Goal: Task Accomplishment & Management: Manage account settings

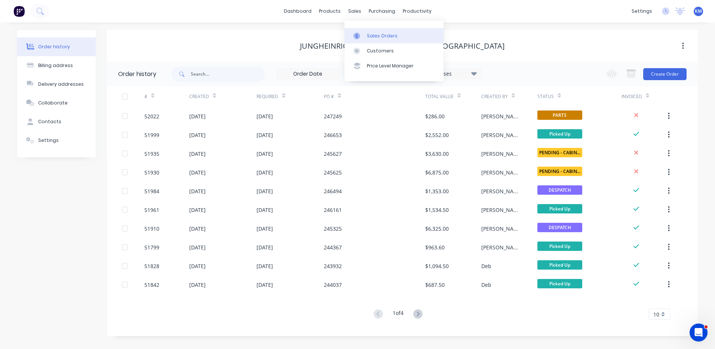
click at [367, 42] on link "Sales Orders" at bounding box center [393, 35] width 99 height 15
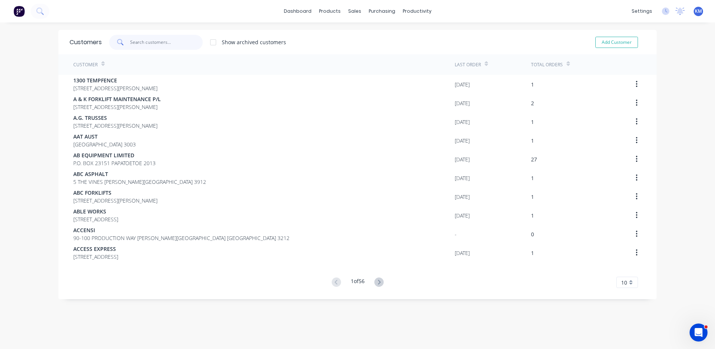
click at [130, 45] on input "text" at bounding box center [166, 42] width 73 height 15
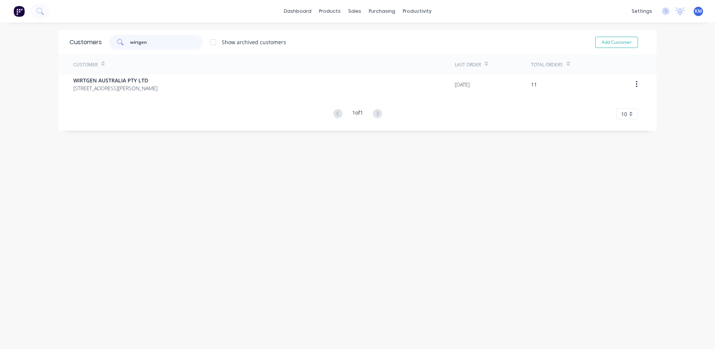
type input "wirtgen"
click at [158, 93] on div "Customer Last Order Total Orders WIRTGEN AUSTRALIA PTY LTD 130 WILLIAMS ROAD DA…" at bounding box center [357, 86] width 598 height 65
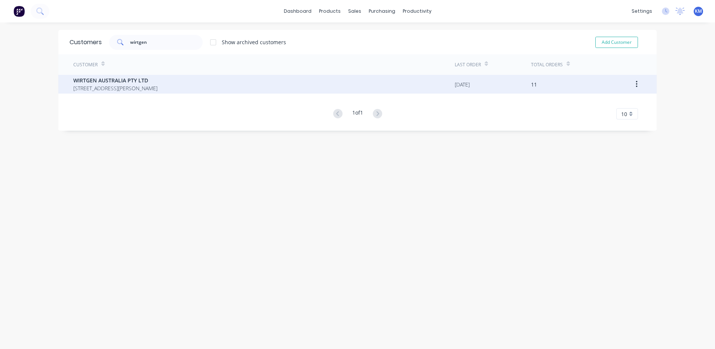
click at [201, 81] on div "WIRTGEN AUSTRALIA PTY LTD 130 WILLIAMS ROAD DANDENONG SOUTH 3175" at bounding box center [263, 84] width 381 height 19
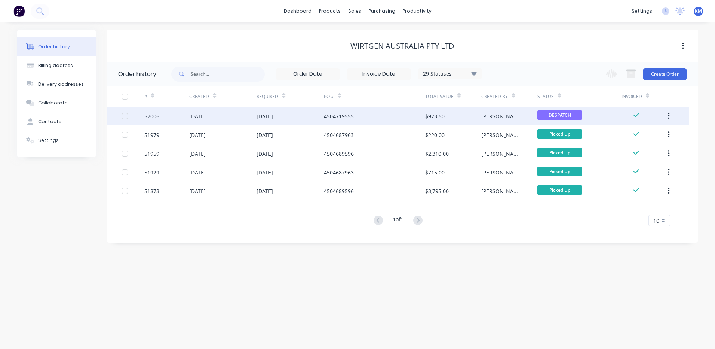
click at [552, 121] on div "DESPATCH" at bounding box center [559, 115] width 45 height 11
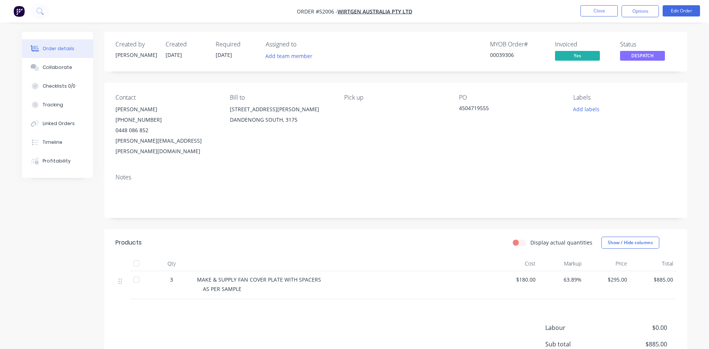
click at [635, 58] on span "DESPATCH" at bounding box center [642, 55] width 45 height 9
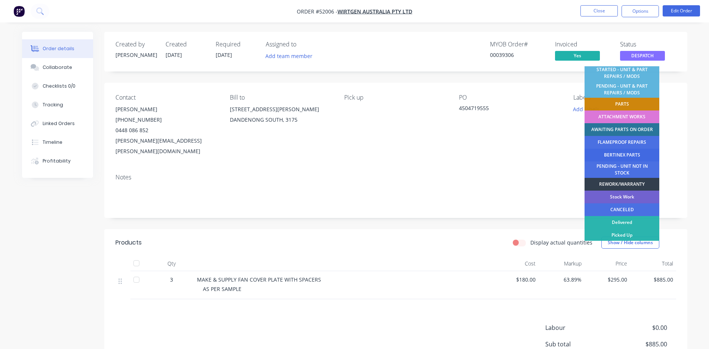
scroll to position [148, 0]
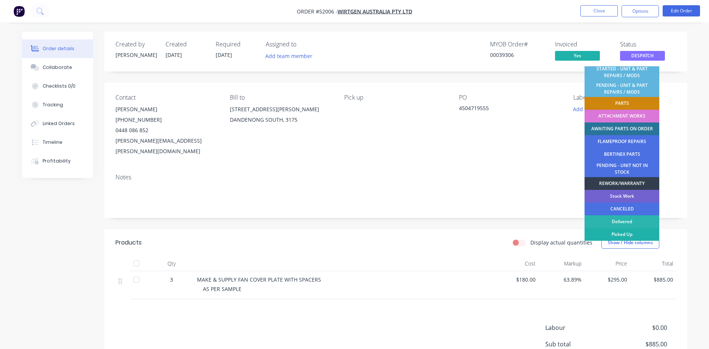
click at [623, 235] on div "Picked Up" at bounding box center [622, 234] width 75 height 13
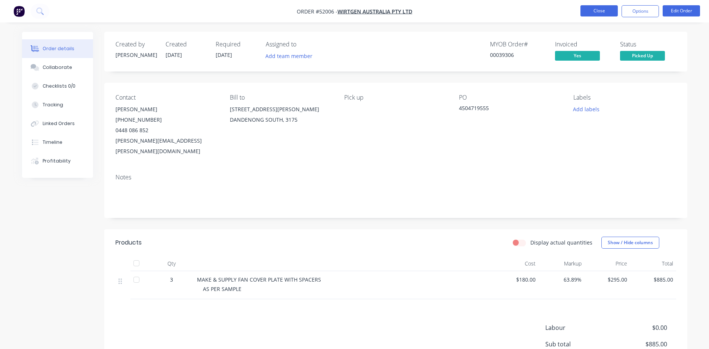
click at [601, 7] on button "Close" at bounding box center [599, 10] width 37 height 11
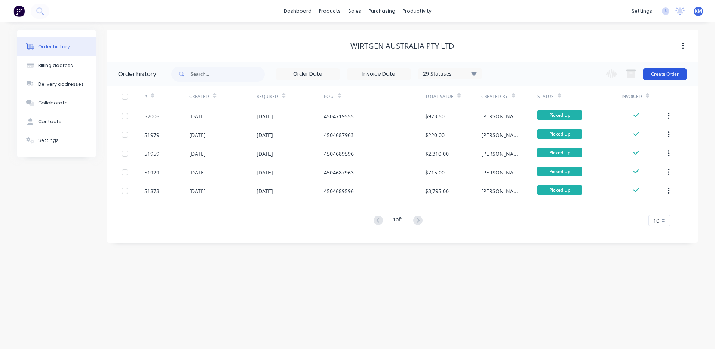
click at [661, 78] on button "Create Order" at bounding box center [664, 74] width 43 height 12
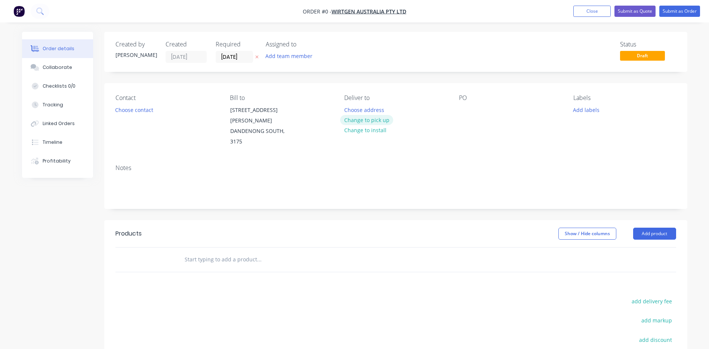
click at [390, 120] on button "Change to pick up" at bounding box center [366, 120] width 53 height 10
click at [151, 111] on button "Choose contact" at bounding box center [134, 109] width 46 height 10
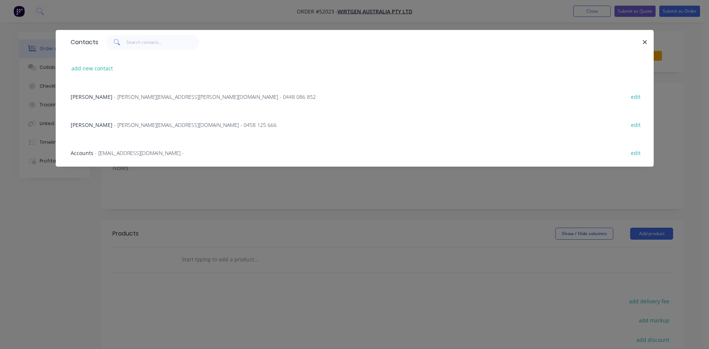
click at [158, 105] on div "MATTHEW STACKPOLE - matthew.stackpole@wirtgen-group.com - 0448 086 852 edit" at bounding box center [355, 96] width 576 height 28
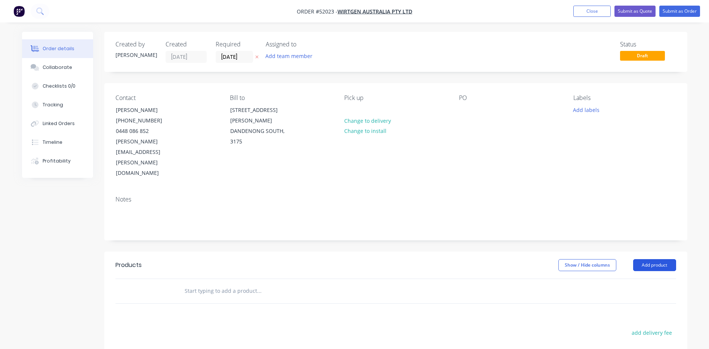
click at [639, 259] on button "Add product" at bounding box center [654, 265] width 43 height 12
click at [631, 293] on div "Basic product" at bounding box center [641, 298] width 58 height 11
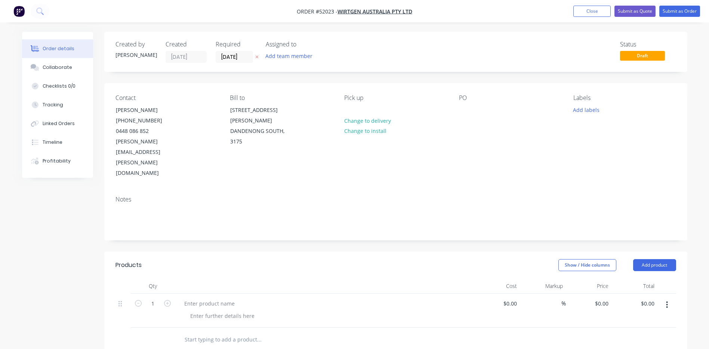
click at [223, 293] on div at bounding box center [324, 310] width 299 height 34
click at [221, 298] on div at bounding box center [209, 303] width 62 height 11
type input "$0.00"
click at [223, 310] on div at bounding box center [222, 315] width 76 height 11
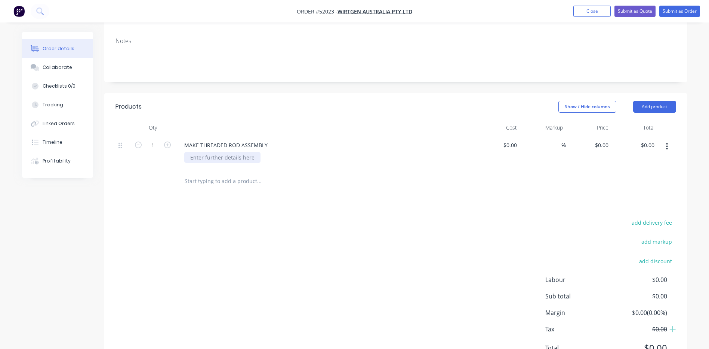
scroll to position [173, 0]
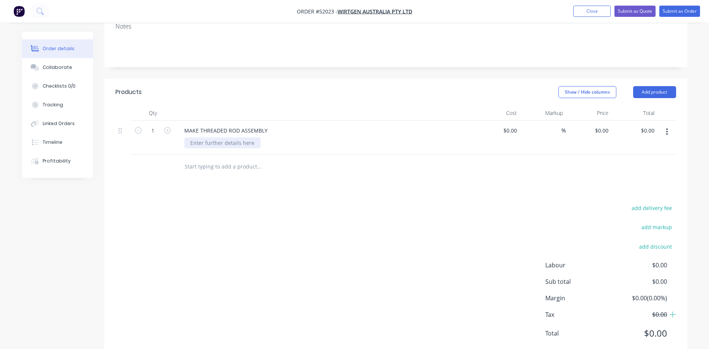
click at [218, 137] on div at bounding box center [222, 142] width 76 height 11
click at [224, 79] on header "Products Show / Hide columns Add product" at bounding box center [395, 92] width 583 height 27
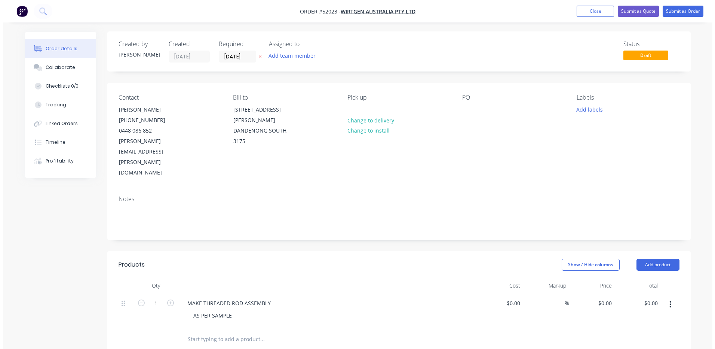
scroll to position [0, 0]
click at [62, 66] on div "Collaborate" at bounding box center [58, 67] width 30 height 7
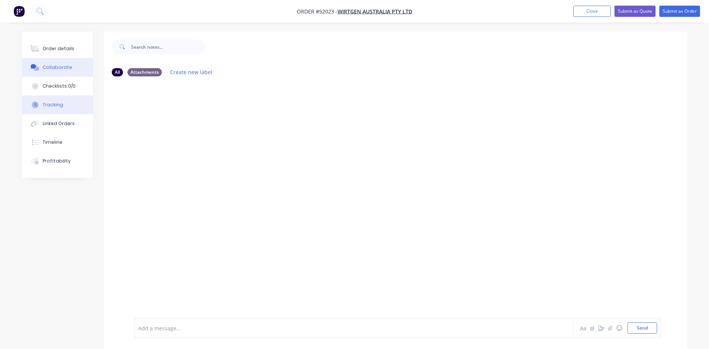
click at [69, 111] on button "Tracking" at bounding box center [57, 104] width 71 height 19
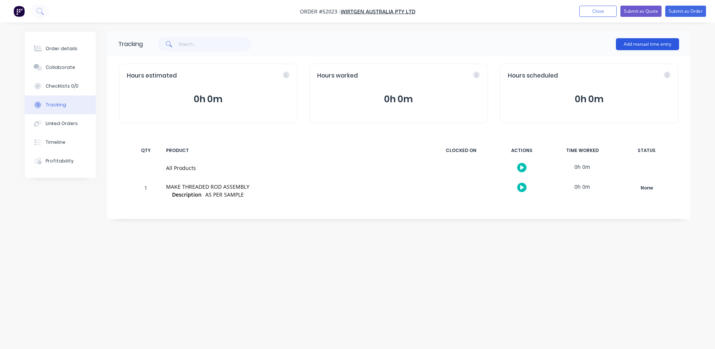
click at [646, 47] on button "Add manual time entry" at bounding box center [647, 44] width 63 height 12
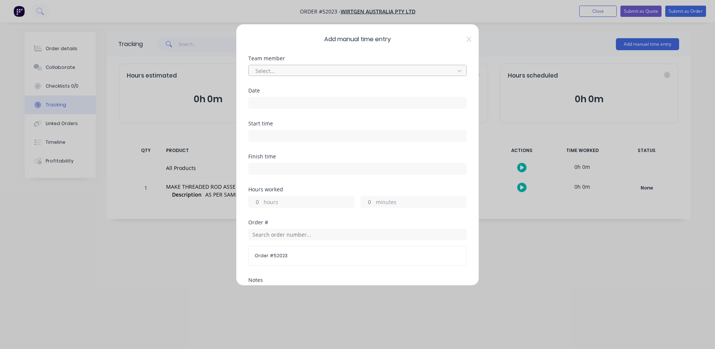
click at [341, 68] on div at bounding box center [353, 70] width 196 height 9
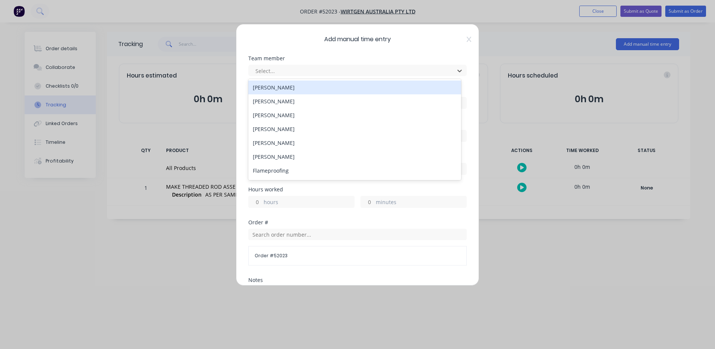
click at [324, 90] on div "[PERSON_NAME]" at bounding box center [354, 87] width 213 height 14
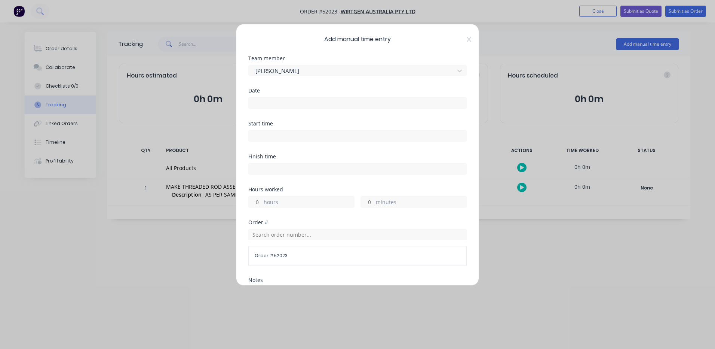
click at [306, 102] on input at bounding box center [358, 102] width 218 height 11
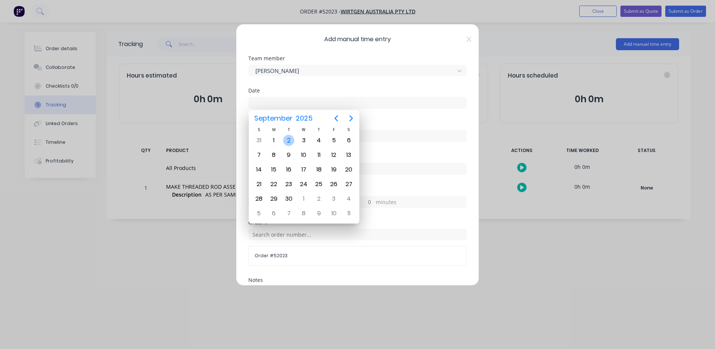
click at [291, 141] on div "2" at bounding box center [288, 140] width 11 height 11
type input "[DATE]"
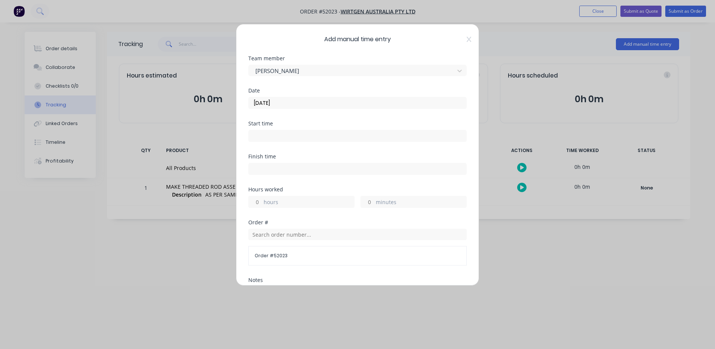
click at [278, 202] on label "hours" at bounding box center [309, 202] width 90 height 9
click at [262, 202] on input "hours" at bounding box center [255, 201] width 13 height 11
type input "1"
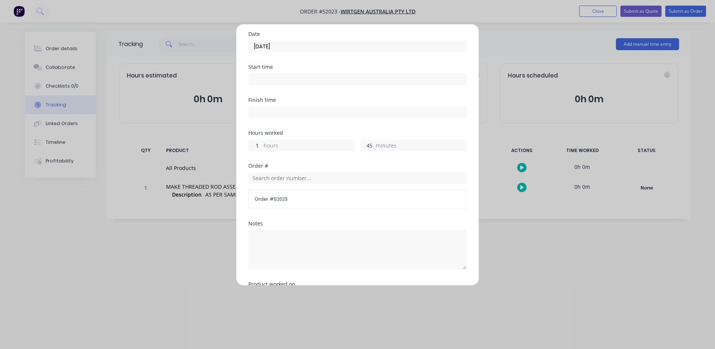
scroll to position [133, 0]
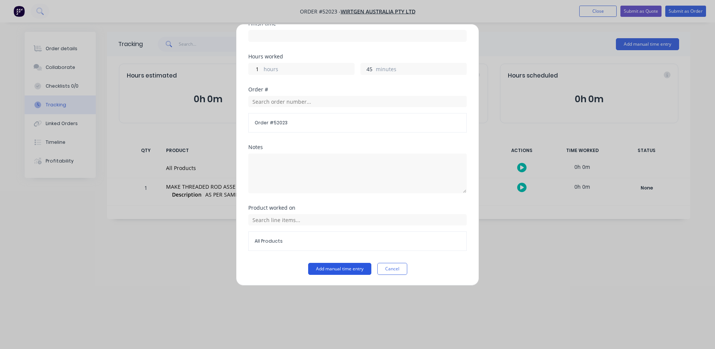
type input "45"
click at [331, 270] on button "Add manual time entry" at bounding box center [339, 269] width 63 height 12
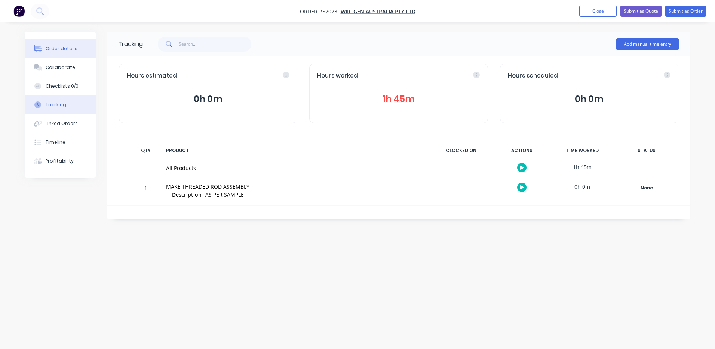
click at [86, 53] on button "Order details" at bounding box center [60, 48] width 71 height 19
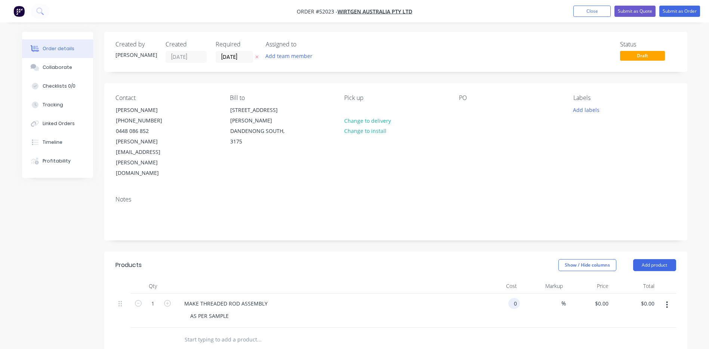
click at [517, 298] on input "0" at bounding box center [516, 303] width 9 height 11
type input "$200.00"
click at [484, 257] on header "Products Show / Hide columns Add product" at bounding box center [395, 264] width 583 height 27
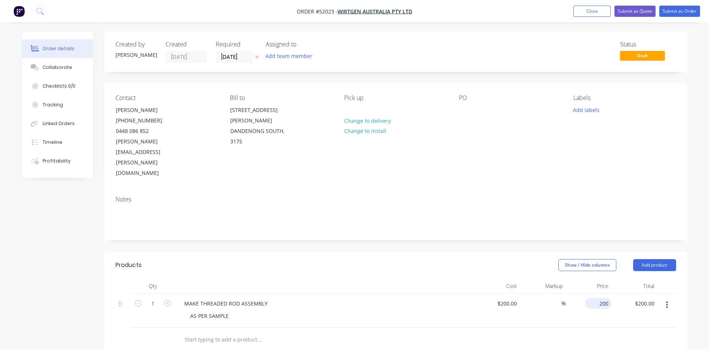
click at [597, 298] on div "200 $200.00" at bounding box center [599, 303] width 26 height 11
type input "450"
type input "125"
type input "$450.00"
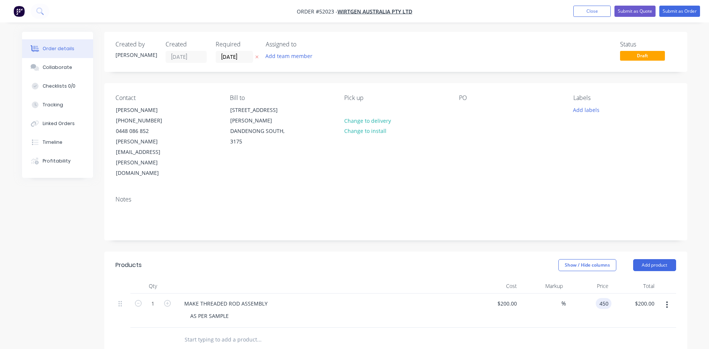
type input "$450.00"
click at [519, 229] on div "Created by Kyle Created 02/09/25 Required 02/09/25 Assigned to Add team member …" at bounding box center [395, 281] width 583 height 499
click at [456, 94] on div "Contact MATTHEW STACKPOLE (03) 8793 2400 0448 086 852 matthew.stackpole@wirtgen…" at bounding box center [395, 136] width 583 height 107
click at [472, 87] on div "Contact MATTHEW STACKPOLE (03) 8793 2400 0448 086 852 matthew.stackpole@wirtgen…" at bounding box center [395, 136] width 583 height 107
click at [553, 61] on div "Status Draft" at bounding box center [509, 52] width 336 height 22
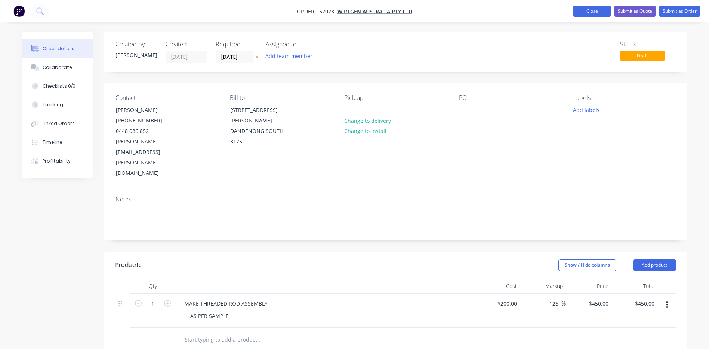
click at [592, 13] on button "Close" at bounding box center [592, 11] width 37 height 11
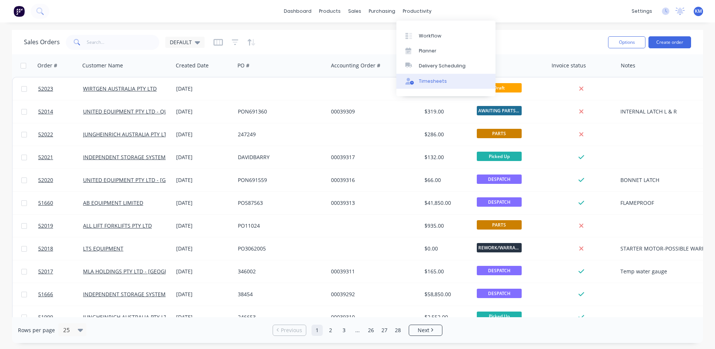
click at [430, 82] on div "Timesheets" at bounding box center [433, 81] width 28 height 7
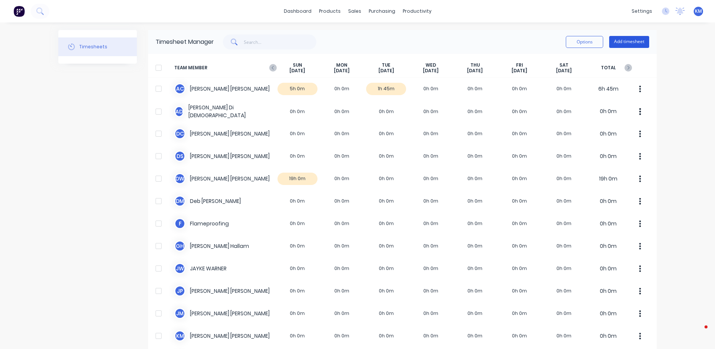
click at [628, 42] on button "Add timesheet" at bounding box center [629, 42] width 40 height 12
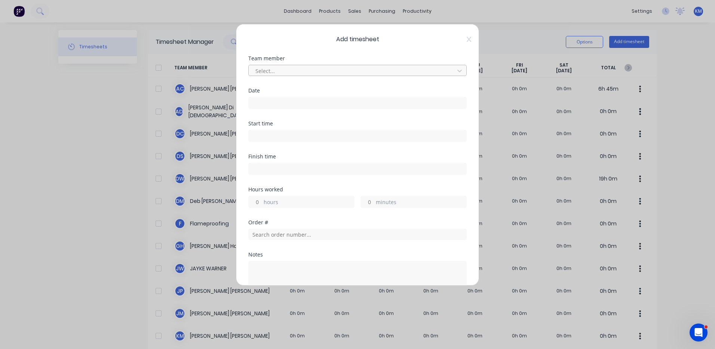
click at [343, 71] on div at bounding box center [353, 70] width 196 height 9
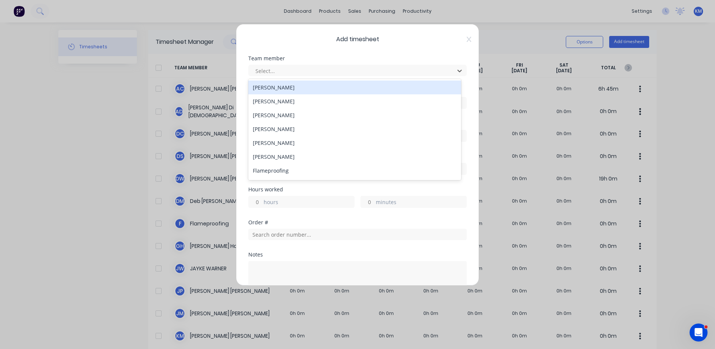
click at [332, 84] on div "[PERSON_NAME]" at bounding box center [354, 87] width 213 height 14
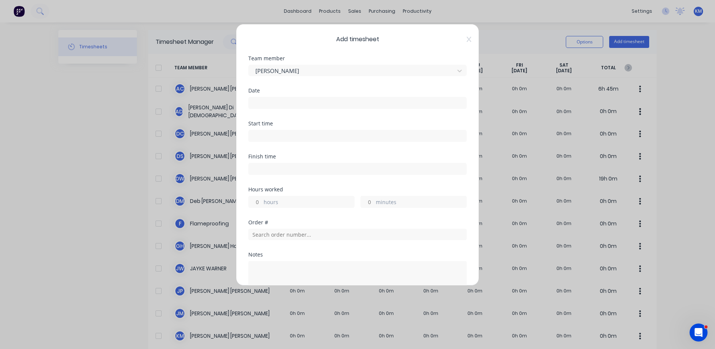
click at [313, 108] on label at bounding box center [357, 103] width 218 height 12
click at [313, 108] on input at bounding box center [358, 102] width 218 height 11
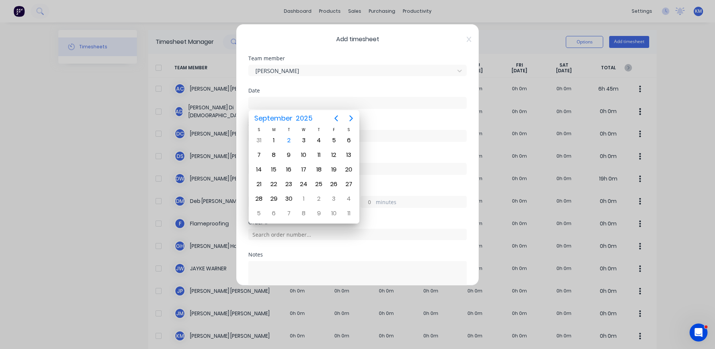
click at [312, 105] on input at bounding box center [358, 102] width 218 height 11
click at [292, 139] on div "2" at bounding box center [288, 140] width 11 height 11
type input "[DATE]"
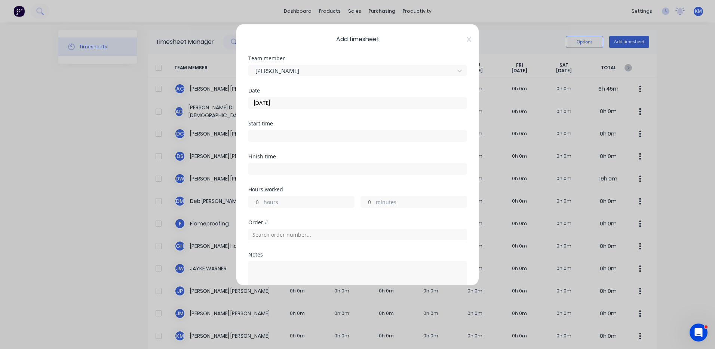
click at [279, 197] on div "hours" at bounding box center [301, 202] width 106 height 12
click at [280, 202] on label "hours" at bounding box center [309, 202] width 90 height 9
click at [262, 202] on input "hours" at bounding box center [255, 201] width 13 height 11
type input "1"
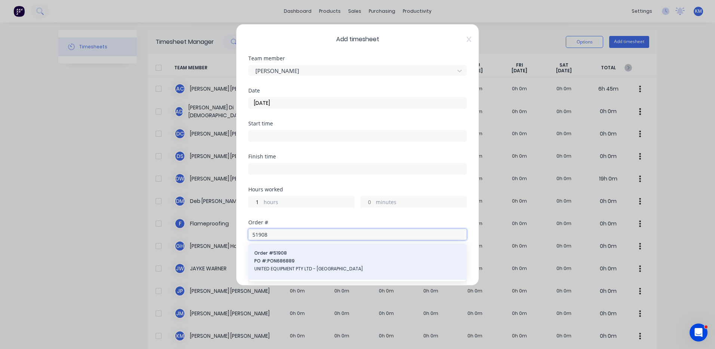
type input "51908"
click at [287, 249] on div "Order # 51908 PO #: PON686889 UNITED EQUIPMENT PTY LTD - [GEOGRAPHIC_DATA]" at bounding box center [357, 261] width 218 height 36
click at [306, 264] on span "PO #: PON686889" at bounding box center [357, 260] width 206 height 7
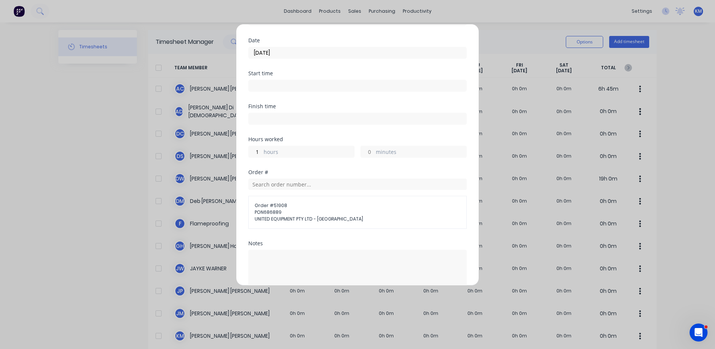
scroll to position [112, 0]
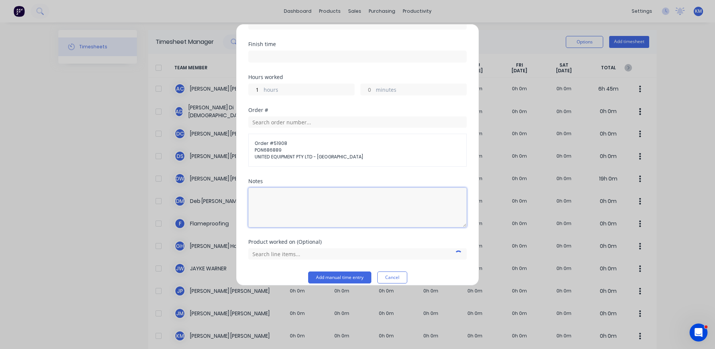
click at [303, 217] on textarea at bounding box center [357, 207] width 218 height 40
type textarea "CLEAN"
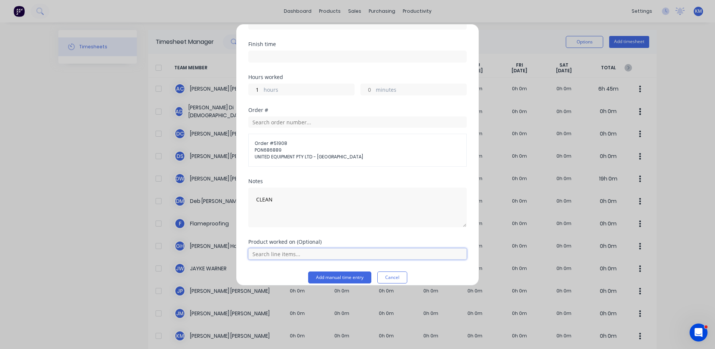
click at [320, 251] on input "text" at bounding box center [357, 253] width 218 height 11
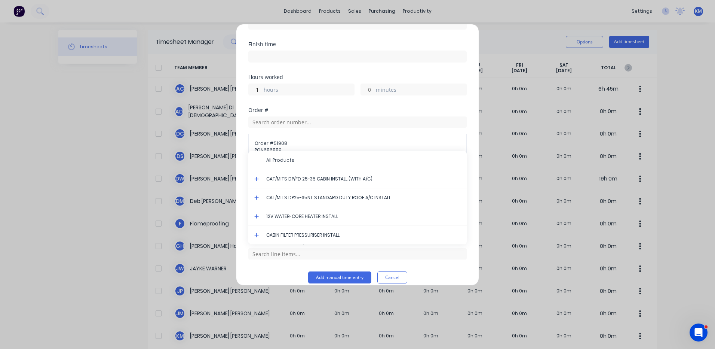
click at [258, 181] on icon at bounding box center [256, 178] width 5 height 5
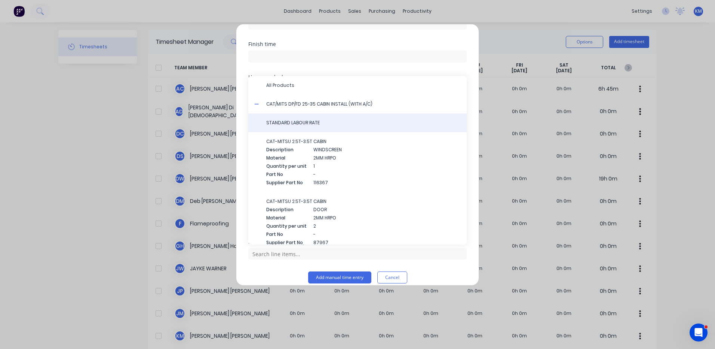
click at [307, 127] on div "STANDARD LABOUR RATE" at bounding box center [357, 122] width 218 height 19
click at [310, 128] on div "STANDARD LABOUR RATE" at bounding box center [357, 122] width 218 height 19
click at [313, 123] on span "STANDARD LABOUR RATE" at bounding box center [363, 122] width 194 height 7
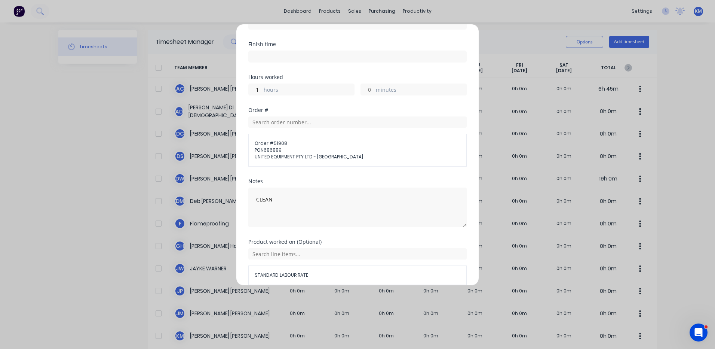
scroll to position [146, 0]
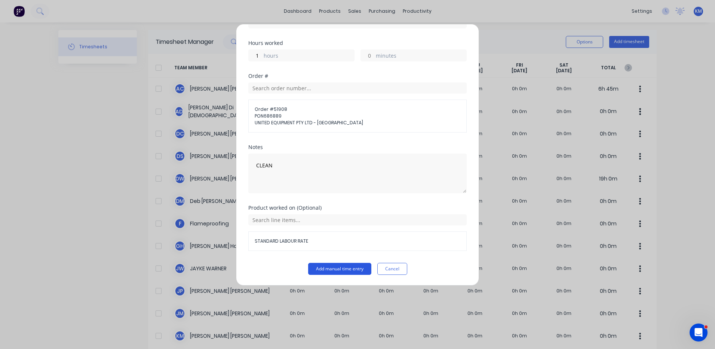
click at [332, 271] on button "Add manual time entry" at bounding box center [339, 269] width 63 height 12
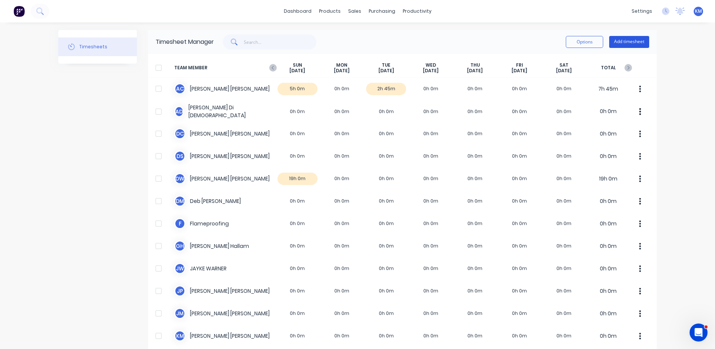
click at [626, 43] on button "Add timesheet" at bounding box center [629, 42] width 40 height 12
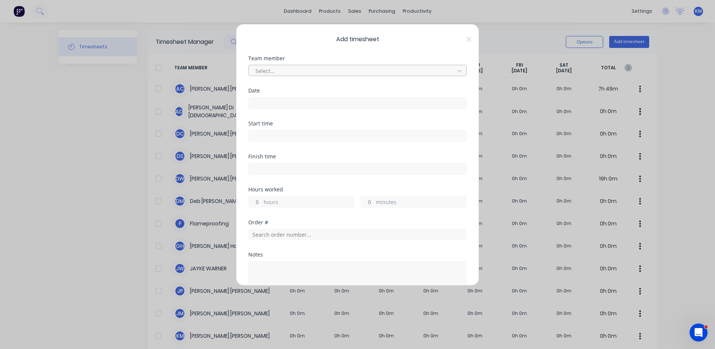
click at [355, 71] on div at bounding box center [353, 70] width 196 height 9
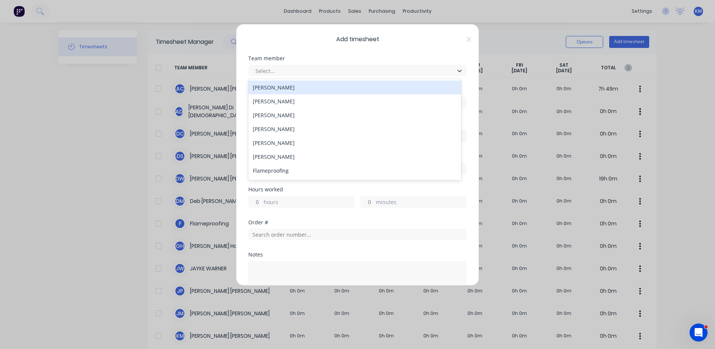
click at [337, 89] on div "[PERSON_NAME]" at bounding box center [354, 87] width 213 height 14
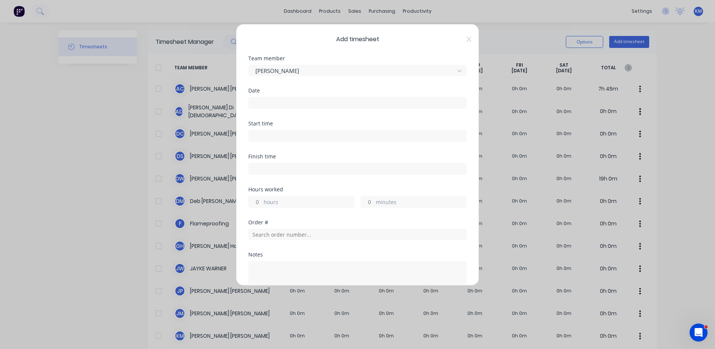
click at [310, 94] on div "Date" at bounding box center [357, 98] width 218 height 21
click at [308, 99] on input at bounding box center [358, 102] width 218 height 11
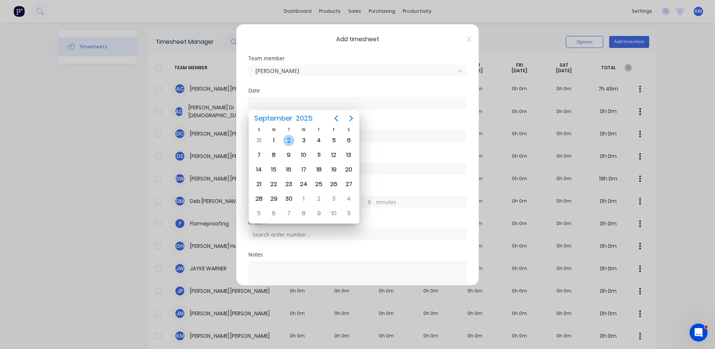
click at [292, 142] on div "2" at bounding box center [288, 140] width 11 height 11
type input "[DATE]"
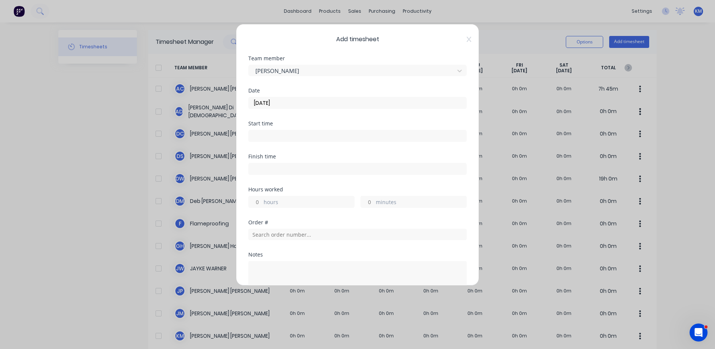
click at [282, 199] on label "hours" at bounding box center [309, 202] width 90 height 9
click at [262, 199] on input "hours" at bounding box center [255, 201] width 13 height 11
type input "1"
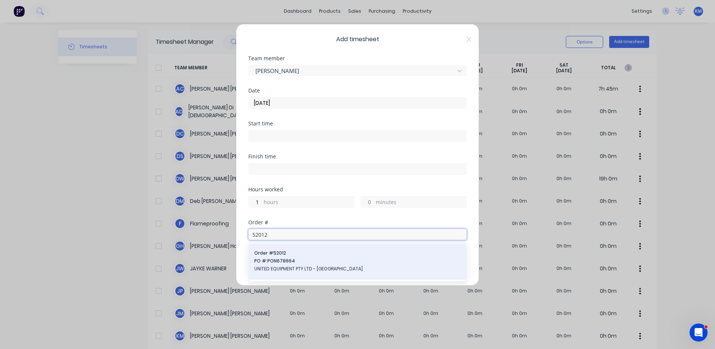
type input "52012"
click at [298, 255] on span "Order # 52012" at bounding box center [357, 252] width 206 height 7
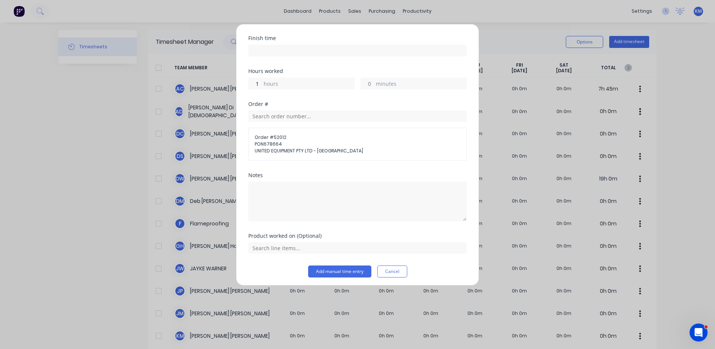
scroll to position [121, 0]
click at [309, 203] on textarea at bounding box center [357, 199] width 218 height 40
type textarea "MACHINE DOWN MAST STUBS FOR REWELDING"
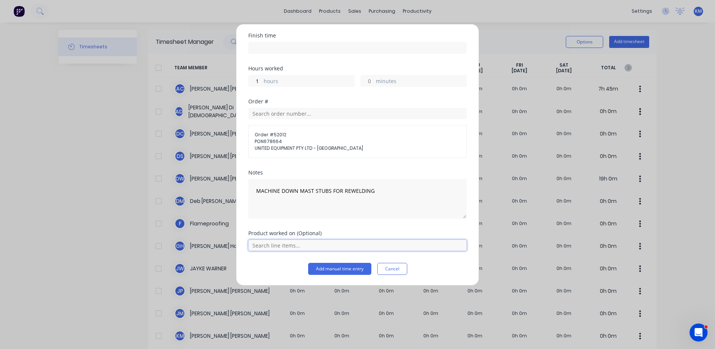
click at [316, 245] on input "text" at bounding box center [357, 244] width 218 height 11
click at [256, 226] on icon at bounding box center [256, 226] width 4 height 4
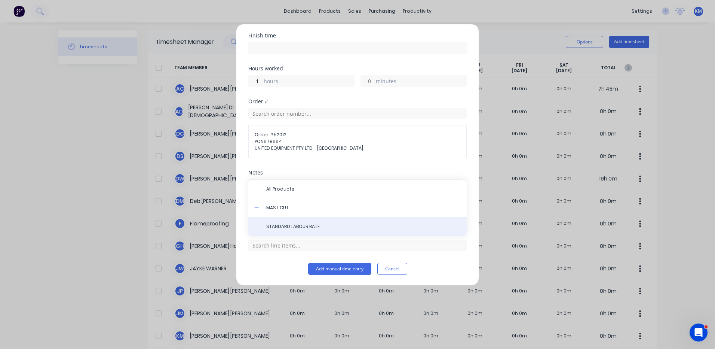
click at [293, 223] on div "STANDARD LABOUR RATE" at bounding box center [357, 226] width 218 height 19
click at [298, 233] on div "STANDARD LABOUR RATE" at bounding box center [357, 226] width 218 height 19
click at [306, 228] on span "STANDARD LABOUR RATE" at bounding box center [363, 226] width 194 height 7
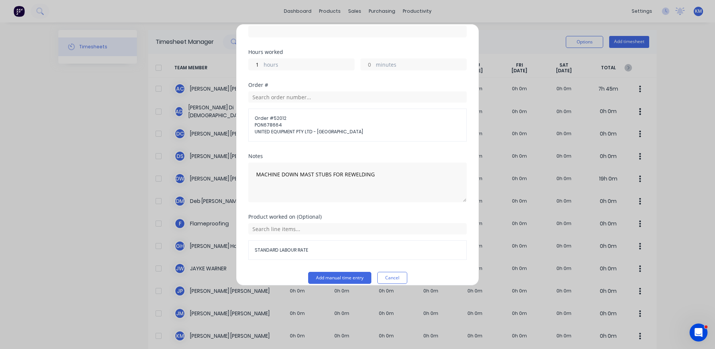
scroll to position [146, 0]
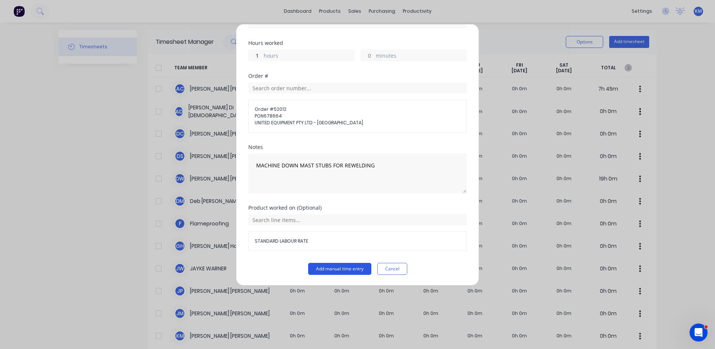
click at [332, 271] on button "Add manual time entry" at bounding box center [339, 269] width 63 height 12
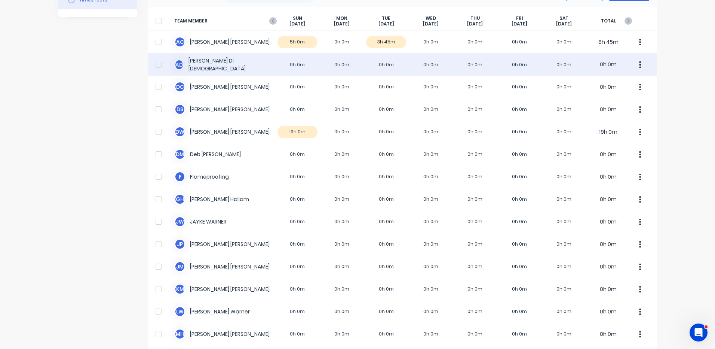
scroll to position [0, 0]
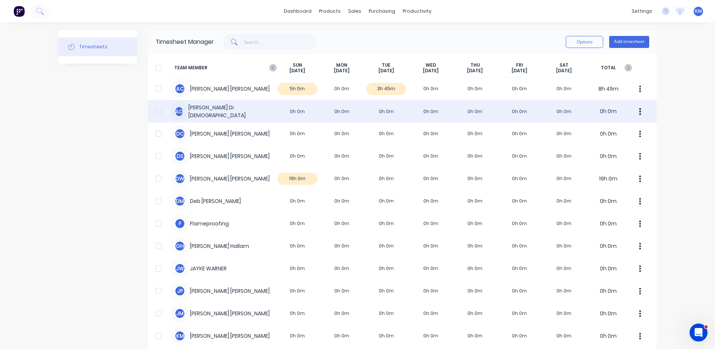
click at [331, 102] on div "A D [PERSON_NAME] 0h 0m 0h 0m 0h 0m 0h 0m 0h 0m 0h 0m 0h 0m 0h 0m" at bounding box center [402, 111] width 509 height 22
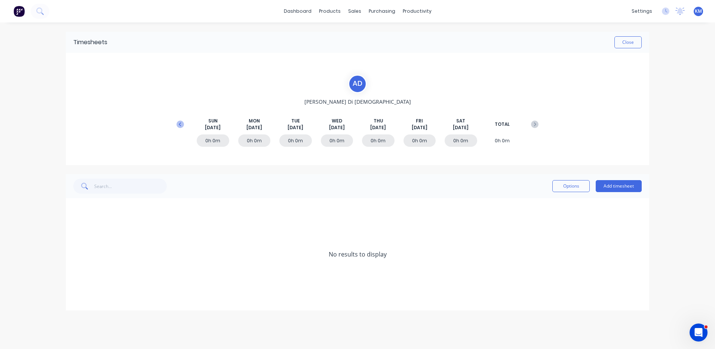
click at [181, 122] on icon at bounding box center [180, 123] width 7 height 7
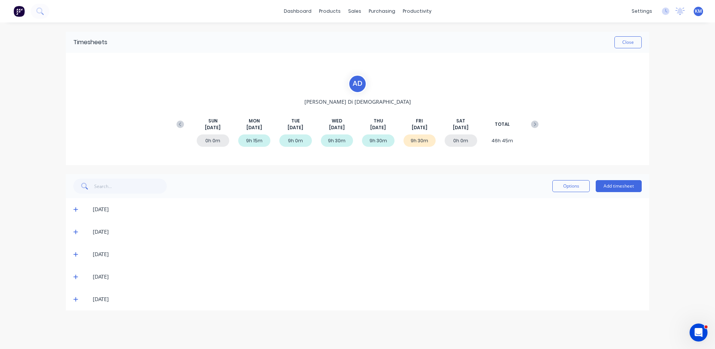
click at [78, 298] on icon at bounding box center [75, 298] width 5 height 5
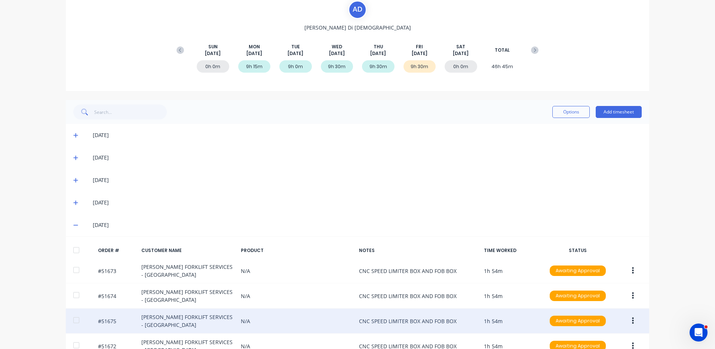
scroll to position [141, 0]
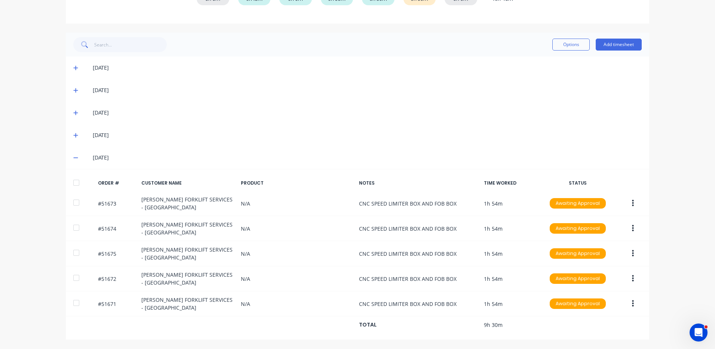
click at [73, 136] on icon at bounding box center [75, 135] width 4 height 4
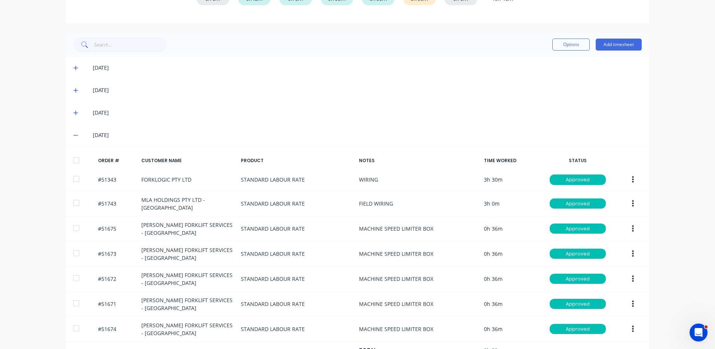
click at [73, 135] on icon at bounding box center [75, 135] width 4 height 1
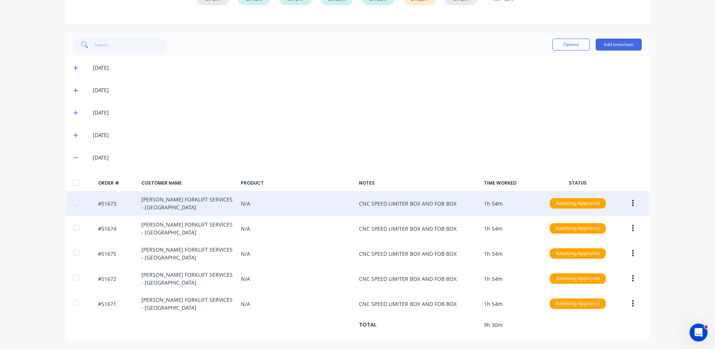
click at [632, 207] on icon "button" at bounding box center [633, 203] width 2 height 8
click at [596, 247] on div "Edit" at bounding box center [606, 252] width 58 height 11
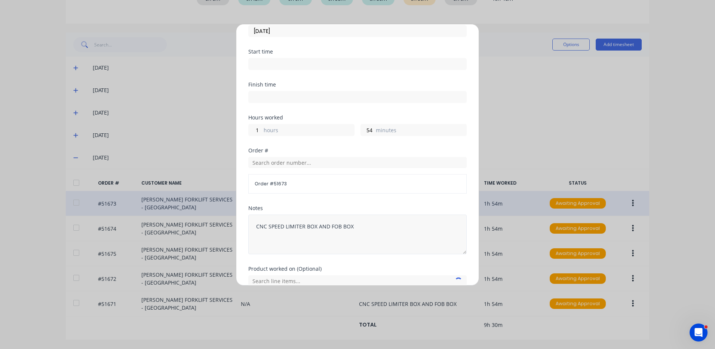
scroll to position [101, 0]
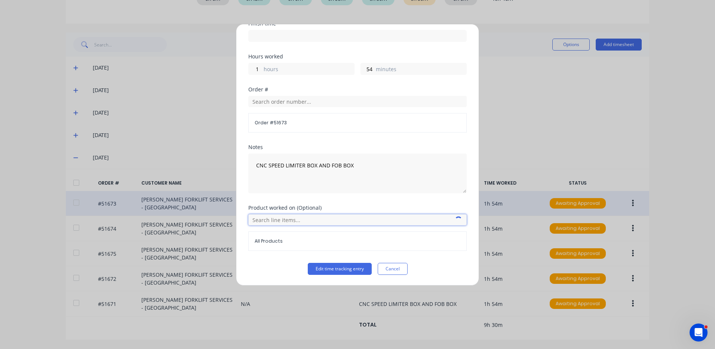
click at [312, 220] on input "text" at bounding box center [357, 219] width 218 height 11
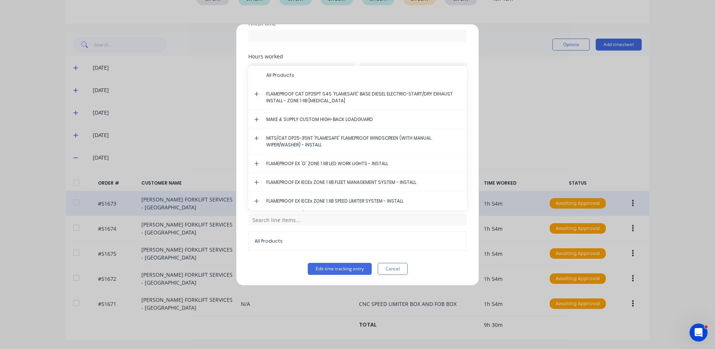
click at [257, 199] on icon at bounding box center [256, 200] width 5 height 5
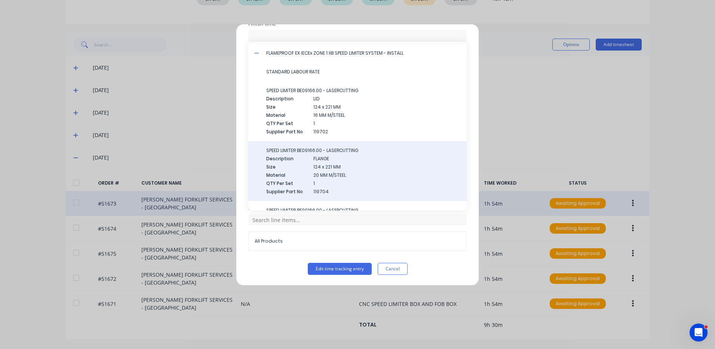
scroll to position [120, 0]
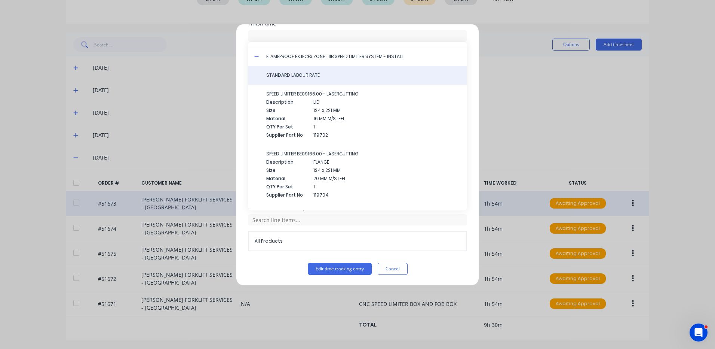
click at [319, 72] on span "STANDARD LABOUR RATE" at bounding box center [363, 75] width 194 height 7
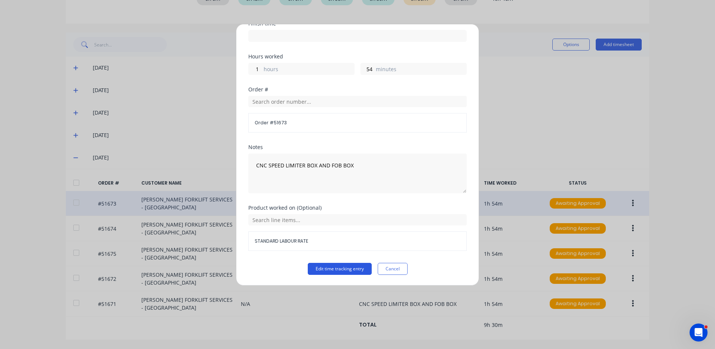
click at [329, 264] on button "Edit time tracking entry" at bounding box center [340, 269] width 64 height 12
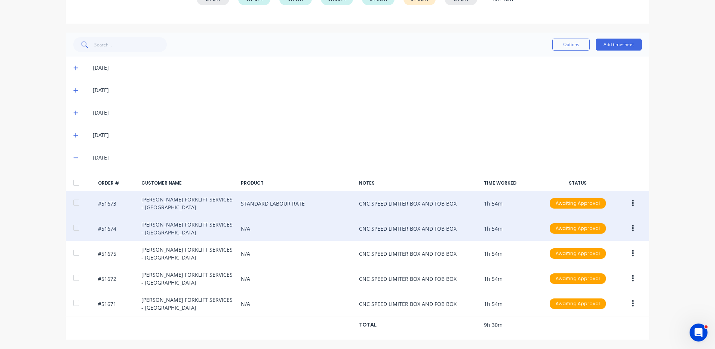
click at [635, 227] on button "button" at bounding box center [633, 227] width 18 height 13
click at [597, 276] on div "Edit" at bounding box center [606, 277] width 58 height 11
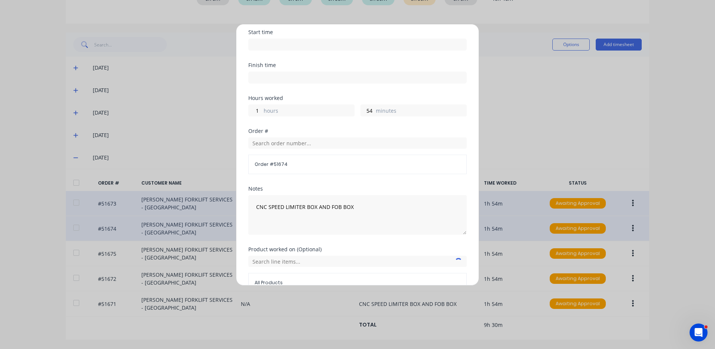
scroll to position [101, 0]
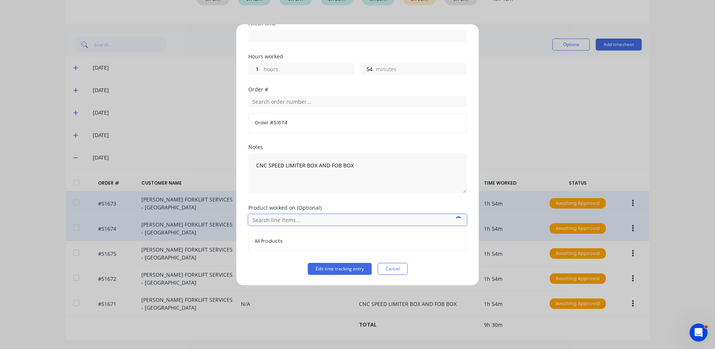
click at [312, 222] on input "text" at bounding box center [357, 219] width 218 height 11
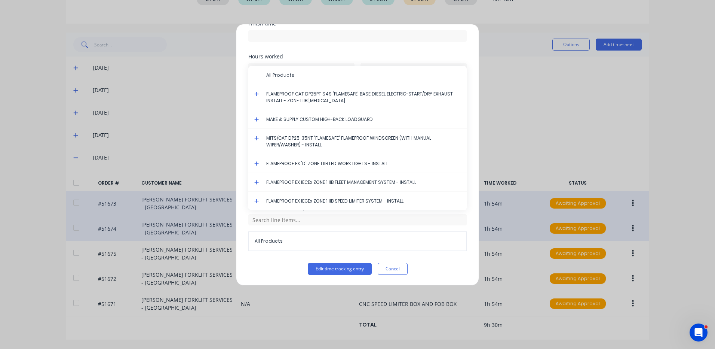
click at [257, 199] on icon at bounding box center [256, 201] width 4 height 4
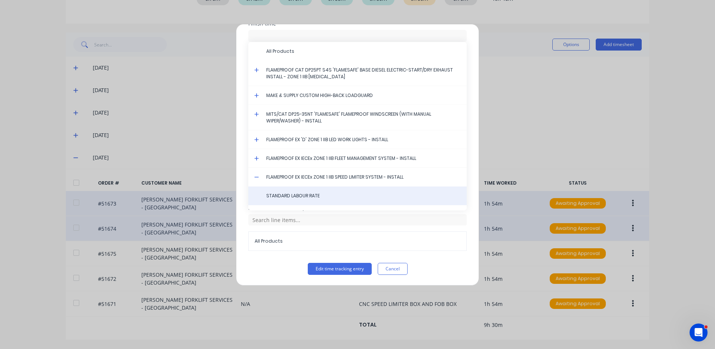
click at [264, 194] on div "STANDARD LABOUR RATE" at bounding box center [357, 195] width 218 height 19
click at [276, 196] on span "STANDARD LABOUR RATE" at bounding box center [363, 195] width 194 height 7
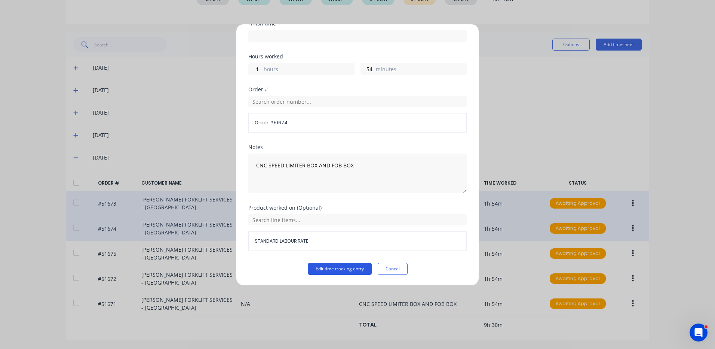
click at [347, 266] on button "Edit time tracking entry" at bounding box center [340, 269] width 64 height 12
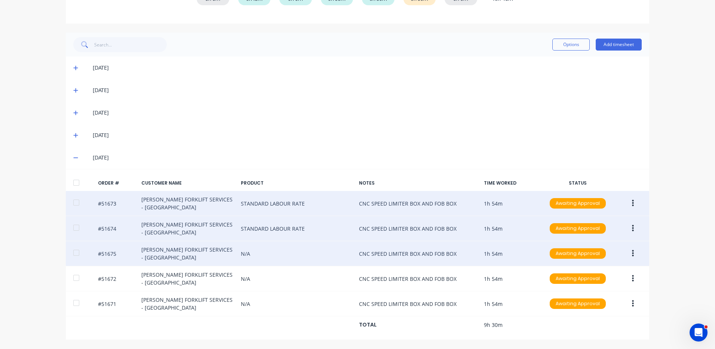
click at [624, 248] on button "button" at bounding box center [633, 252] width 18 height 13
click at [610, 297] on button "Edit" at bounding box center [606, 302] width 71 height 15
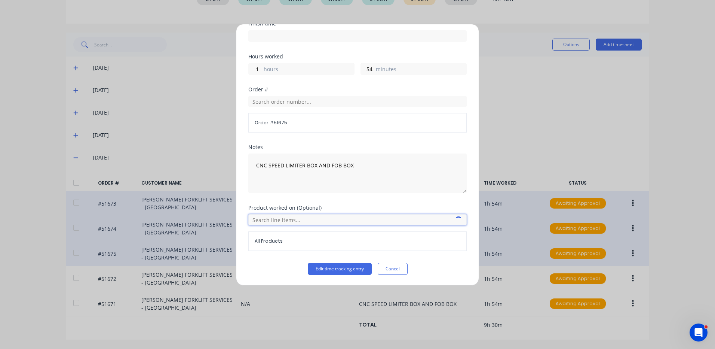
click at [296, 222] on input "text" at bounding box center [357, 219] width 218 height 11
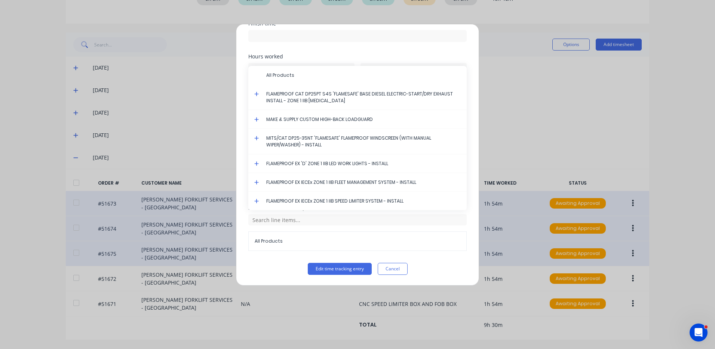
click at [256, 199] on icon at bounding box center [256, 200] width 5 height 5
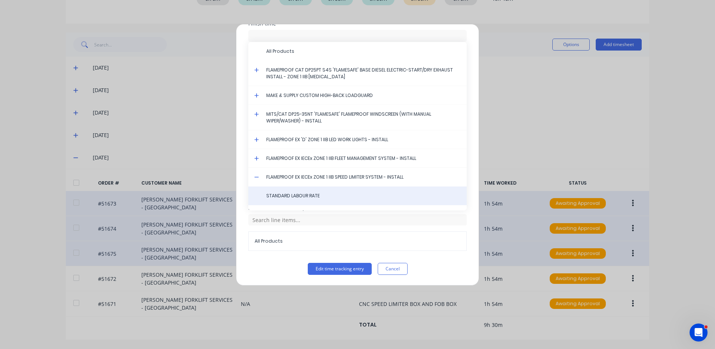
click at [295, 194] on span "STANDARD LABOUR RATE" at bounding box center [363, 195] width 194 height 7
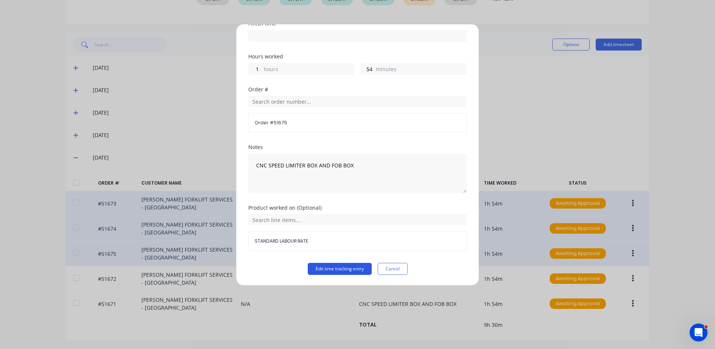
click at [339, 266] on button "Edit time tracking entry" at bounding box center [340, 269] width 64 height 12
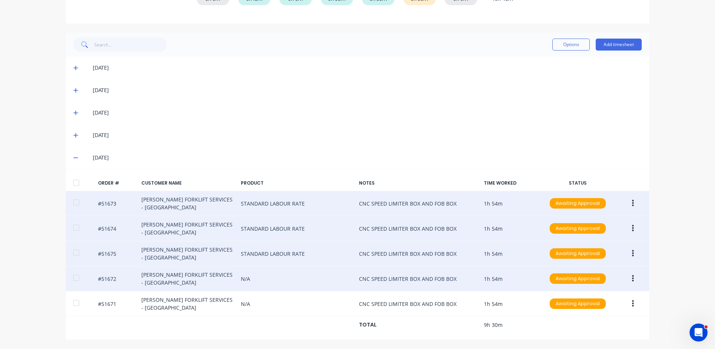
click at [625, 277] on button "button" at bounding box center [633, 277] width 18 height 13
click at [591, 322] on button "Edit" at bounding box center [606, 327] width 71 height 15
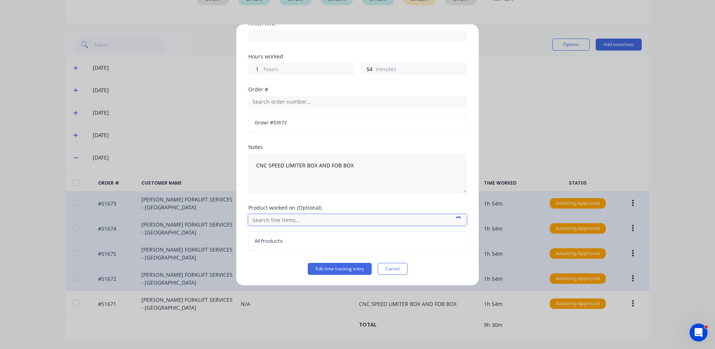
click at [294, 221] on input "text" at bounding box center [357, 219] width 218 height 11
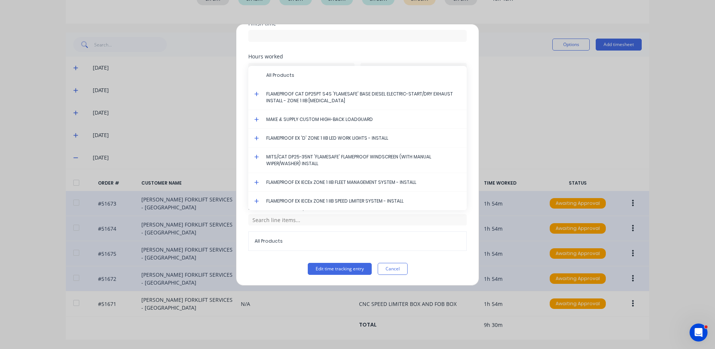
click at [257, 200] on icon at bounding box center [256, 201] width 4 height 4
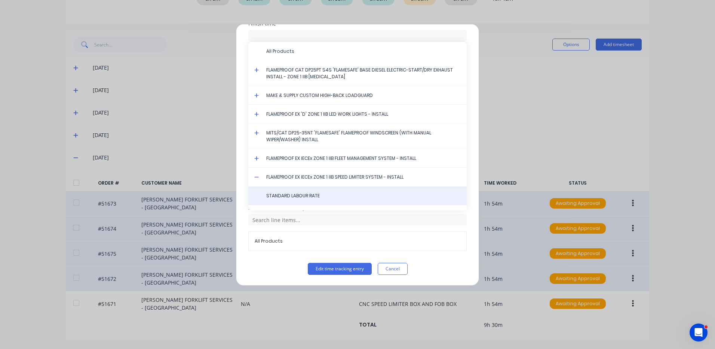
click at [292, 193] on span "STANDARD LABOUR RATE" at bounding box center [363, 195] width 194 height 7
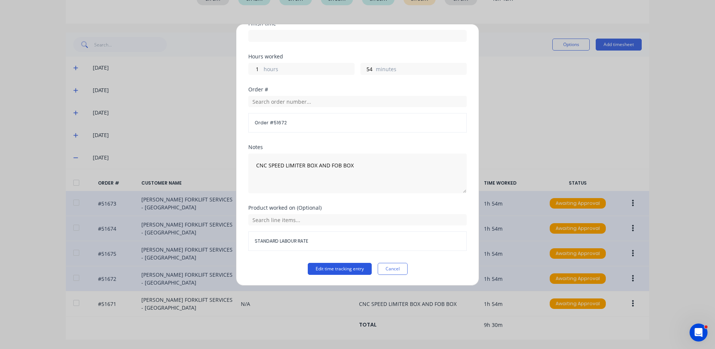
click at [330, 268] on button "Edit time tracking entry" at bounding box center [340, 269] width 64 height 12
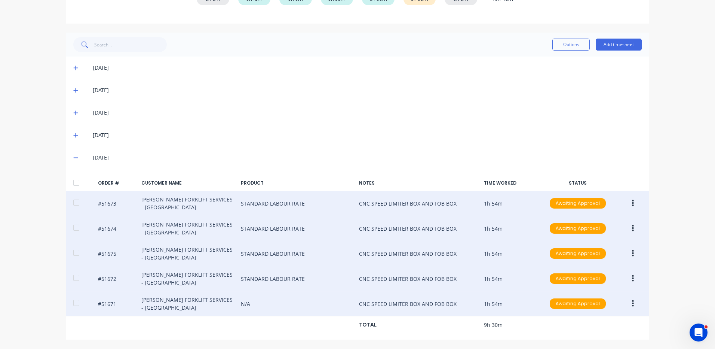
click at [632, 301] on icon "button" at bounding box center [633, 303] width 2 height 7
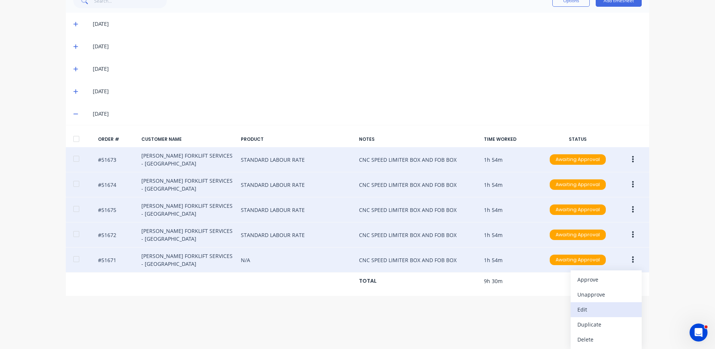
click at [590, 312] on div "Edit" at bounding box center [606, 309] width 58 height 11
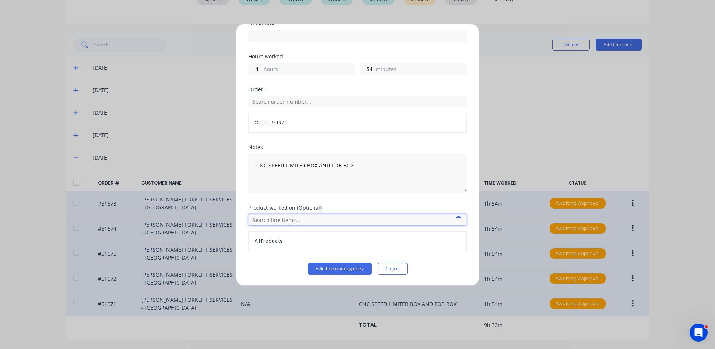
click at [268, 221] on input "text" at bounding box center [357, 219] width 218 height 11
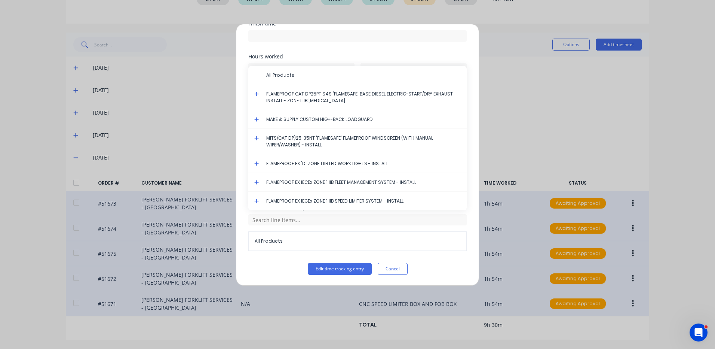
click at [256, 200] on icon at bounding box center [256, 200] width 5 height 5
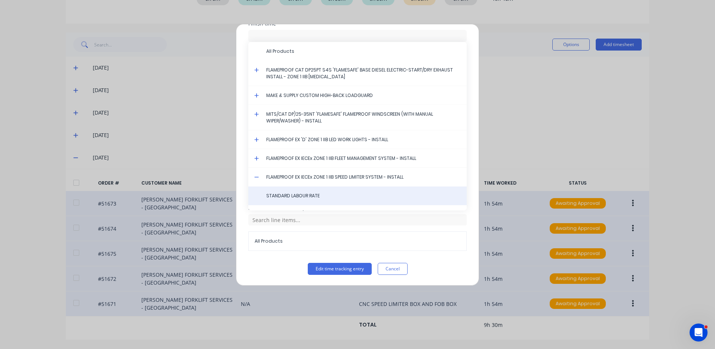
click at [285, 190] on div "STANDARD LABOUR RATE" at bounding box center [357, 195] width 218 height 19
click at [309, 193] on span "STANDARD LABOUR RATE" at bounding box center [363, 195] width 194 height 7
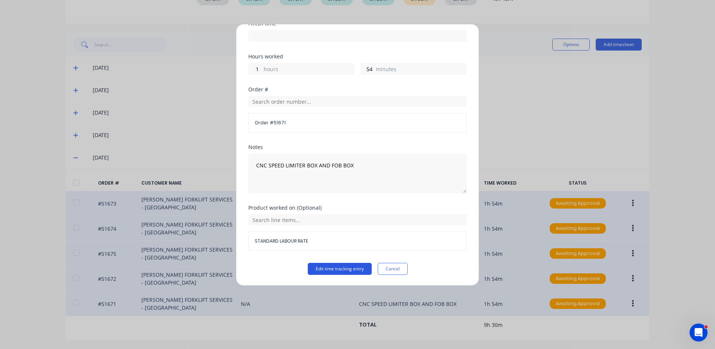
click at [331, 265] on button "Edit time tracking entry" at bounding box center [340, 269] width 64 height 12
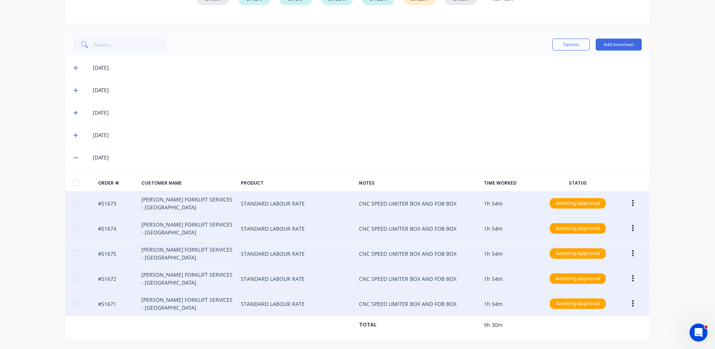
click at [626, 202] on button "button" at bounding box center [633, 202] width 18 height 13
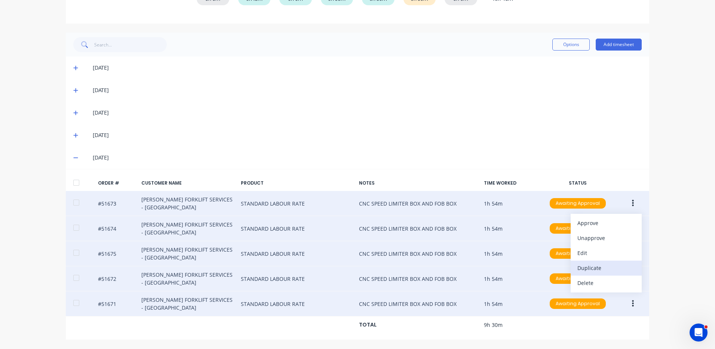
click at [605, 261] on button "Duplicate" at bounding box center [606, 267] width 71 height 15
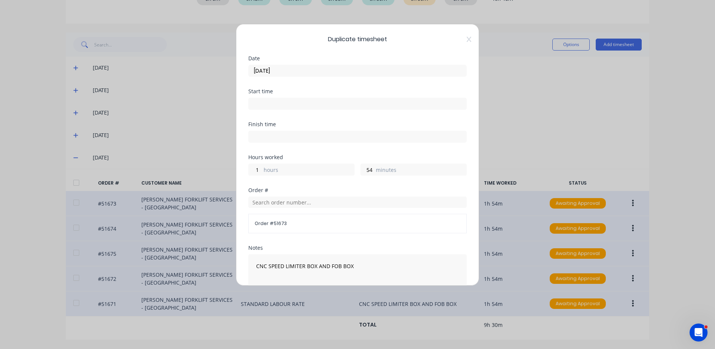
click at [317, 71] on input "[DATE]" at bounding box center [358, 70] width 218 height 11
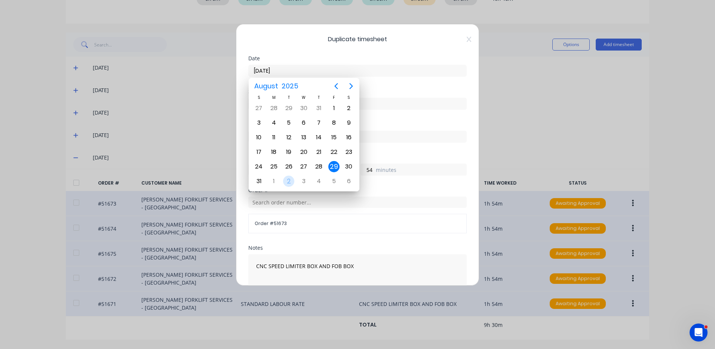
click at [285, 178] on div "2" at bounding box center [288, 180] width 11 height 11
type input "[DATE]"
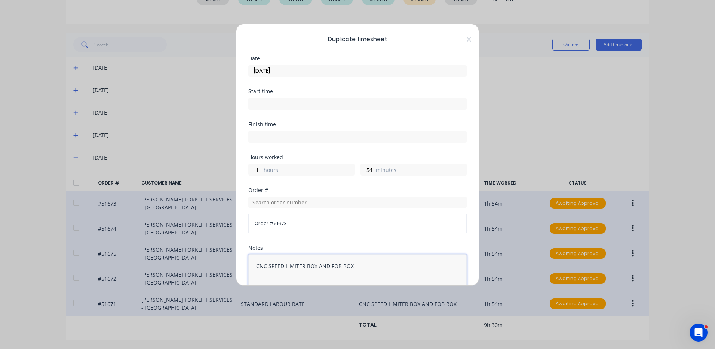
drag, startPoint x: 329, startPoint y: 264, endPoint x: 268, endPoint y: 264, distance: 60.6
click at [268, 264] on textarea "CNC SPEED LIMITER BOX AND FOB BOX" at bounding box center [357, 274] width 218 height 40
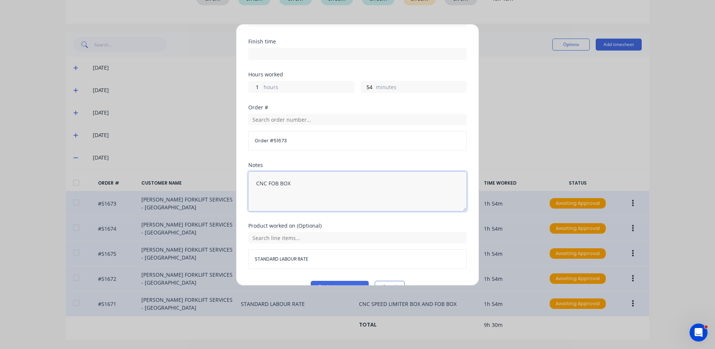
scroll to position [101, 0]
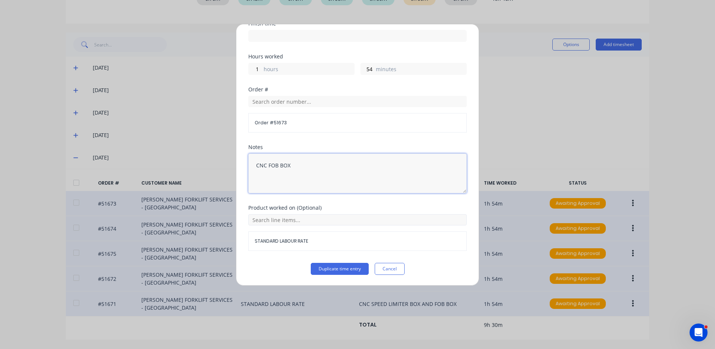
type textarea "CNC FOB BOX"
click at [298, 223] on input "text" at bounding box center [357, 219] width 218 height 11
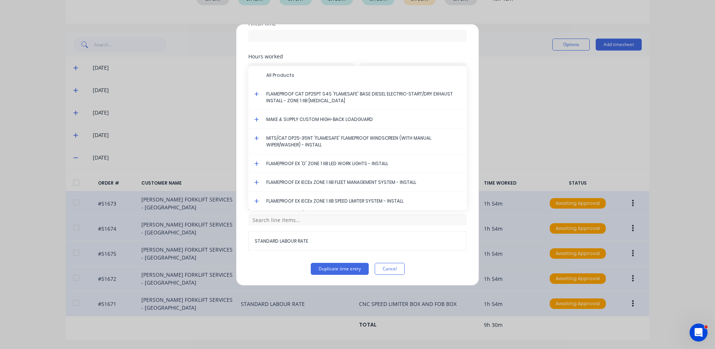
click at [257, 181] on icon at bounding box center [256, 181] width 5 height 5
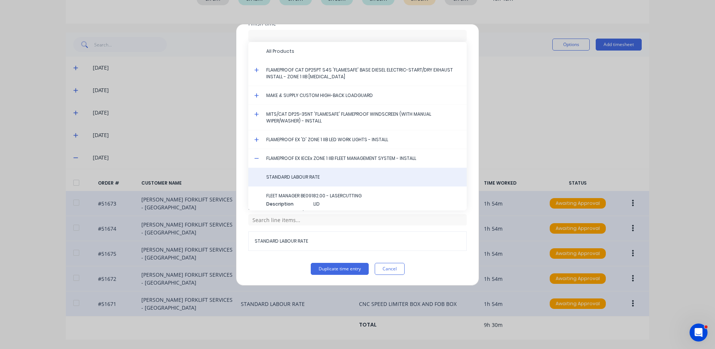
click at [274, 182] on div "STANDARD LABOUR RATE" at bounding box center [357, 177] width 218 height 19
click at [279, 179] on span "STANDARD LABOUR RATE" at bounding box center [363, 177] width 194 height 7
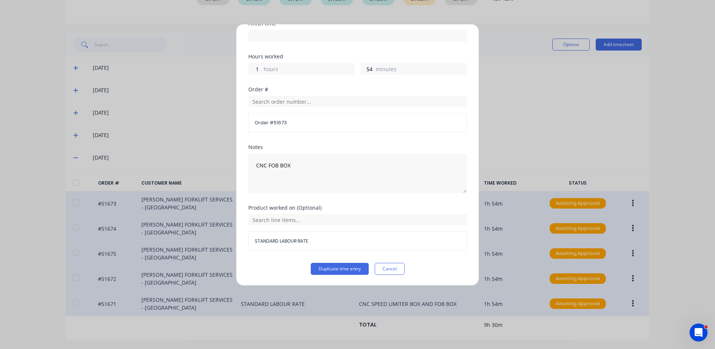
click at [287, 73] on label "hours" at bounding box center [309, 69] width 90 height 9
click at [262, 73] on input "1" at bounding box center [255, 68] width 13 height 11
click at [288, 73] on label "hours" at bounding box center [309, 69] width 90 height 9
click at [262, 73] on input "1" at bounding box center [255, 68] width 13 height 11
click at [279, 70] on label "hours" at bounding box center [309, 69] width 90 height 9
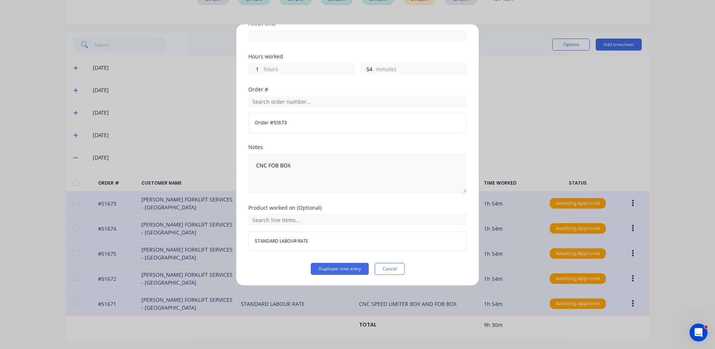
click at [262, 70] on input "1" at bounding box center [255, 68] width 13 height 11
click at [279, 70] on label "hours" at bounding box center [309, 69] width 90 height 9
click at [262, 70] on input "1" at bounding box center [255, 68] width 13 height 11
click at [261, 70] on input "1" at bounding box center [255, 68] width 13 height 11
click at [362, 66] on input "54" at bounding box center [367, 68] width 13 height 11
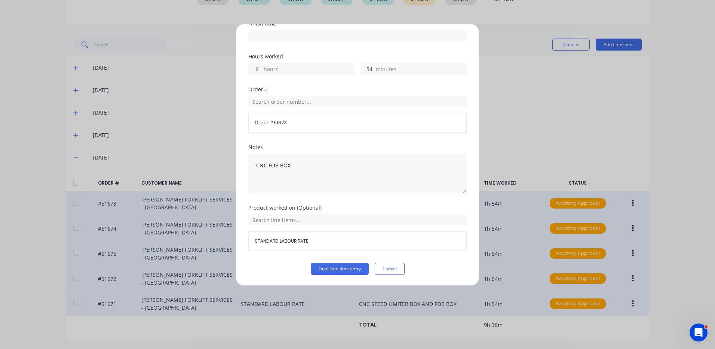
click at [362, 66] on input "54" at bounding box center [367, 68] width 13 height 11
type input "42"
click at [337, 143] on div "Order # Order # 51673" at bounding box center [357, 116] width 218 height 58
click at [335, 265] on button "Duplicate time entry" at bounding box center [340, 269] width 58 height 12
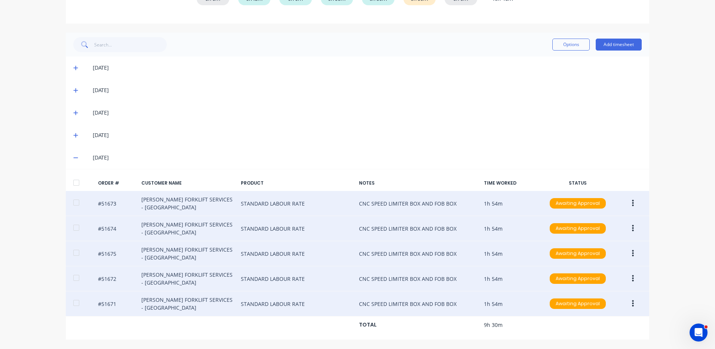
click at [624, 225] on button "button" at bounding box center [633, 227] width 18 height 13
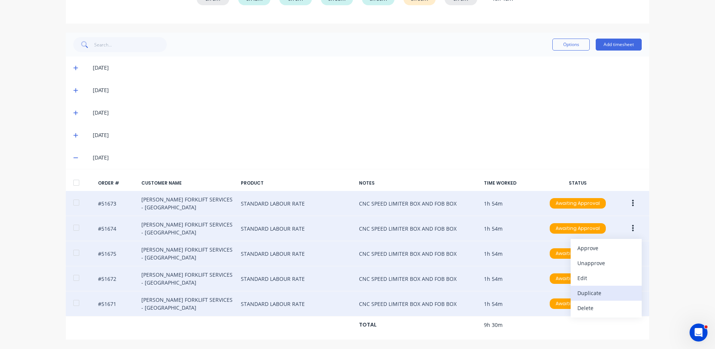
click at [590, 289] on div "Duplicate" at bounding box center [606, 292] width 58 height 11
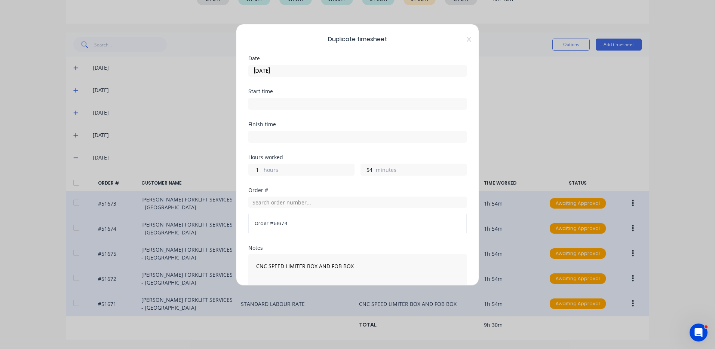
click at [285, 71] on input "[DATE]" at bounding box center [358, 70] width 218 height 11
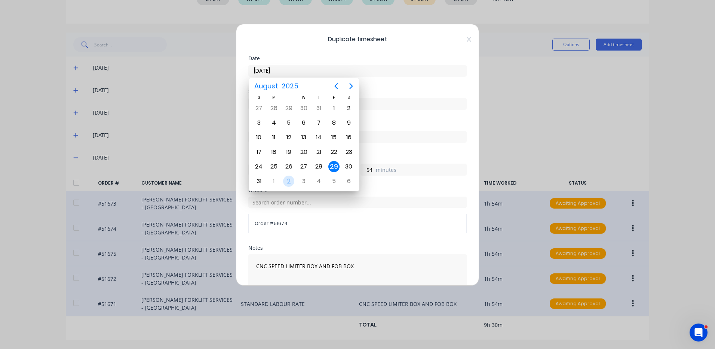
click at [286, 184] on div "2" at bounding box center [288, 180] width 11 height 11
type input "[DATE]"
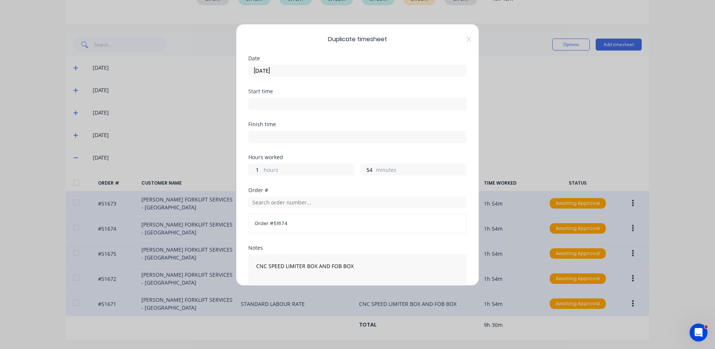
click at [376, 170] on label "minutes" at bounding box center [421, 170] width 90 height 9
click at [373, 170] on input "54" at bounding box center [367, 169] width 13 height 11
click at [367, 170] on input "54" at bounding box center [367, 169] width 13 height 11
type input "42"
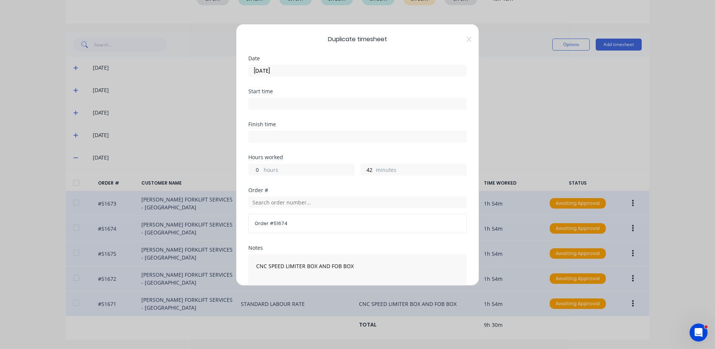
type input "0"
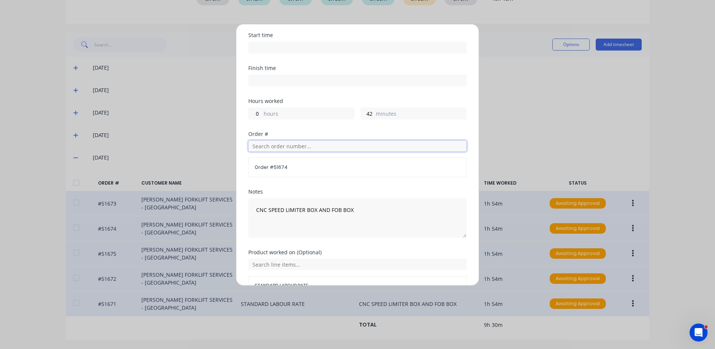
scroll to position [101, 0]
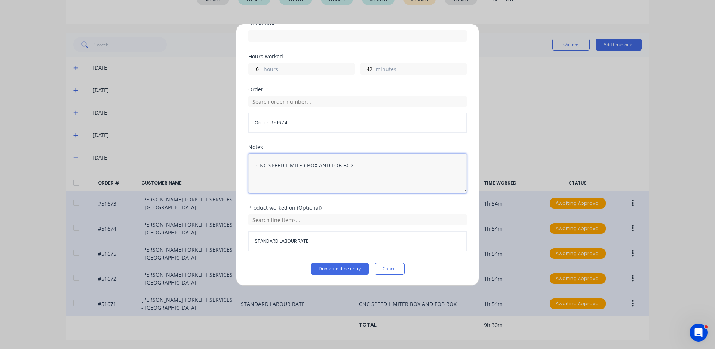
drag, startPoint x: 329, startPoint y: 165, endPoint x: 268, endPoint y: 169, distance: 61.4
click at [268, 169] on textarea "CNC SPEED LIMITER BOX AND FOB BOX" at bounding box center [357, 173] width 218 height 40
type textarea "CNC FOB BOX"
click at [356, 144] on div "Order # Order # 51674" at bounding box center [357, 116] width 218 height 58
click at [322, 218] on input "text" at bounding box center [357, 219] width 218 height 11
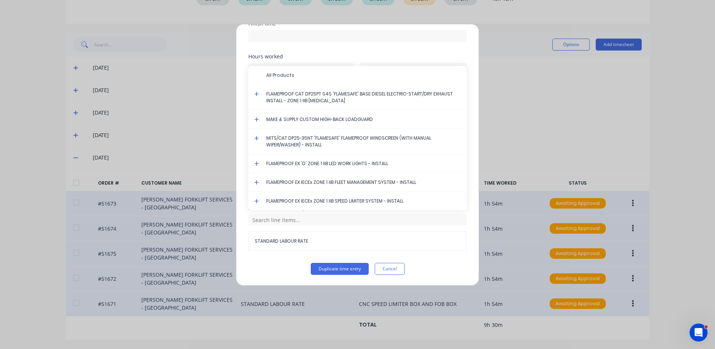
click at [258, 183] on icon at bounding box center [256, 181] width 5 height 5
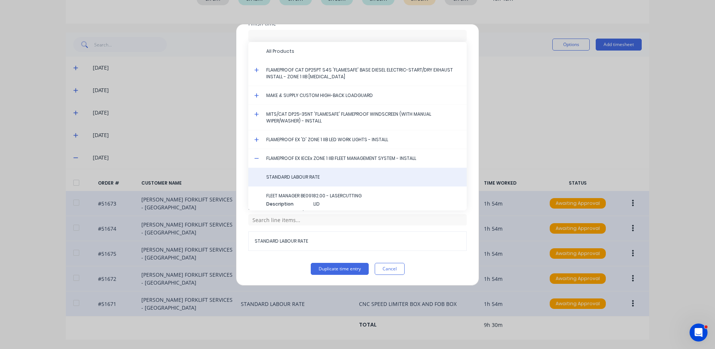
click at [308, 179] on span "STANDARD LABOUR RATE" at bounding box center [363, 177] width 194 height 7
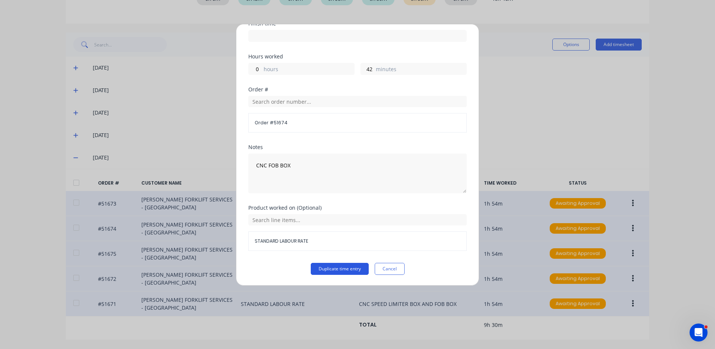
click at [332, 267] on button "Duplicate time entry" at bounding box center [340, 269] width 58 height 12
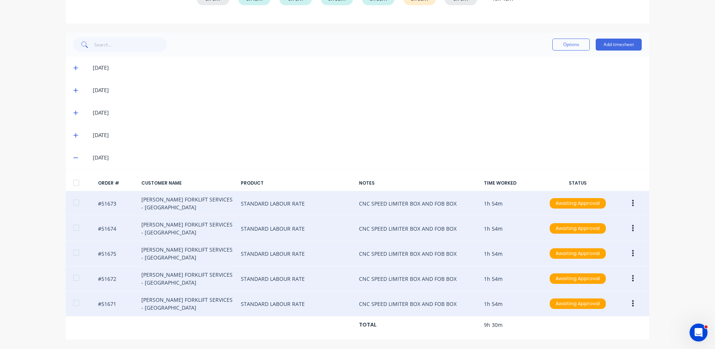
click at [624, 250] on button "button" at bounding box center [633, 252] width 18 height 13
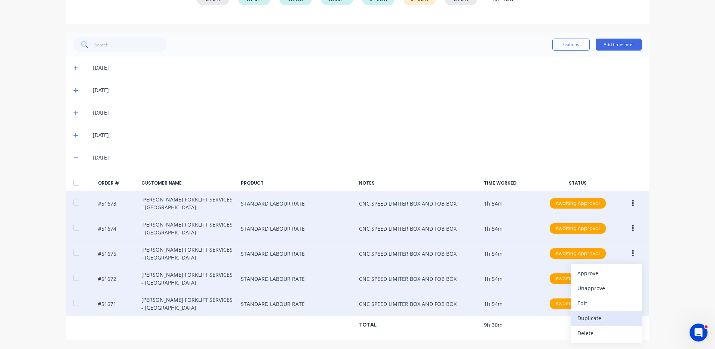
click at [599, 312] on div "Duplicate" at bounding box center [606, 317] width 58 height 11
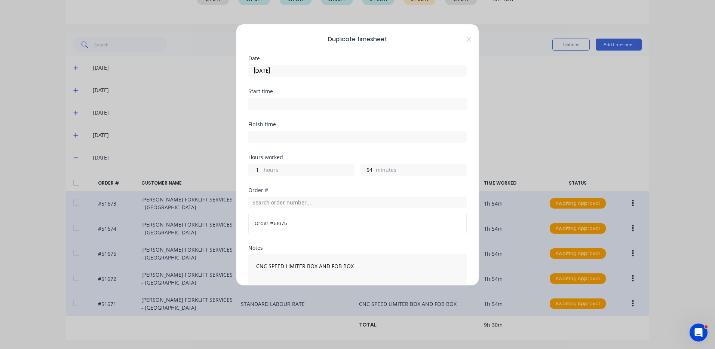
click at [295, 74] on input "[DATE]" at bounding box center [358, 70] width 218 height 11
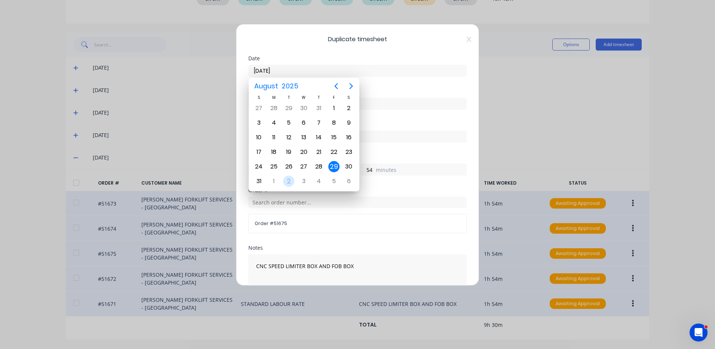
click at [291, 181] on div "2" at bounding box center [288, 180] width 11 height 11
type input "[DATE]"
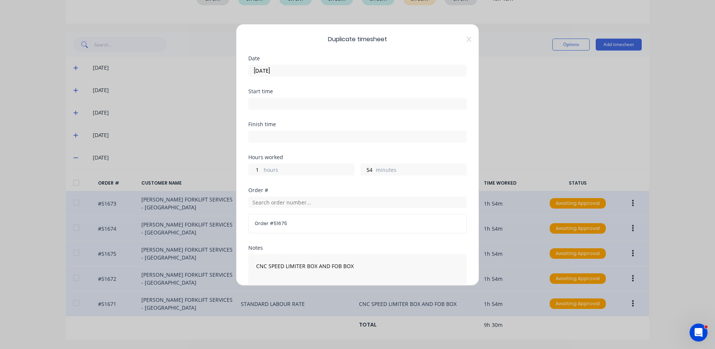
click at [267, 170] on label "hours" at bounding box center [309, 170] width 90 height 9
click at [262, 170] on input "1" at bounding box center [255, 169] width 13 height 11
click at [267, 170] on label "hours" at bounding box center [309, 170] width 90 height 9
click at [262, 170] on input "1" at bounding box center [255, 169] width 13 height 11
click at [259, 169] on input "1" at bounding box center [255, 169] width 13 height 11
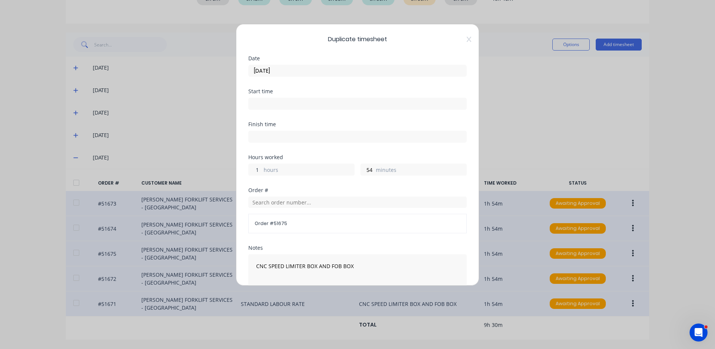
click at [259, 169] on input "1" at bounding box center [255, 169] width 13 height 11
type input "0"
click at [363, 173] on input "54" at bounding box center [367, 169] width 13 height 11
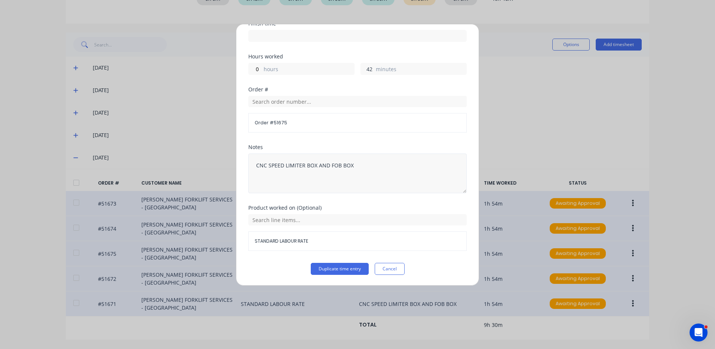
type input "42"
drag, startPoint x: 330, startPoint y: 163, endPoint x: 269, endPoint y: 164, distance: 60.6
click at [269, 164] on textarea "CNC SPEED LIMITER BOX AND FOB BOX" at bounding box center [357, 173] width 218 height 40
type textarea "CNC FOB BOX"
click at [299, 222] on input "text" at bounding box center [357, 219] width 218 height 11
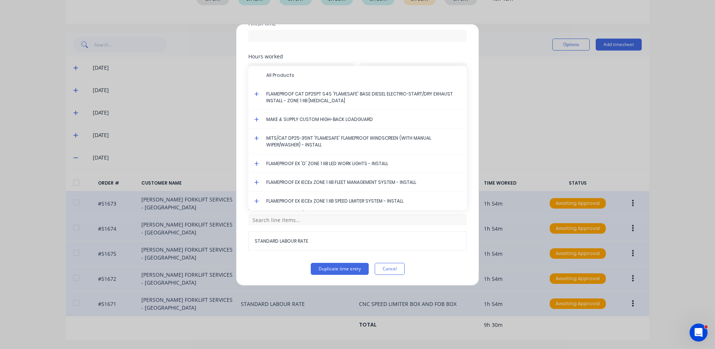
click at [257, 180] on icon at bounding box center [256, 181] width 5 height 5
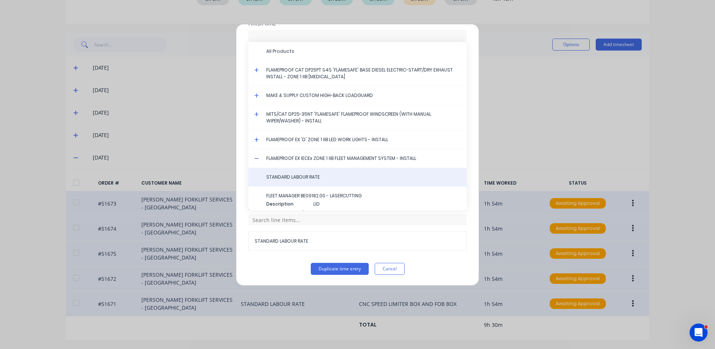
click at [286, 175] on span "STANDARD LABOUR RATE" at bounding box center [363, 177] width 194 height 7
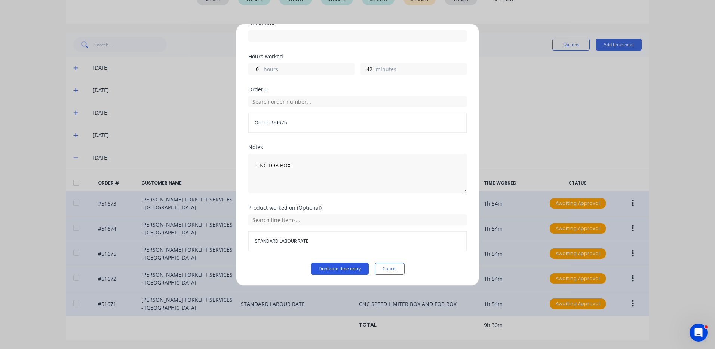
click at [338, 264] on button "Duplicate time entry" at bounding box center [340, 269] width 58 height 12
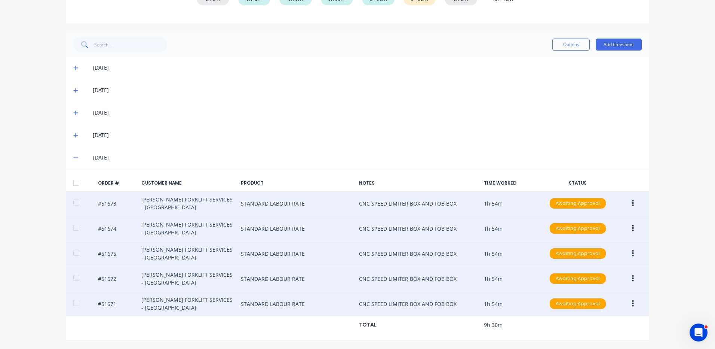
click at [628, 280] on button "button" at bounding box center [633, 277] width 18 height 13
click at [590, 343] on div "Duplicate" at bounding box center [606, 342] width 58 height 11
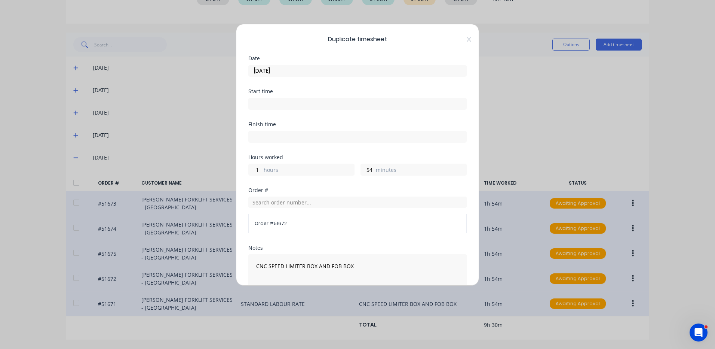
click at [292, 73] on input "[DATE]" at bounding box center [358, 70] width 218 height 11
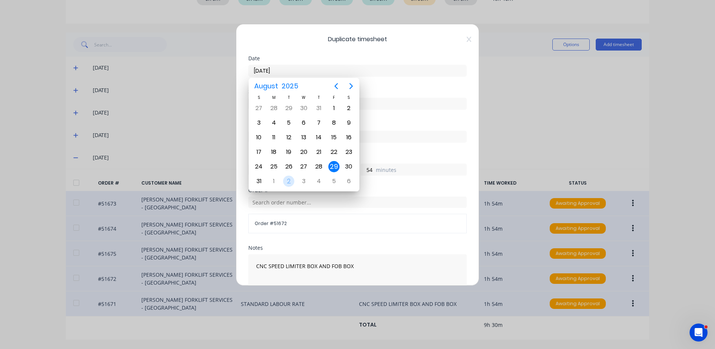
click at [292, 181] on div "2" at bounding box center [288, 180] width 11 height 11
type input "[DATE]"
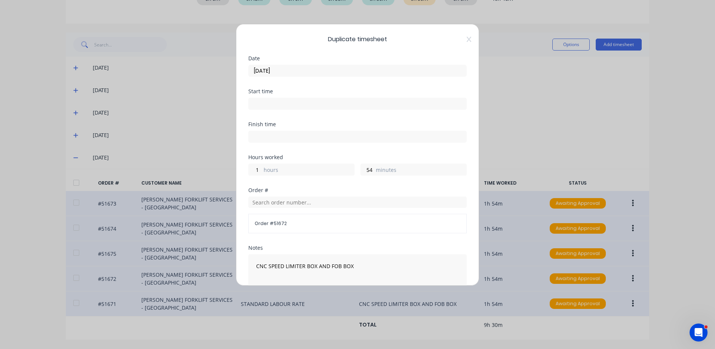
scroll to position [0, 0]
click at [295, 167] on label "hours" at bounding box center [309, 170] width 90 height 9
click at [262, 167] on input "1" at bounding box center [255, 169] width 13 height 11
click at [286, 171] on label "hours" at bounding box center [309, 170] width 90 height 9
click at [262, 171] on input "1" at bounding box center [255, 169] width 13 height 11
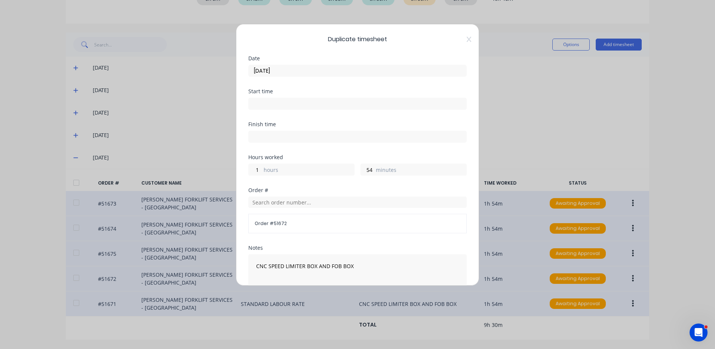
click at [286, 171] on label "hours" at bounding box center [309, 170] width 90 height 9
click at [262, 171] on input "1" at bounding box center [255, 169] width 13 height 11
click at [251, 171] on input "1" at bounding box center [255, 169] width 13 height 11
click at [254, 171] on input "1" at bounding box center [255, 169] width 13 height 11
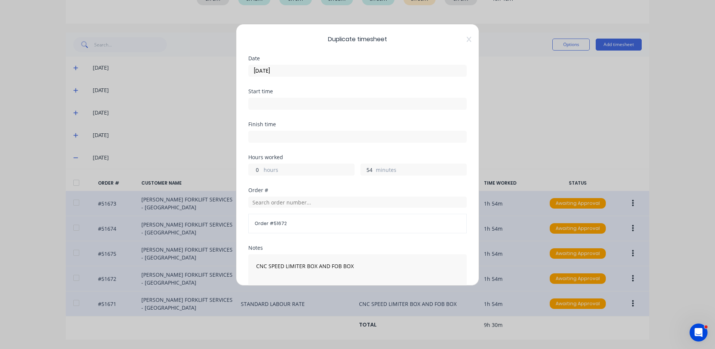
type input "0"
click at [365, 172] on input "54" at bounding box center [367, 169] width 13 height 11
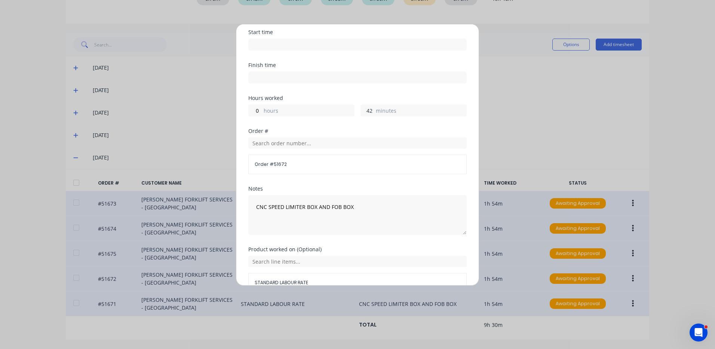
scroll to position [75, 0]
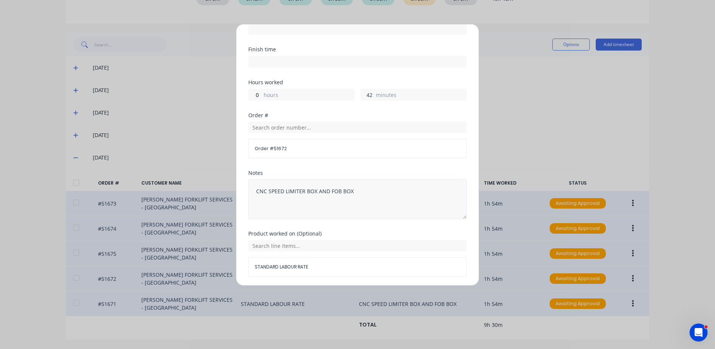
type input "42"
drag, startPoint x: 330, startPoint y: 190, endPoint x: 268, endPoint y: 190, distance: 61.7
click at [268, 190] on textarea "CNC SPEED LIMITER BOX AND FOB BOX" at bounding box center [357, 199] width 218 height 40
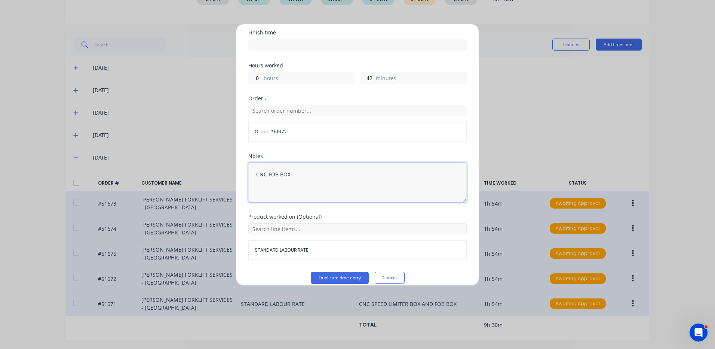
scroll to position [101, 0]
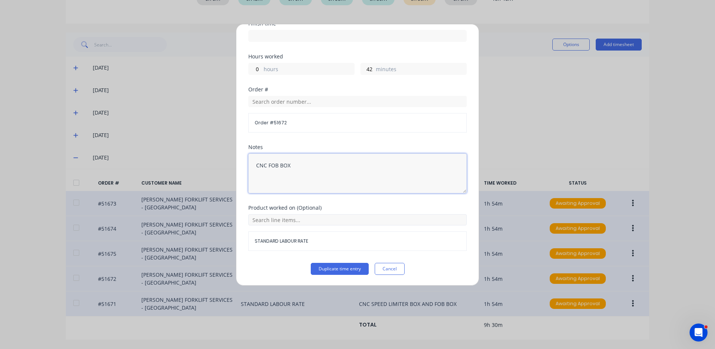
type textarea "CNC FOB BOX"
click at [312, 218] on input "text" at bounding box center [357, 219] width 218 height 11
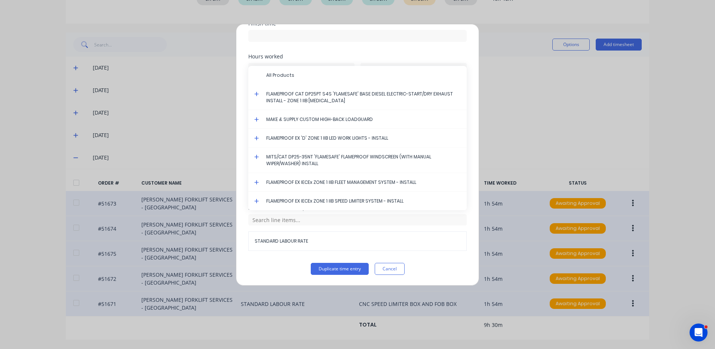
click at [259, 180] on span at bounding box center [257, 182] width 7 height 7
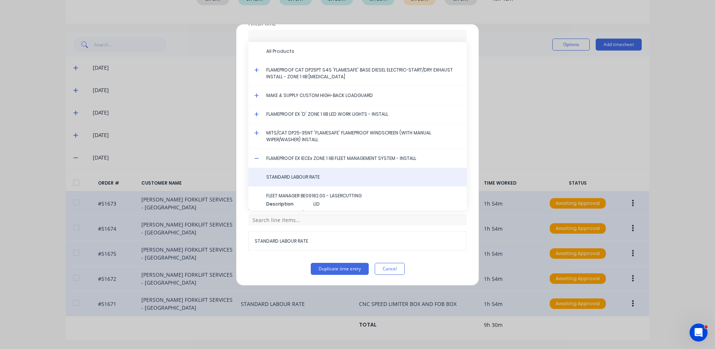
click at [279, 178] on span "STANDARD LABOUR RATE" at bounding box center [363, 177] width 194 height 7
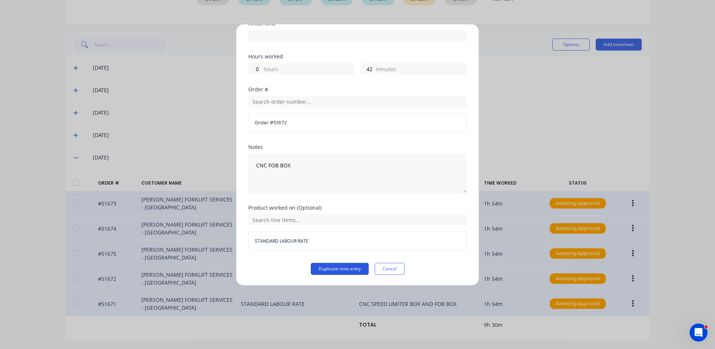
click at [323, 265] on button "Duplicate time entry" at bounding box center [340, 269] width 58 height 12
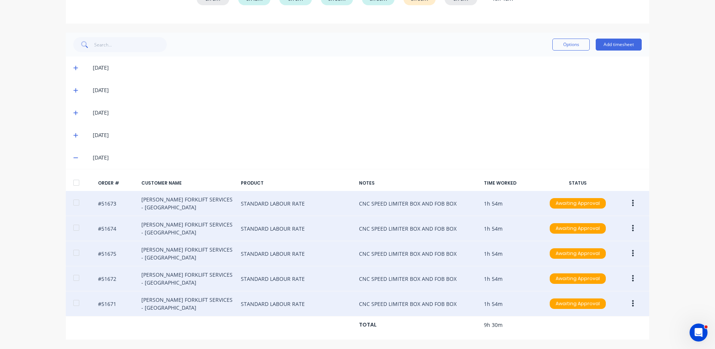
drag, startPoint x: 631, startPoint y: 308, endPoint x: 629, endPoint y: 313, distance: 5.7
click at [632, 307] on button "button" at bounding box center [633, 303] width 18 height 13
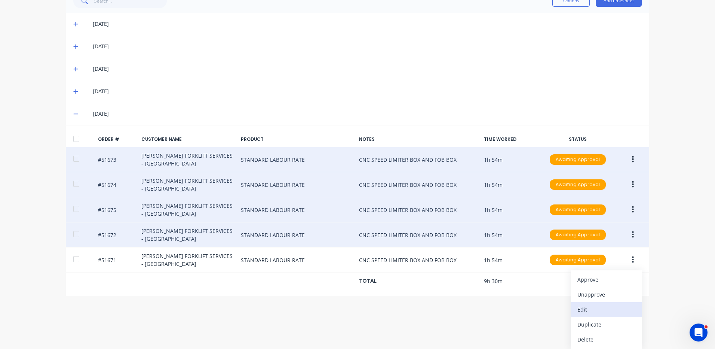
click at [601, 308] on div "Edit" at bounding box center [606, 309] width 58 height 11
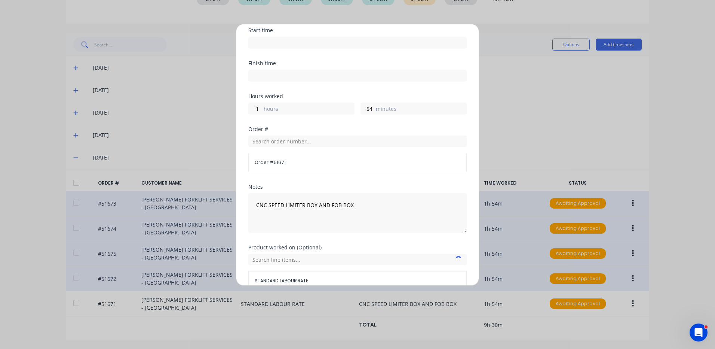
scroll to position [75, 0]
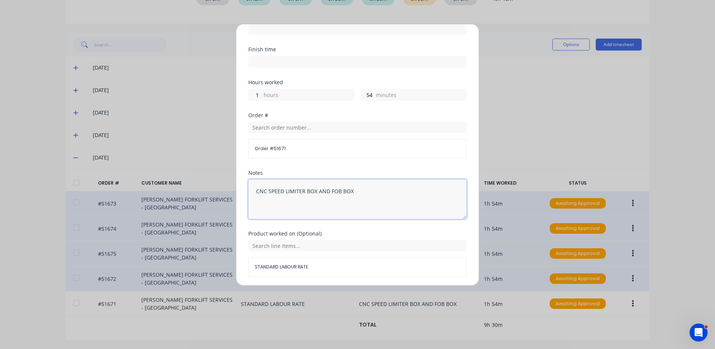
drag, startPoint x: 329, startPoint y: 189, endPoint x: 269, endPoint y: 190, distance: 59.8
click at [269, 190] on textarea "CNC SPEED LIMITER BOX AND FOB BOX" at bounding box center [357, 199] width 218 height 40
type textarea "CNC FOB BOX"
click at [366, 94] on input "54" at bounding box center [367, 94] width 13 height 11
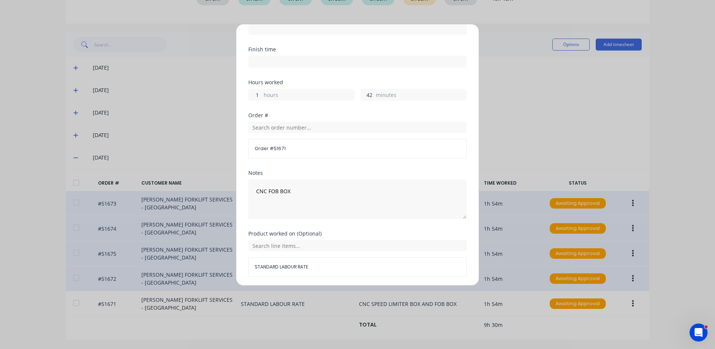
type input "42"
click at [255, 93] on input "1" at bounding box center [255, 94] width 13 height 11
type input "0"
click at [359, 82] on div "Hours worked" at bounding box center [357, 82] width 218 height 5
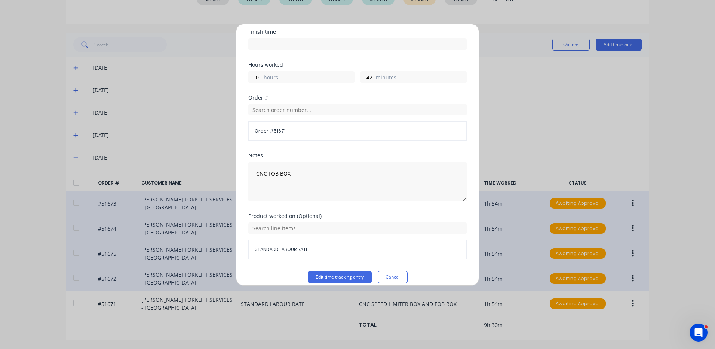
scroll to position [101, 0]
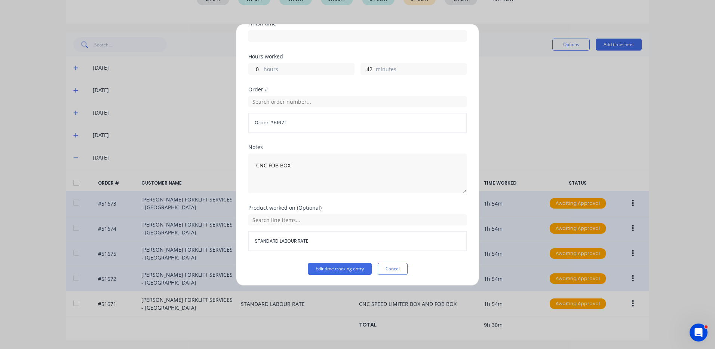
click at [304, 227] on div "STANDARD LABOUR RATE" at bounding box center [357, 232] width 218 height 37
click at [306, 222] on input "text" at bounding box center [357, 219] width 218 height 11
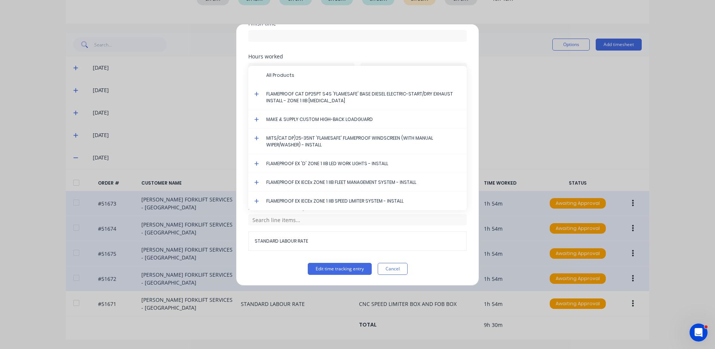
click at [254, 182] on icon at bounding box center [256, 181] width 5 height 5
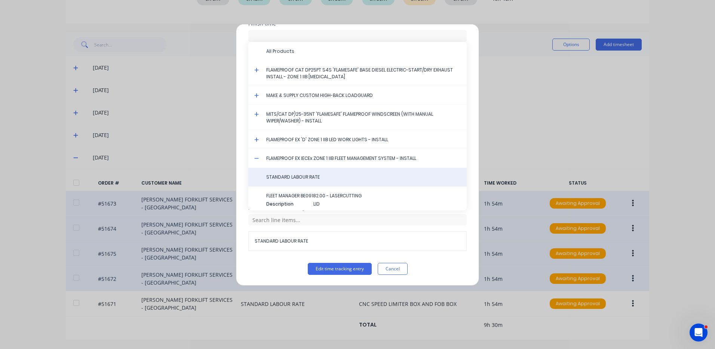
click at [292, 177] on span "STANDARD LABOUR RATE" at bounding box center [363, 177] width 194 height 7
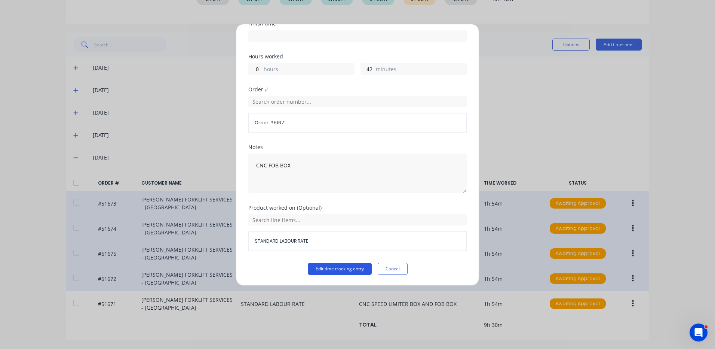
click at [324, 269] on button "Edit time tracking entry" at bounding box center [340, 269] width 64 height 12
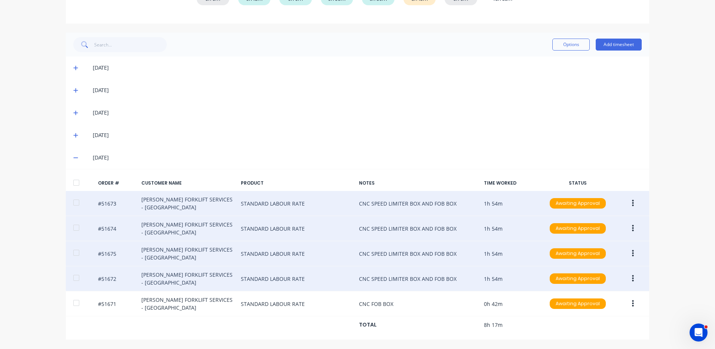
click at [71, 186] on div at bounding box center [76, 182] width 15 height 15
click at [563, 45] on button "Options" at bounding box center [570, 45] width 37 height 12
click at [548, 61] on div "Approve" at bounding box center [554, 63] width 58 height 11
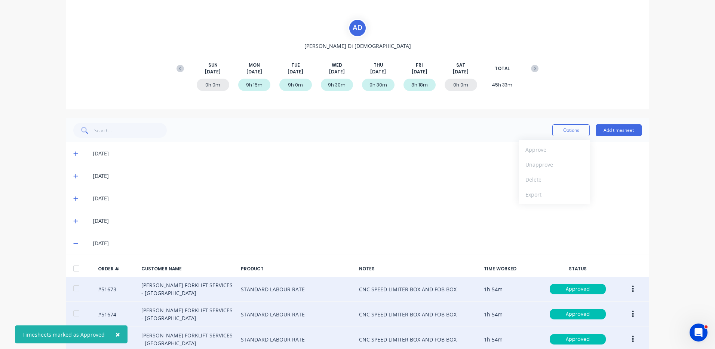
scroll to position [0, 0]
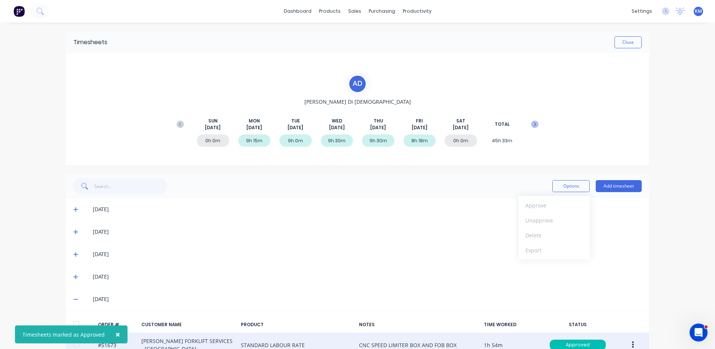
click at [531, 122] on icon at bounding box center [534, 123] width 7 height 7
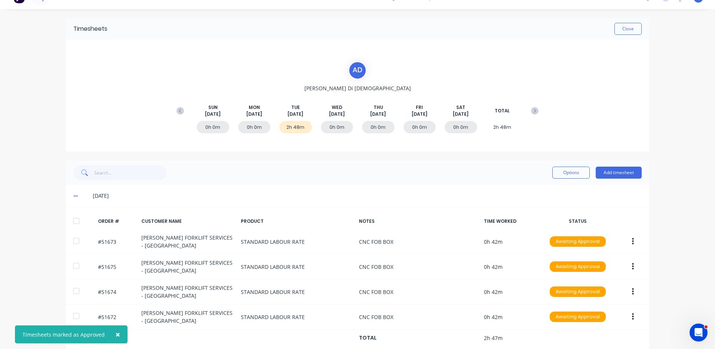
scroll to position [27, 0]
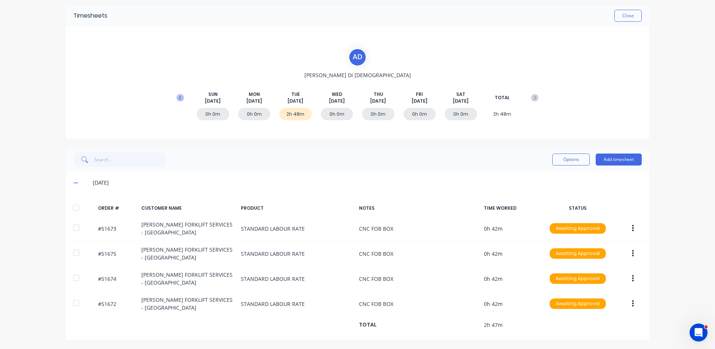
click at [182, 99] on button at bounding box center [180, 97] width 15 height 13
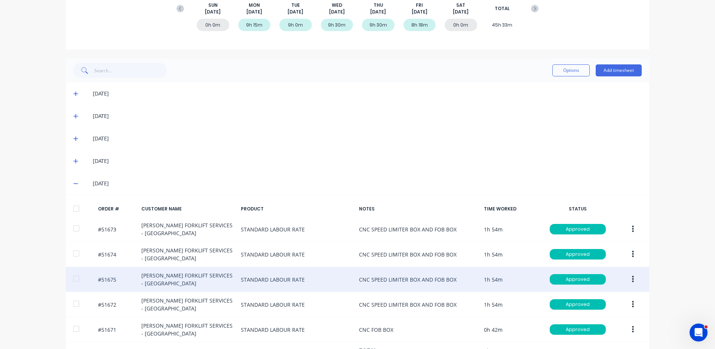
scroll to position [141, 0]
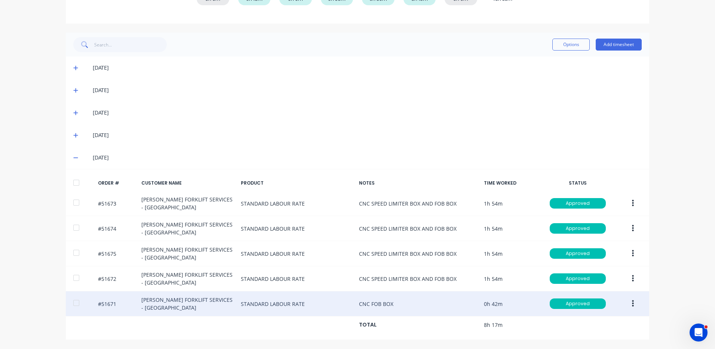
click at [632, 302] on icon "button" at bounding box center [633, 303] width 2 height 8
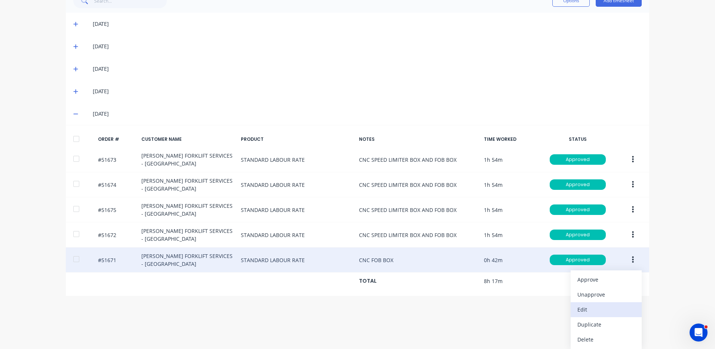
click at [611, 308] on div "Edit" at bounding box center [606, 309] width 58 height 11
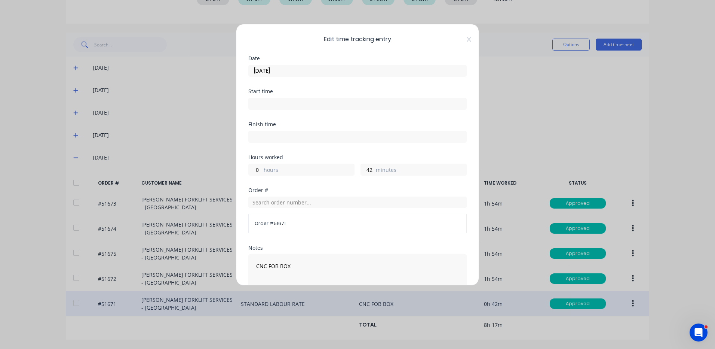
click at [248, 175] on div "Edit time tracking entry Date [DATE] Start time Finish time Hours worked 0 hour…" at bounding box center [357, 154] width 243 height 261
click at [249, 172] on input "0" at bounding box center [255, 169] width 13 height 11
type input "1"
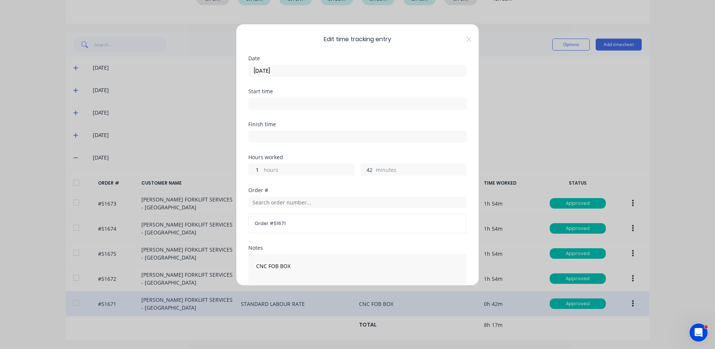
click at [369, 169] on input "42" at bounding box center [367, 169] width 13 height 11
type input "54"
click at [366, 154] on div "Finish time" at bounding box center [357, 138] width 218 height 33
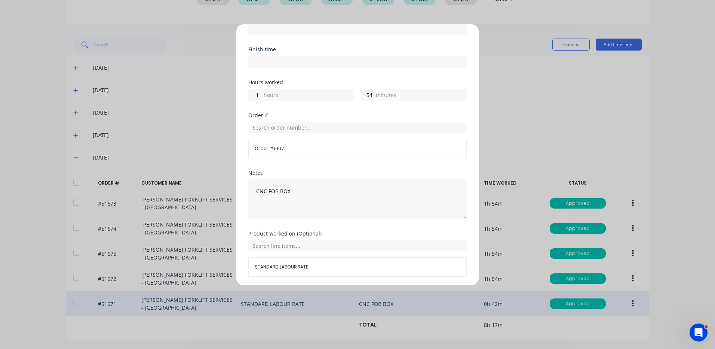
scroll to position [101, 0]
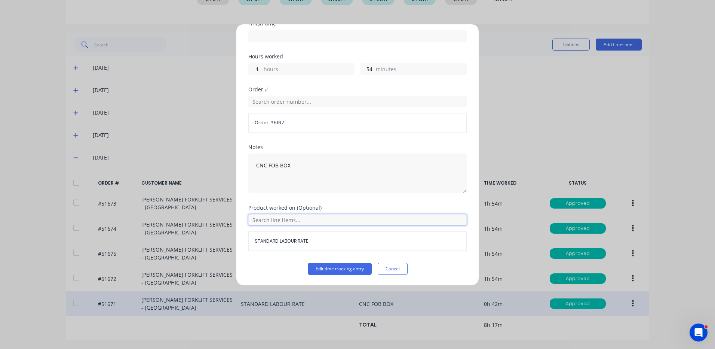
click at [302, 215] on input "text" at bounding box center [357, 219] width 218 height 11
drag, startPoint x: 277, startPoint y: 227, endPoint x: 278, endPoint y: 220, distance: 6.4
click at [278, 227] on div "STANDARD LABOUR RATE" at bounding box center [357, 232] width 218 height 37
click at [266, 169] on textarea "CNC FOB BOX" at bounding box center [357, 173] width 218 height 40
type textarea "CNC SPEED LIMITER & FOB BOX"
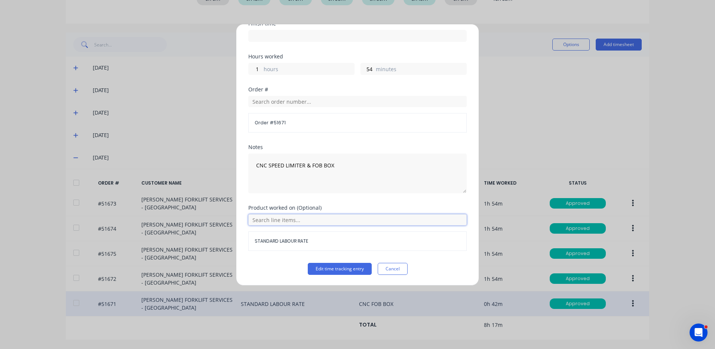
click at [283, 220] on input "text" at bounding box center [357, 219] width 218 height 11
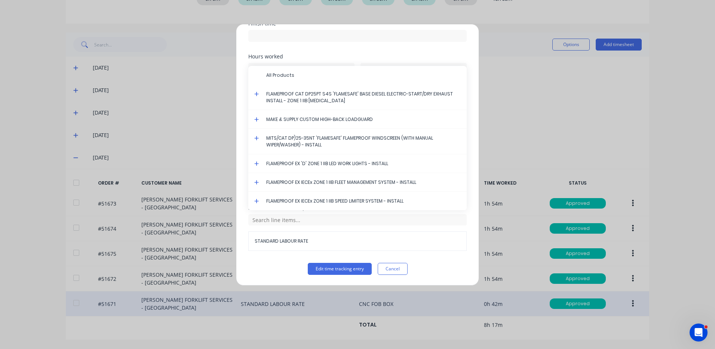
click at [258, 199] on icon at bounding box center [256, 200] width 5 height 5
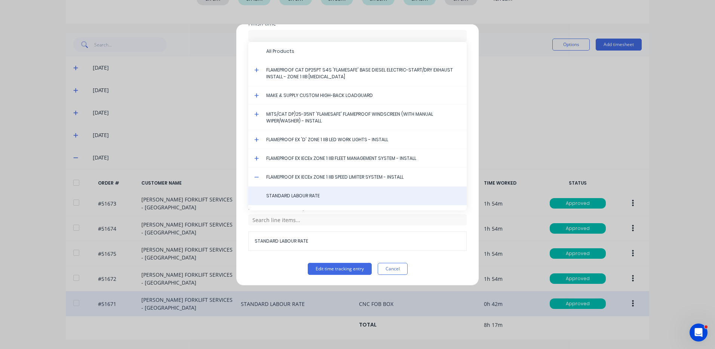
click at [298, 192] on div "STANDARD LABOUR RATE" at bounding box center [357, 195] width 218 height 19
drag, startPoint x: 304, startPoint y: 206, endPoint x: 306, endPoint y: 200, distance: 6.0
click at [307, 196] on span "STANDARD LABOUR RATE" at bounding box center [363, 194] width 194 height 7
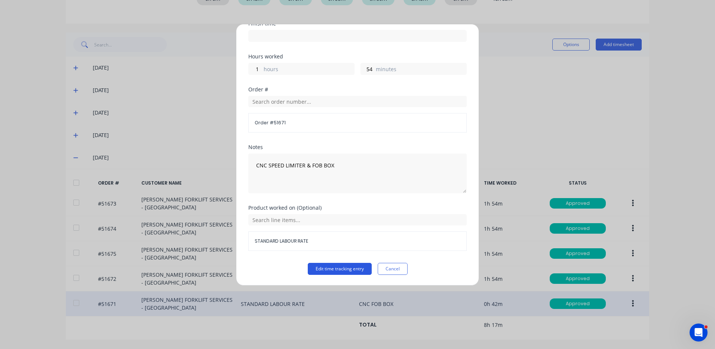
click at [337, 268] on button "Edit time tracking entry" at bounding box center [340, 269] width 64 height 12
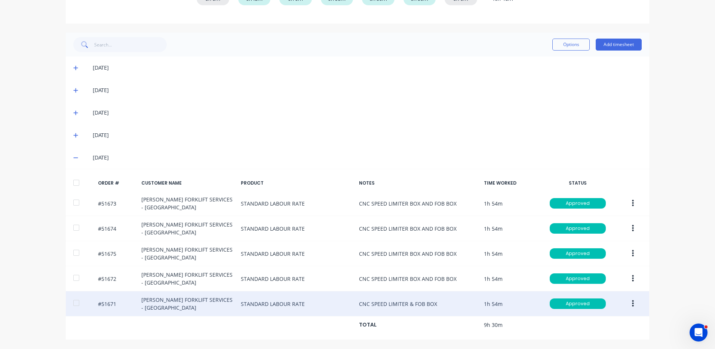
click at [625, 301] on button "button" at bounding box center [633, 303] width 18 height 13
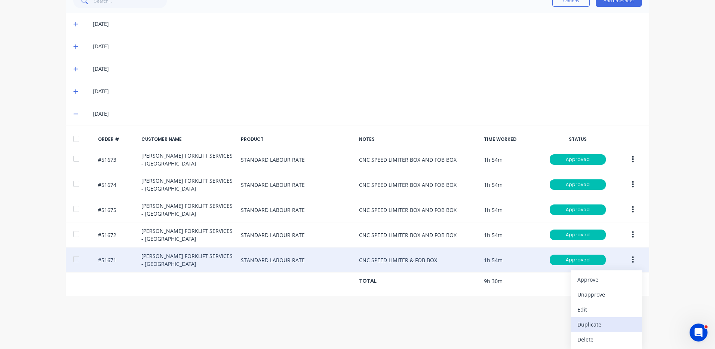
click at [602, 325] on div "Duplicate" at bounding box center [606, 324] width 58 height 11
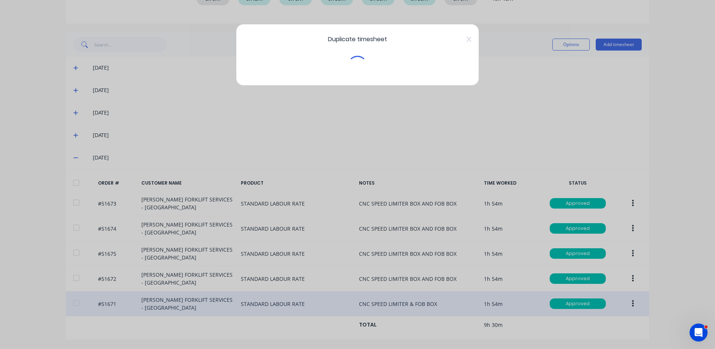
scroll to position [141, 0]
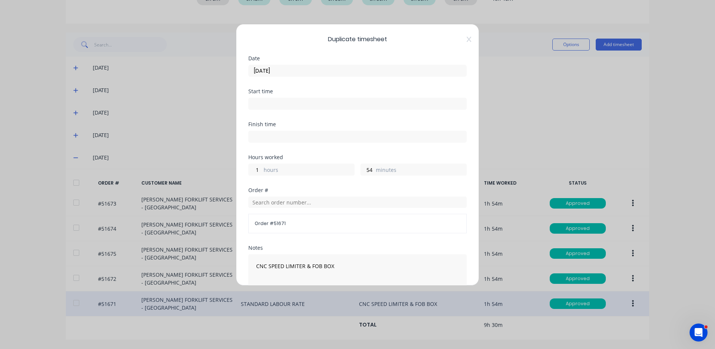
click at [335, 72] on input "[DATE]" at bounding box center [358, 70] width 218 height 11
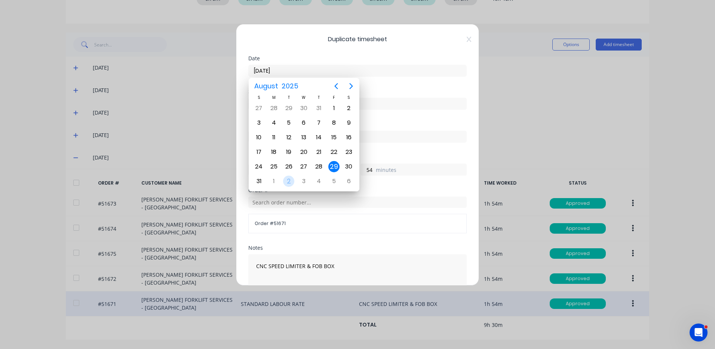
click at [291, 180] on div "2" at bounding box center [288, 180] width 11 height 11
type input "[DATE]"
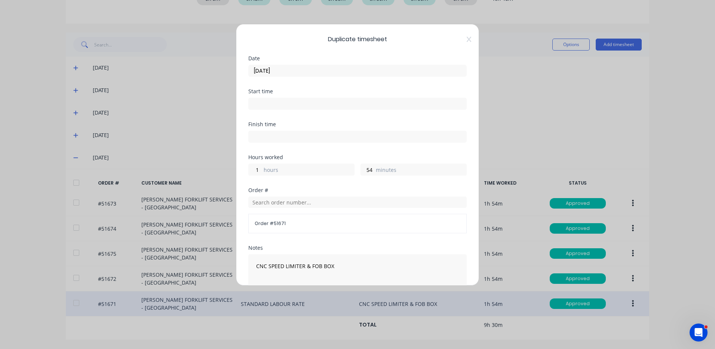
scroll to position [0, 0]
click at [252, 171] on input "1" at bounding box center [255, 169] width 13 height 11
type input "0"
click at [363, 168] on input "54" at bounding box center [367, 169] width 13 height 11
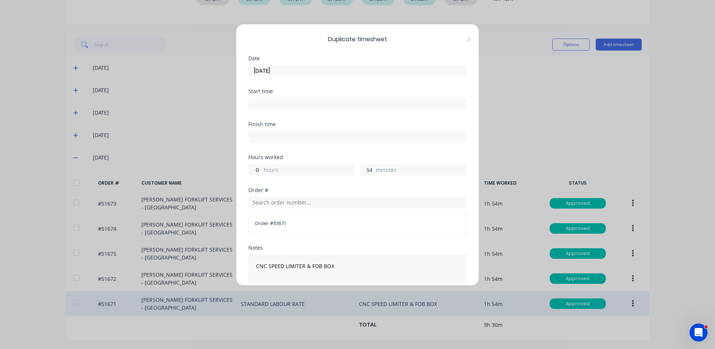
click at [363, 168] on input "54" at bounding box center [367, 169] width 13 height 11
type input "42"
drag, startPoint x: 310, startPoint y: 265, endPoint x: 269, endPoint y: 266, distance: 41.1
click at [269, 266] on textarea "CNC SPEED LIMITER & FOB BOX" at bounding box center [357, 274] width 218 height 40
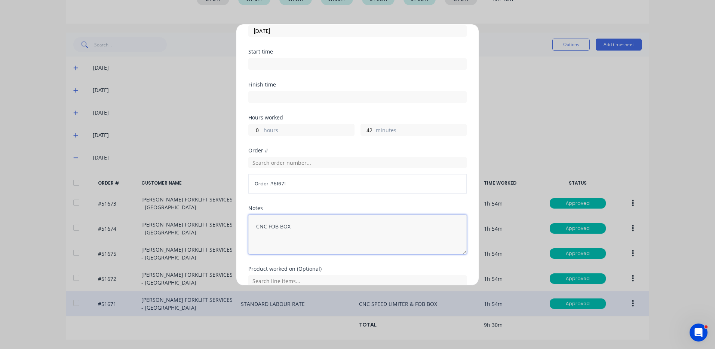
scroll to position [101, 0]
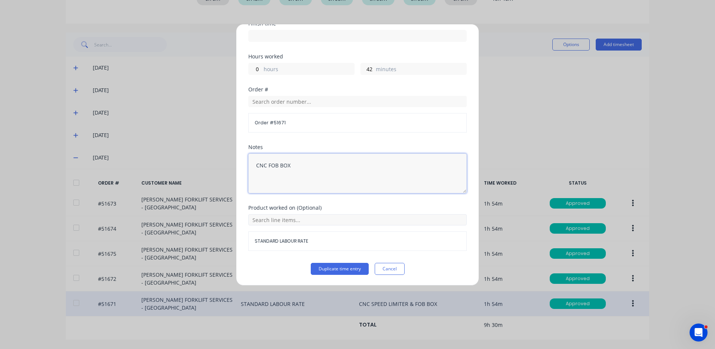
type textarea "CNC FOB BOX"
click at [305, 224] on input "text" at bounding box center [357, 219] width 218 height 11
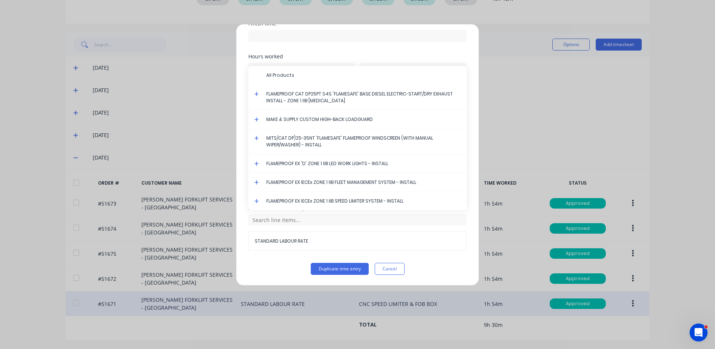
click at [257, 181] on icon at bounding box center [256, 182] width 4 height 4
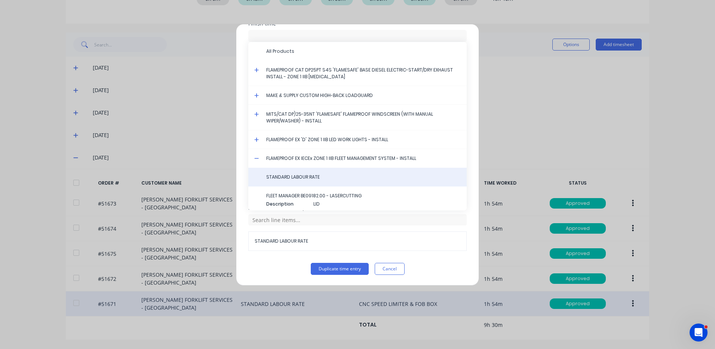
click at [283, 181] on div "STANDARD LABOUR RATE" at bounding box center [357, 177] width 218 height 19
click at [314, 179] on span "STANDARD LABOUR RATE" at bounding box center [363, 177] width 194 height 7
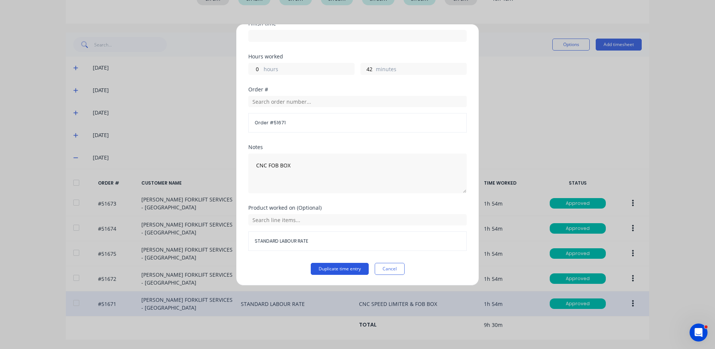
click at [341, 272] on button "Duplicate time entry" at bounding box center [340, 269] width 58 height 12
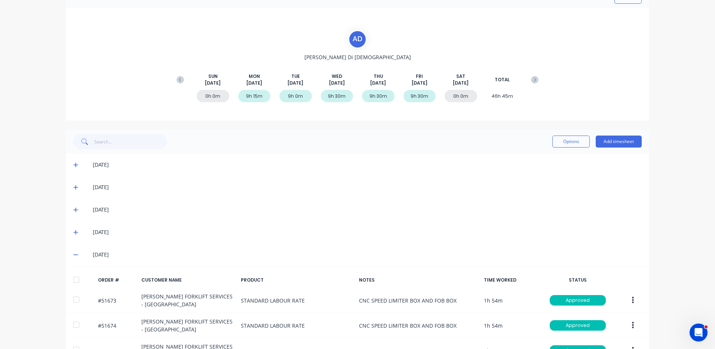
scroll to position [29, 0]
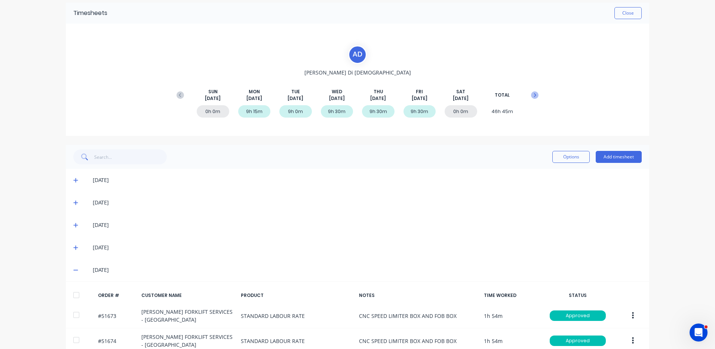
click at [536, 90] on button at bounding box center [534, 94] width 15 height 13
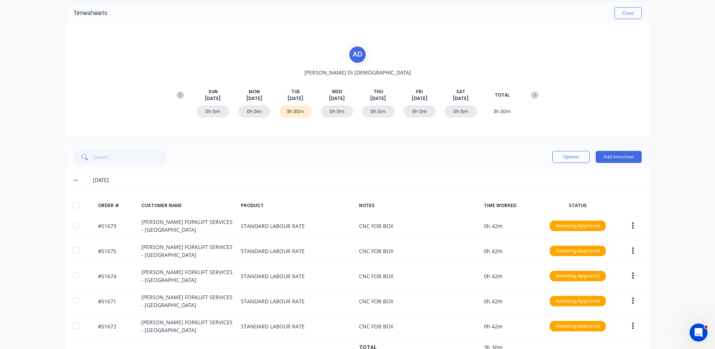
scroll to position [52, 0]
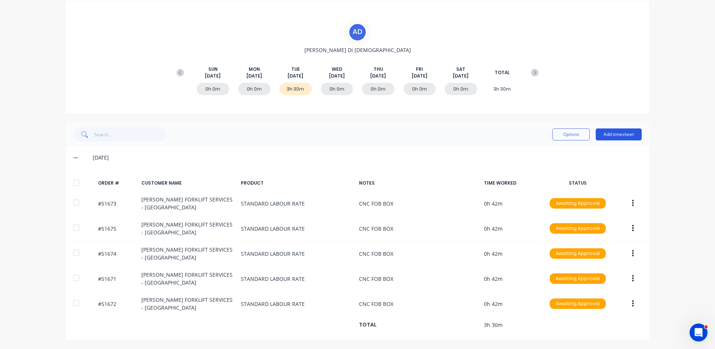
click at [625, 138] on button "Add timesheet" at bounding box center [619, 134] width 46 height 12
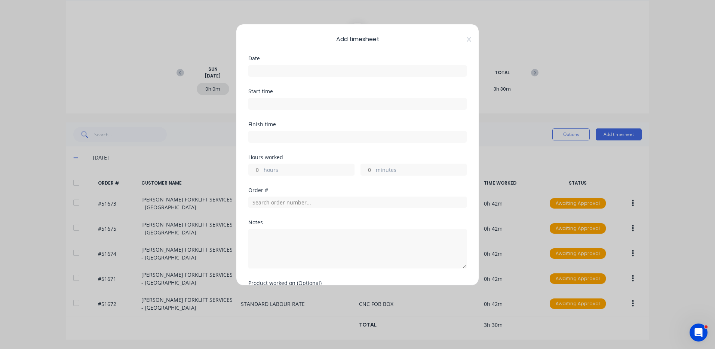
click at [280, 68] on input at bounding box center [358, 70] width 218 height 11
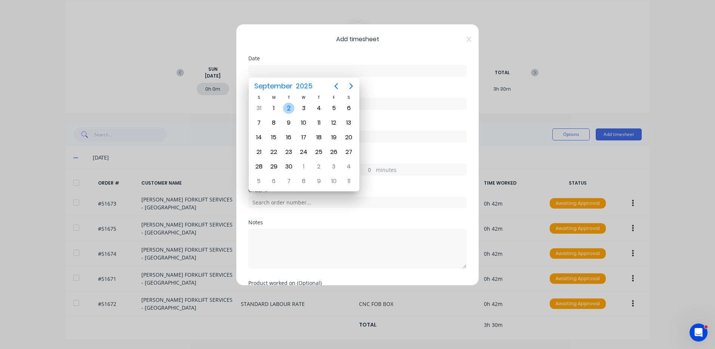
click at [293, 107] on div "2" at bounding box center [288, 107] width 11 height 11
type input "[DATE]"
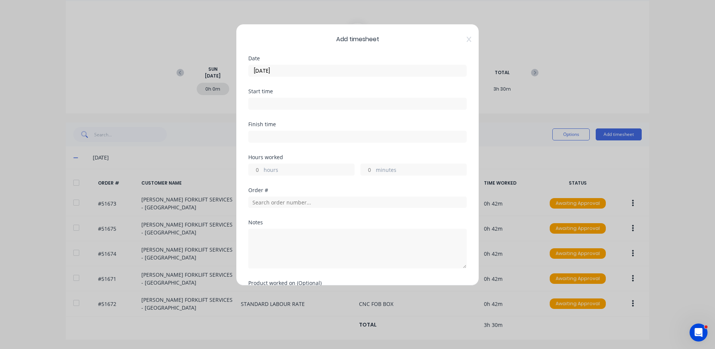
click at [289, 167] on label "hours" at bounding box center [309, 170] width 90 height 9
click at [262, 167] on input "hours" at bounding box center [255, 169] width 13 height 11
type input "4"
type input "30"
click at [319, 203] on input "text" at bounding box center [357, 201] width 218 height 11
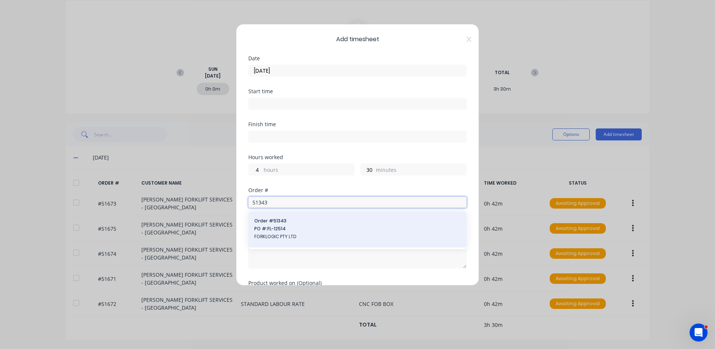
type input "51343"
click at [300, 237] on span "FORKLOGIC PTY LTD" at bounding box center [357, 236] width 206 height 7
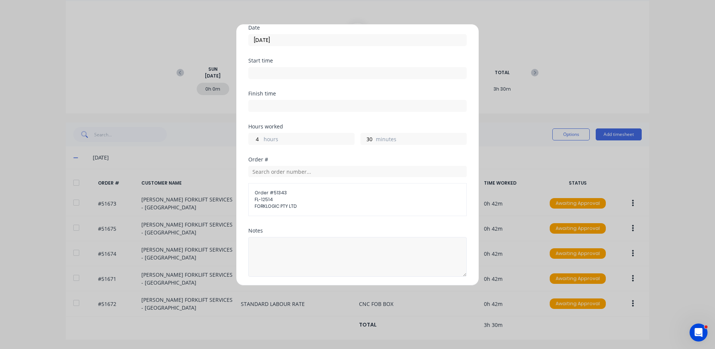
scroll to position [75, 0]
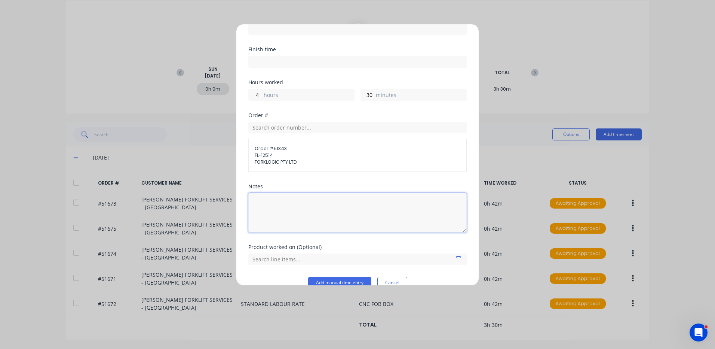
click at [311, 216] on textarea at bounding box center [357, 213] width 218 height 40
type textarea "PUT UNIT BACK TOGETHER, MAKE GUARDS"
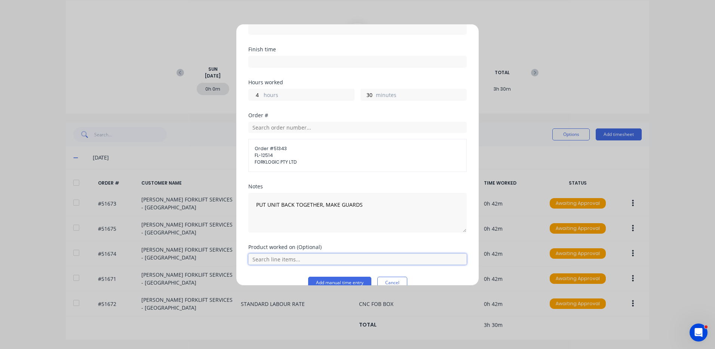
click at [296, 257] on input "text" at bounding box center [357, 258] width 218 height 11
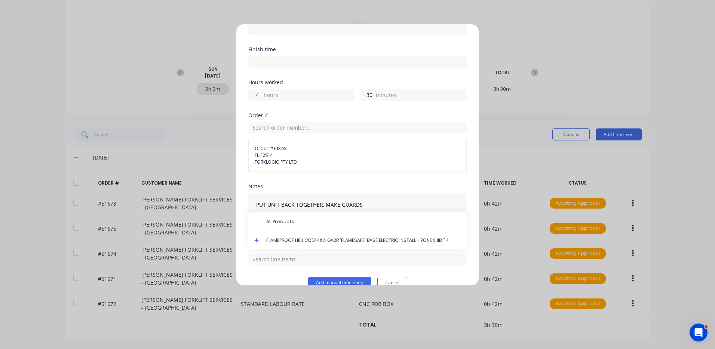
click at [258, 238] on icon at bounding box center [256, 239] width 5 height 5
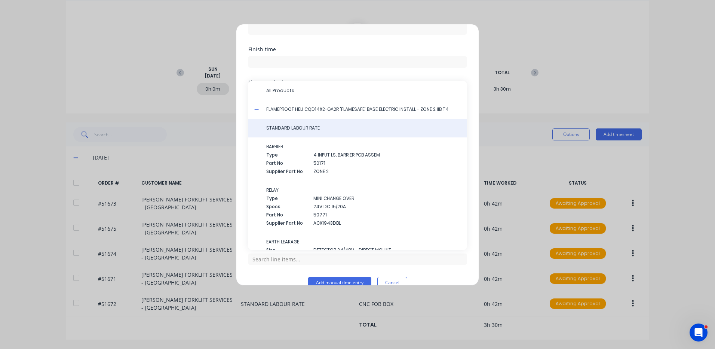
click at [280, 126] on span "STANDARD LABOUR RATE" at bounding box center [363, 128] width 194 height 7
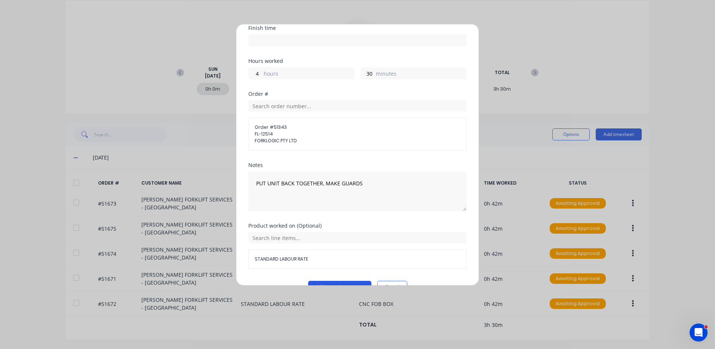
scroll to position [114, 0]
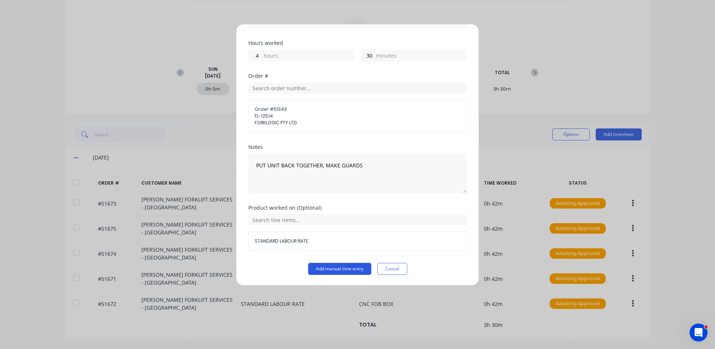
click at [340, 266] on button "Add manual time entry" at bounding box center [339, 269] width 63 height 12
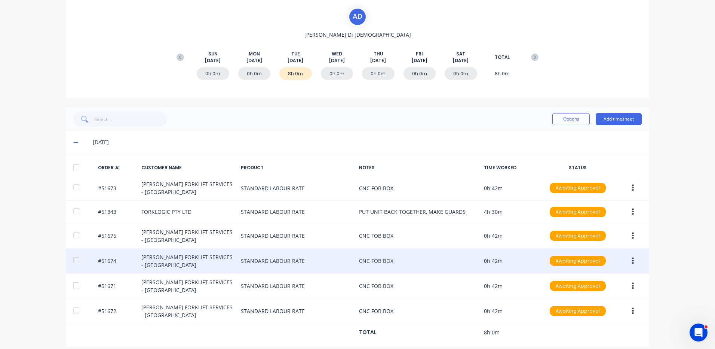
scroll to position [74, 0]
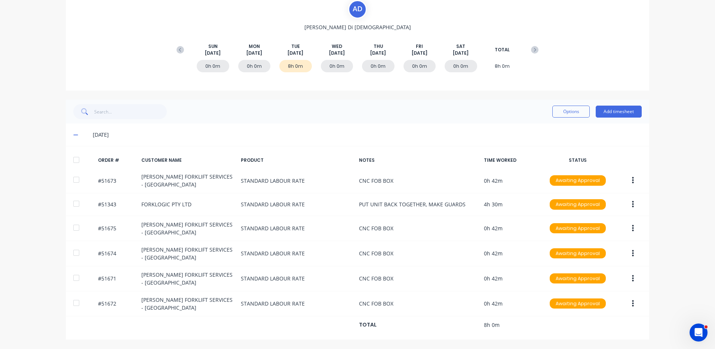
click at [77, 153] on div at bounding box center [76, 159] width 15 height 15
click at [540, 113] on div "Options Add timesheet" at bounding box center [357, 111] width 568 height 15
click at [548, 113] on div "Options Add timesheet" at bounding box center [357, 111] width 568 height 15
click at [558, 112] on button "Options" at bounding box center [570, 111] width 37 height 12
click at [431, 135] on div "[DATE]" at bounding box center [367, 135] width 549 height 8
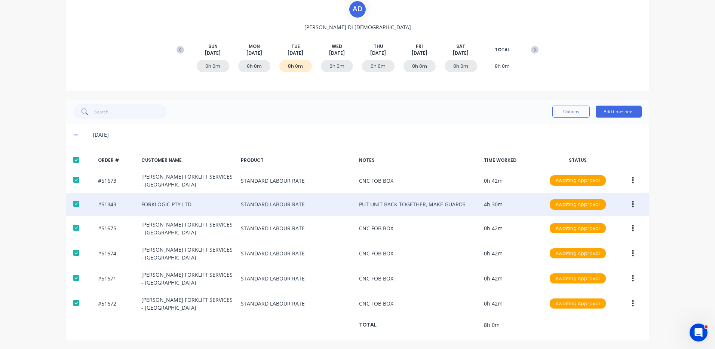
click at [627, 204] on button "button" at bounding box center [633, 203] width 18 height 13
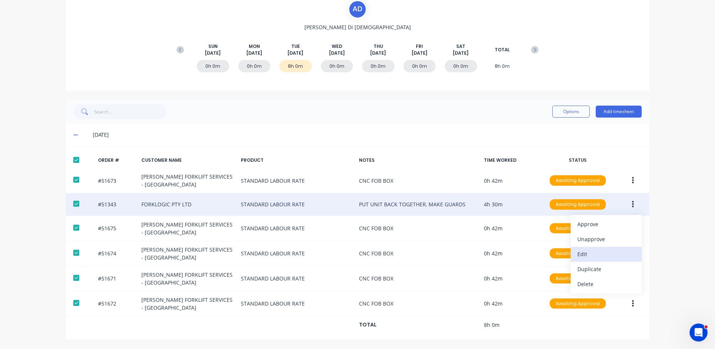
click at [601, 256] on div "Edit" at bounding box center [606, 253] width 58 height 11
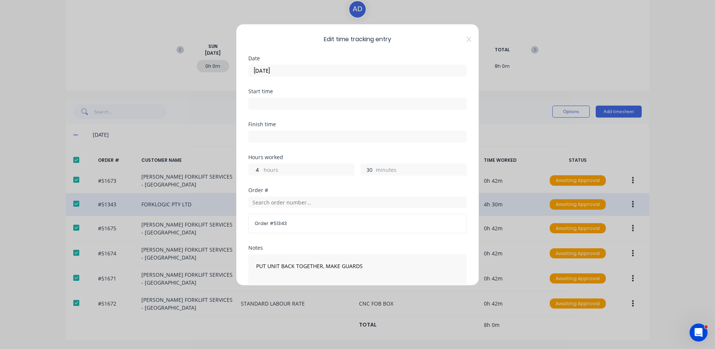
click at [368, 173] on input "30" at bounding box center [367, 169] width 13 height 11
type input "15"
click at [338, 152] on div "Finish time" at bounding box center [357, 138] width 218 height 33
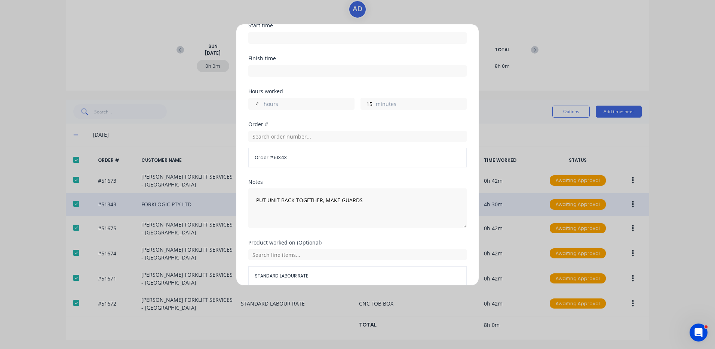
scroll to position [101, 0]
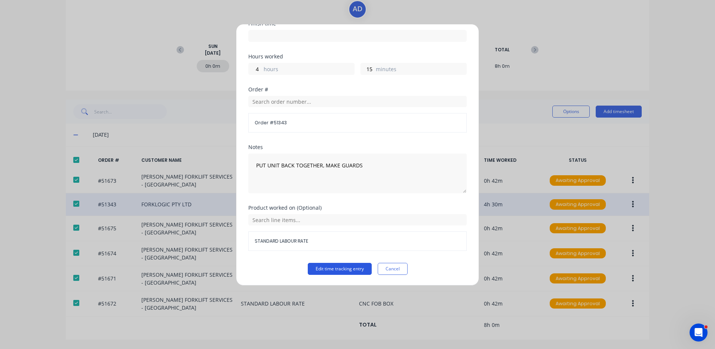
click at [327, 267] on button "Edit time tracking entry" at bounding box center [340, 269] width 64 height 12
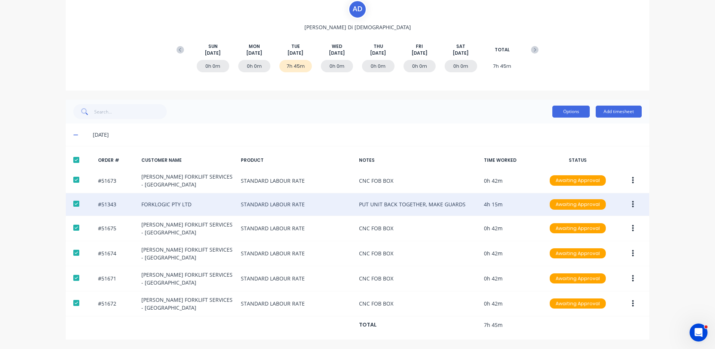
click at [554, 117] on button "Options" at bounding box center [570, 111] width 37 height 12
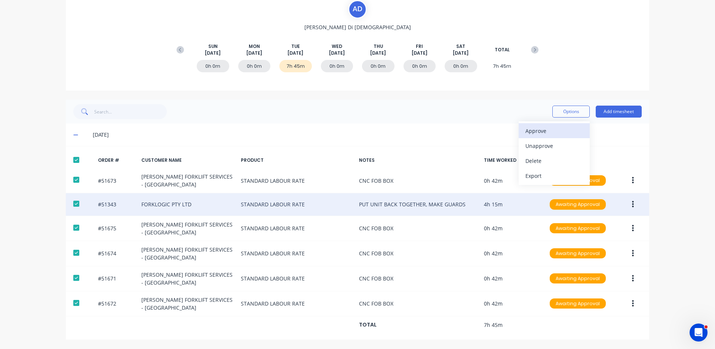
click at [549, 131] on div "Approve" at bounding box center [554, 130] width 58 height 11
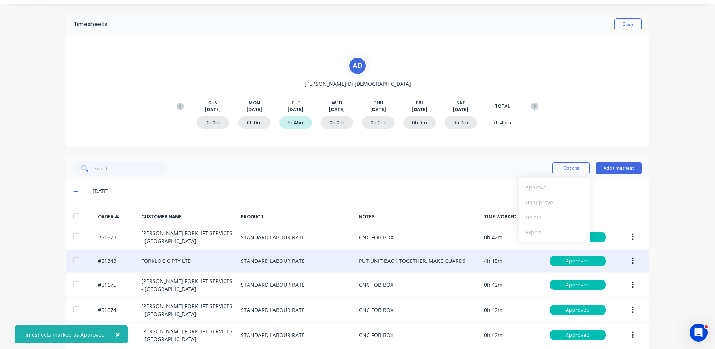
scroll to position [0, 0]
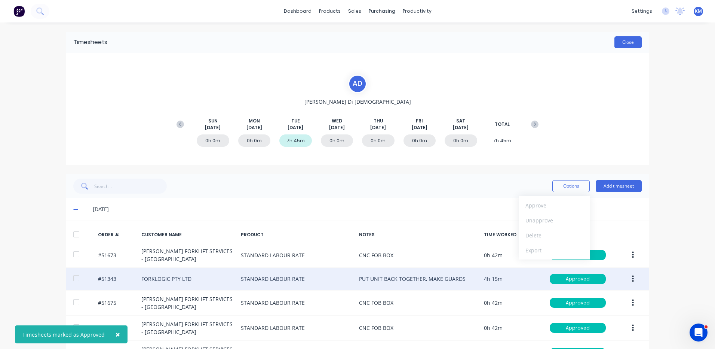
click at [620, 45] on button "Close" at bounding box center [627, 42] width 27 height 12
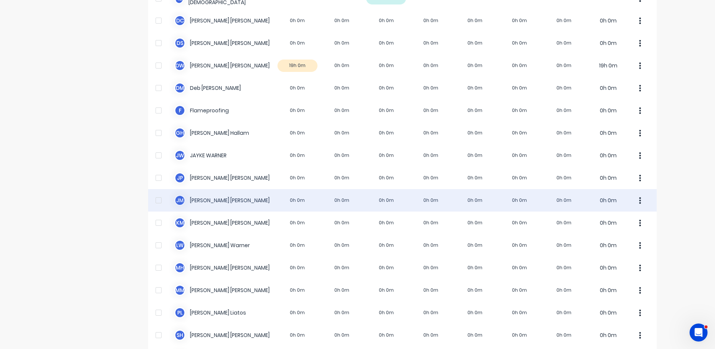
scroll to position [112, 0]
click at [327, 197] on div "[PERSON_NAME] [PERSON_NAME] 0h 0m 0h 0m 0h 0m 0h 0m 0h 0m 0h 0m 0h 0m 0h 0m" at bounding box center [402, 201] width 509 height 22
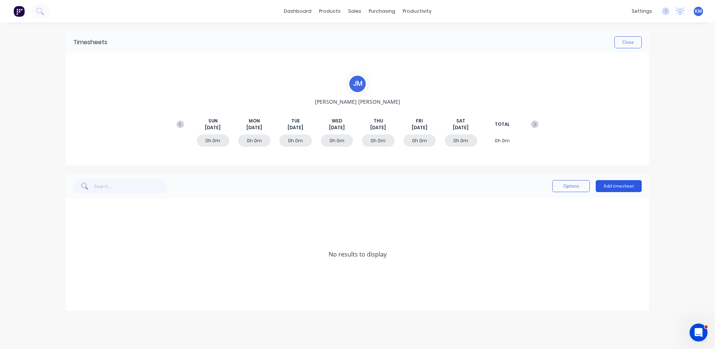
click at [609, 183] on button "Add timesheet" at bounding box center [619, 186] width 46 height 12
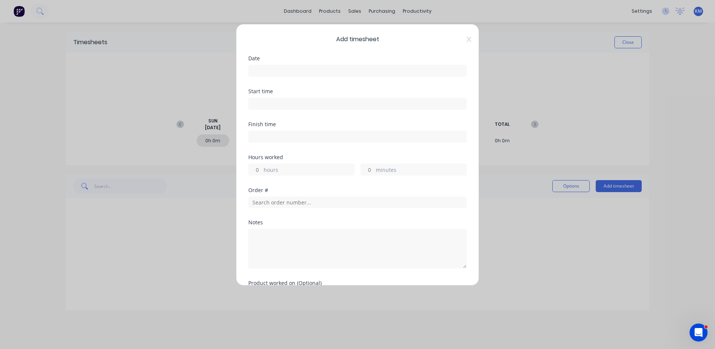
click at [315, 69] on input at bounding box center [358, 70] width 218 height 11
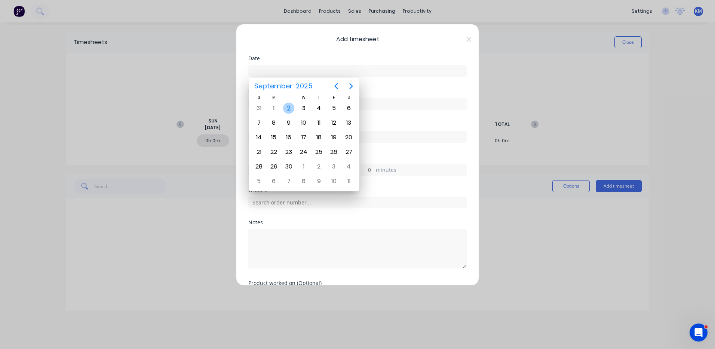
click at [286, 105] on div "2" at bounding box center [288, 107] width 11 height 11
type input "[DATE]"
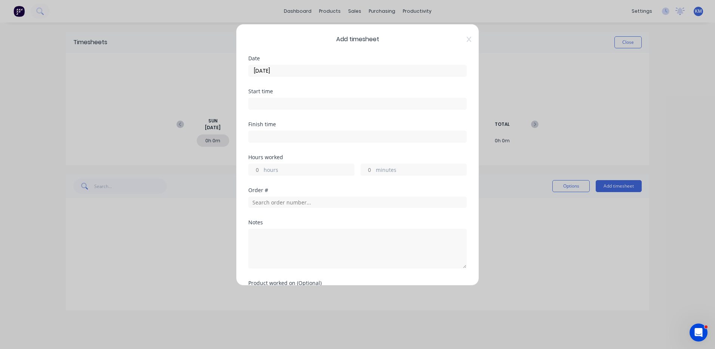
click at [295, 170] on label "hours" at bounding box center [309, 170] width 90 height 9
click at [262, 170] on input "hours" at bounding box center [255, 169] width 13 height 11
type input "9"
type input "30"
click at [289, 204] on input "text" at bounding box center [357, 201] width 218 height 11
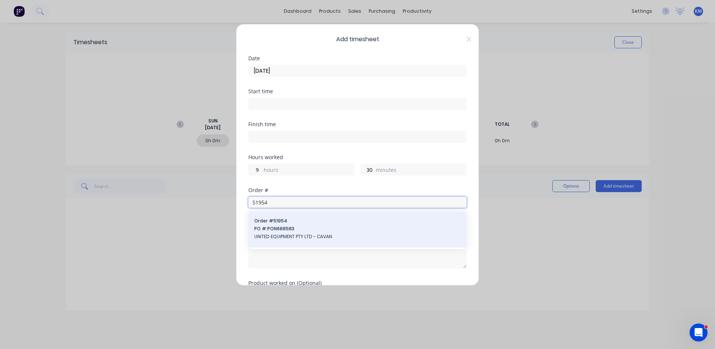
type input "51954"
click at [304, 224] on div "Order # 51954 PO #: PON688583 UNITED EQUIPMENT PTY LTD - CAVAN" at bounding box center [357, 229] width 206 height 24
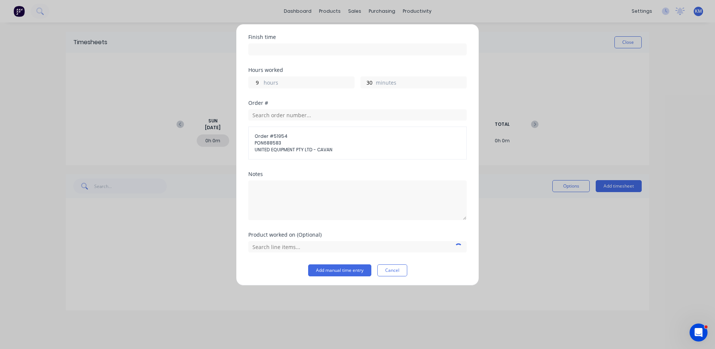
scroll to position [89, 0]
click at [314, 210] on textarea at bounding box center [357, 199] width 218 height 40
type textarea "STRIP UNIT"
click at [292, 243] on input "text" at bounding box center [357, 244] width 218 height 11
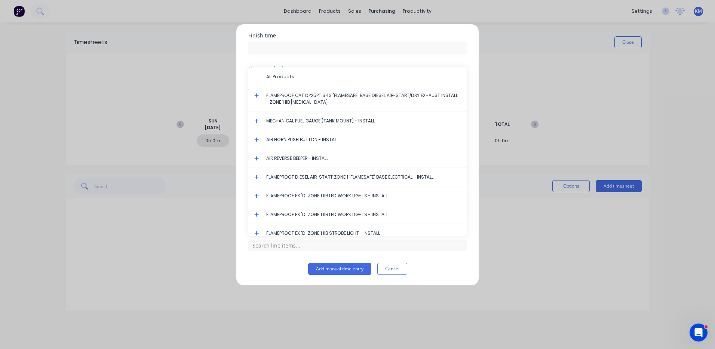
click at [257, 95] on icon at bounding box center [256, 95] width 4 height 4
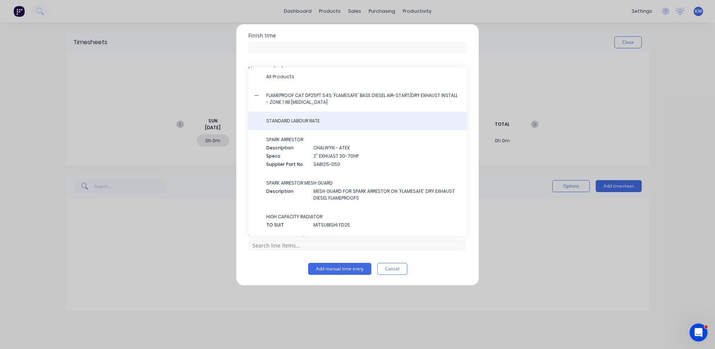
click at [287, 117] on div "STANDARD LABOUR RATE" at bounding box center [357, 120] width 218 height 19
click at [289, 121] on span "STANDARD LABOUR RATE" at bounding box center [363, 120] width 194 height 7
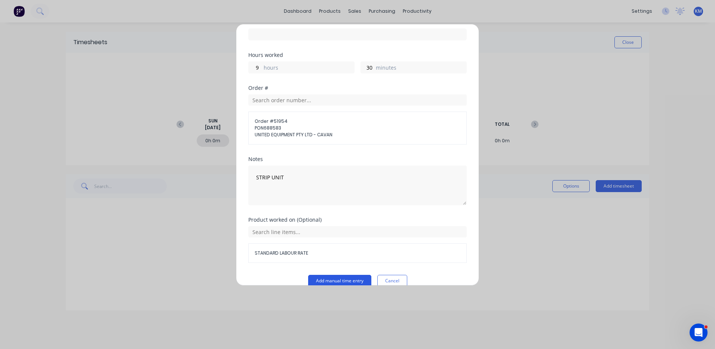
scroll to position [114, 0]
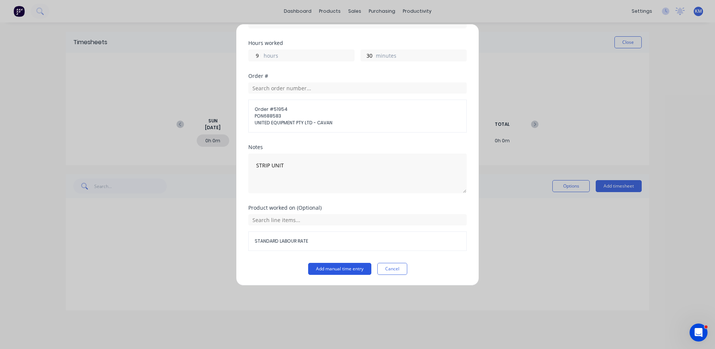
click at [338, 266] on button "Add manual time entry" at bounding box center [339, 269] width 63 height 12
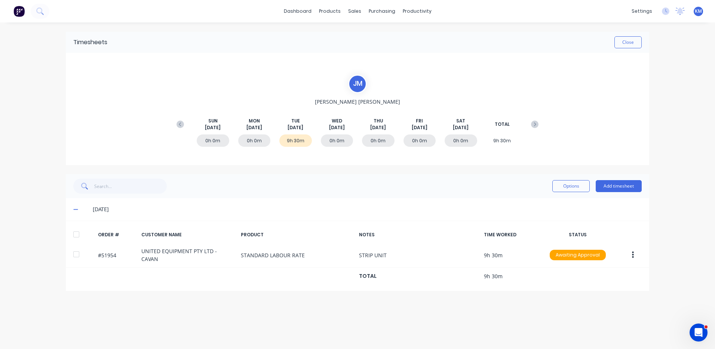
click at [74, 230] on div at bounding box center [76, 234] width 15 height 15
click at [568, 195] on div "Options Add timesheet" at bounding box center [357, 186] width 583 height 24
click at [569, 191] on button "Options" at bounding box center [570, 186] width 37 height 12
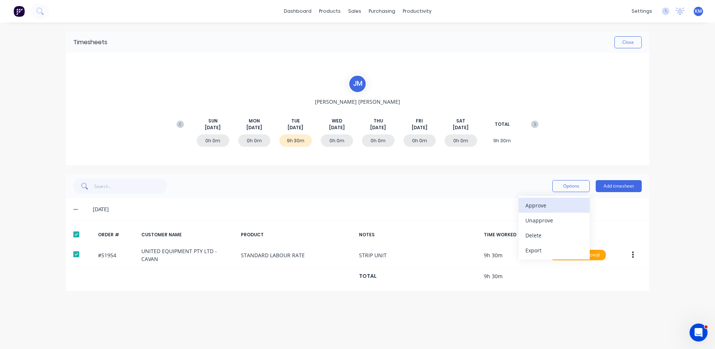
click at [564, 201] on div "Approve" at bounding box center [554, 205] width 58 height 11
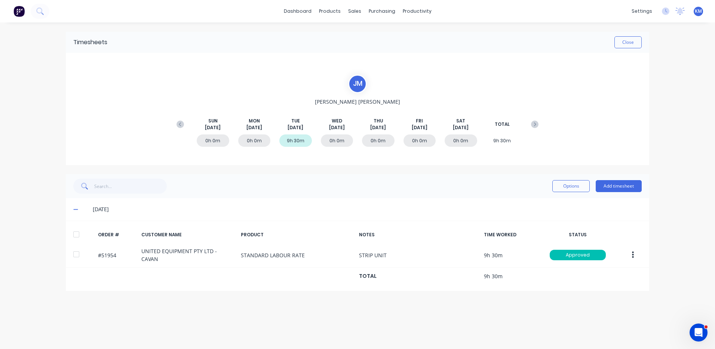
click at [650, 50] on div "Timesheets Close [PERSON_NAME] [PERSON_NAME] [DATE] [DATE] [DATE] [DATE] [DATE]…" at bounding box center [357, 177] width 598 height 311
click at [636, 45] on button "Close" at bounding box center [627, 42] width 27 height 12
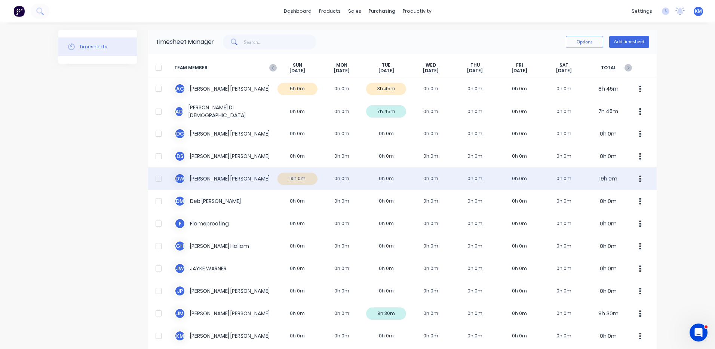
click at [421, 175] on div "D W [PERSON_NAME] 19h 0m 0h 0m 0h 0m 0h 0m 0h 0m 0h 0m 0h 0m 19h 0m" at bounding box center [402, 178] width 509 height 22
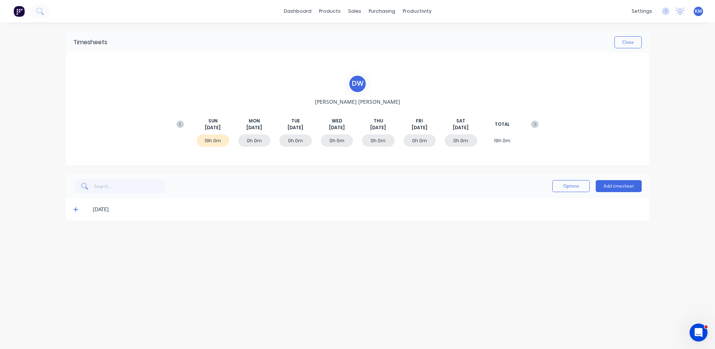
click at [74, 206] on icon at bounding box center [75, 208] width 5 height 5
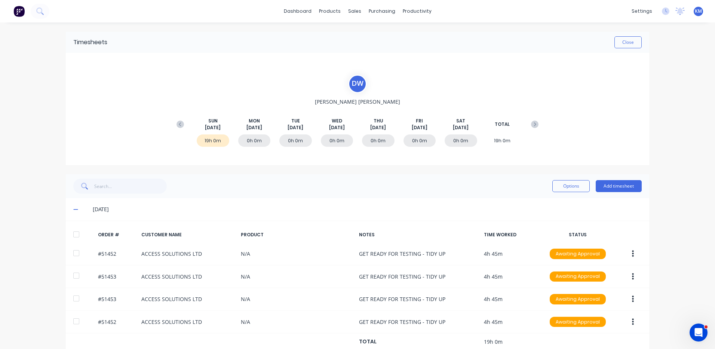
click at [74, 207] on icon at bounding box center [75, 208] width 5 height 5
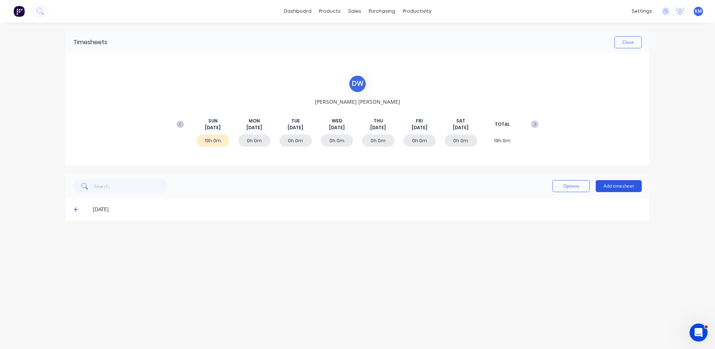
click at [629, 182] on button "Add timesheet" at bounding box center [619, 186] width 46 height 12
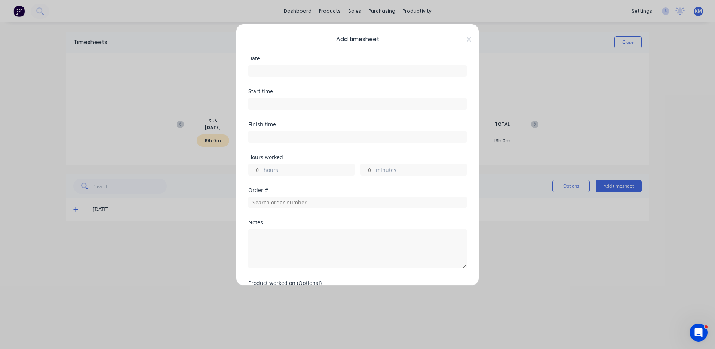
click at [328, 68] on input at bounding box center [358, 70] width 218 height 11
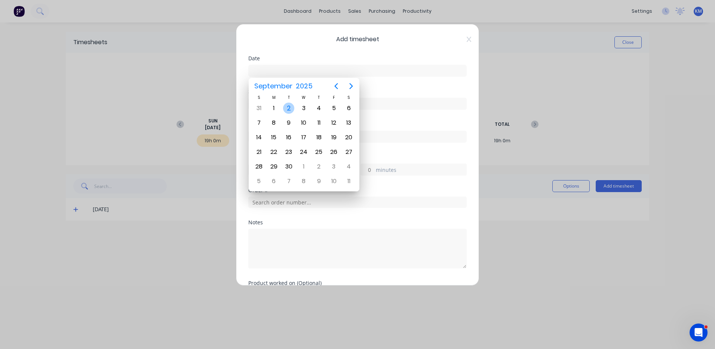
click at [291, 109] on div "2" at bounding box center [288, 107] width 11 height 11
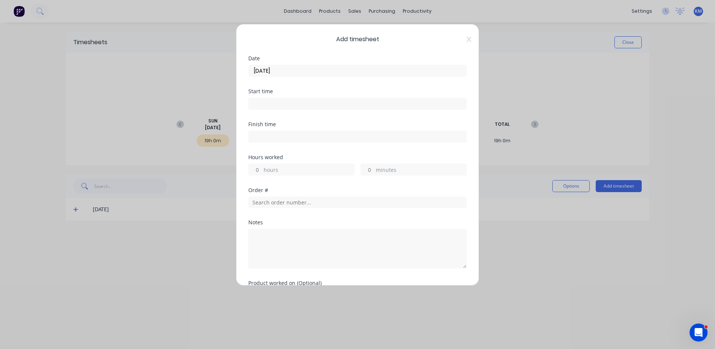
type input "[DATE]"
click at [283, 166] on label "hours" at bounding box center [309, 170] width 90 height 9
click at [262, 166] on input "hours" at bounding box center [255, 169] width 13 height 11
type input "8"
click at [341, 206] on input "text" at bounding box center [357, 201] width 218 height 11
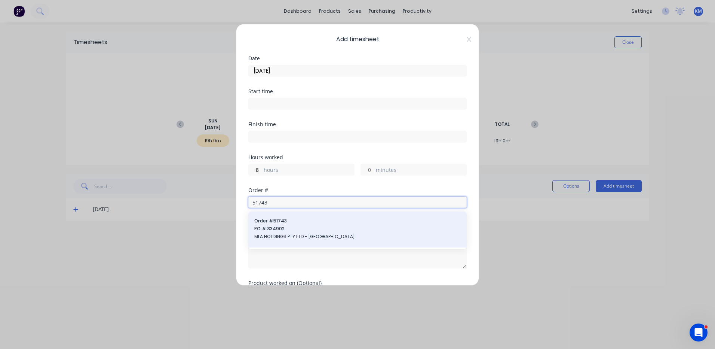
type input "51743"
click at [328, 223] on span "Order # 51743" at bounding box center [357, 220] width 206 height 7
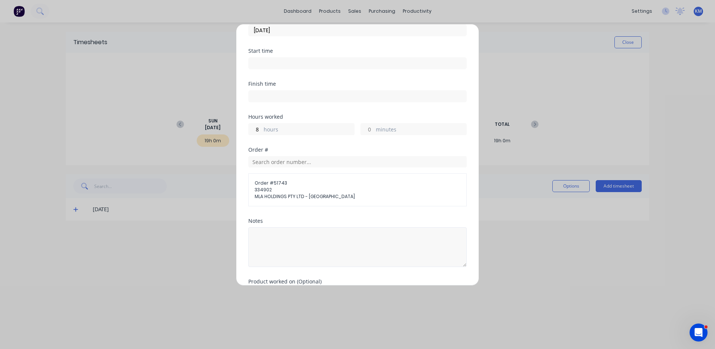
scroll to position [89, 0]
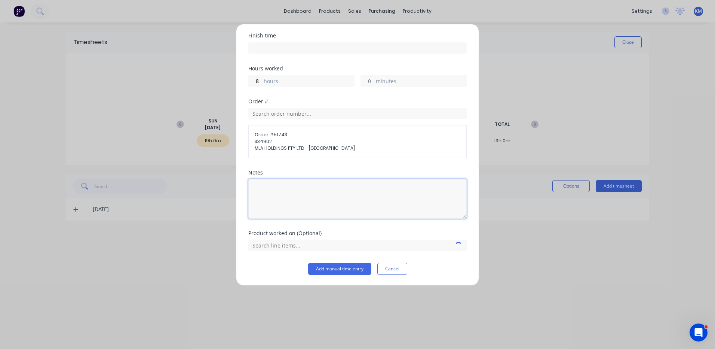
click at [304, 202] on textarea at bounding box center [357, 199] width 218 height 40
type textarea "FINISH FIELD WIRING, BATTERY PLUG"
click at [310, 243] on input "text" at bounding box center [357, 244] width 218 height 11
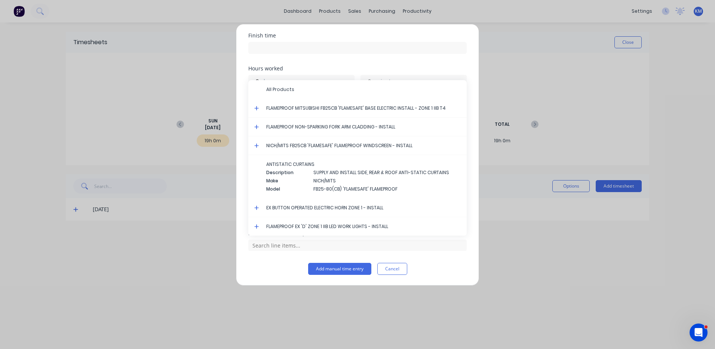
click at [258, 108] on icon at bounding box center [256, 108] width 4 height 4
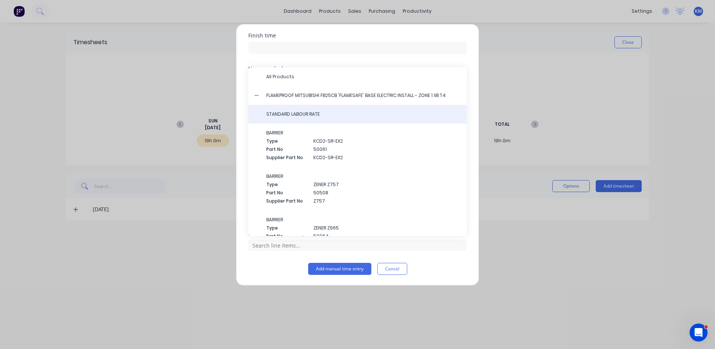
click at [305, 111] on span "STANDARD LABOUR RATE" at bounding box center [363, 114] width 194 height 7
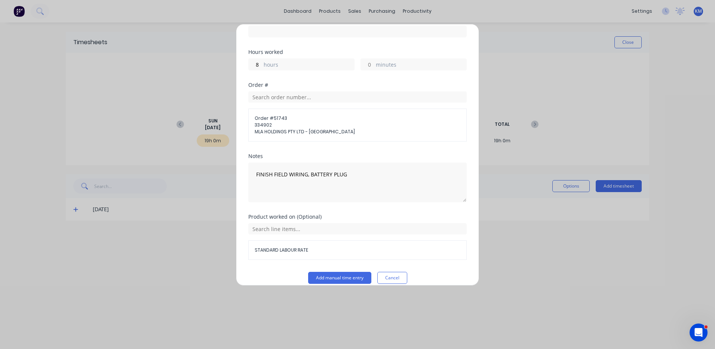
scroll to position [114, 0]
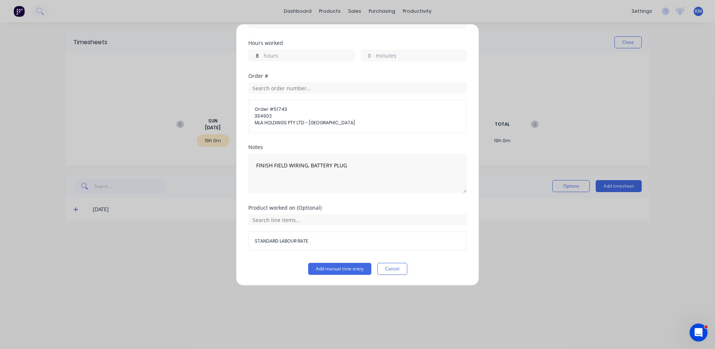
click at [343, 261] on div "Product worked on (Optional) STANDARD LABOUR RATE" at bounding box center [357, 234] width 218 height 58
click at [343, 265] on button "Add manual time entry" at bounding box center [339, 269] width 63 height 12
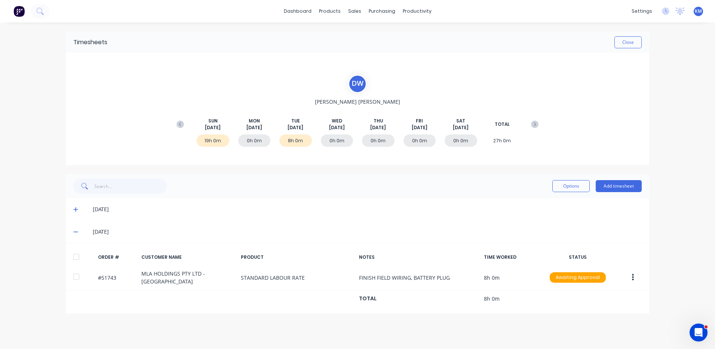
click at [75, 260] on div at bounding box center [76, 256] width 15 height 15
click at [578, 185] on button "Options" at bounding box center [570, 186] width 37 height 12
click at [566, 204] on div "Approve" at bounding box center [554, 205] width 58 height 11
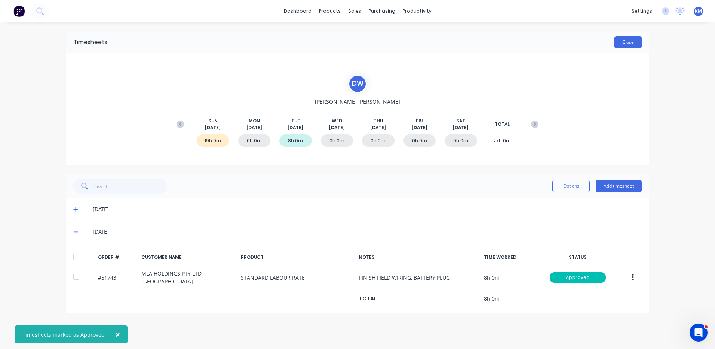
click at [638, 39] on button "Close" at bounding box center [627, 42] width 27 height 12
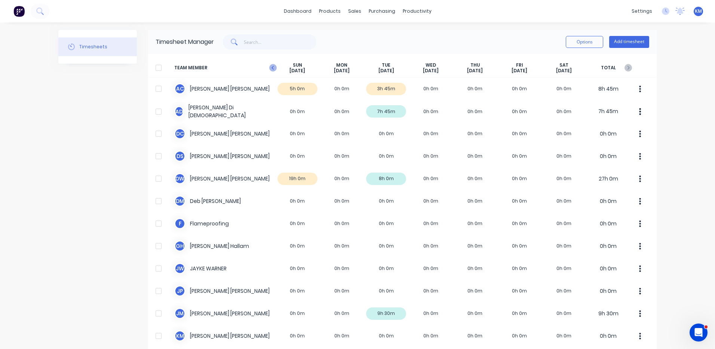
click at [269, 67] on icon "button" at bounding box center [272, 67] width 7 height 7
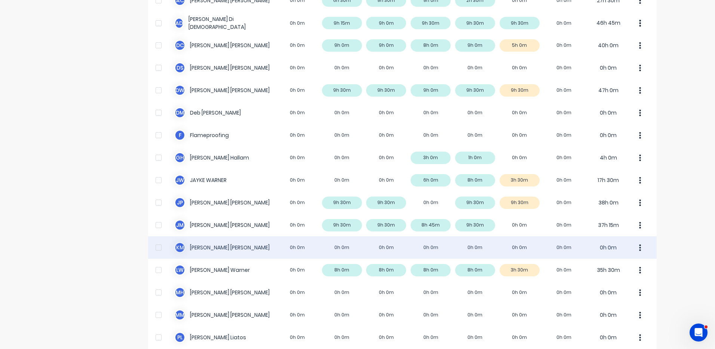
scroll to position [150, 0]
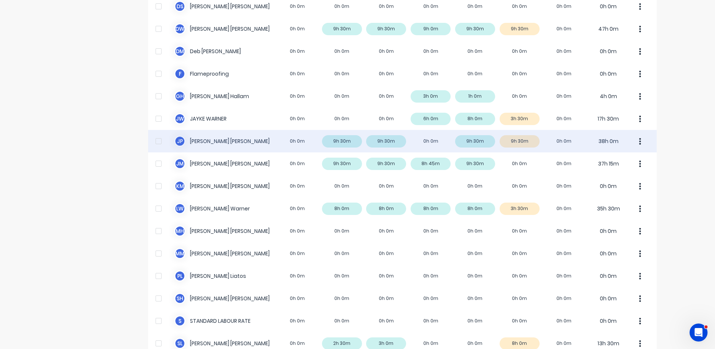
click at [298, 141] on div "J P [PERSON_NAME] 0h 0m 9h 30m 9h 30m 0h 0m 9h 30m 9h 30m 0h 0m 38h 0m" at bounding box center [402, 141] width 509 height 22
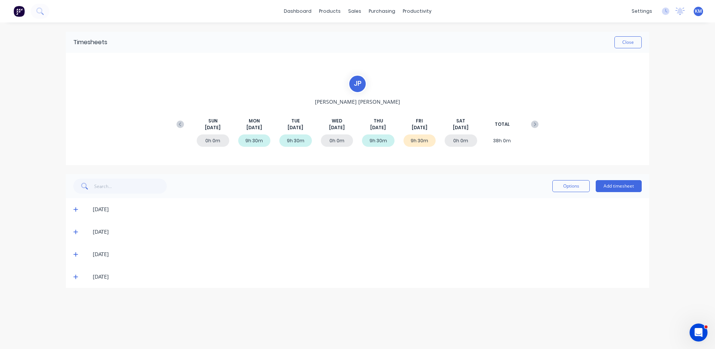
click at [77, 274] on span at bounding box center [76, 276] width 7 height 7
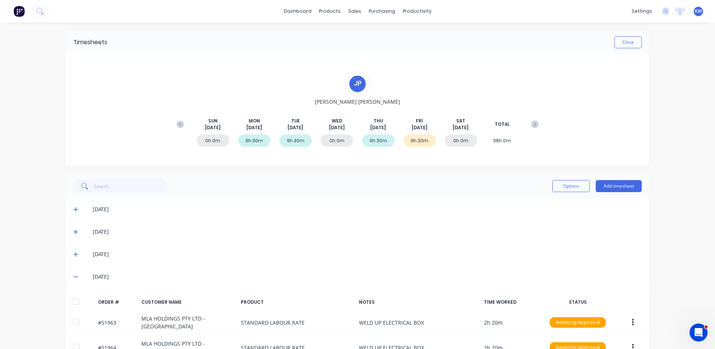
scroll to position [67, 0]
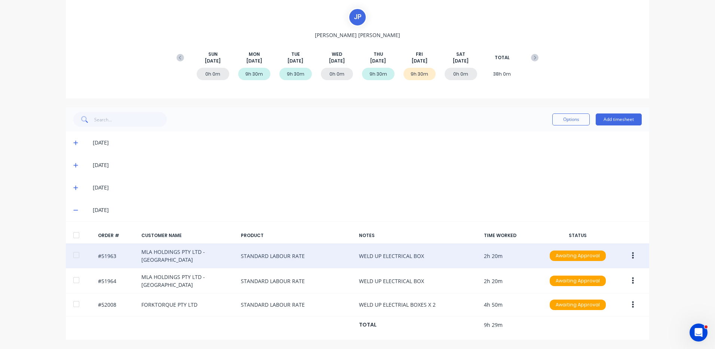
click at [633, 256] on button "button" at bounding box center [633, 255] width 18 height 13
click at [607, 317] on div "Duplicate" at bounding box center [606, 319] width 58 height 11
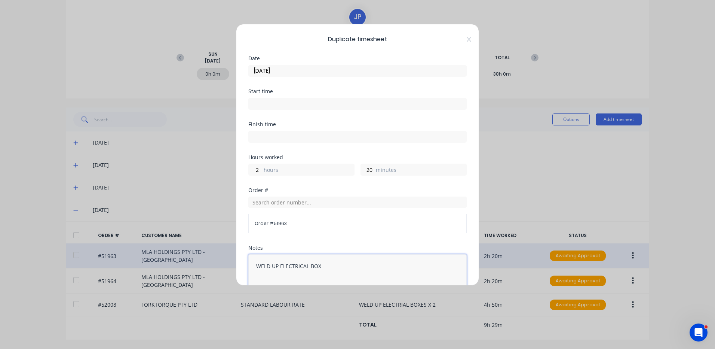
drag, startPoint x: 337, startPoint y: 258, endPoint x: 191, endPoint y: 243, distance: 147.0
click at [191, 243] on div "Duplicate timesheet Date [DATE] Start time Finish time Hours worked 2 hours 20 …" at bounding box center [357, 174] width 715 height 349
type textarea "MACHINE BOXES"
click at [288, 167] on label "hours" at bounding box center [309, 170] width 90 height 9
click at [262, 167] on input "2" at bounding box center [255, 169] width 13 height 11
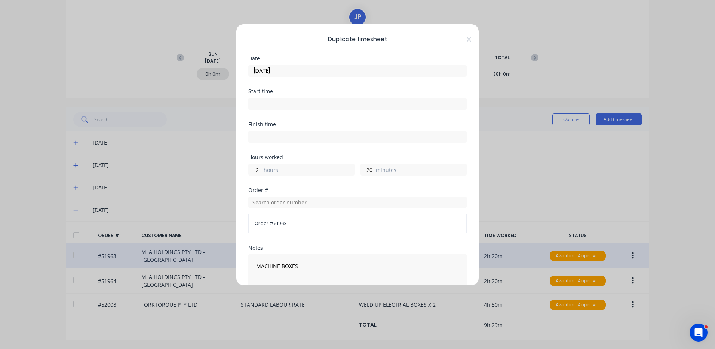
click at [288, 167] on label "hours" at bounding box center [309, 170] width 90 height 9
click at [262, 167] on input "2" at bounding box center [255, 169] width 13 height 11
click at [286, 169] on label "hours" at bounding box center [309, 170] width 90 height 9
click at [262, 169] on input "2" at bounding box center [255, 169] width 13 height 11
click at [286, 169] on label "hours" at bounding box center [309, 170] width 90 height 9
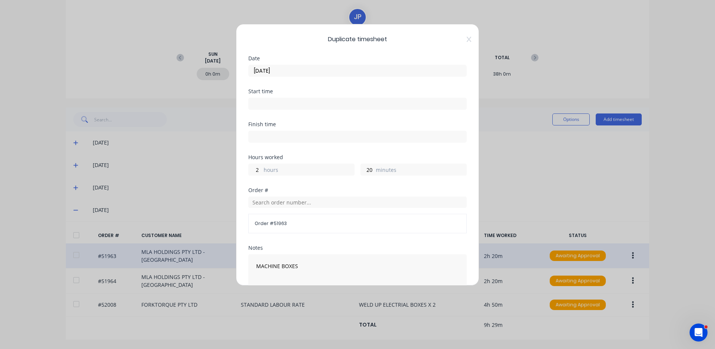
click at [262, 169] on input "2" at bounding box center [255, 169] width 13 height 11
click at [268, 171] on label "hours" at bounding box center [309, 170] width 90 height 9
click at [262, 171] on input "2" at bounding box center [255, 169] width 13 height 11
click at [368, 169] on input "20" at bounding box center [367, 169] width 13 height 11
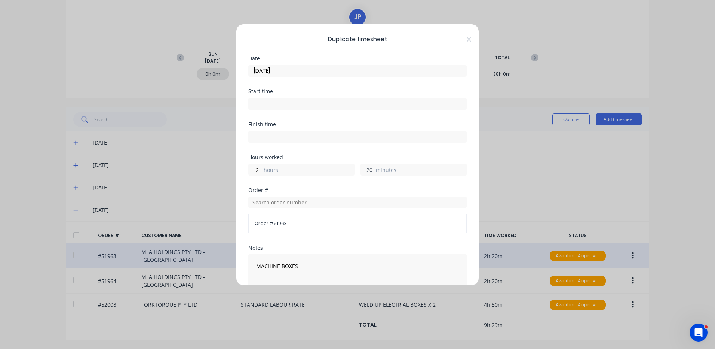
click at [368, 169] on input "20" at bounding box center [367, 169] width 13 height 11
type input "0"
click at [356, 156] on div "Hours worked" at bounding box center [357, 156] width 218 height 5
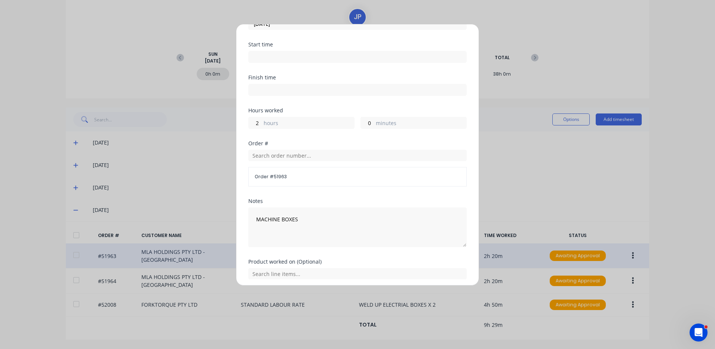
scroll to position [101, 0]
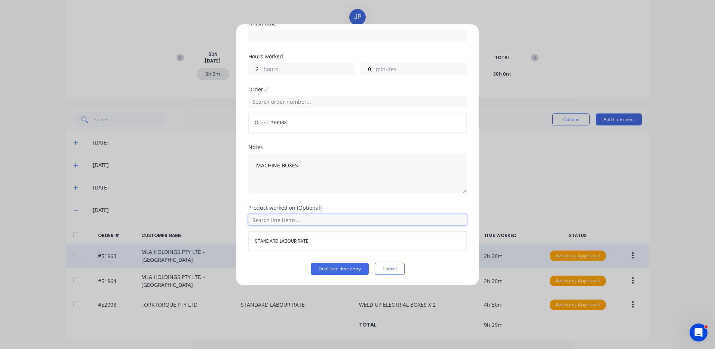
click at [321, 219] on input "text" at bounding box center [357, 219] width 218 height 11
click at [258, 256] on icon at bounding box center [256, 256] width 5 height 5
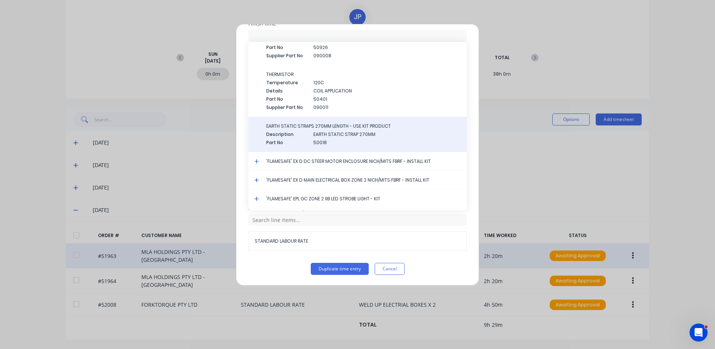
scroll to position [894, 0]
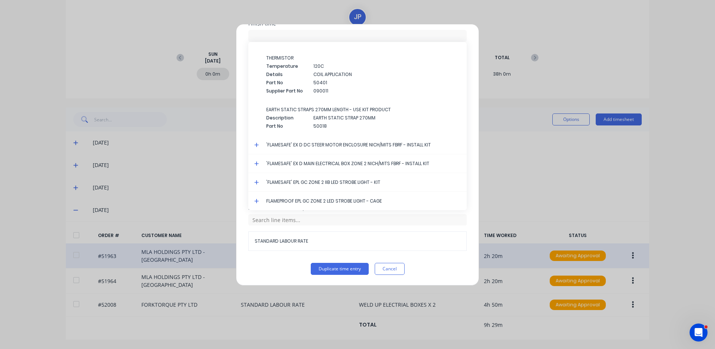
click at [254, 163] on icon at bounding box center [256, 163] width 5 height 5
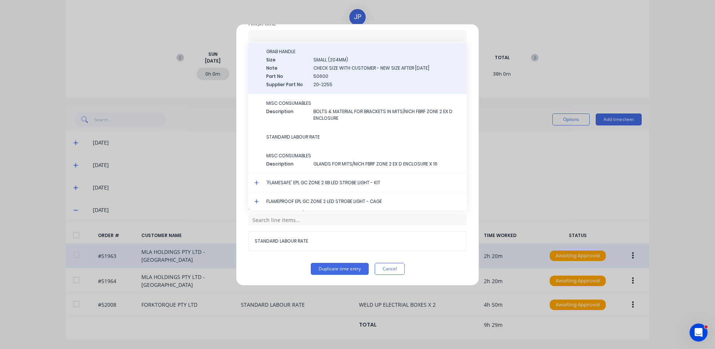
scroll to position [1367, 0]
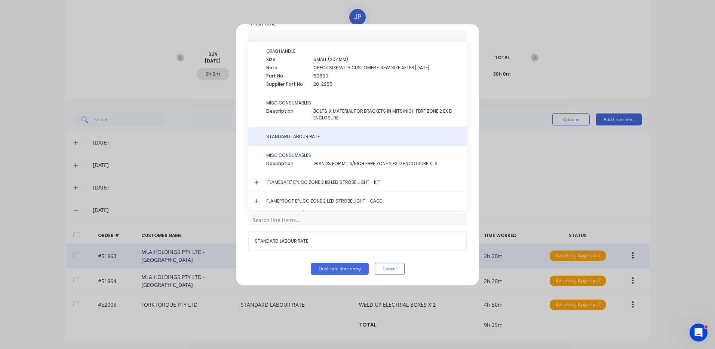
click at [319, 137] on span "STANDARD LABOUR RATE" at bounding box center [363, 136] width 194 height 7
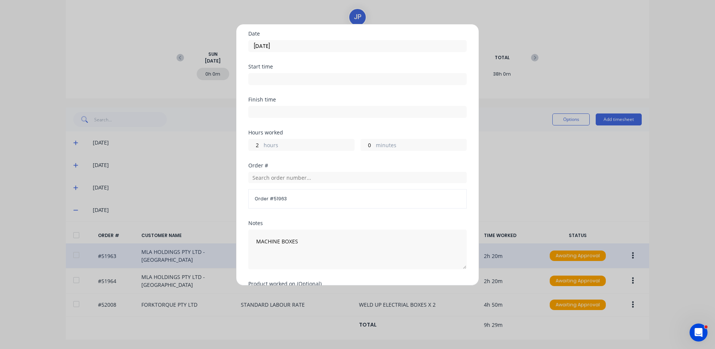
scroll to position [0, 0]
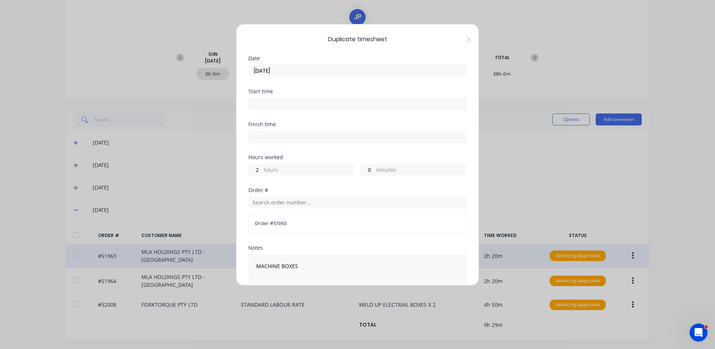
click at [335, 71] on input "[DATE]" at bounding box center [358, 70] width 218 height 11
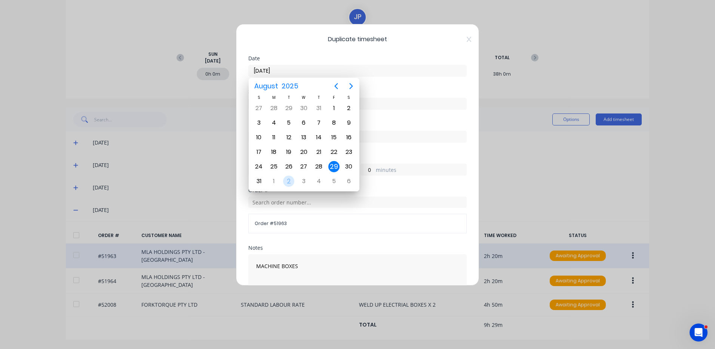
click at [285, 182] on div "2" at bounding box center [288, 180] width 11 height 11
type input "[DATE]"
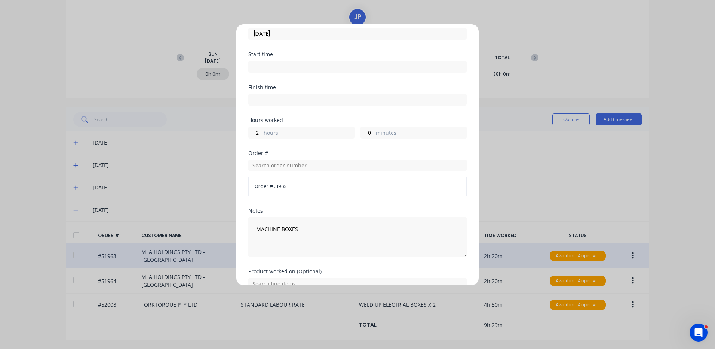
scroll to position [101, 0]
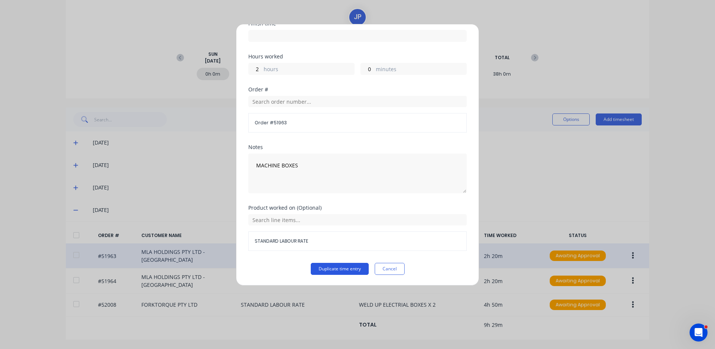
click at [344, 270] on button "Duplicate time entry" at bounding box center [340, 269] width 58 height 12
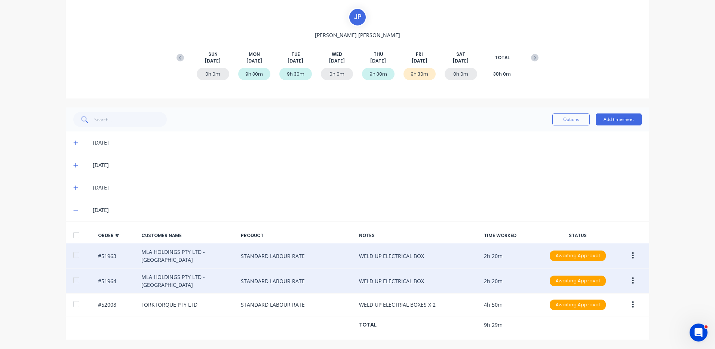
click at [632, 278] on icon "button" at bounding box center [633, 280] width 2 height 7
click at [601, 340] on div "Duplicate" at bounding box center [606, 345] width 58 height 11
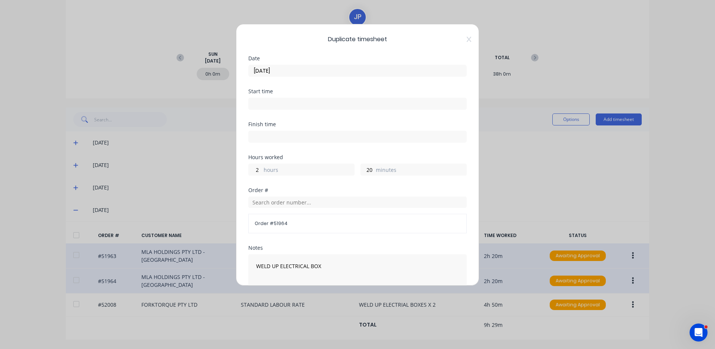
click at [303, 73] on input "[DATE]" at bounding box center [358, 70] width 218 height 11
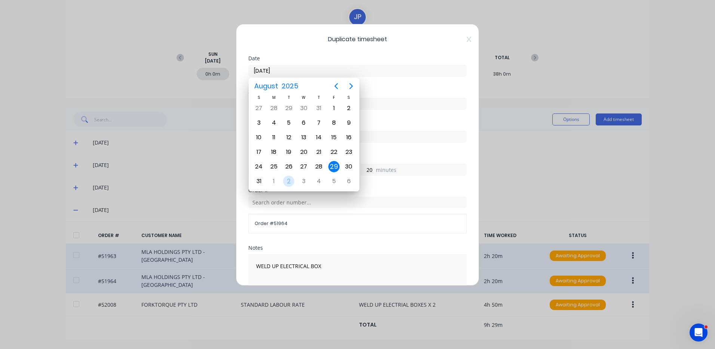
drag, startPoint x: 292, startPoint y: 177, endPoint x: 304, endPoint y: 172, distance: 13.3
click at [292, 177] on div "2" at bounding box center [288, 180] width 11 height 11
type input "[DATE]"
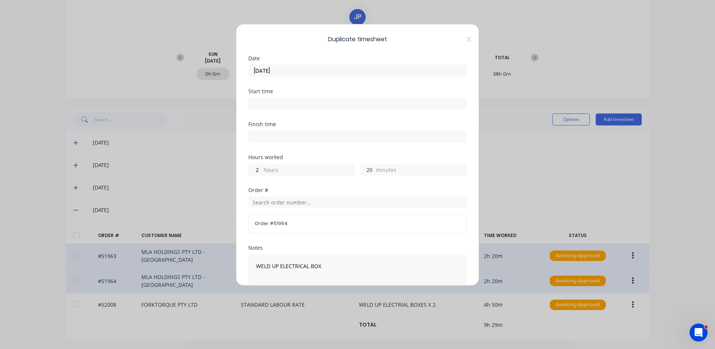
click at [364, 169] on input "20" at bounding box center [367, 169] width 13 height 11
type input "0"
click at [362, 154] on div "Hours worked" at bounding box center [357, 156] width 218 height 5
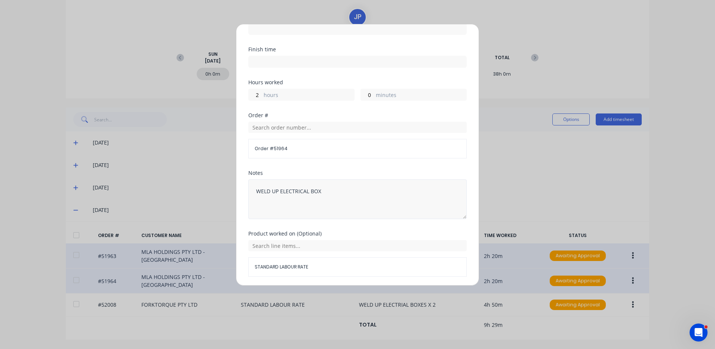
scroll to position [101, 0]
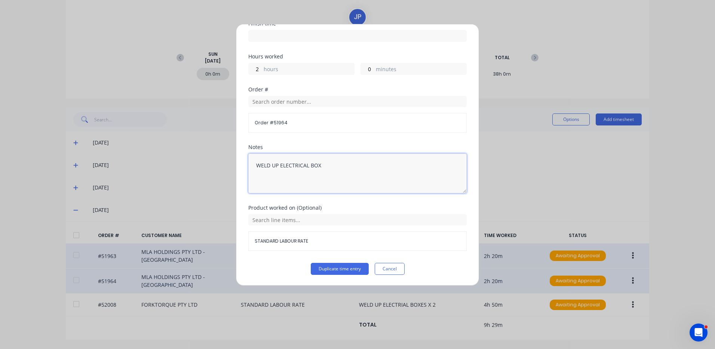
drag, startPoint x: 281, startPoint y: 166, endPoint x: 241, endPoint y: 166, distance: 40.0
click at [241, 166] on div "Duplicate timesheet Date [DATE] Start time Finish time Hours worked 2 hours 0 m…" at bounding box center [357, 154] width 243 height 261
type textarea "MACHINE ELECTRICAL BOX"
click at [303, 217] on input "text" at bounding box center [357, 219] width 218 height 11
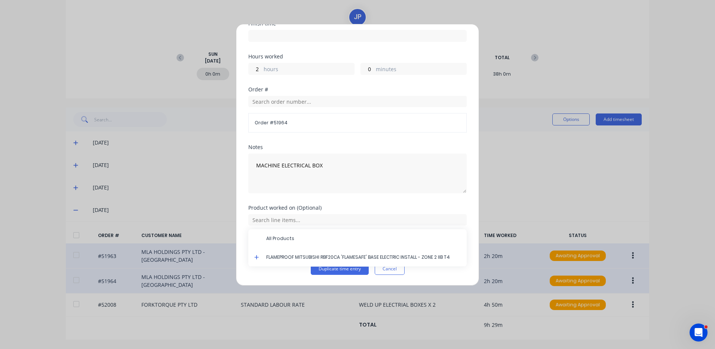
click at [255, 255] on icon at bounding box center [256, 256] width 5 height 5
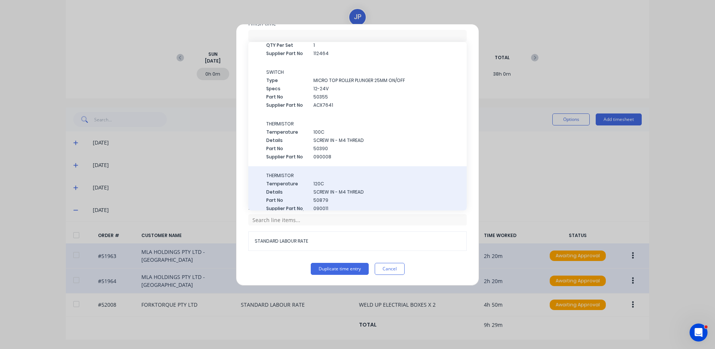
scroll to position [894, 0]
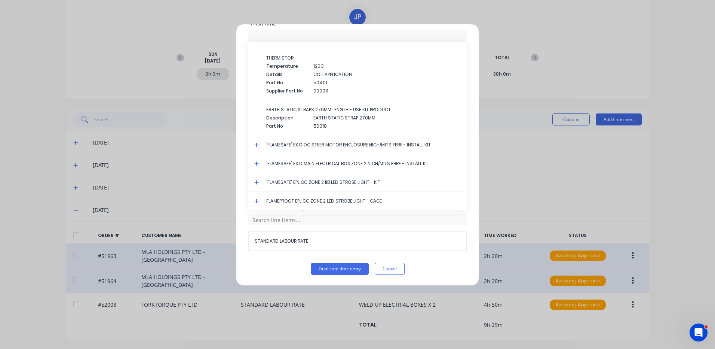
click at [258, 164] on icon at bounding box center [256, 163] width 5 height 5
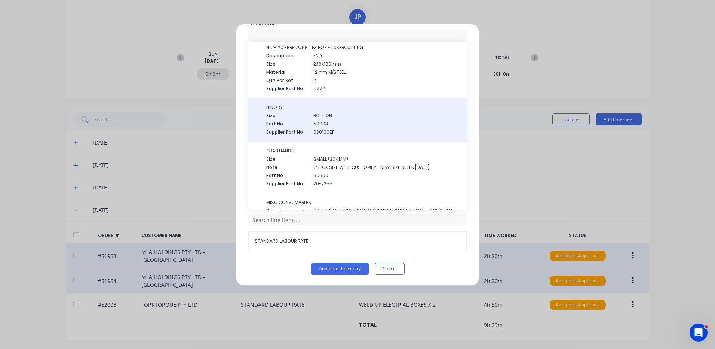
scroll to position [1367, 0]
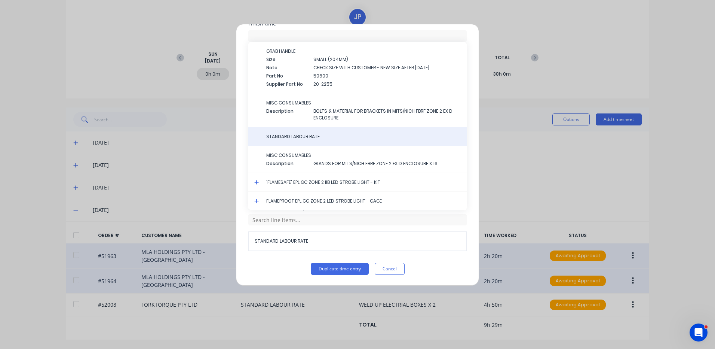
click at [306, 134] on span "STANDARD LABOUR RATE" at bounding box center [363, 136] width 194 height 7
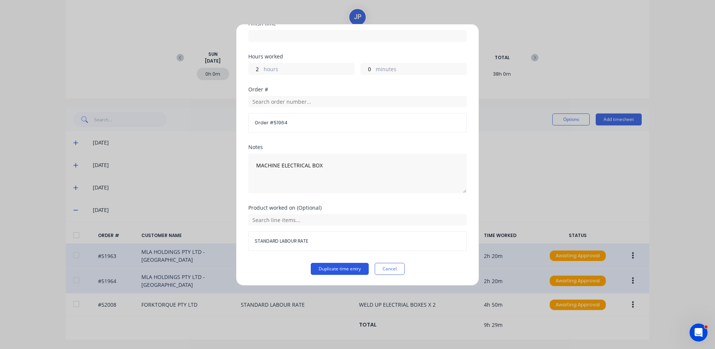
click at [343, 266] on button "Duplicate time entry" at bounding box center [340, 269] width 58 height 12
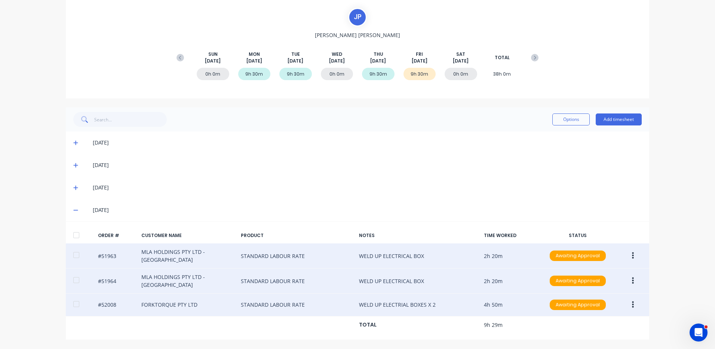
click at [632, 303] on icon "button" at bounding box center [633, 304] width 2 height 8
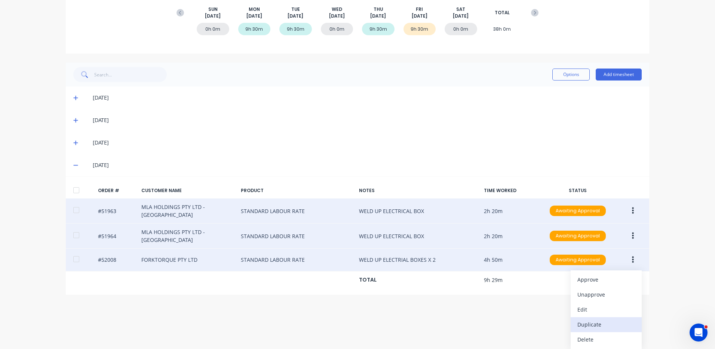
click at [601, 323] on div "Duplicate" at bounding box center [606, 324] width 58 height 11
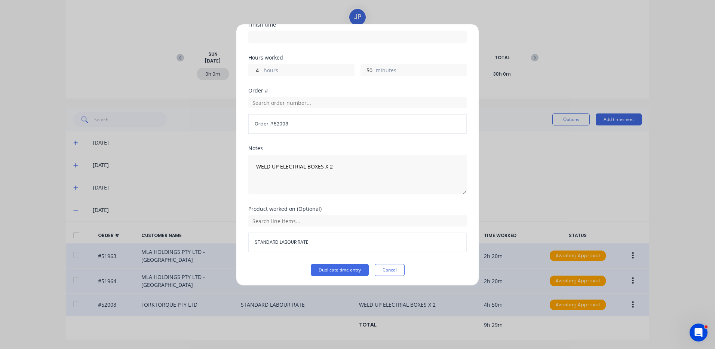
scroll to position [101, 0]
click at [361, 69] on input "50" at bounding box center [367, 68] width 13 height 11
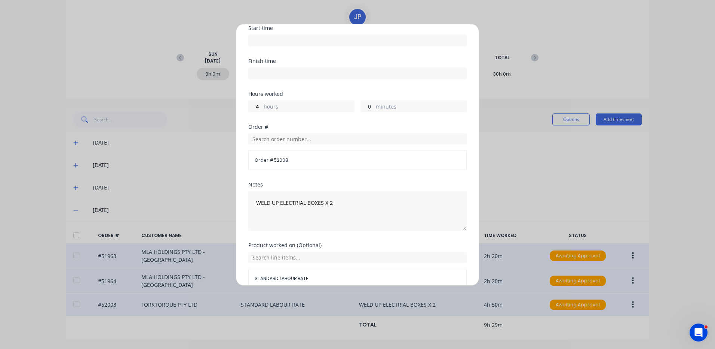
type input "0"
click at [319, 91] on div "Finish time" at bounding box center [357, 74] width 218 height 33
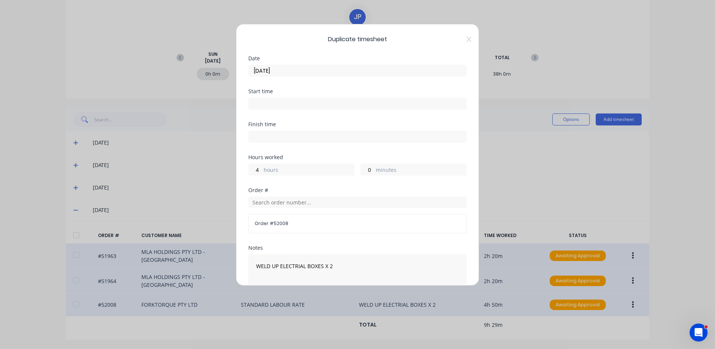
click at [316, 73] on input "[DATE]" at bounding box center [358, 70] width 218 height 11
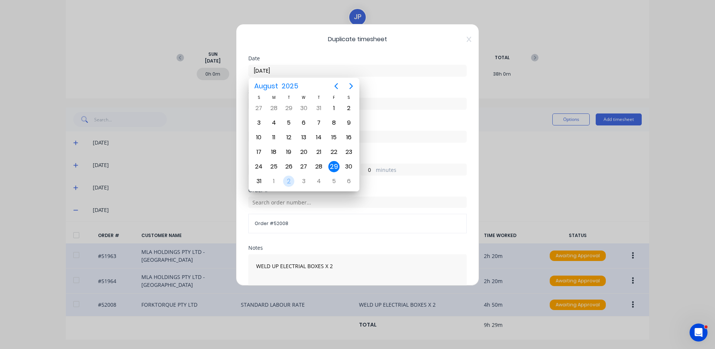
click at [294, 177] on div "2" at bounding box center [288, 181] width 15 height 14
type input "[DATE]"
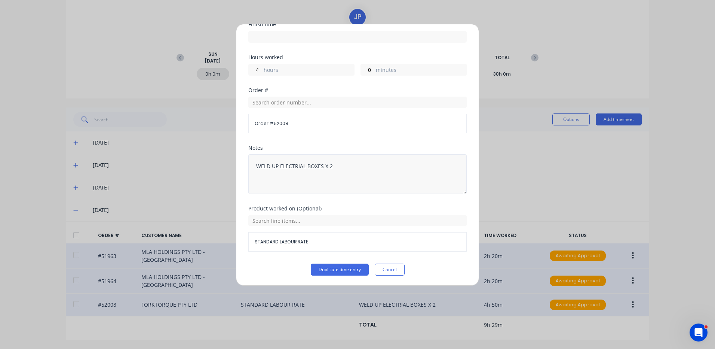
scroll to position [101, 0]
drag, startPoint x: 280, startPoint y: 165, endPoint x: 251, endPoint y: 163, distance: 29.6
click at [251, 163] on textarea "WELD UP ELECTRIAL BOXES X 2" at bounding box center [357, 173] width 218 height 40
type textarea "MACHINE ELECTRIAL BOXES X 2"
click at [312, 225] on div "STANDARD LABOUR RATE" at bounding box center [357, 232] width 218 height 37
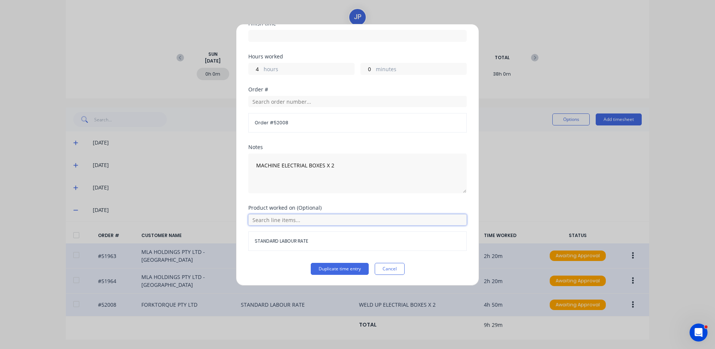
click at [312, 224] on input "text" at bounding box center [357, 219] width 218 height 11
click at [257, 256] on icon at bounding box center [256, 257] width 4 height 4
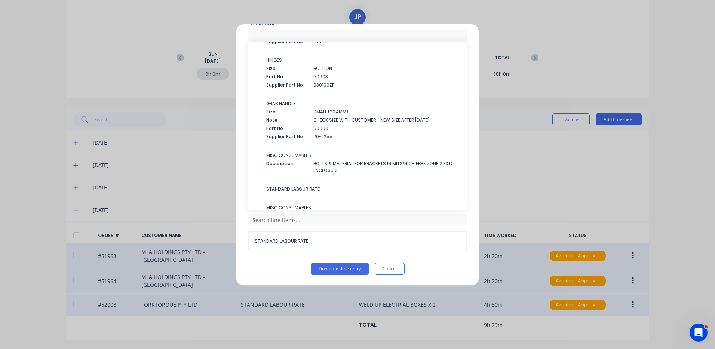
scroll to position [343, 0]
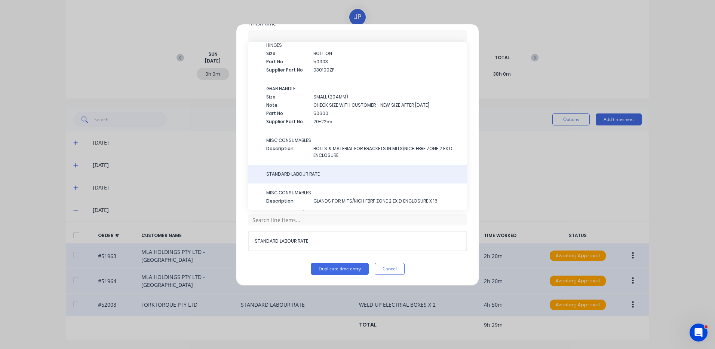
click at [304, 173] on span "STANDARD LABOUR RATE" at bounding box center [363, 174] width 194 height 7
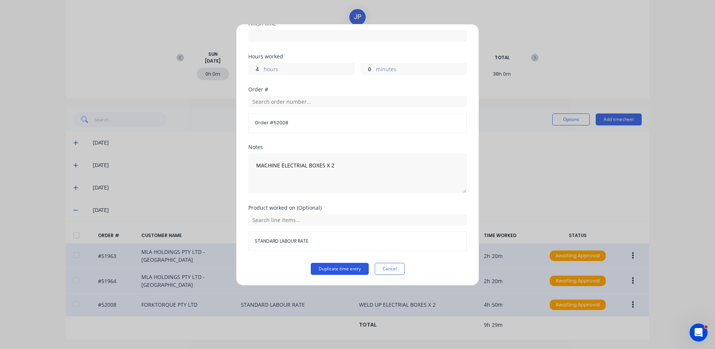
click at [345, 270] on button "Duplicate time entry" at bounding box center [340, 269] width 58 height 12
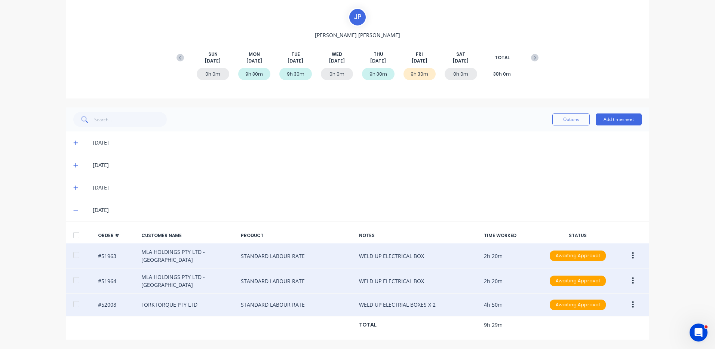
click at [71, 235] on div at bounding box center [76, 234] width 15 height 15
drag, startPoint x: 576, startPoint y: 132, endPoint x: 573, endPoint y: 123, distance: 9.6
click at [576, 132] on div "[DATE]" at bounding box center [357, 142] width 583 height 22
click at [573, 123] on button "Options" at bounding box center [570, 119] width 37 height 12
click at [557, 133] on div "Approve" at bounding box center [554, 138] width 58 height 11
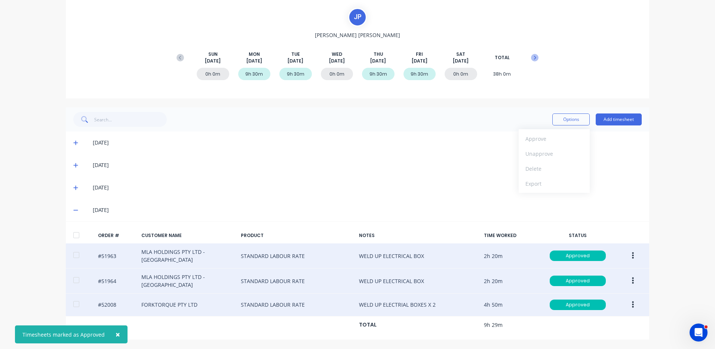
click at [531, 54] on icon at bounding box center [534, 57] width 7 height 7
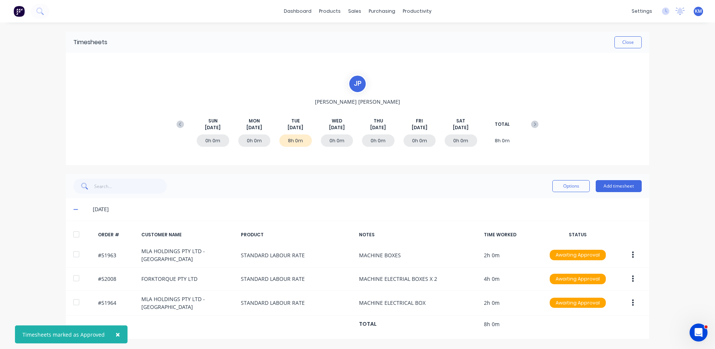
scroll to position [0, 0]
click at [80, 236] on div at bounding box center [76, 234] width 15 height 15
click at [579, 190] on button "Options" at bounding box center [570, 186] width 37 height 12
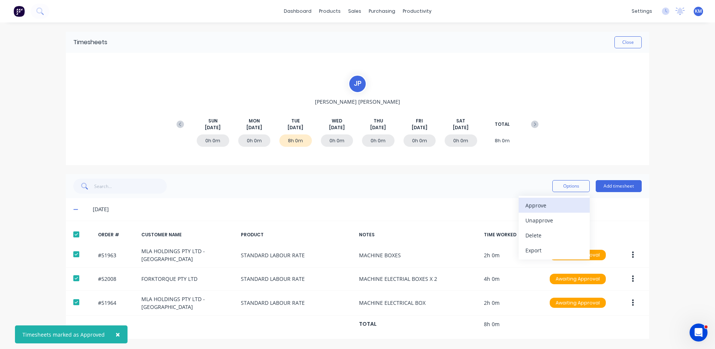
click at [565, 203] on div "Approve" at bounding box center [554, 205] width 58 height 11
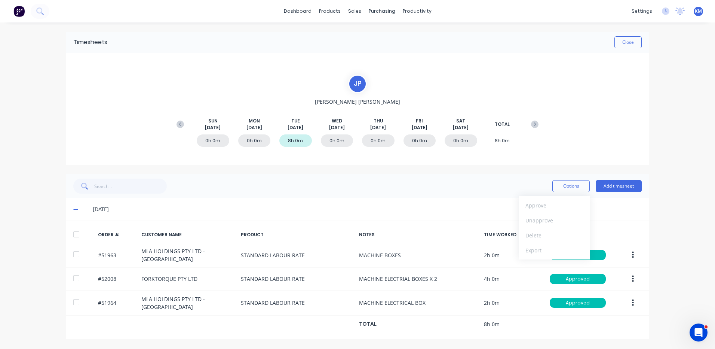
click at [450, 206] on div "[DATE]" at bounding box center [367, 209] width 549 height 8
click at [625, 42] on button "Close" at bounding box center [627, 42] width 27 height 12
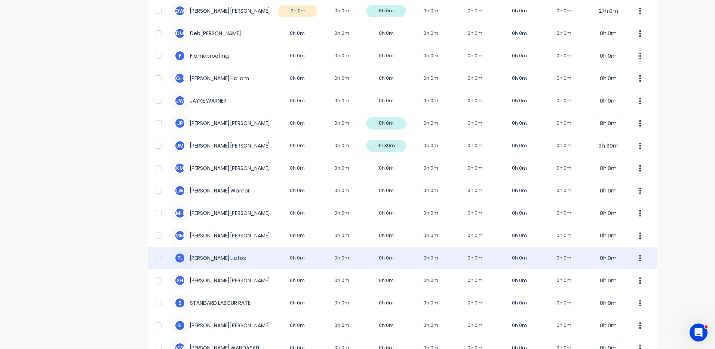
scroll to position [160, 0]
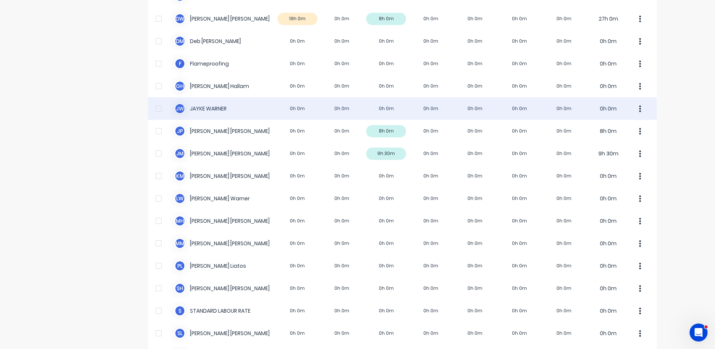
click at [328, 108] on div "[PERSON_NAME] [PERSON_NAME] 0h 0m 0h 0m 0h 0m 0h 0m 0h 0m 0h 0m 0h 0m 0h 0m" at bounding box center [402, 108] width 509 height 22
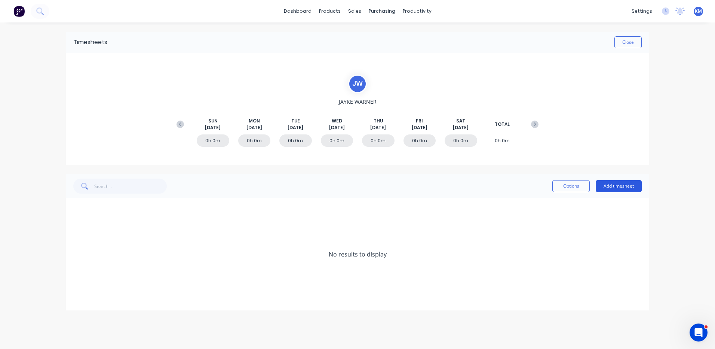
click at [614, 185] on button "Add timesheet" at bounding box center [619, 186] width 46 height 12
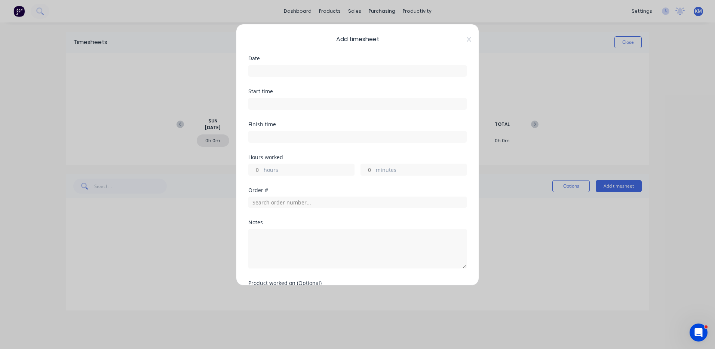
click at [393, 73] on input at bounding box center [358, 70] width 218 height 11
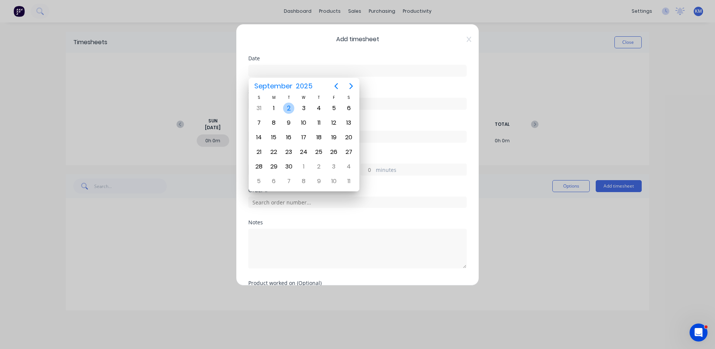
click at [287, 107] on div "2" at bounding box center [288, 107] width 11 height 11
type input "[DATE]"
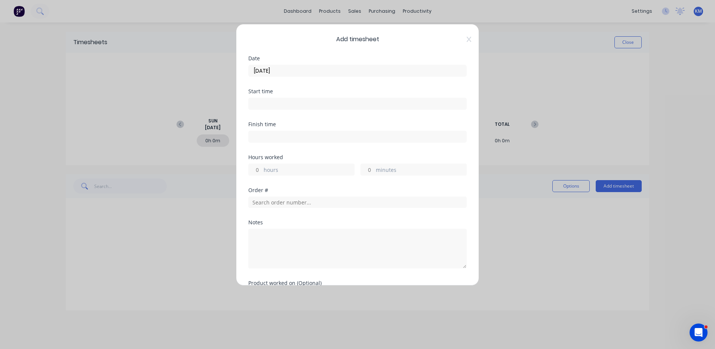
click at [288, 168] on label "hours" at bounding box center [309, 170] width 90 height 9
click at [262, 168] on input "hours" at bounding box center [255, 169] width 13 height 11
type input "30"
click at [379, 209] on div "Order #" at bounding box center [357, 203] width 218 height 32
click at [380, 205] on input "text" at bounding box center [357, 201] width 218 height 11
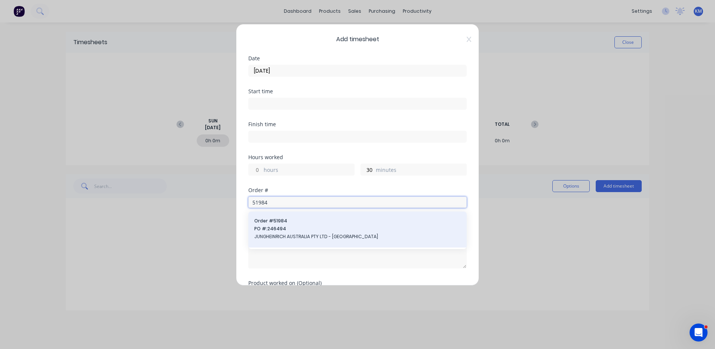
type input "51984"
click at [330, 228] on span "PO #: 246494" at bounding box center [357, 228] width 206 height 7
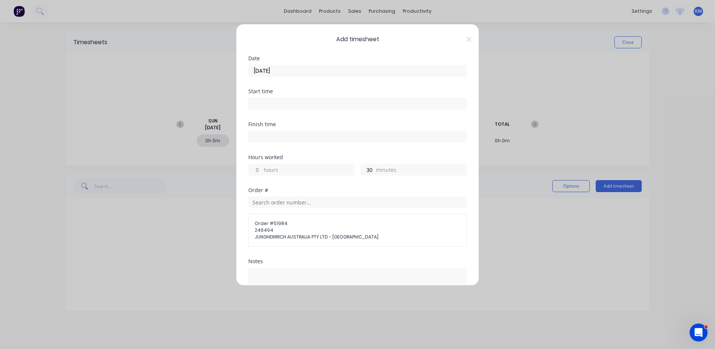
scroll to position [89, 0]
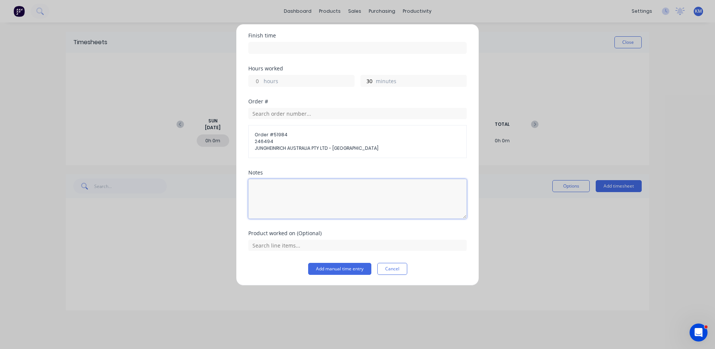
click at [322, 194] on textarea at bounding box center [357, 199] width 218 height 40
type textarea "BEND BRACKETS W/ DAZ"
click at [313, 243] on input "text" at bounding box center [357, 244] width 218 height 11
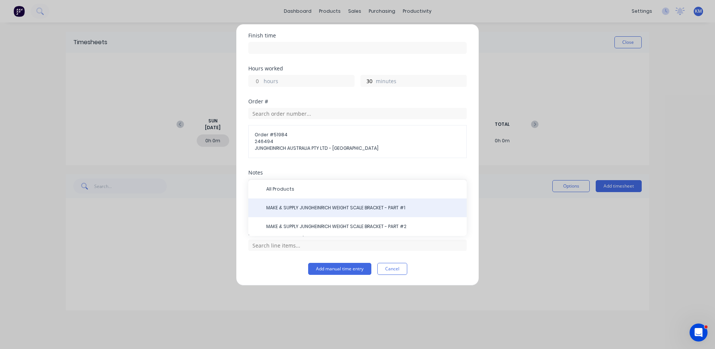
click at [366, 210] on span "MAKE & SUPPLY JUNGHEINRICH WEIGHT SCALE BRACKET - PART #1" at bounding box center [363, 207] width 194 height 7
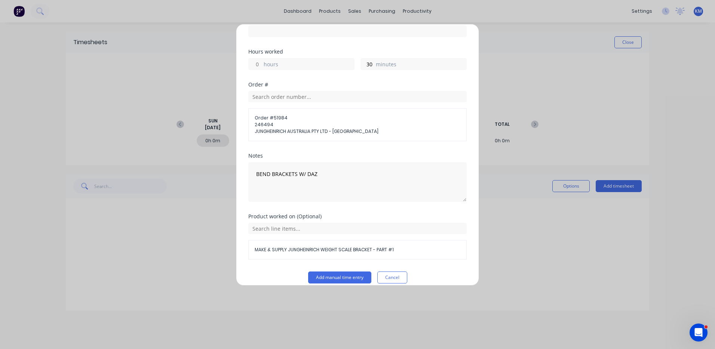
scroll to position [114, 0]
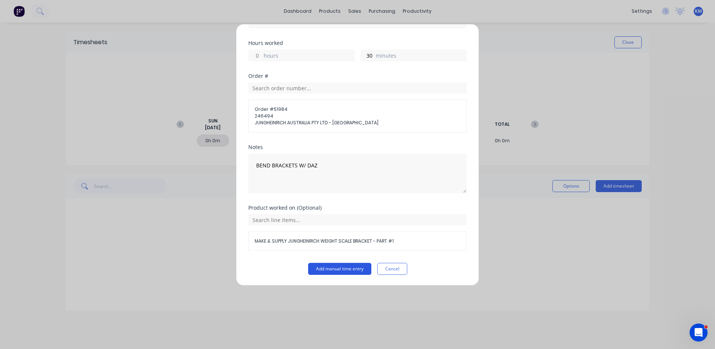
click at [351, 266] on button "Add manual time entry" at bounding box center [339, 269] width 63 height 12
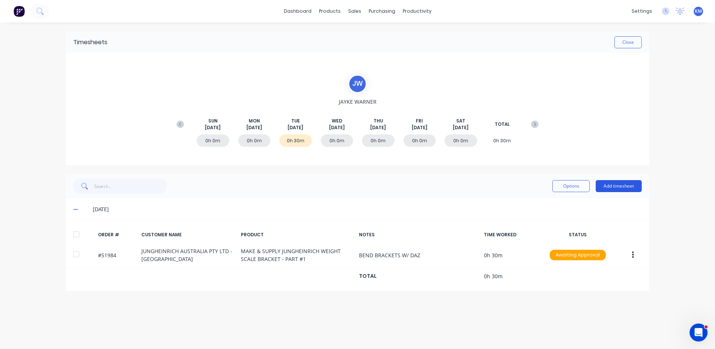
click at [612, 190] on button "Add timesheet" at bounding box center [619, 186] width 46 height 12
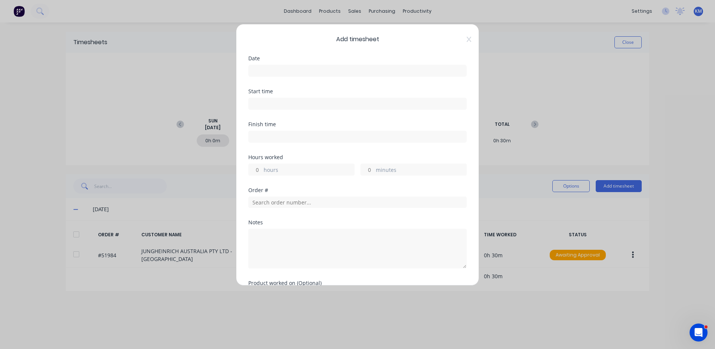
click at [299, 71] on input at bounding box center [358, 70] width 218 height 11
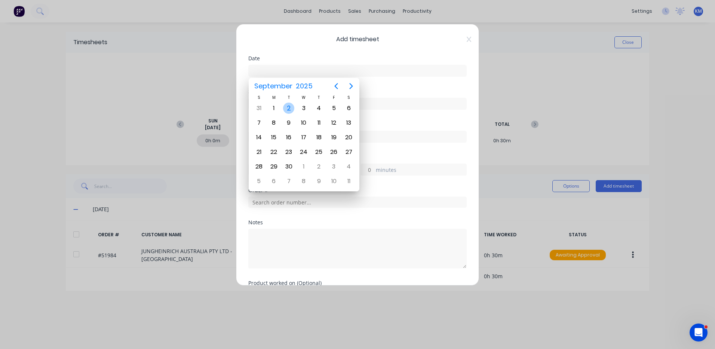
click at [288, 105] on div "2" at bounding box center [288, 107] width 11 height 11
type input "[DATE]"
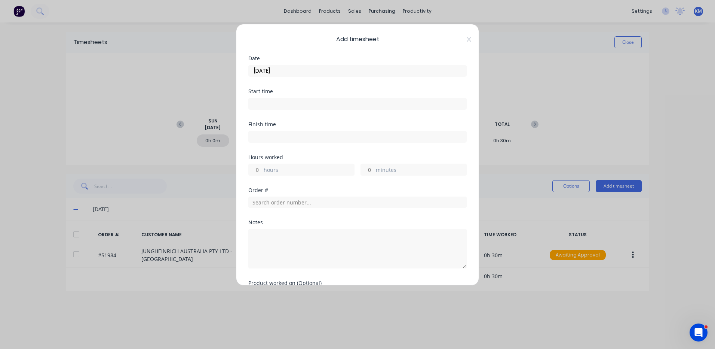
click at [286, 167] on label "hours" at bounding box center [309, 170] width 90 height 9
click at [262, 167] on input "hours" at bounding box center [255, 169] width 13 height 11
type input "4"
click at [276, 198] on input "text" at bounding box center [357, 201] width 218 height 11
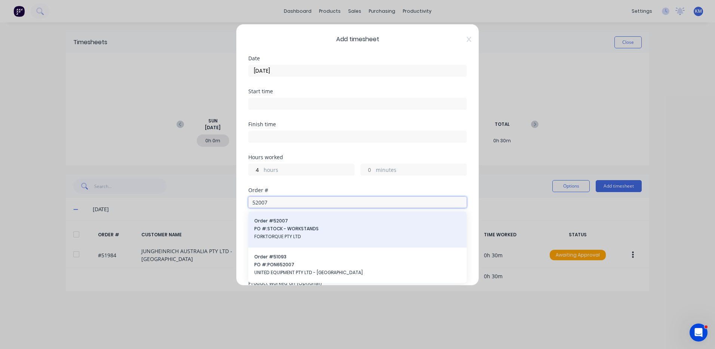
type input "52007"
click at [293, 223] on span "Order # 52007" at bounding box center [357, 220] width 206 height 7
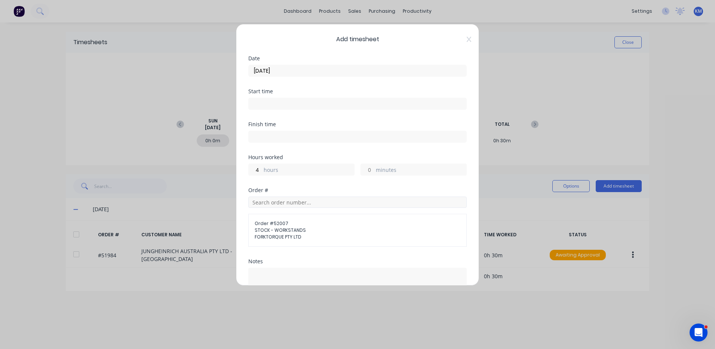
scroll to position [89, 0]
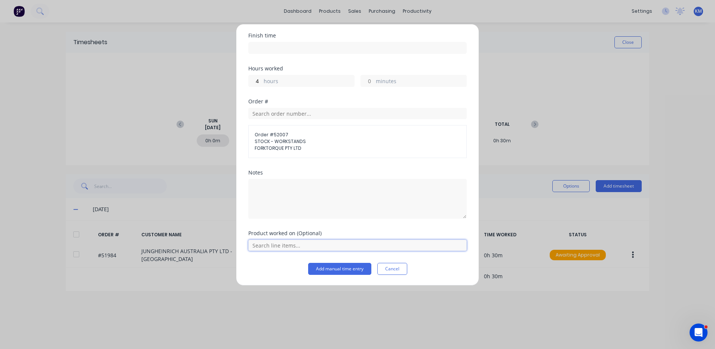
click at [285, 242] on input "text" at bounding box center [357, 244] width 218 height 11
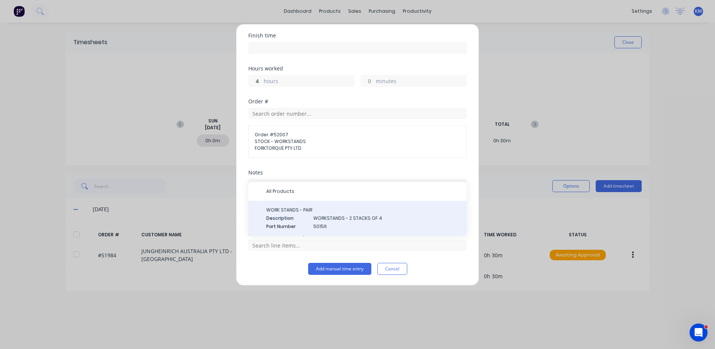
click at [336, 207] on span "WORK STANDS - PAIR" at bounding box center [363, 209] width 194 height 7
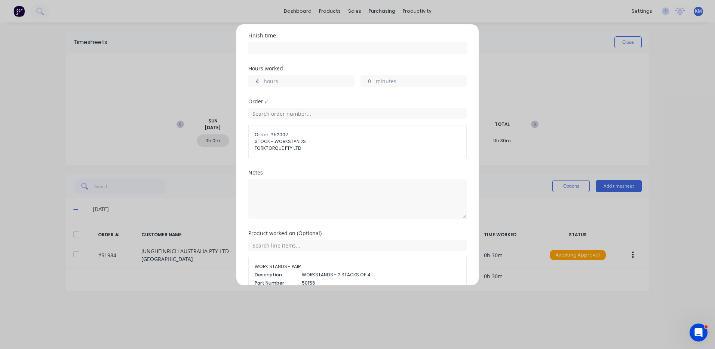
scroll to position [131, 0]
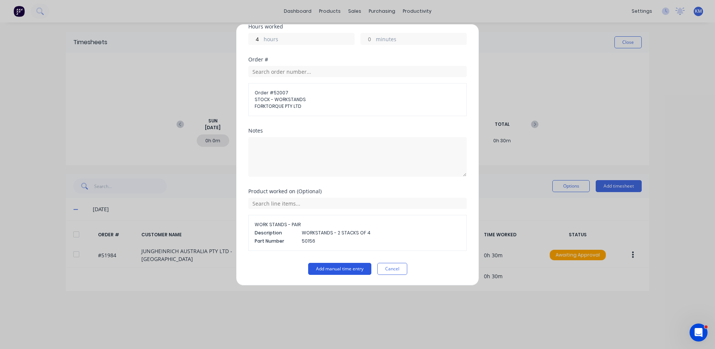
click at [344, 268] on button "Add manual time entry" at bounding box center [339, 269] width 63 height 12
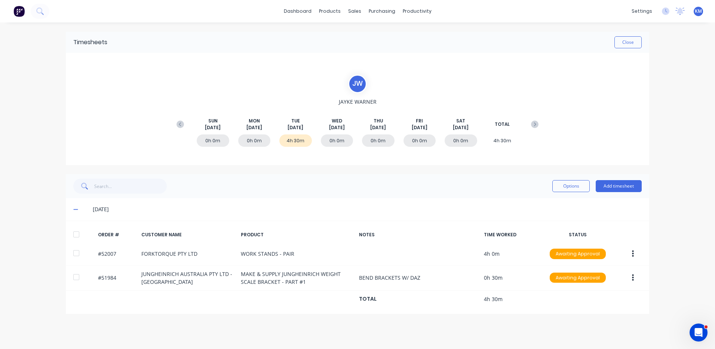
click at [77, 231] on div at bounding box center [76, 234] width 15 height 15
click at [575, 189] on button "Options" at bounding box center [570, 186] width 37 height 12
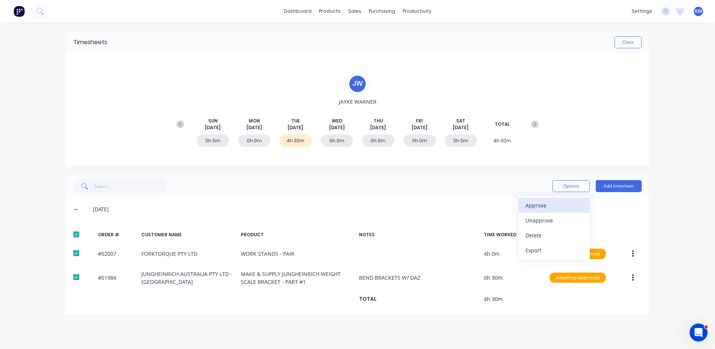
click at [562, 201] on div "Approve" at bounding box center [554, 205] width 58 height 11
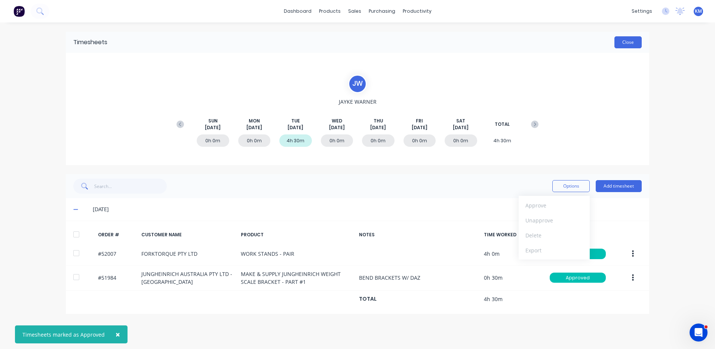
click at [637, 41] on button "Close" at bounding box center [627, 42] width 27 height 12
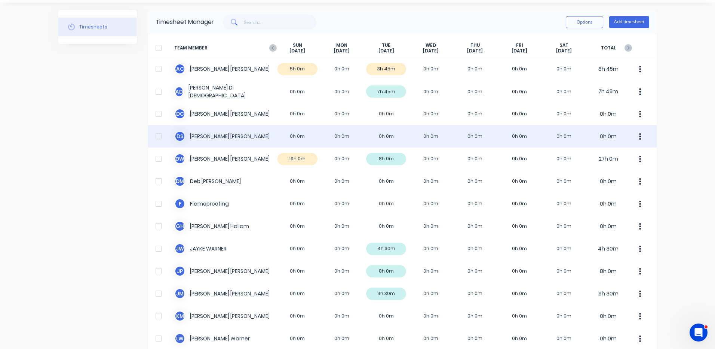
scroll to position [37, 0]
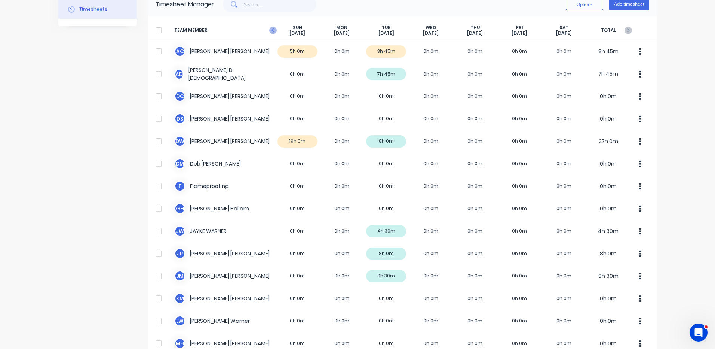
click at [271, 31] on icon "button" at bounding box center [272, 30] width 2 height 4
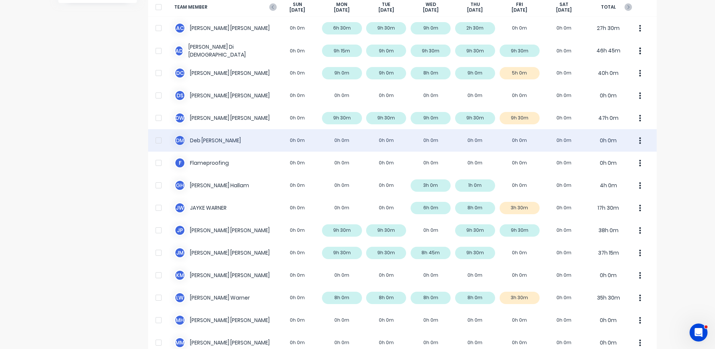
scroll to position [112, 0]
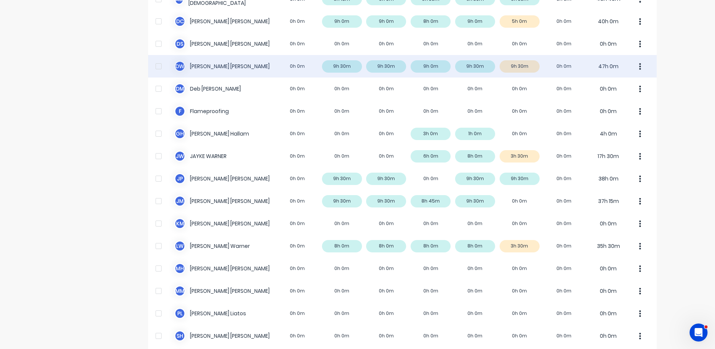
click at [399, 67] on div "D W [PERSON_NAME] 0h 0m 9h 30m 9h 30m 9h 0m 9h 30m 9h 30m 0h 0m 47h 0m" at bounding box center [402, 66] width 509 height 22
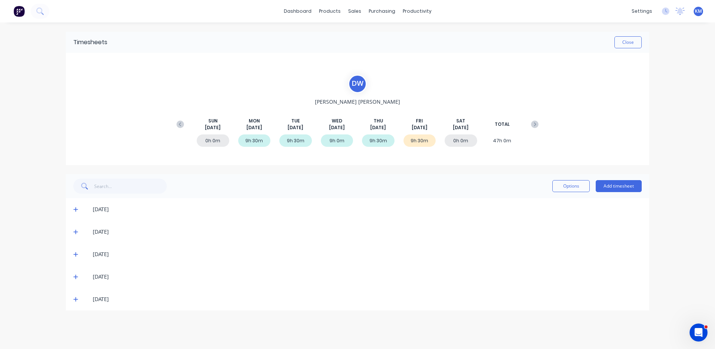
click at [76, 296] on span at bounding box center [76, 298] width 7 height 7
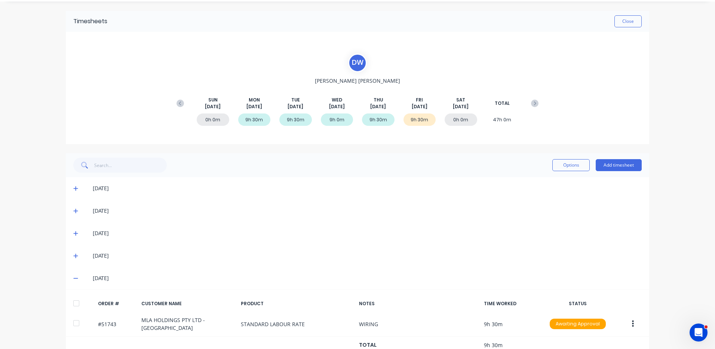
scroll to position [41, 0]
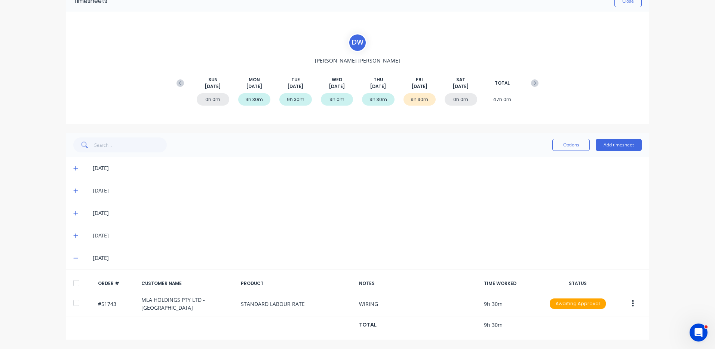
click at [79, 278] on div at bounding box center [76, 282] width 15 height 15
click at [570, 147] on button "Options" at bounding box center [570, 145] width 37 height 12
click at [559, 160] on div "Approve" at bounding box center [554, 164] width 58 height 11
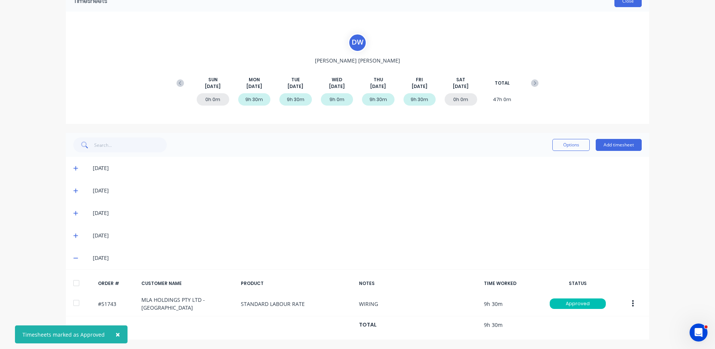
click at [627, 4] on button "Close" at bounding box center [627, 1] width 27 height 12
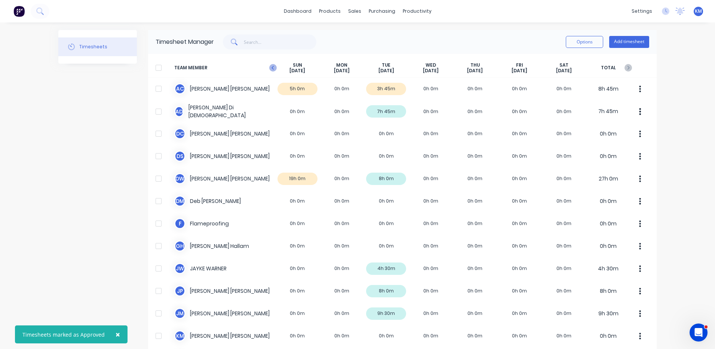
click at [269, 65] on icon "button" at bounding box center [272, 67] width 7 height 7
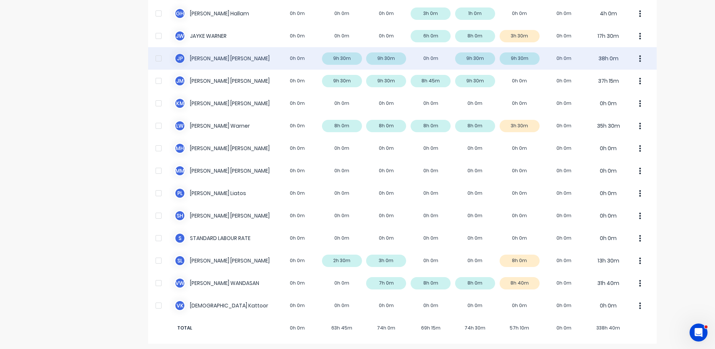
scroll to position [234, 0]
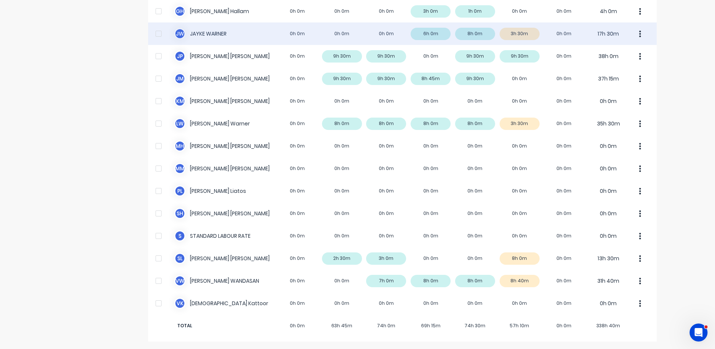
click at [525, 40] on div "[PERSON_NAME] [PERSON_NAME] 0h 0m 0h 0m 0h 0m 6h 0m 8h 0m 3h 30m 0h 0m 17h 30m" at bounding box center [402, 33] width 509 height 22
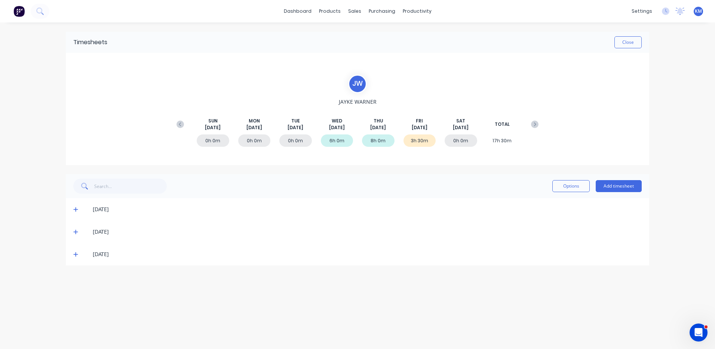
click at [77, 253] on icon at bounding box center [75, 253] width 5 height 5
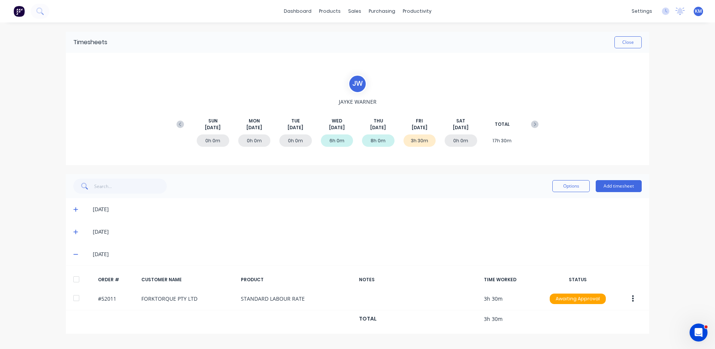
click at [78, 277] on div at bounding box center [76, 278] width 15 height 15
click at [563, 187] on button "Options" at bounding box center [570, 186] width 37 height 12
click at [556, 200] on div "Approve" at bounding box center [554, 205] width 58 height 11
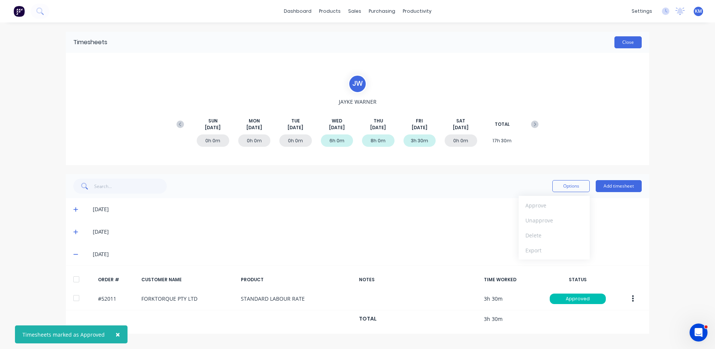
click at [629, 46] on button "Close" at bounding box center [627, 42] width 27 height 12
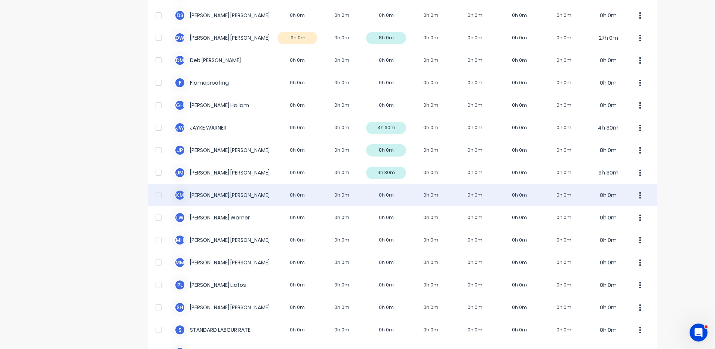
scroll to position [234, 0]
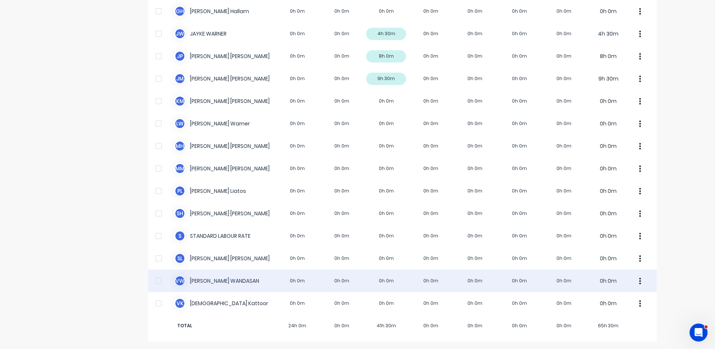
click at [400, 273] on div "V W [PERSON_NAME] 0h 0m 0h 0m 0h 0m 0h 0m 0h 0m 0h 0m 0h 0m 0h 0m" at bounding box center [402, 280] width 509 height 22
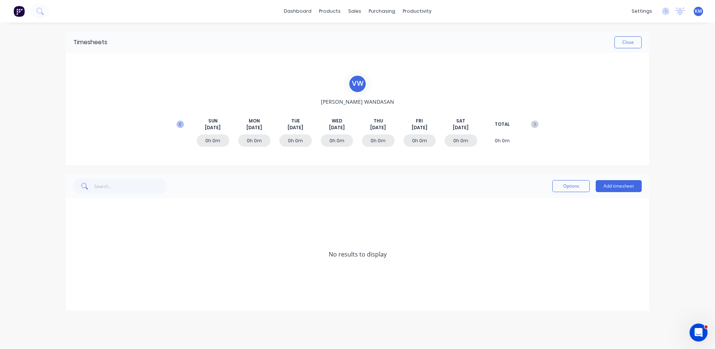
click at [181, 123] on icon at bounding box center [180, 123] width 7 height 7
click at [76, 273] on span at bounding box center [76, 276] width 7 height 7
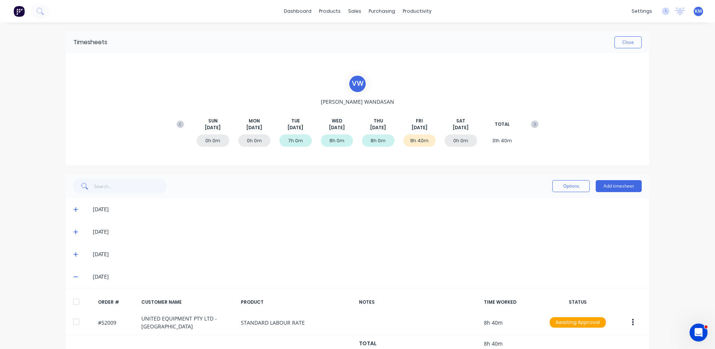
scroll to position [19, 0]
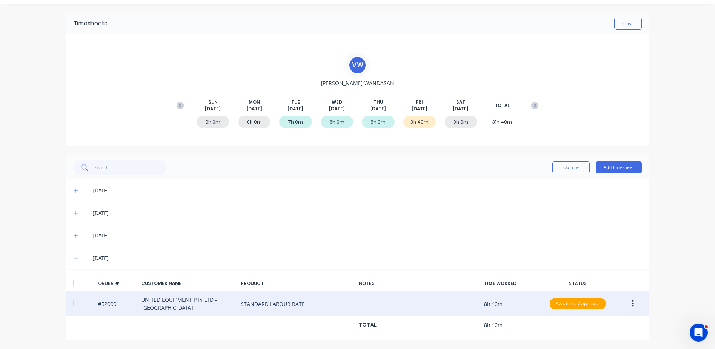
click at [627, 303] on button "button" at bounding box center [633, 303] width 18 height 13
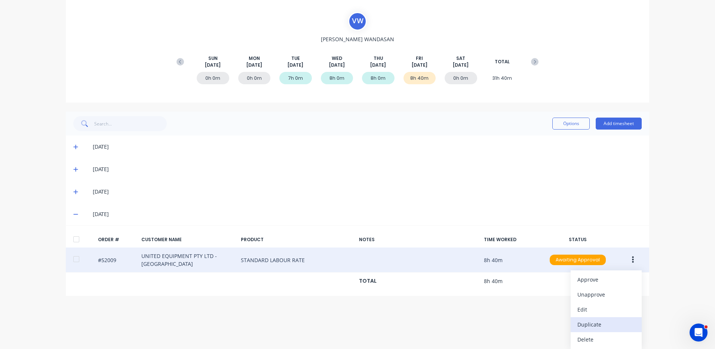
click at [614, 324] on div "Duplicate" at bounding box center [606, 324] width 58 height 11
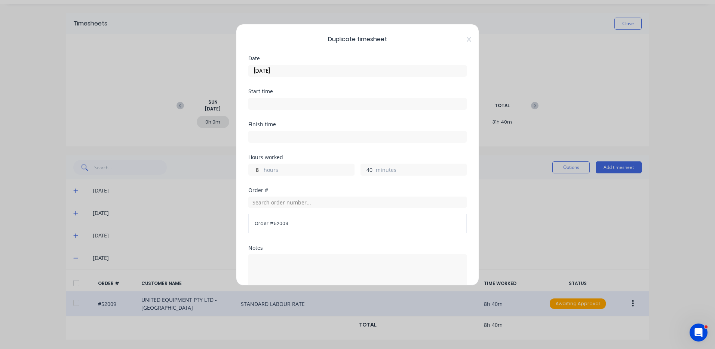
click at [366, 172] on input "40" at bounding box center [367, 169] width 13 height 11
type input "0"
click at [360, 72] on input "[DATE]" at bounding box center [358, 70] width 218 height 11
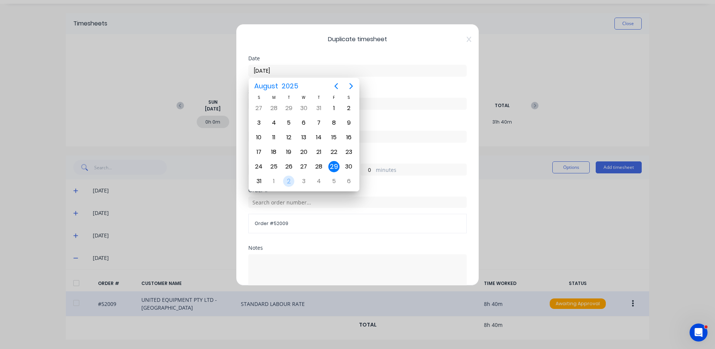
click at [291, 178] on div "2" at bounding box center [288, 180] width 11 height 11
type input "[DATE]"
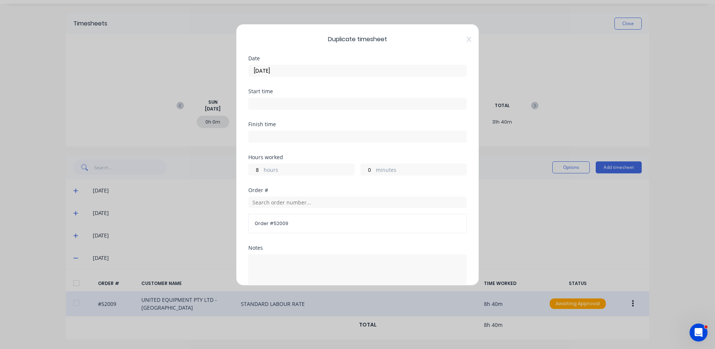
scroll to position [101, 0]
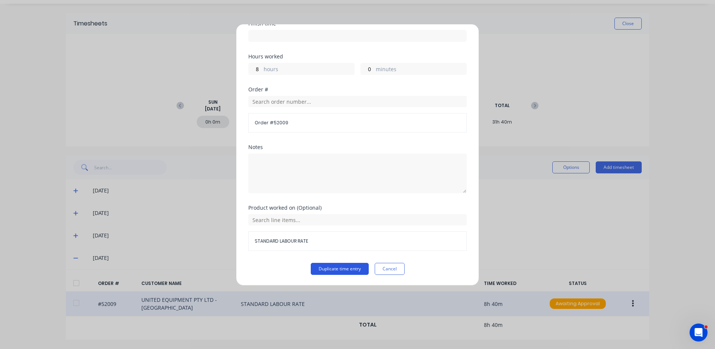
click at [336, 266] on button "Duplicate time entry" at bounding box center [340, 269] width 58 height 12
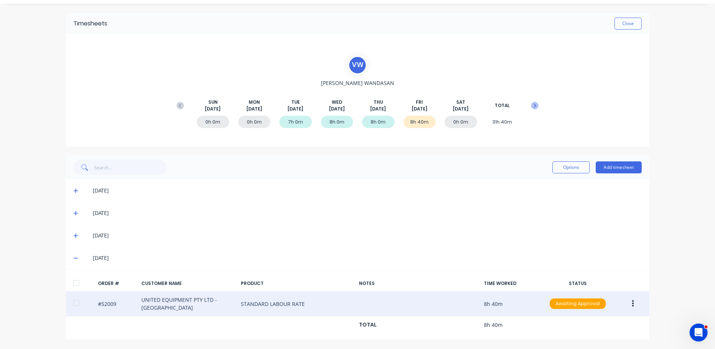
click at [534, 104] on icon at bounding box center [535, 106] width 2 height 4
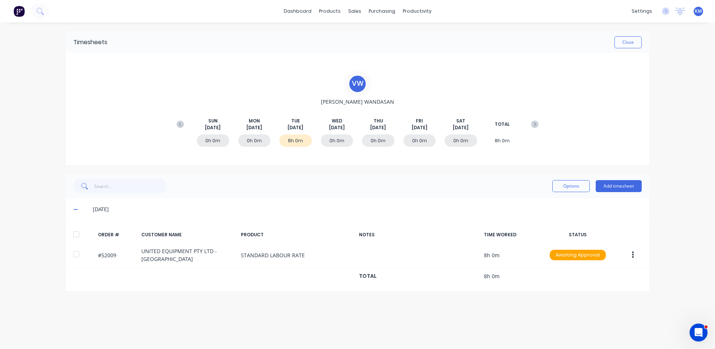
scroll to position [0, 0]
click at [82, 235] on div at bounding box center [76, 234] width 15 height 15
click at [575, 187] on button "Options" at bounding box center [570, 186] width 37 height 12
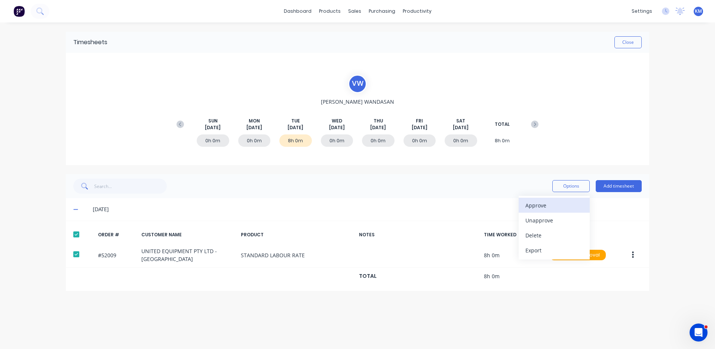
click at [563, 205] on div "Approve" at bounding box center [554, 205] width 58 height 11
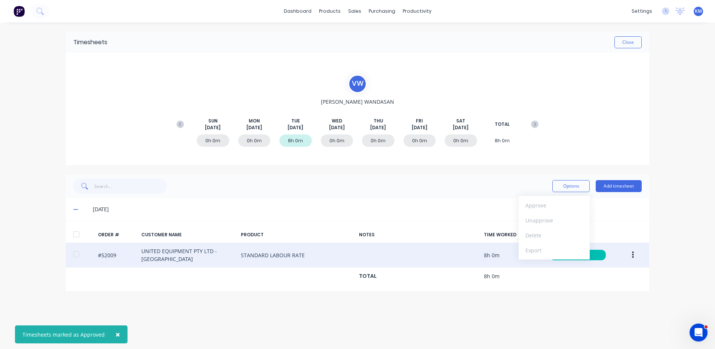
click at [635, 252] on button "button" at bounding box center [633, 254] width 18 height 13
click at [612, 315] on div "Duplicate" at bounding box center [606, 319] width 58 height 11
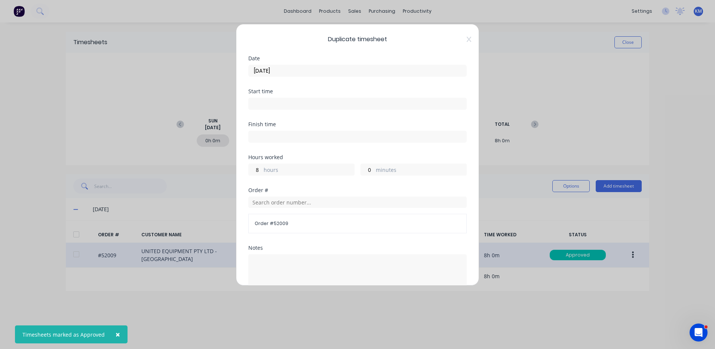
click at [461, 40] on span "Duplicate timesheet" at bounding box center [357, 39] width 218 height 9
click at [467, 40] on div "Duplicate timesheet Date [DATE] Start time Finish time Hours worked 8 hours 0 m…" at bounding box center [357, 154] width 243 height 261
click at [467, 38] on icon at bounding box center [469, 39] width 4 height 5
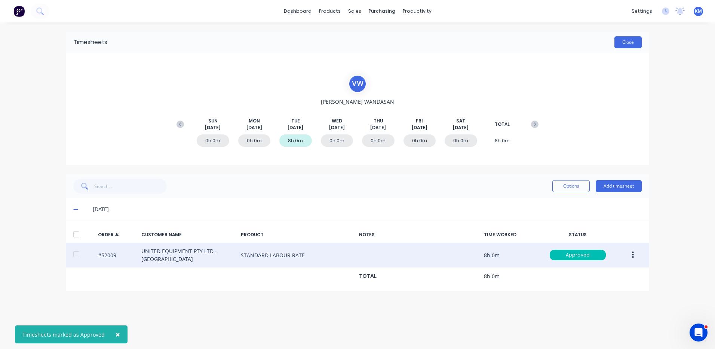
click at [640, 40] on button "Close" at bounding box center [627, 42] width 27 height 12
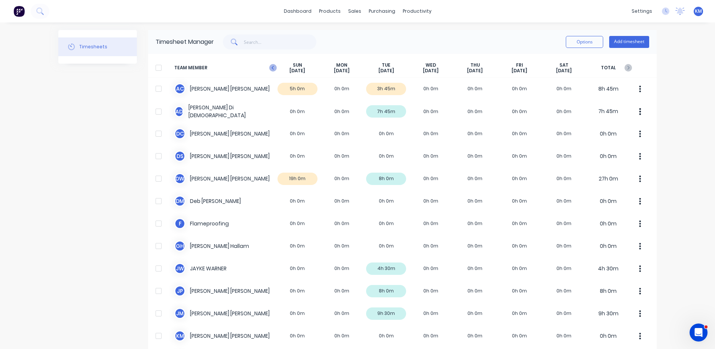
click at [273, 67] on icon "button" at bounding box center [272, 67] width 7 height 7
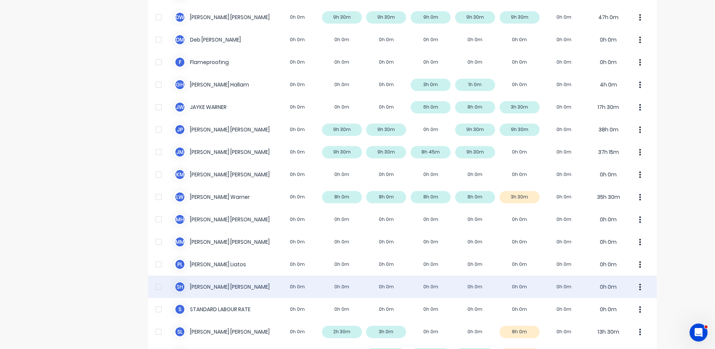
scroll to position [234, 0]
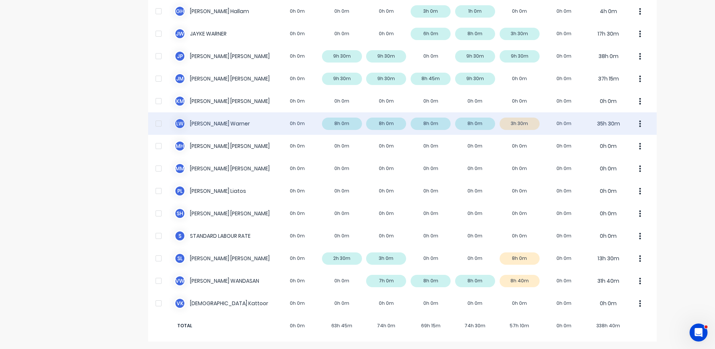
click at [313, 125] on div "[PERSON_NAME] 0h 0m 8h 0m 8h 0m 8h 0m 8h 0m 3h 30m 0h 0m 35h 30m" at bounding box center [402, 123] width 509 height 22
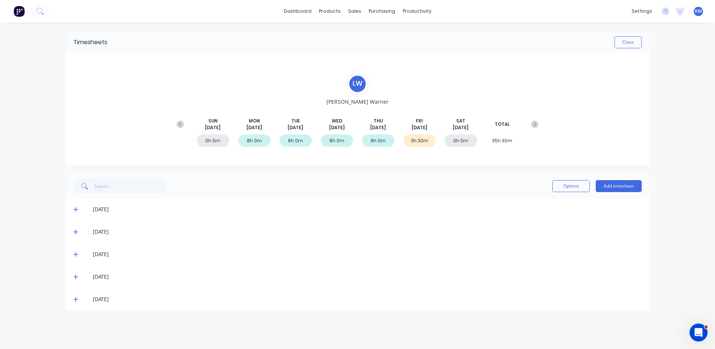
click at [77, 298] on icon at bounding box center [75, 298] width 5 height 5
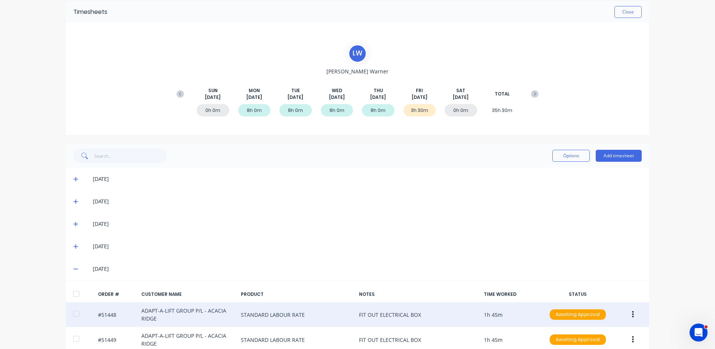
scroll to position [66, 0]
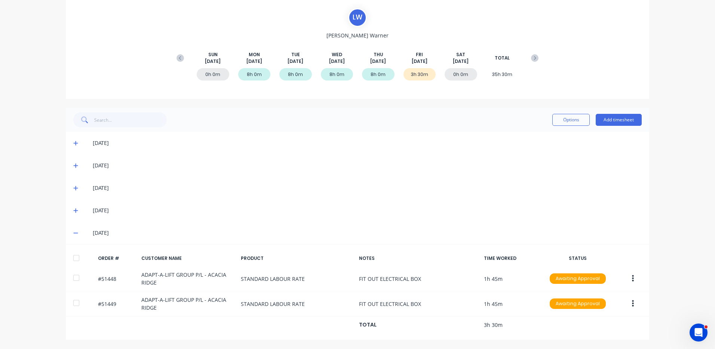
click at [75, 256] on div at bounding box center [76, 257] width 15 height 15
click at [568, 117] on button "Options" at bounding box center [570, 120] width 37 height 12
click at [554, 136] on div "Approve" at bounding box center [554, 139] width 58 height 11
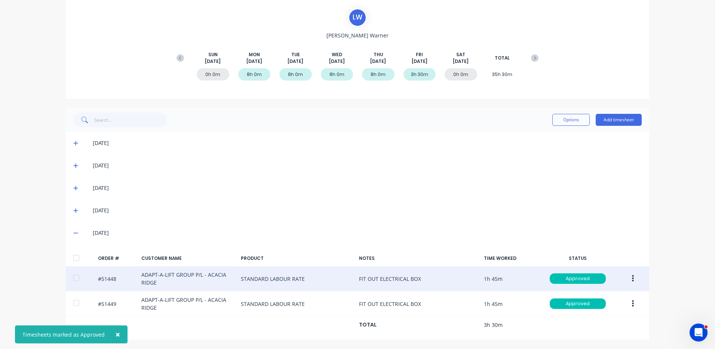
click at [624, 278] on button "button" at bounding box center [633, 277] width 18 height 13
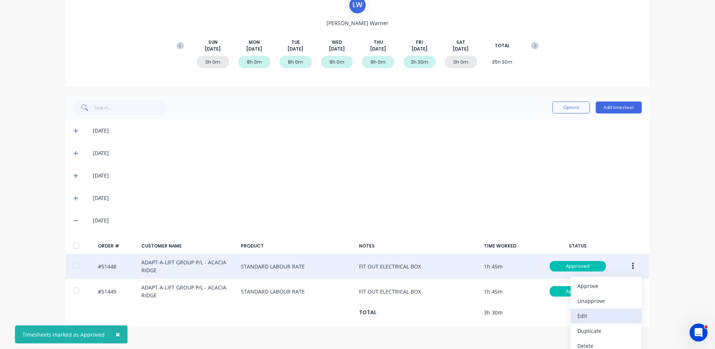
scroll to position [85, 0]
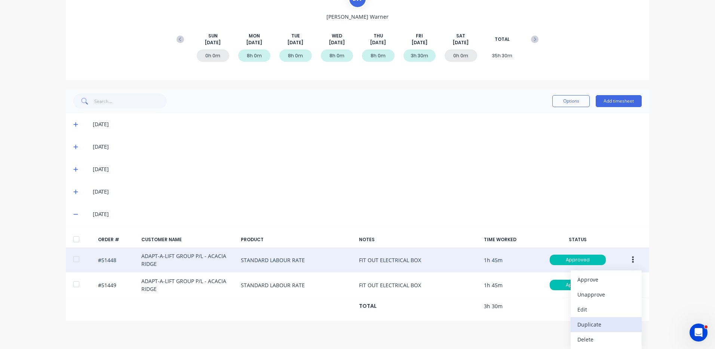
click at [599, 319] on div "Duplicate" at bounding box center [606, 324] width 58 height 11
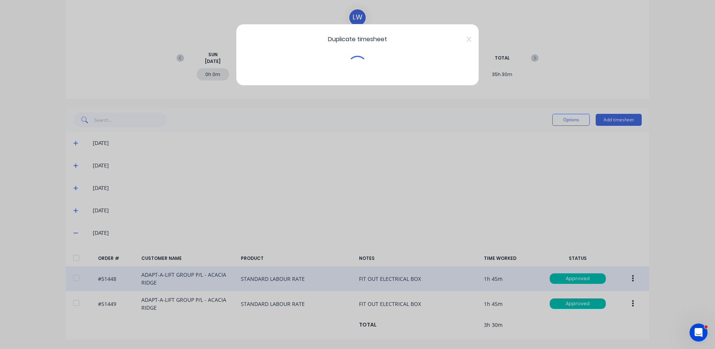
scroll to position [66, 0]
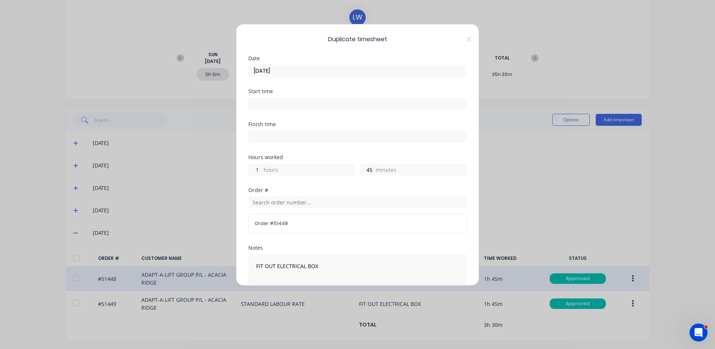
click at [258, 166] on input "1" at bounding box center [255, 169] width 13 height 11
type input "4"
type input "0"
click at [309, 154] on div "Finish time" at bounding box center [357, 138] width 218 height 33
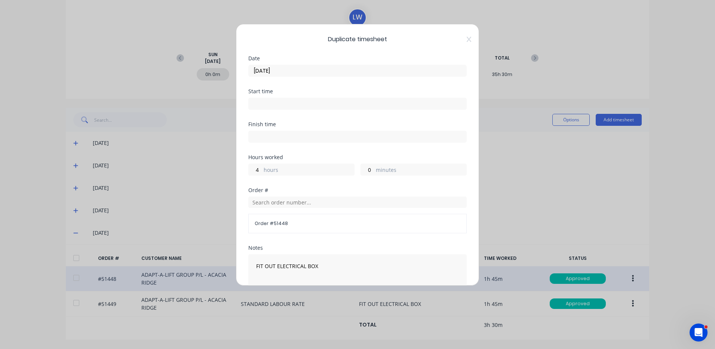
click at [295, 70] on input "[DATE]" at bounding box center [358, 70] width 218 height 11
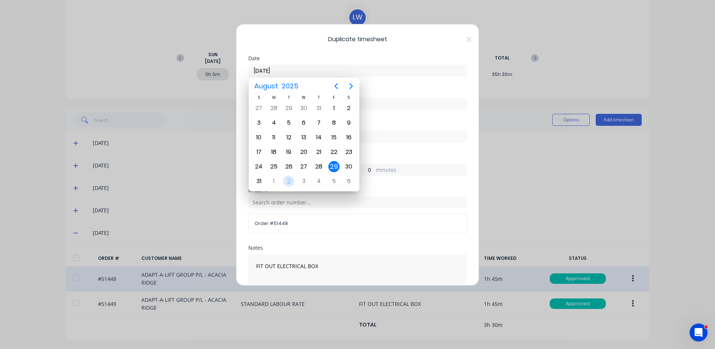
click at [285, 181] on div "2" at bounding box center [288, 180] width 11 height 11
type input "[DATE]"
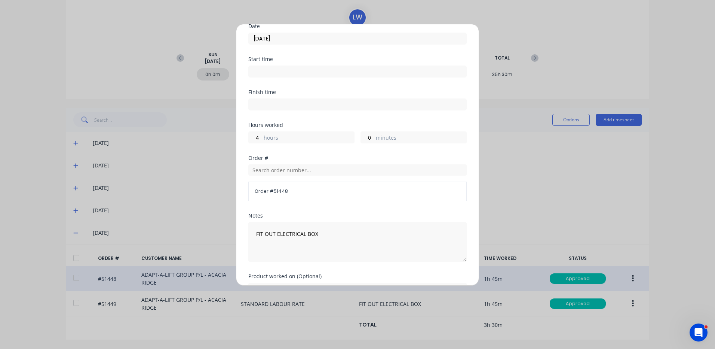
scroll to position [75, 0]
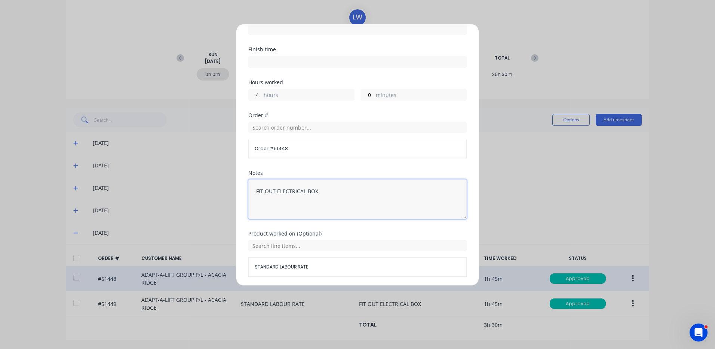
drag, startPoint x: 318, startPoint y: 196, endPoint x: 214, endPoint y: 199, distance: 104.4
click at [214, 199] on div "Duplicate timesheet Date [DATE] Start time Finish time Hours worked 4 hours 0 m…" at bounding box center [357, 174] width 715 height 349
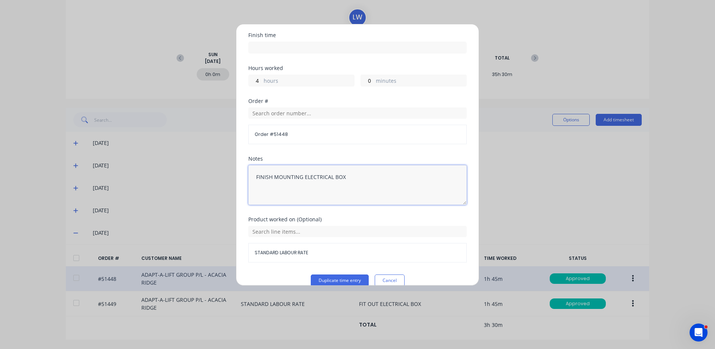
scroll to position [101, 0]
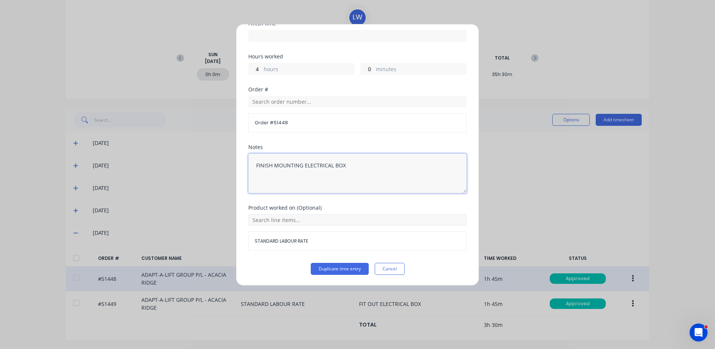
type textarea "FINISH MOUNTING ELECTRICAL BOX"
click at [273, 222] on input "text" at bounding box center [357, 219] width 218 height 11
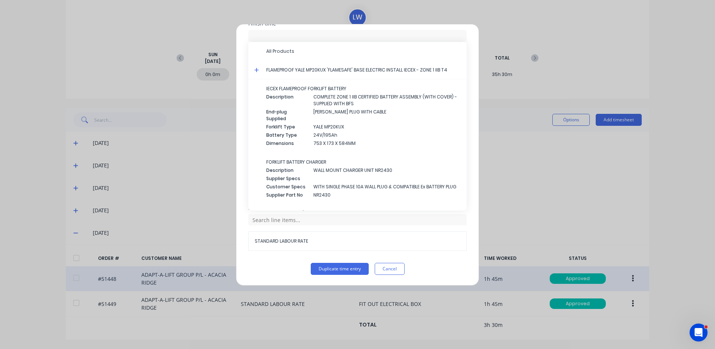
click at [258, 70] on icon at bounding box center [256, 69] width 5 height 5
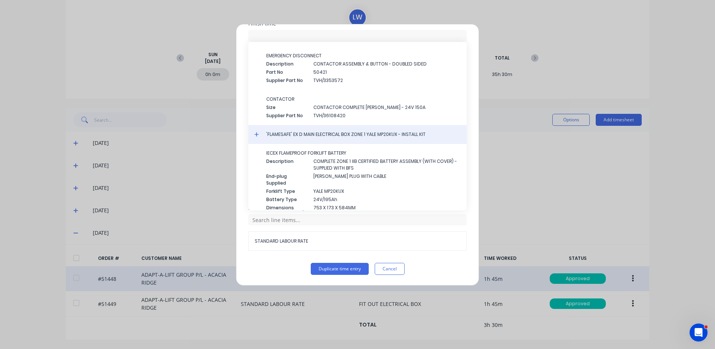
scroll to position [699, 0]
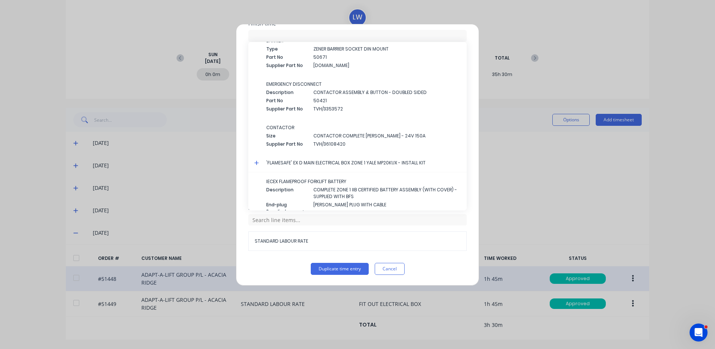
click at [255, 162] on icon at bounding box center [256, 162] width 5 height 5
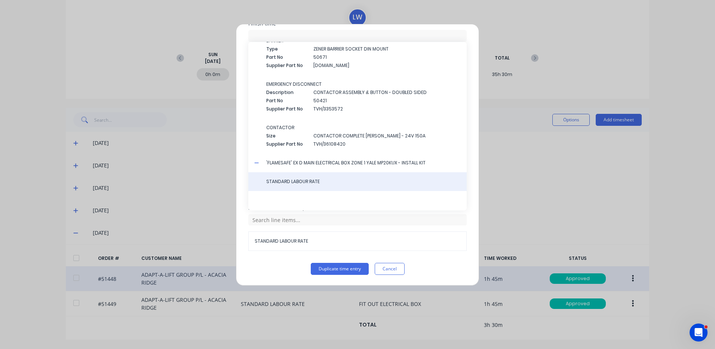
click at [279, 181] on span "STANDARD LABOUR RATE" at bounding box center [363, 181] width 194 height 7
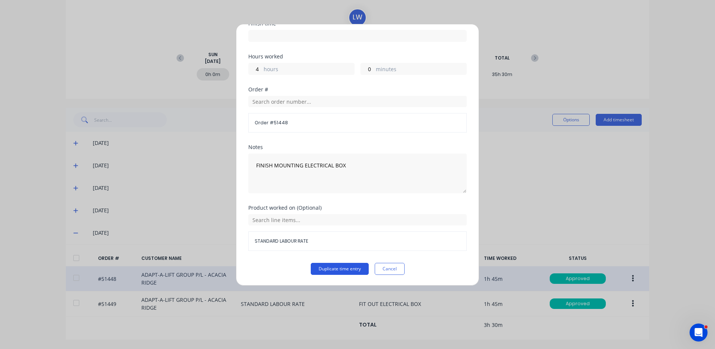
click at [342, 267] on button "Duplicate time entry" at bounding box center [340, 269] width 58 height 12
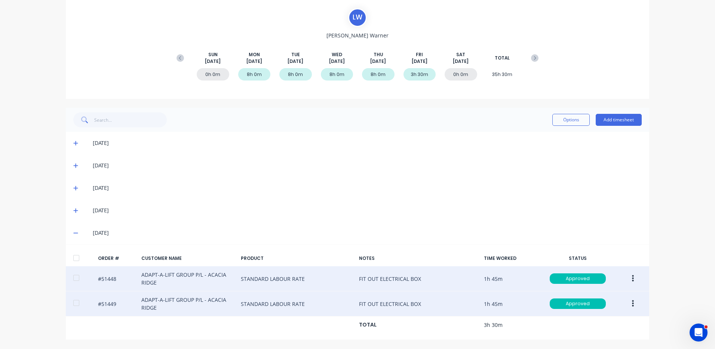
click at [626, 301] on button "button" at bounding box center [633, 303] width 18 height 13
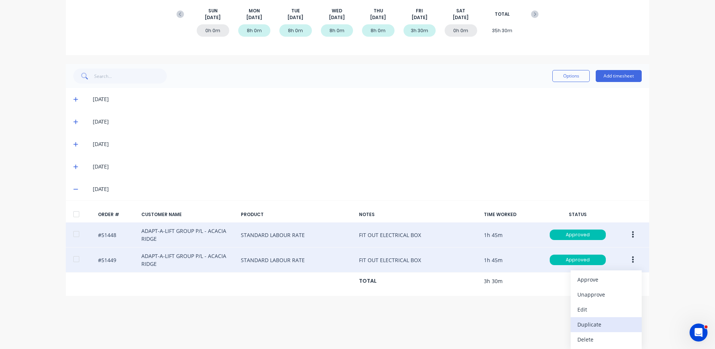
click at [598, 321] on div "Duplicate" at bounding box center [606, 324] width 58 height 11
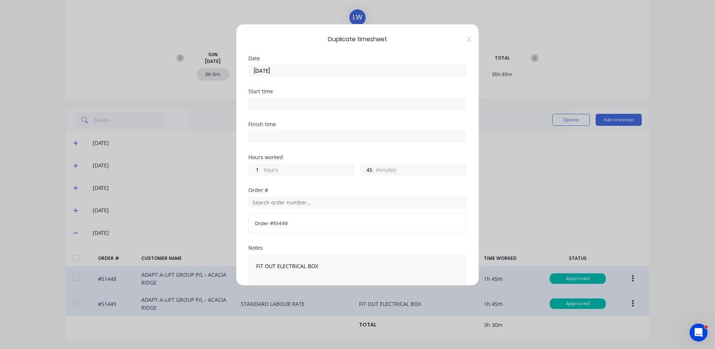
click at [340, 73] on input "[DATE]" at bounding box center [358, 70] width 218 height 11
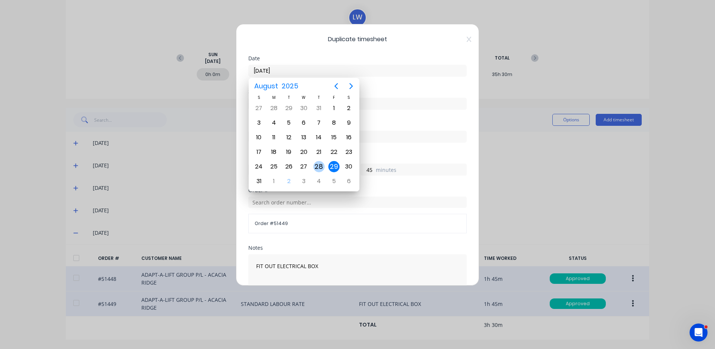
click at [319, 168] on div "28" at bounding box center [318, 166] width 11 height 11
type input "[DATE]"
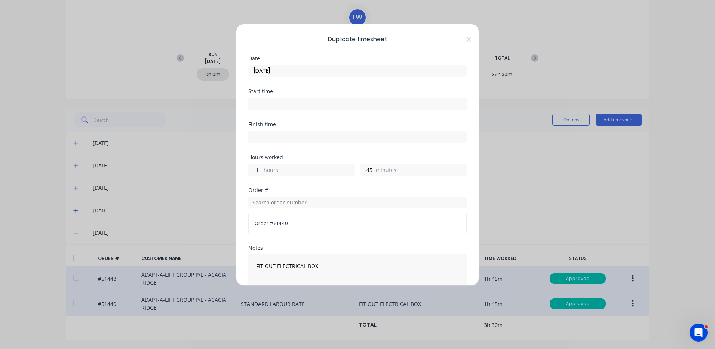
click at [257, 169] on input "1" at bounding box center [255, 169] width 13 height 11
type input "4"
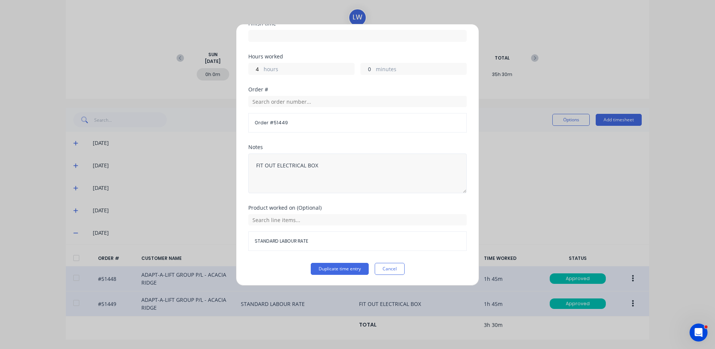
type input "0"
drag, startPoint x: 289, startPoint y: 166, endPoint x: 200, endPoint y: 159, distance: 89.3
click at [201, 160] on div "Duplicate timesheet Date [DATE] Start time Finish time Hours worked 4 hours 0 m…" at bounding box center [357, 174] width 715 height 349
type textarea "FINISH MOUNTING ELECTRICAL BOX"
click at [335, 270] on button "Duplicate time entry" at bounding box center [340, 269] width 58 height 12
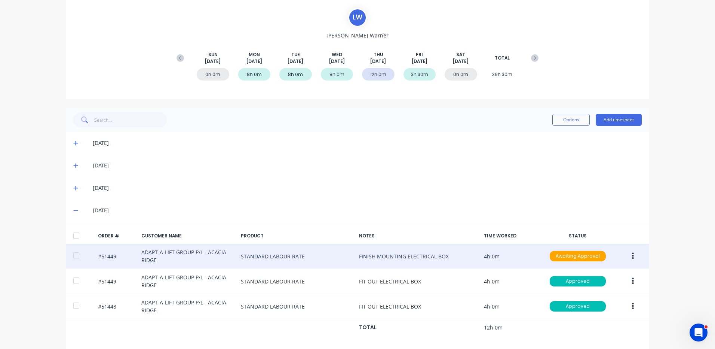
click at [635, 253] on button "button" at bounding box center [633, 255] width 18 height 13
click at [598, 305] on div "Edit" at bounding box center [606, 305] width 58 height 11
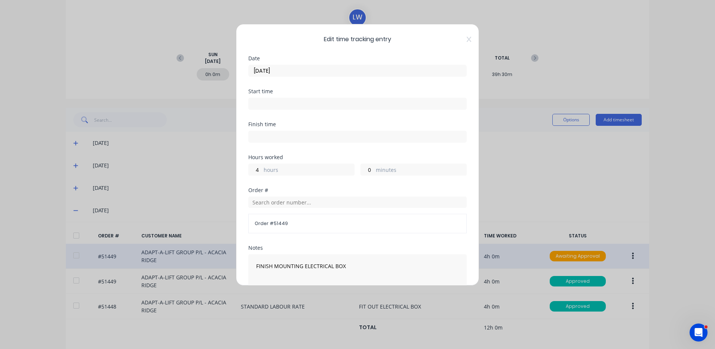
click at [321, 71] on input "[DATE]" at bounding box center [358, 70] width 218 height 11
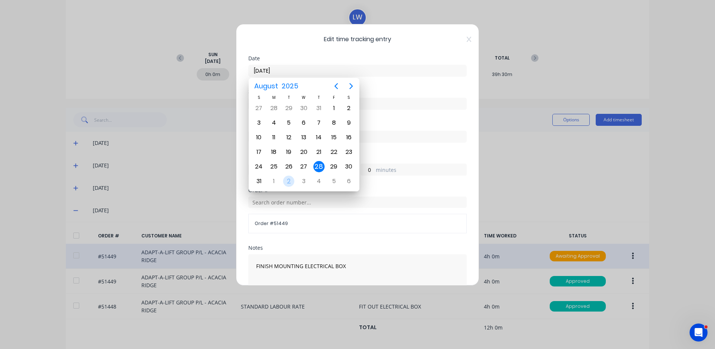
click at [294, 177] on div "2" at bounding box center [288, 181] width 15 height 14
type input "[DATE]"
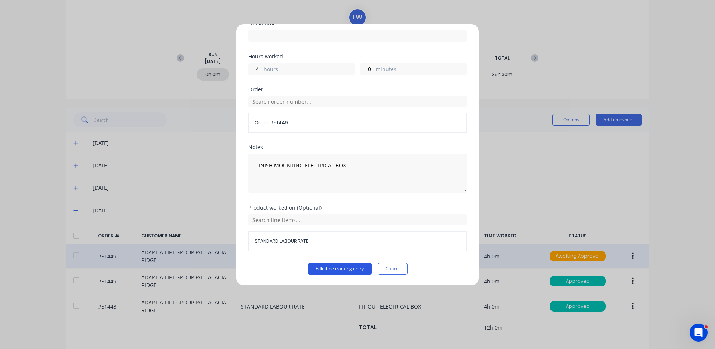
click at [327, 265] on button "Edit time tracking entry" at bounding box center [340, 269] width 64 height 12
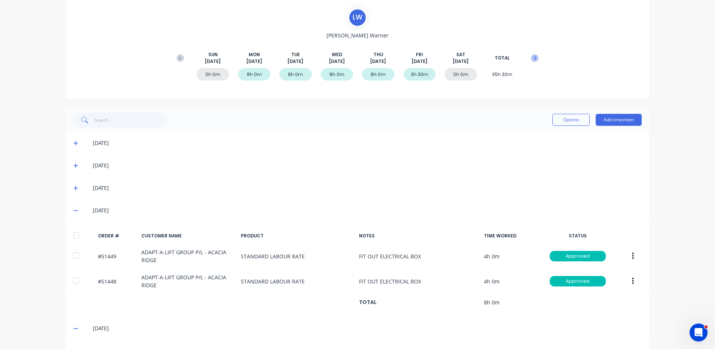
click at [534, 57] on icon at bounding box center [534, 57] width 7 height 7
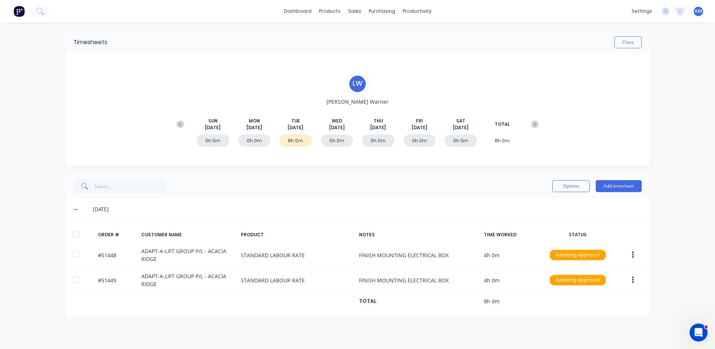
scroll to position [0, 0]
click at [80, 232] on div at bounding box center [76, 234] width 15 height 15
click at [553, 182] on div "Options Add timesheet" at bounding box center [357, 185] width 568 height 15
click at [558, 184] on button "Options" at bounding box center [570, 186] width 37 height 12
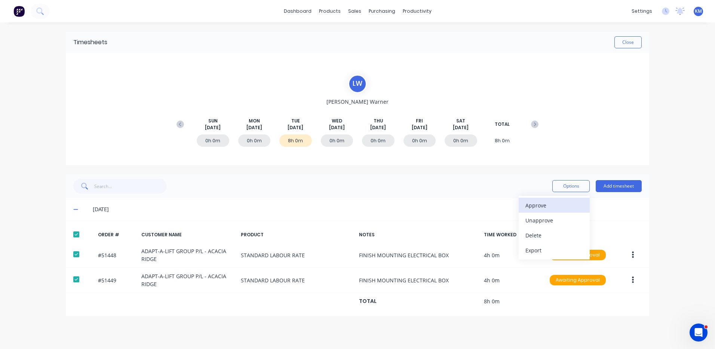
click at [557, 204] on div "Approve" at bounding box center [554, 205] width 58 height 11
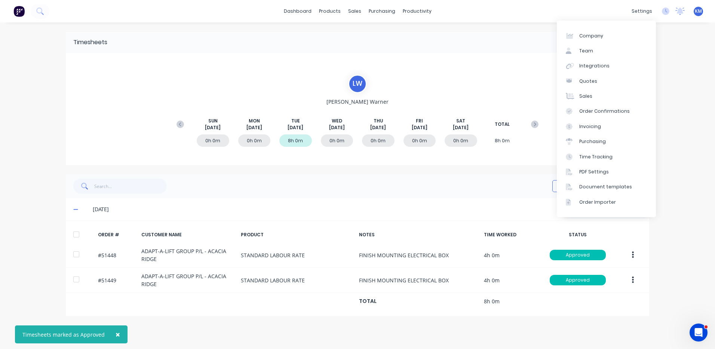
click at [485, 50] on div "Timesheets Close" at bounding box center [357, 42] width 583 height 21
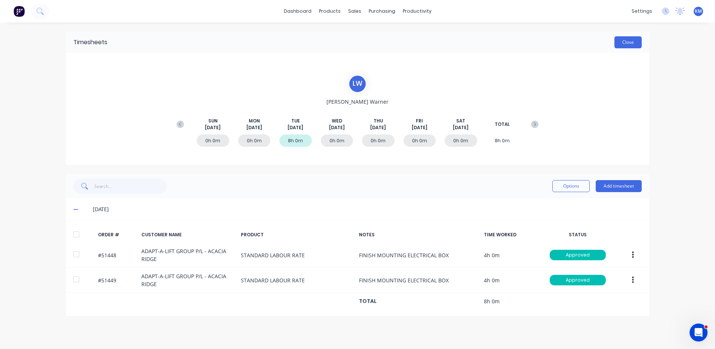
click at [625, 42] on button "Close" at bounding box center [627, 42] width 27 height 12
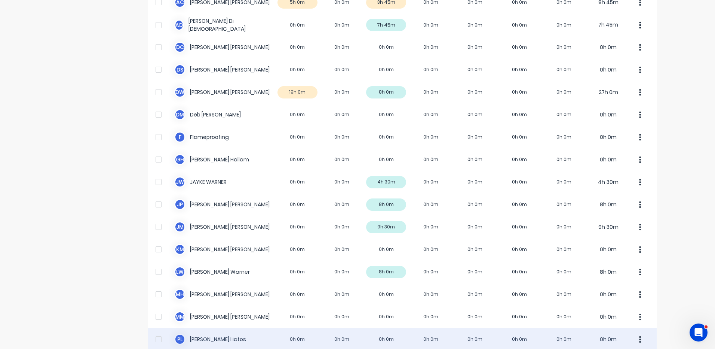
scroll to position [85, 0]
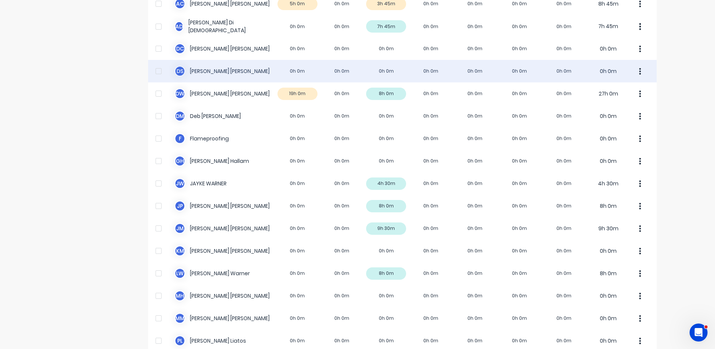
click at [310, 78] on div "D S [PERSON_NAME] 0h 0m 0h 0m 0h 0m 0h 0m 0h 0m 0h 0m 0h 0m 0h 0m" at bounding box center [402, 71] width 509 height 22
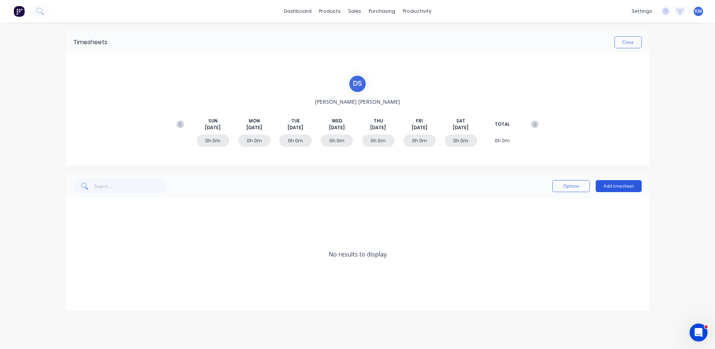
click at [621, 184] on button "Add timesheet" at bounding box center [619, 186] width 46 height 12
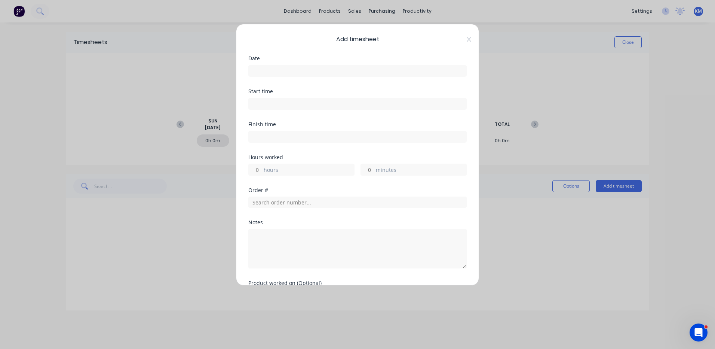
click at [352, 72] on input at bounding box center [358, 70] width 218 height 11
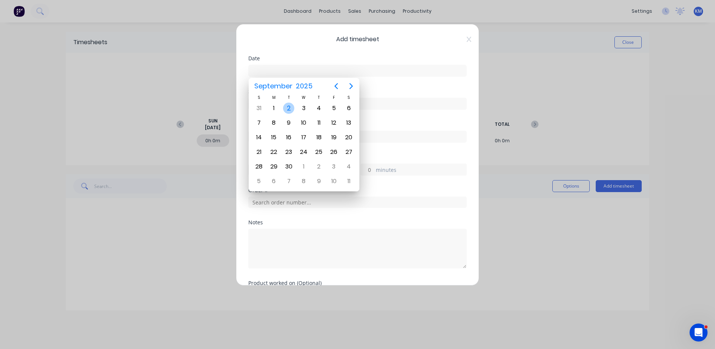
click at [289, 103] on div "2" at bounding box center [288, 107] width 11 height 11
type input "[DATE]"
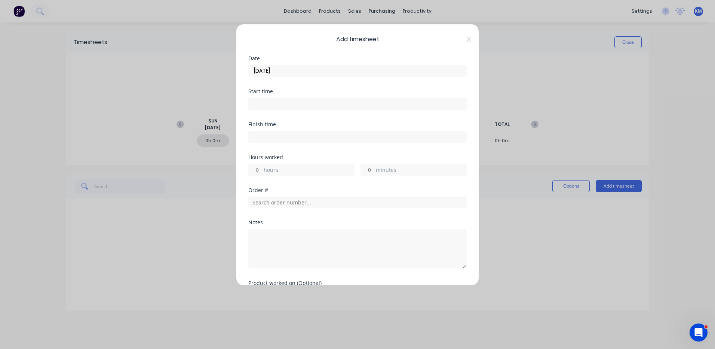
click at [295, 173] on label "hours" at bounding box center [309, 170] width 90 height 9
click at [262, 173] on input "hours" at bounding box center [255, 169] width 13 height 11
type input "1"
click at [391, 197] on input "text" at bounding box center [357, 201] width 218 height 11
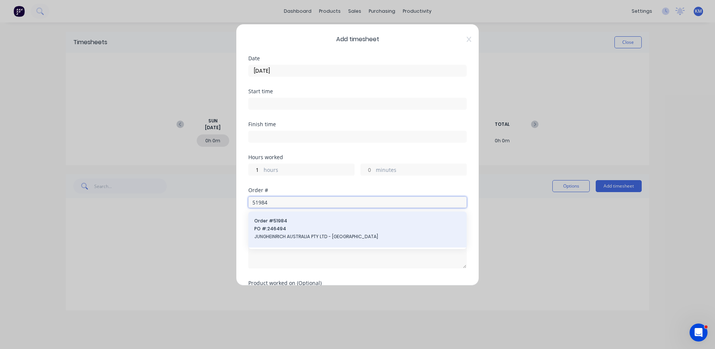
type input "51984"
click at [331, 229] on span "PO #: 246494" at bounding box center [357, 228] width 206 height 7
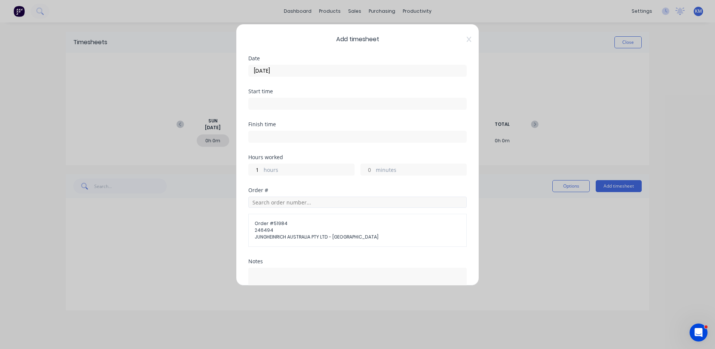
scroll to position [89, 0]
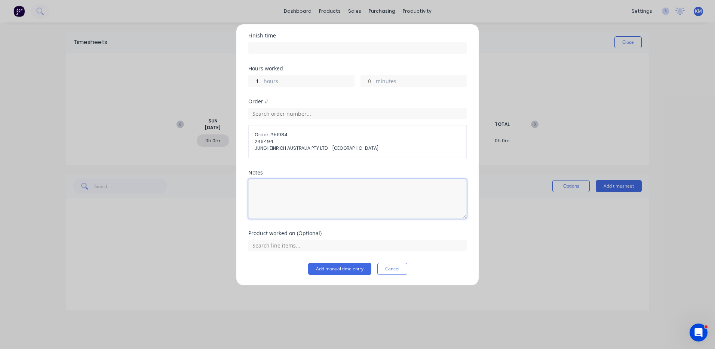
click at [300, 205] on textarea at bounding box center [357, 199] width 218 height 40
type textarea "BEND PLATES W/ [PERSON_NAME]"
click at [297, 245] on input "text" at bounding box center [357, 244] width 218 height 11
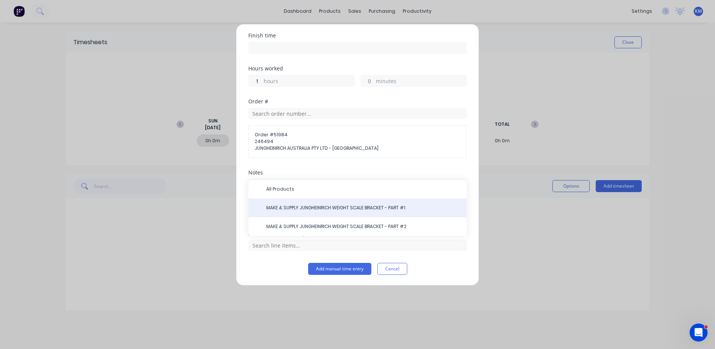
click at [323, 211] on div "MAKE & SUPPLY JUNGHEINRICH WEIGHT SCALE BRACKET - PART #1" at bounding box center [357, 207] width 218 height 19
click at [323, 213] on div "MAKE & SUPPLY JUNGHEINRICH WEIGHT SCALE BRACKET - PART #1" at bounding box center [357, 207] width 218 height 19
click at [325, 209] on span "MAKE & SUPPLY JUNGHEINRICH WEIGHT SCALE BRACKET - PART #1" at bounding box center [363, 207] width 194 height 7
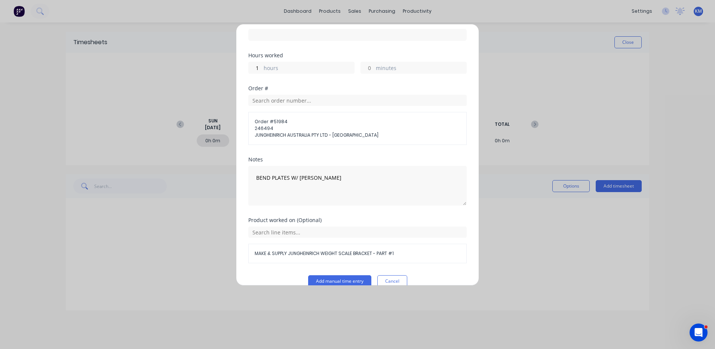
scroll to position [114, 0]
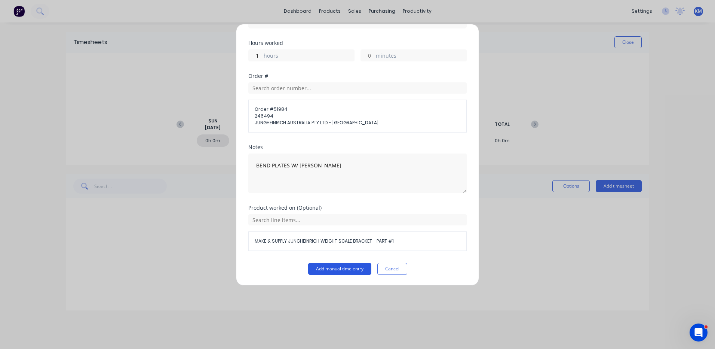
click at [351, 267] on button "Add manual time entry" at bounding box center [339, 269] width 63 height 12
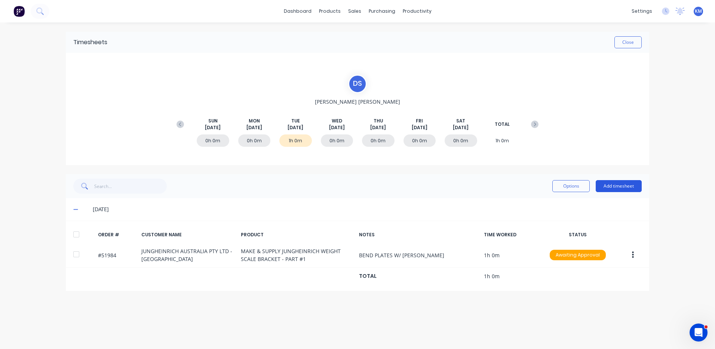
click at [629, 185] on button "Add timesheet" at bounding box center [619, 186] width 46 height 12
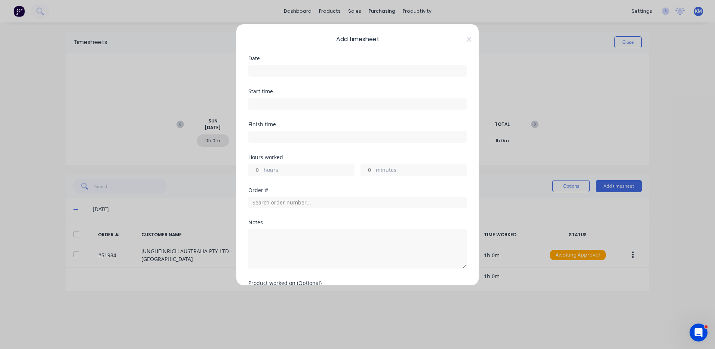
click at [303, 172] on label "hours" at bounding box center [309, 170] width 90 height 9
click at [262, 172] on input "hours" at bounding box center [255, 169] width 13 height 11
type input "3"
type input "30"
click at [292, 74] on input at bounding box center [358, 70] width 218 height 11
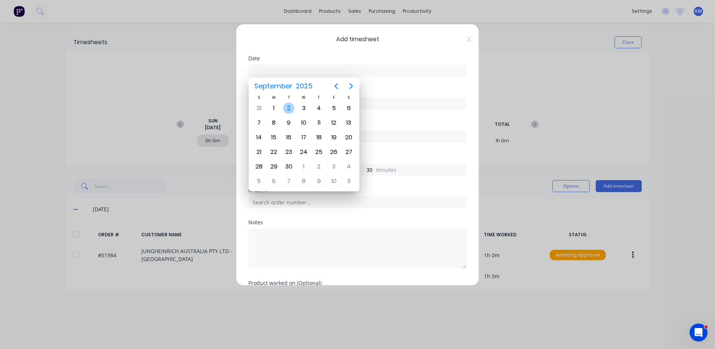
click at [288, 109] on div "2" at bounding box center [288, 107] width 11 height 11
type input "[DATE]"
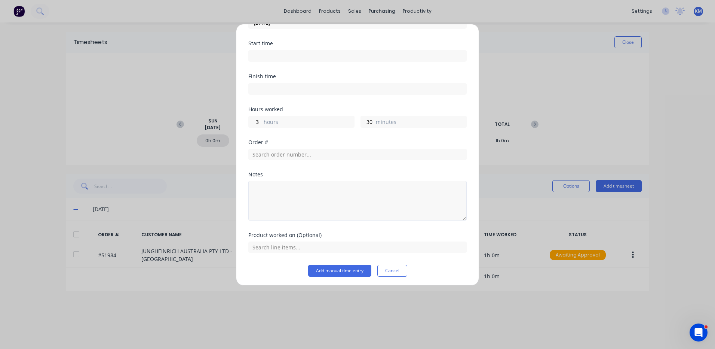
scroll to position [50, 0]
click at [278, 196] on textarea at bounding box center [357, 199] width 218 height 40
click at [292, 244] on input "text" at bounding box center [357, 244] width 218 height 11
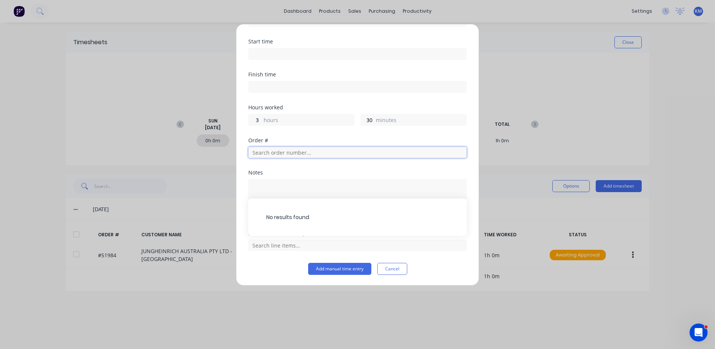
click at [301, 154] on input "text" at bounding box center [357, 152] width 218 height 11
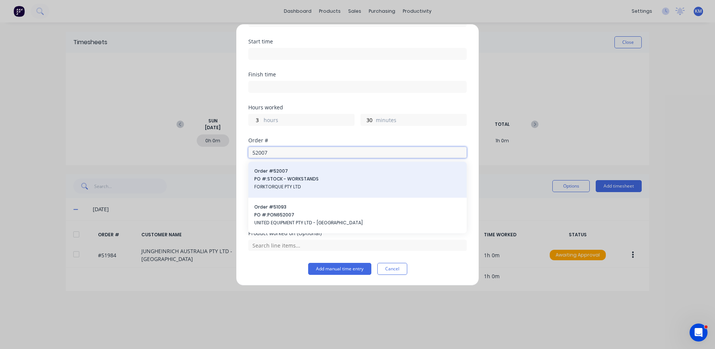
type input "52007"
click at [278, 181] on span "PO #: STOCK - WORKSTANDS" at bounding box center [357, 178] width 206 height 7
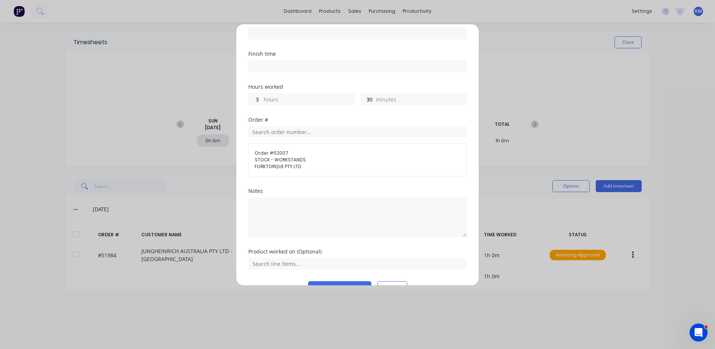
scroll to position [89, 0]
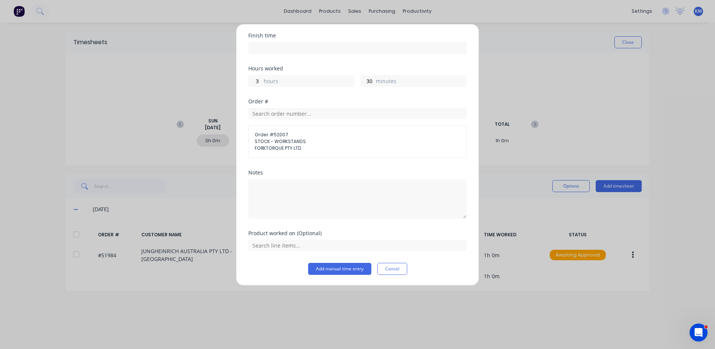
click at [331, 251] on div "Product worked on (Optional)" at bounding box center [357, 246] width 218 height 32
click at [332, 249] on input "text" at bounding box center [357, 244] width 218 height 11
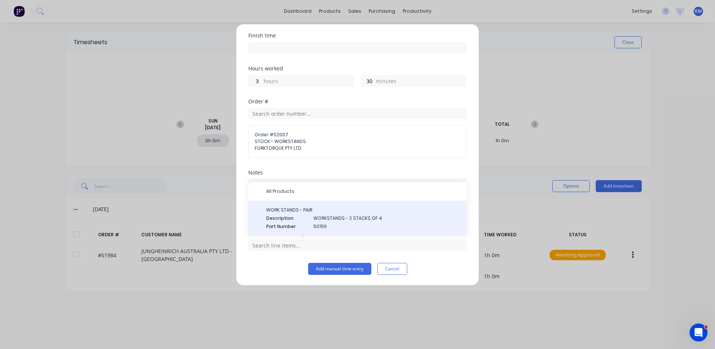
click at [317, 227] on span "50156" at bounding box center [386, 226] width 147 height 7
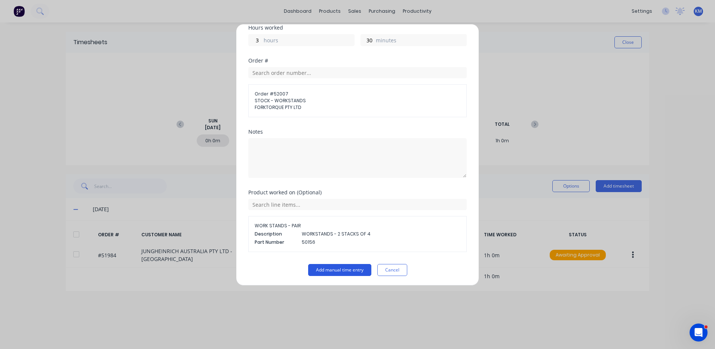
scroll to position [131, 0]
click at [330, 273] on button "Add manual time entry" at bounding box center [339, 269] width 63 height 12
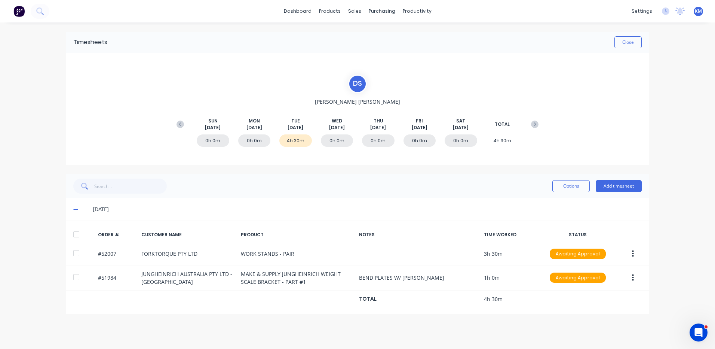
click at [77, 230] on div at bounding box center [76, 234] width 15 height 15
click at [561, 187] on button "Options" at bounding box center [570, 186] width 37 height 12
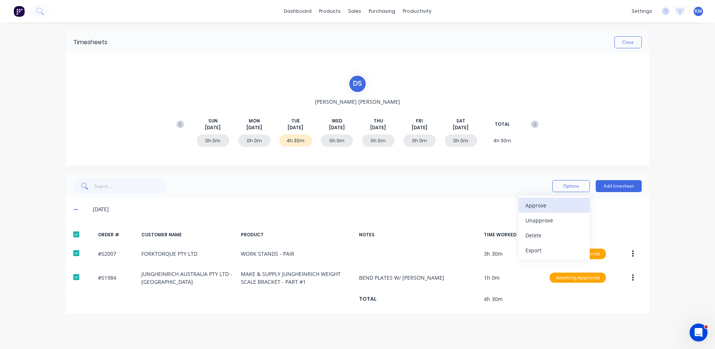
click at [558, 204] on div "Approve" at bounding box center [554, 205] width 58 height 11
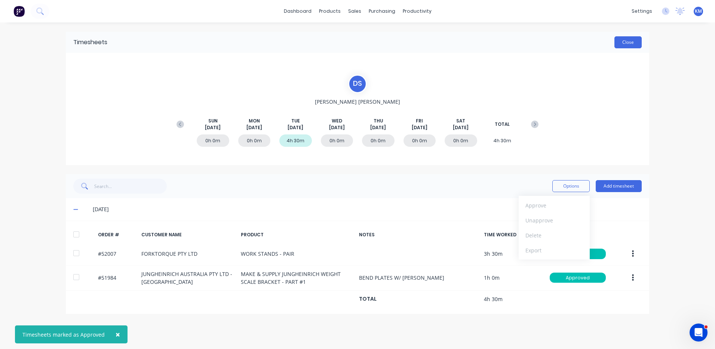
click at [626, 44] on button "Close" at bounding box center [627, 42] width 27 height 12
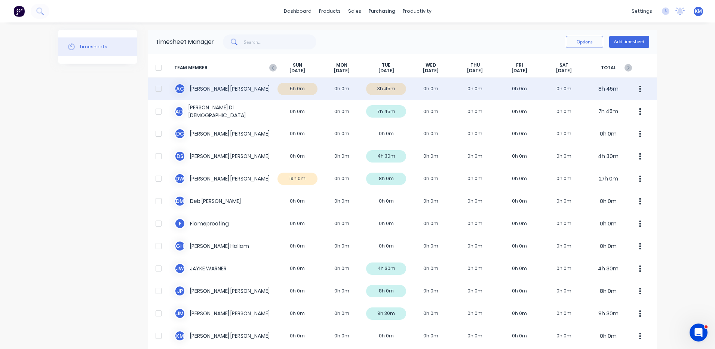
click at [353, 93] on div "A C [PERSON_NAME] 5h 0m 0h 0m 3h 45m 0h 0m 0h 0m 0h 0m 0h 0m 8h 45m" at bounding box center [402, 88] width 509 height 22
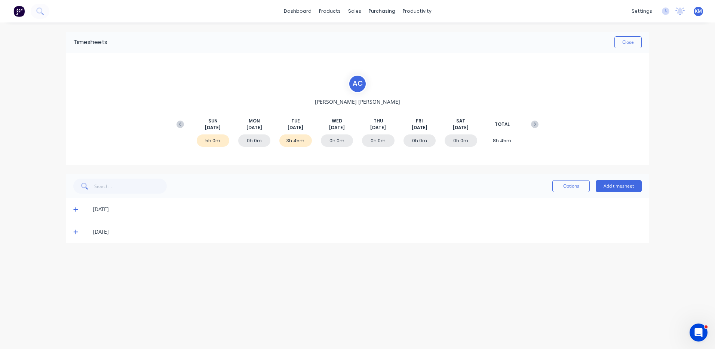
click at [73, 229] on div "[DATE]" at bounding box center [357, 231] width 583 height 22
click at [76, 231] on icon at bounding box center [75, 231] width 5 height 5
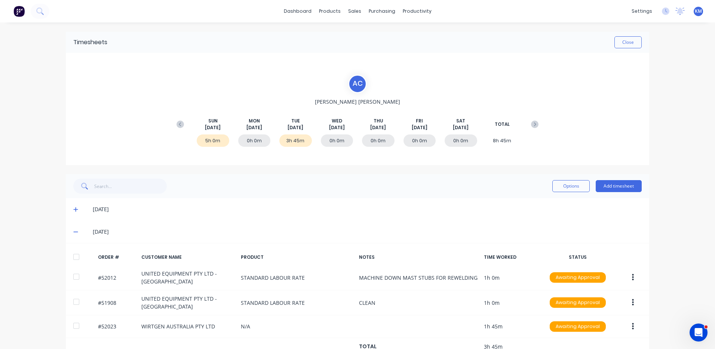
click at [79, 258] on div at bounding box center [76, 256] width 15 height 15
click at [561, 187] on button "Options" at bounding box center [570, 186] width 37 height 12
click at [561, 202] on div "Approve" at bounding box center [554, 205] width 58 height 11
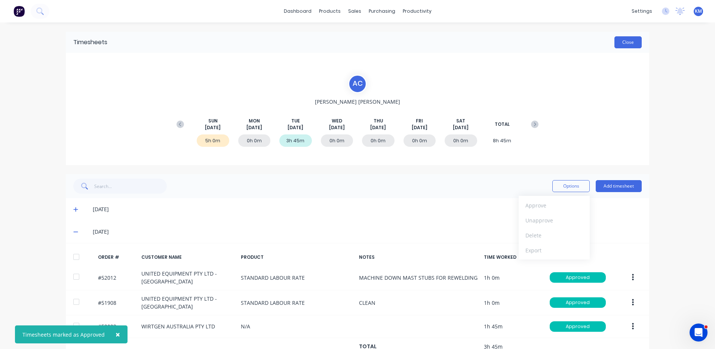
click at [620, 42] on button "Close" at bounding box center [627, 42] width 27 height 12
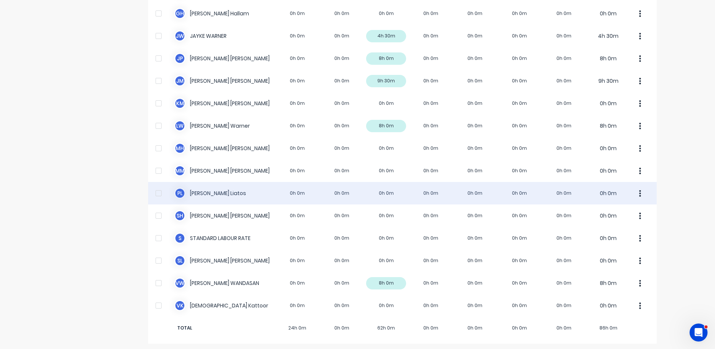
scroll to position [234, 0]
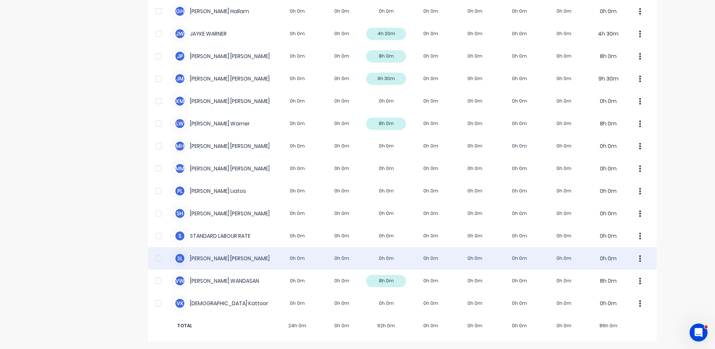
click at [391, 259] on div "S L [PERSON_NAME] 0h 0m 0h 0m 0h 0m 0h 0m 0h 0m 0h 0m 0h 0m 0h 0m" at bounding box center [402, 258] width 509 height 22
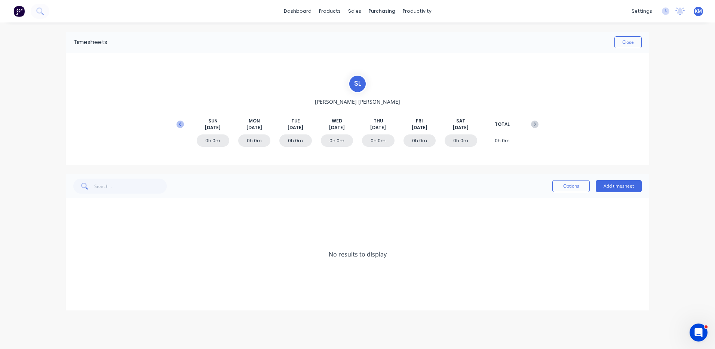
click at [184, 125] on button at bounding box center [180, 123] width 15 height 13
click at [77, 252] on icon at bounding box center [75, 253] width 5 height 5
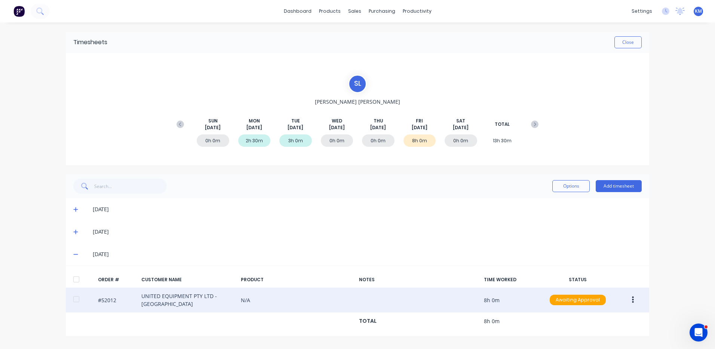
click at [632, 302] on icon "button" at bounding box center [633, 299] width 2 height 7
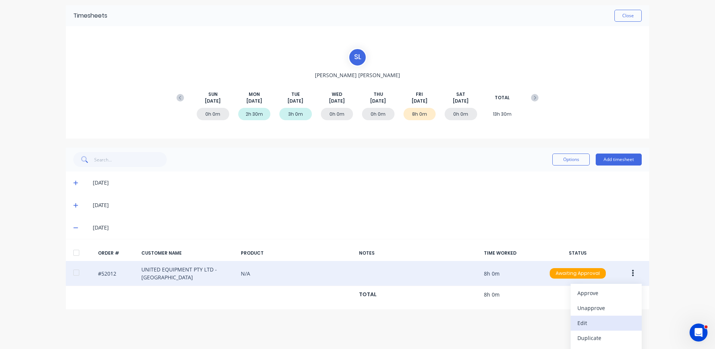
scroll to position [40, 0]
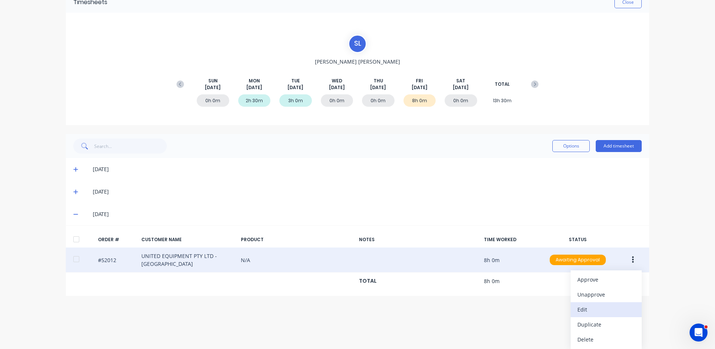
click at [599, 309] on div "Edit" at bounding box center [606, 309] width 58 height 11
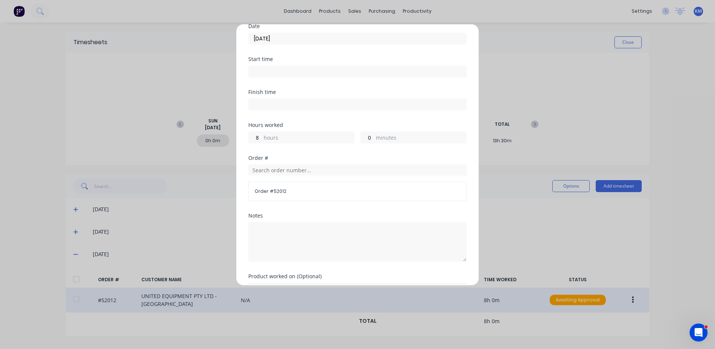
scroll to position [101, 0]
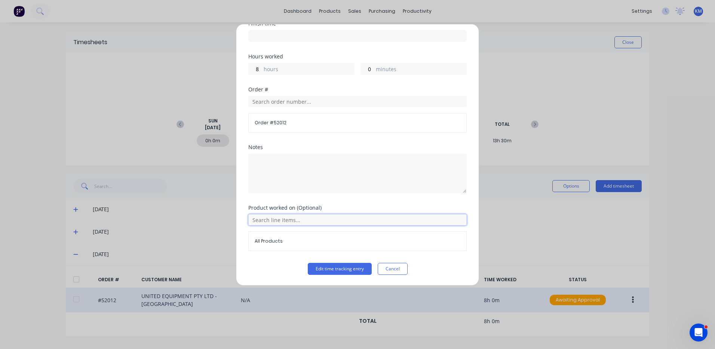
click at [292, 223] on input "text" at bounding box center [357, 219] width 218 height 11
click at [258, 256] on icon at bounding box center [256, 256] width 5 height 5
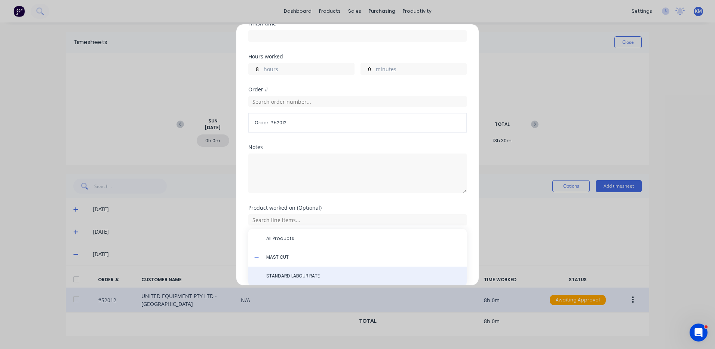
click at [284, 271] on div "STANDARD LABOUR RATE" at bounding box center [357, 275] width 218 height 19
click at [309, 273] on span "STANDARD LABOUR RATE" at bounding box center [363, 275] width 194 height 7
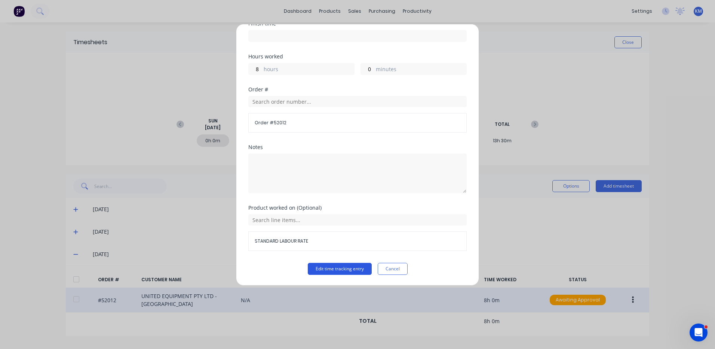
click at [343, 270] on button "Edit time tracking entry" at bounding box center [340, 269] width 64 height 12
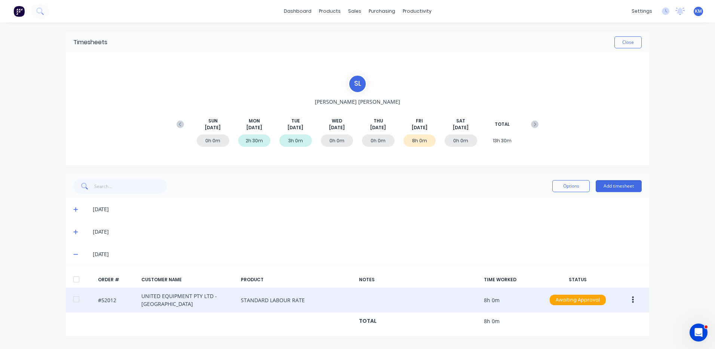
click at [73, 280] on div at bounding box center [76, 278] width 15 height 15
click at [573, 185] on button "Options" at bounding box center [570, 186] width 37 height 12
click at [564, 202] on div "Approve" at bounding box center [554, 205] width 58 height 11
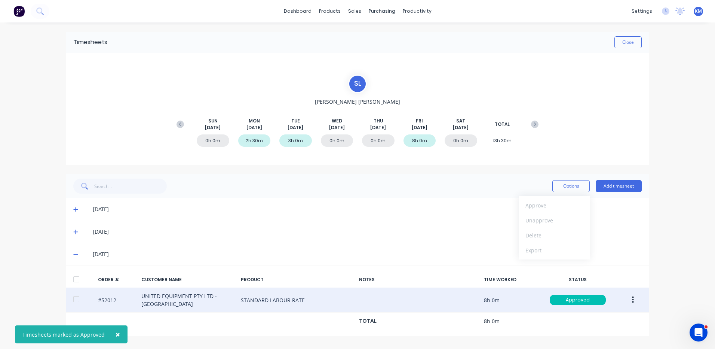
click at [634, 300] on button "button" at bounding box center [633, 299] width 18 height 13
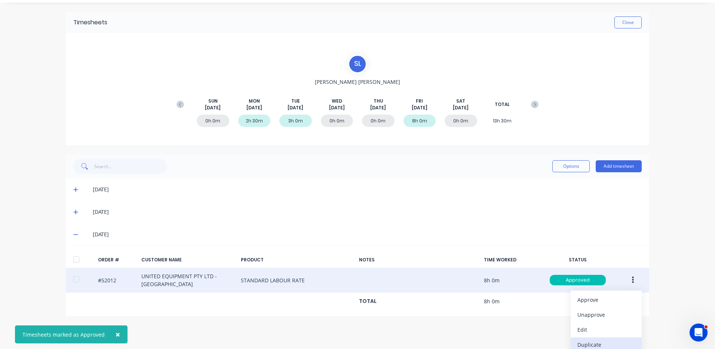
scroll to position [37, 0]
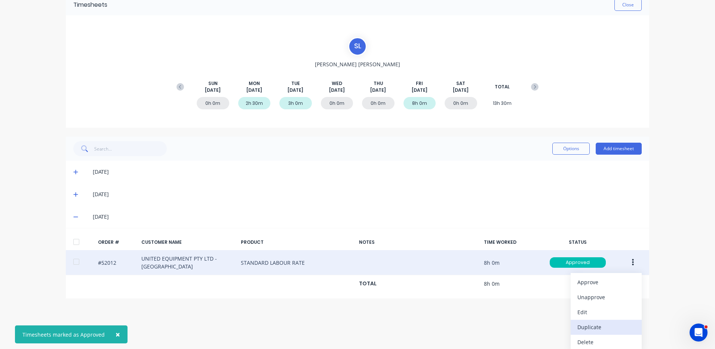
click at [590, 326] on div "Duplicate" at bounding box center [606, 326] width 58 height 11
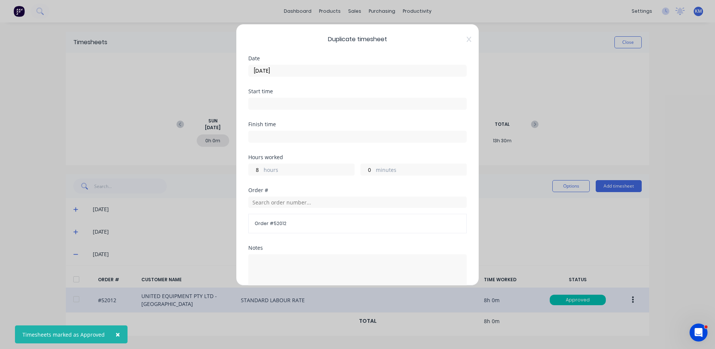
click at [359, 71] on input "[DATE]" at bounding box center [358, 70] width 218 height 11
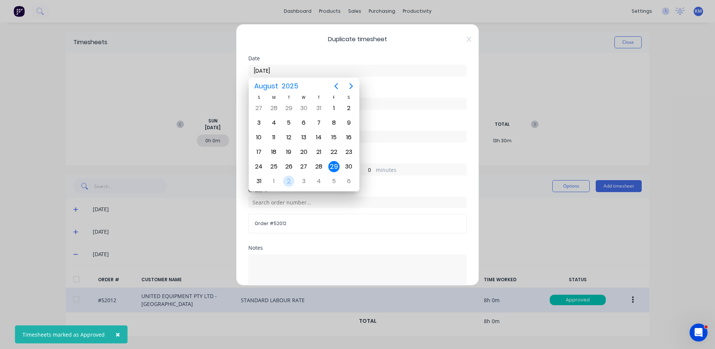
click at [287, 181] on div "2" at bounding box center [288, 180] width 11 height 11
type input "[DATE]"
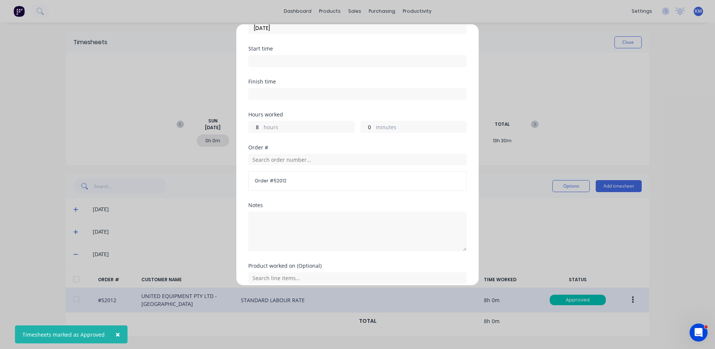
scroll to position [101, 0]
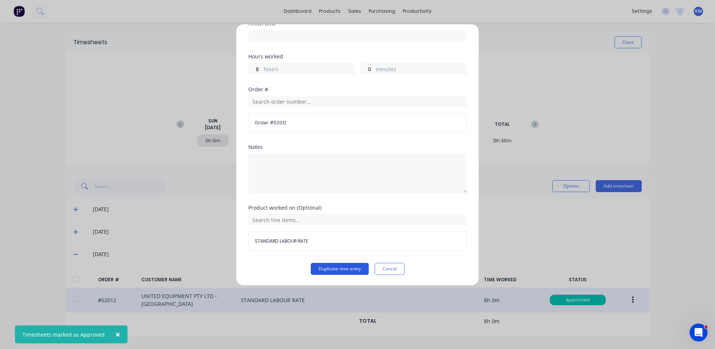
click at [332, 266] on button "Duplicate time entry" at bounding box center [340, 269] width 58 height 12
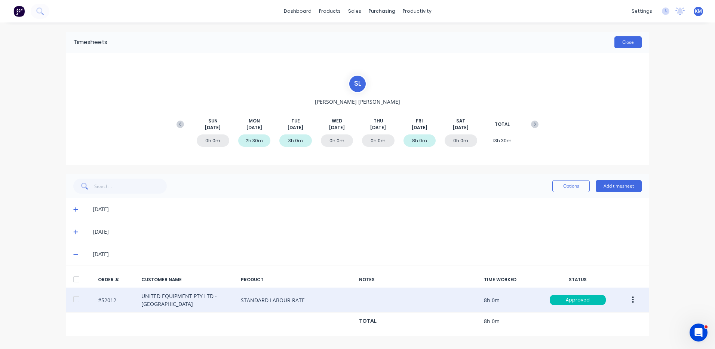
click at [630, 37] on button "Close" at bounding box center [627, 42] width 27 height 12
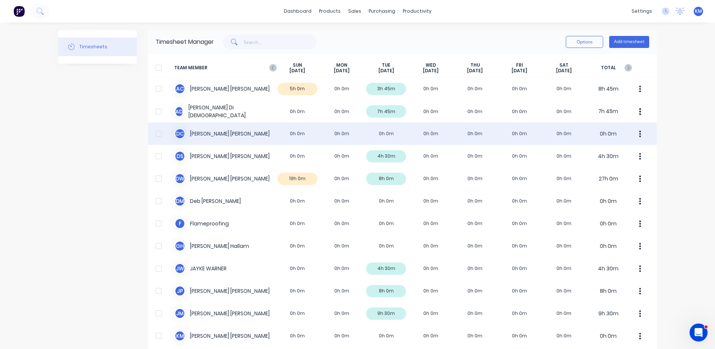
click at [393, 124] on div "D C [PERSON_NAME] 0h 0m 0h 0m 0h 0m 0h 0m 0h 0m 0h 0m 0h 0m 0h 0m" at bounding box center [402, 133] width 509 height 22
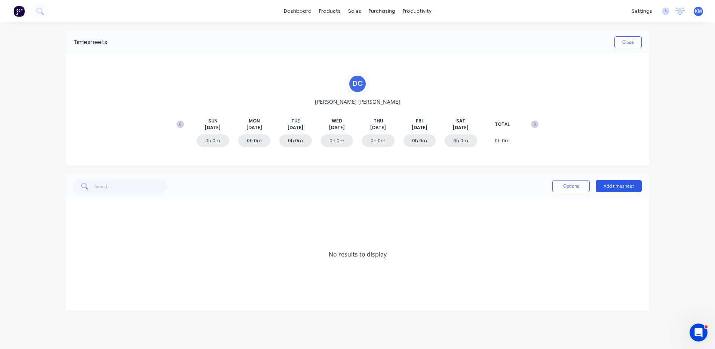
click at [633, 184] on button "Add timesheet" at bounding box center [619, 186] width 46 height 12
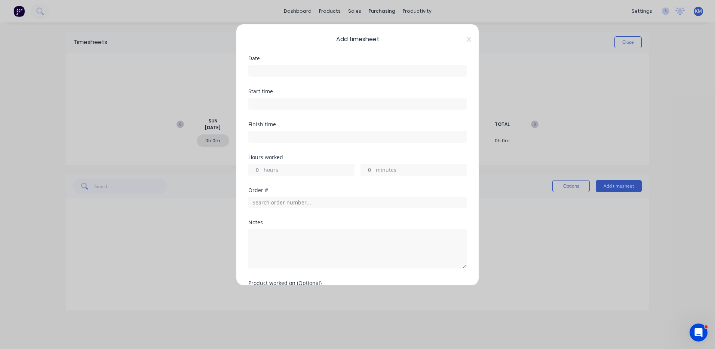
click at [344, 71] on input at bounding box center [358, 70] width 218 height 11
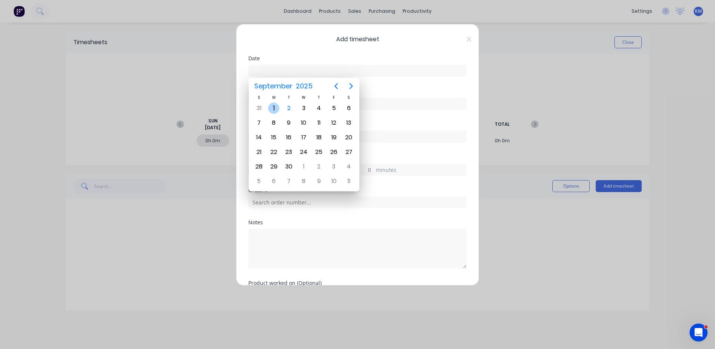
click at [279, 110] on div "1" at bounding box center [273, 107] width 11 height 11
type input "[DATE]"
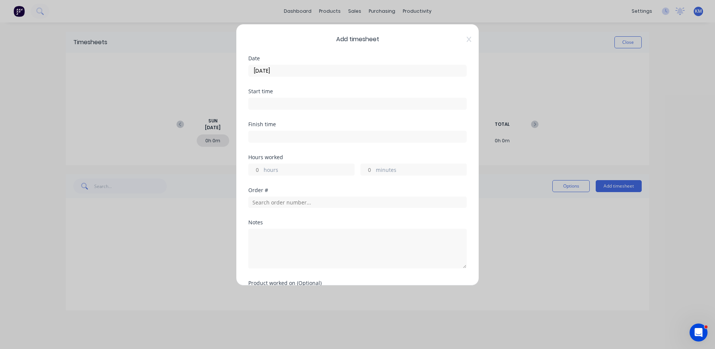
click at [290, 166] on label "hours" at bounding box center [309, 170] width 90 height 9
click at [262, 166] on input "hours" at bounding box center [255, 169] width 13 height 11
type input "1"
type input "30"
click at [311, 209] on div "Order #" at bounding box center [357, 203] width 218 height 32
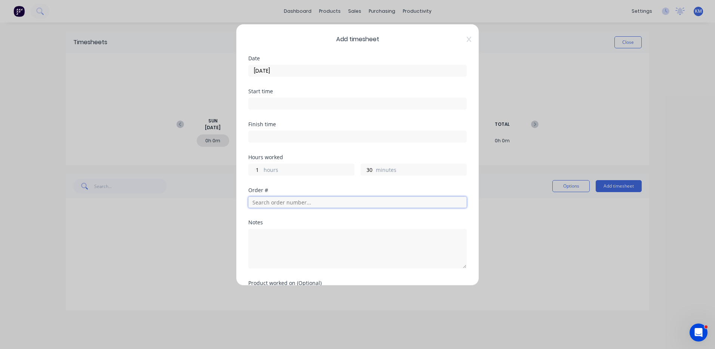
click at [316, 205] on input "text" at bounding box center [357, 201] width 218 height 11
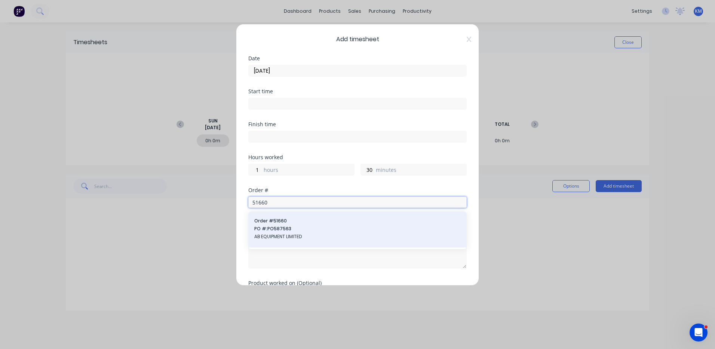
type input "51660"
click at [304, 226] on span "PO #: PO587563" at bounding box center [357, 228] width 206 height 7
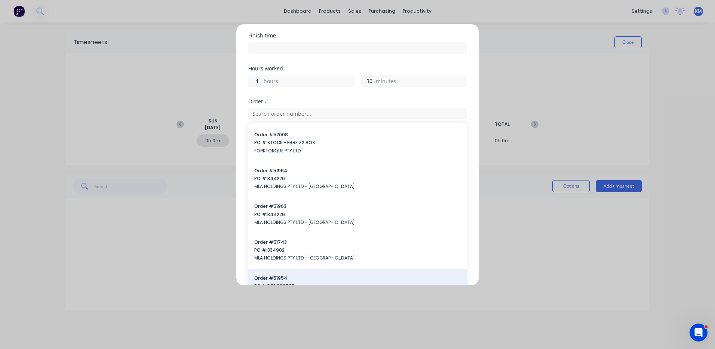
scroll to position [187, 0]
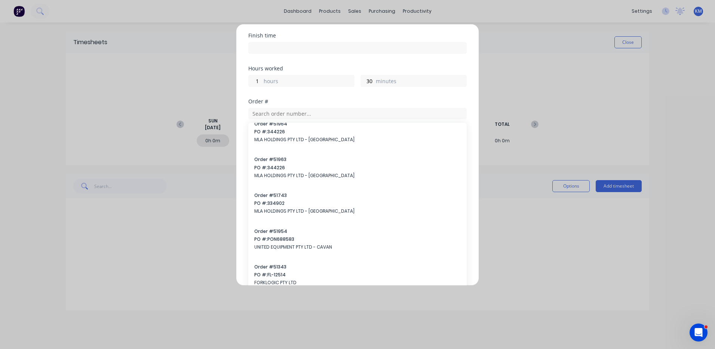
click at [335, 94] on div "Hours worked 1 hours 30 minutes" at bounding box center [357, 82] width 218 height 33
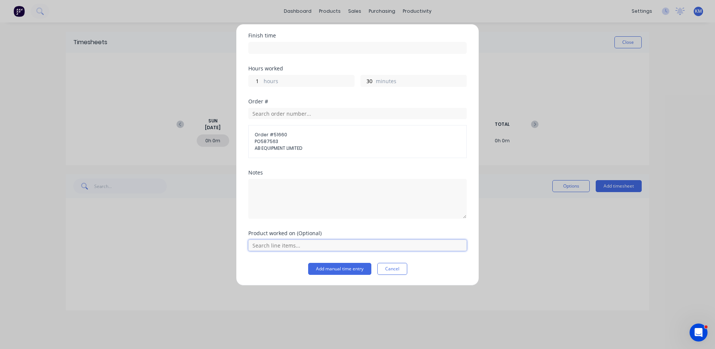
click at [309, 243] on input "text" at bounding box center [357, 244] width 218 height 11
click at [257, 220] on icon at bounding box center [256, 219] width 4 height 4
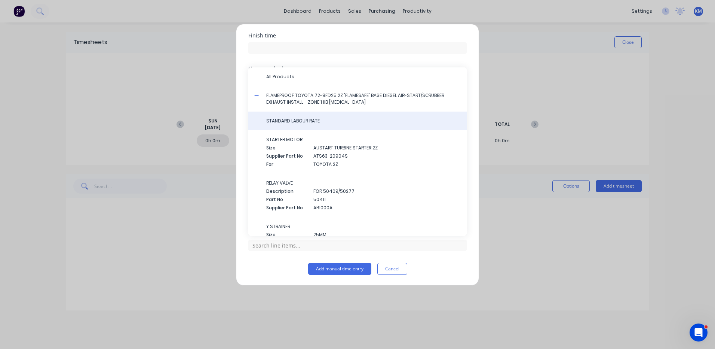
click at [294, 123] on span "STANDARD LABOUR RATE" at bounding box center [363, 120] width 194 height 7
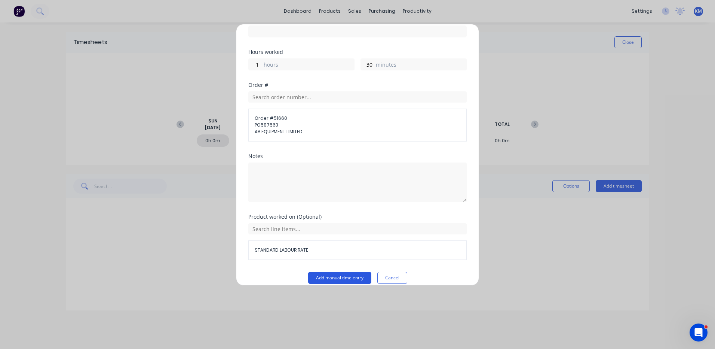
scroll to position [114, 0]
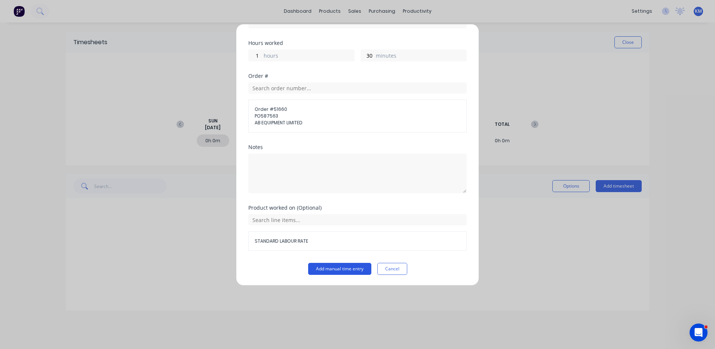
click at [350, 269] on button "Add manual time entry" at bounding box center [339, 269] width 63 height 12
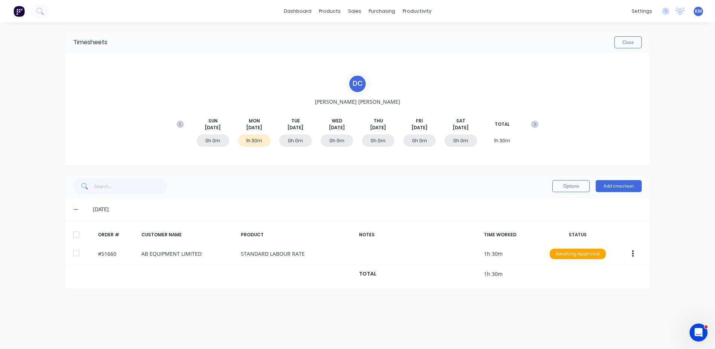
click at [81, 235] on div at bounding box center [76, 234] width 15 height 15
click at [559, 189] on button "Options" at bounding box center [570, 186] width 37 height 12
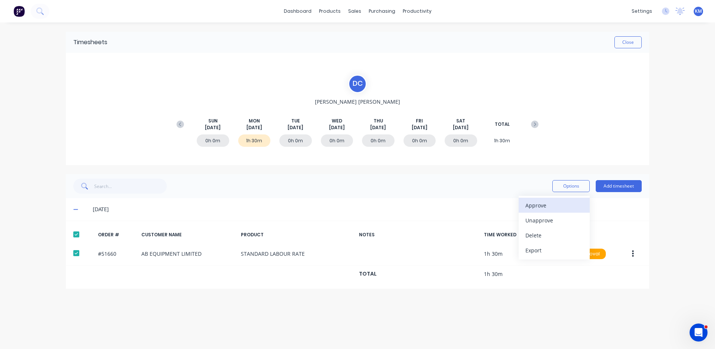
click at [555, 202] on div "Approve" at bounding box center [554, 205] width 58 height 11
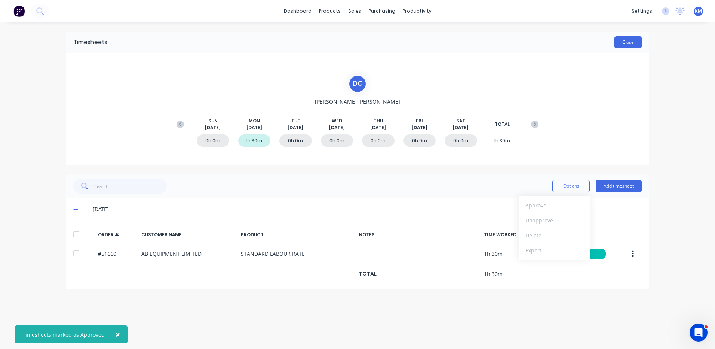
click at [634, 44] on button "Close" at bounding box center [627, 42] width 27 height 12
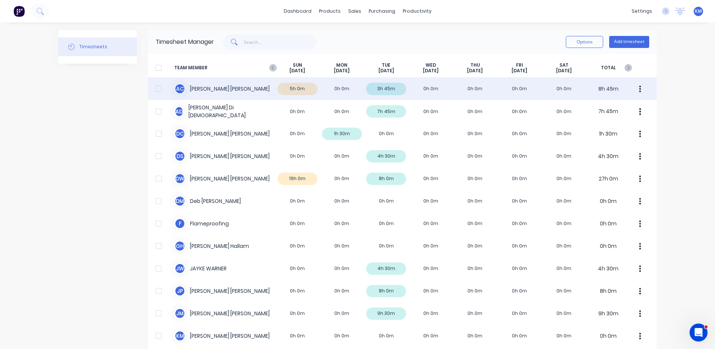
click at [405, 96] on div "A C [PERSON_NAME] 5h 0m 0h 0m 3h 45m 0h 0m 0h 0m 0h 0m 0h 0m 8h 45m" at bounding box center [402, 88] width 509 height 22
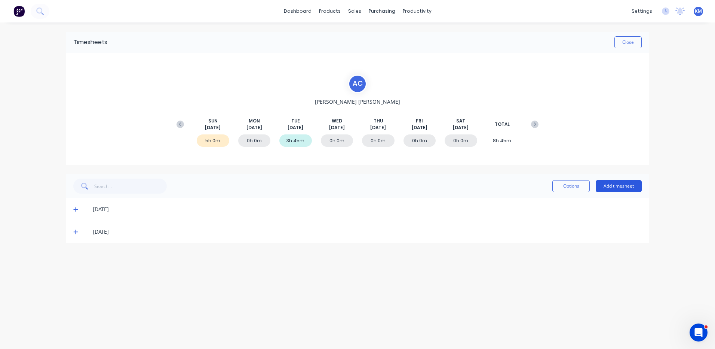
click at [617, 185] on button "Add timesheet" at bounding box center [619, 186] width 46 height 12
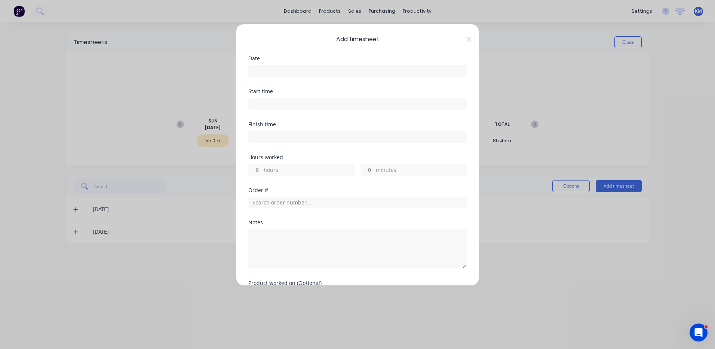
click at [335, 71] on input at bounding box center [358, 70] width 218 height 11
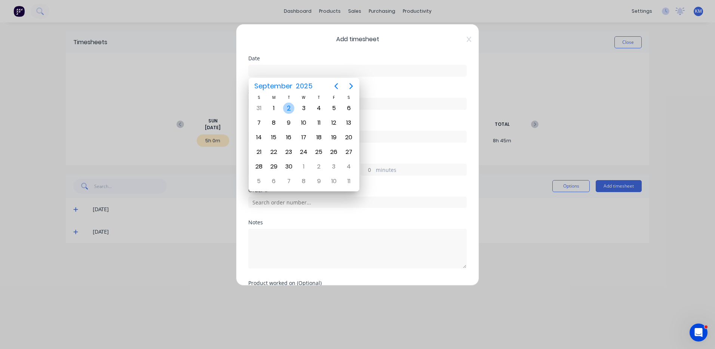
click at [292, 112] on div "2" at bounding box center [288, 107] width 11 height 11
type input "[DATE]"
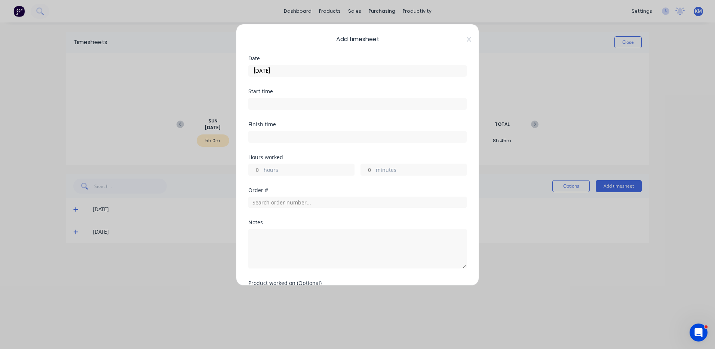
click at [289, 167] on label "hours" at bounding box center [309, 170] width 90 height 9
click at [262, 167] on input "hours" at bounding box center [255, 169] width 13 height 11
type input "1"
type input "30"
click at [292, 199] on input "text" at bounding box center [357, 201] width 218 height 11
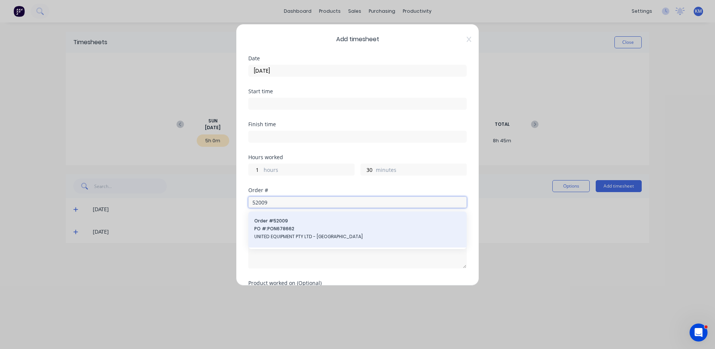
type input "52009"
click at [301, 220] on span "Order # 52009" at bounding box center [357, 220] width 206 height 7
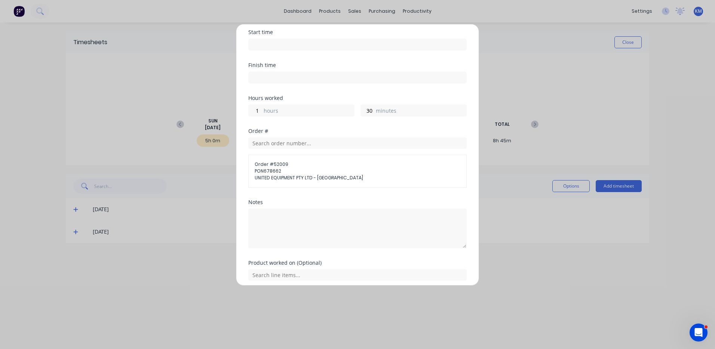
scroll to position [89, 0]
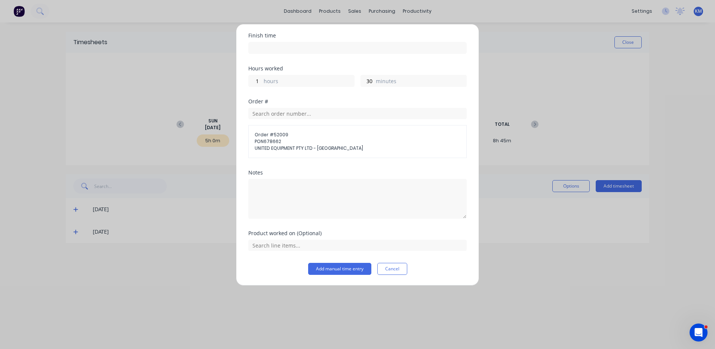
click at [296, 226] on div "Notes" at bounding box center [357, 200] width 218 height 61
click at [302, 213] on textarea at bounding box center [357, 199] width 218 height 40
type textarea "MACHINE NEW STUBS FOR MAST CUT"
click at [267, 250] on input "text" at bounding box center [357, 244] width 218 height 11
click at [258, 227] on icon at bounding box center [256, 226] width 5 height 5
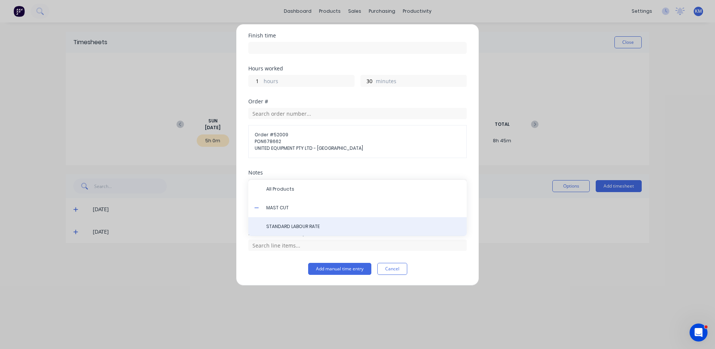
click at [279, 228] on span "STANDARD LABOUR RATE" at bounding box center [363, 226] width 194 height 7
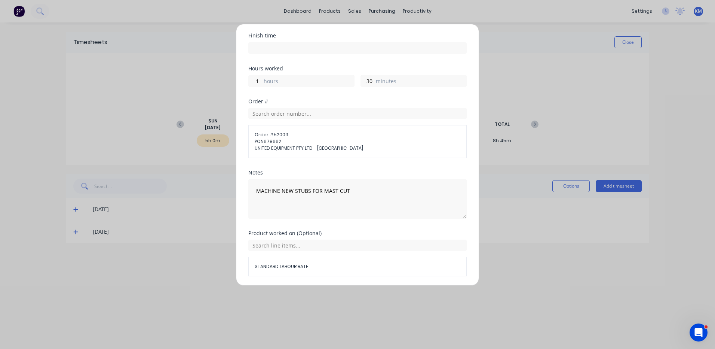
scroll to position [114, 0]
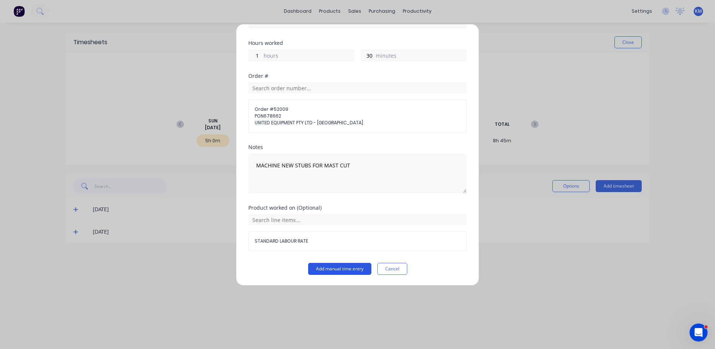
click at [335, 269] on button "Add manual time entry" at bounding box center [339, 269] width 63 height 12
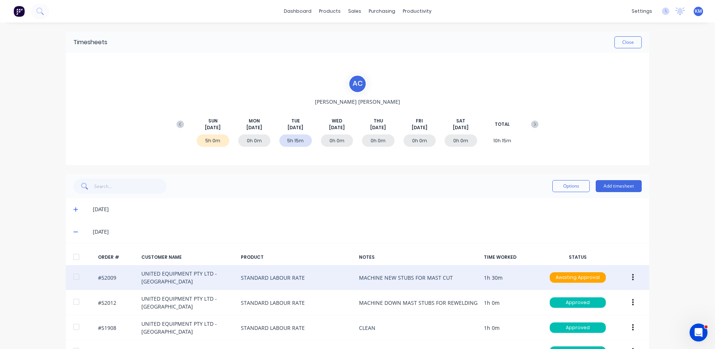
click at [628, 273] on button "button" at bounding box center [633, 276] width 18 height 13
click at [598, 324] on div "Edit" at bounding box center [606, 326] width 58 height 11
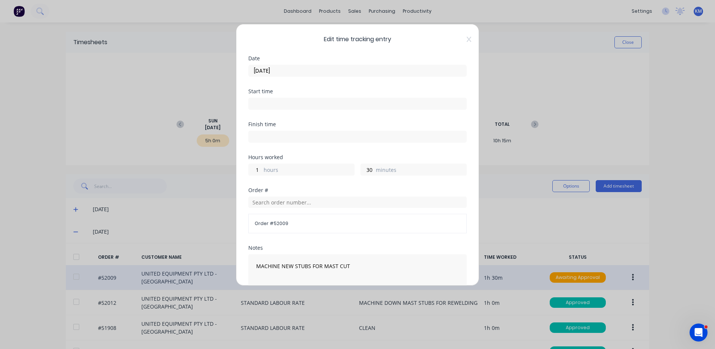
click at [357, 73] on input "[DATE]" at bounding box center [358, 70] width 218 height 11
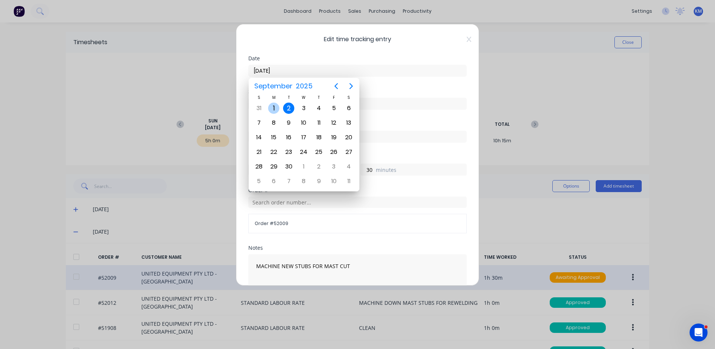
click at [276, 106] on div "1" at bounding box center [273, 107] width 11 height 11
type input "[DATE]"
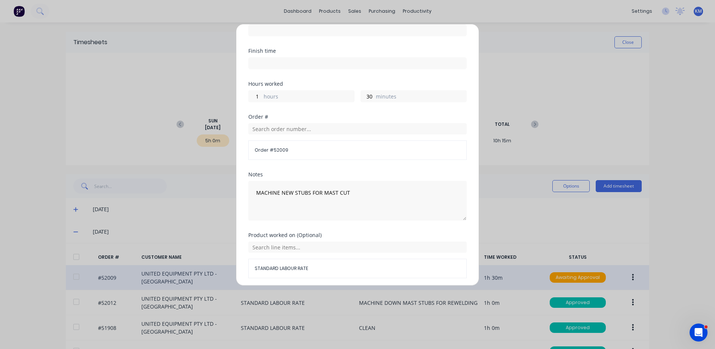
scroll to position [101, 0]
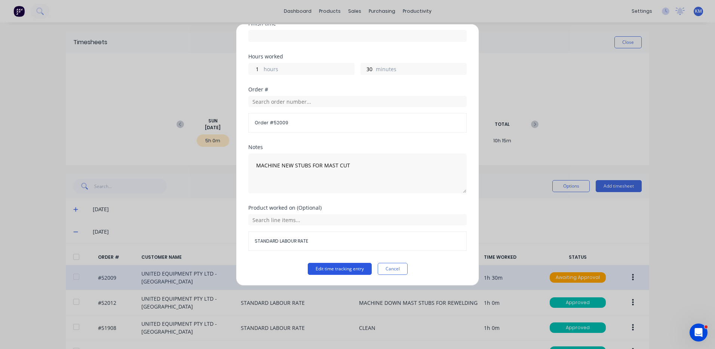
click at [335, 269] on button "Edit time tracking entry" at bounding box center [340, 269] width 64 height 12
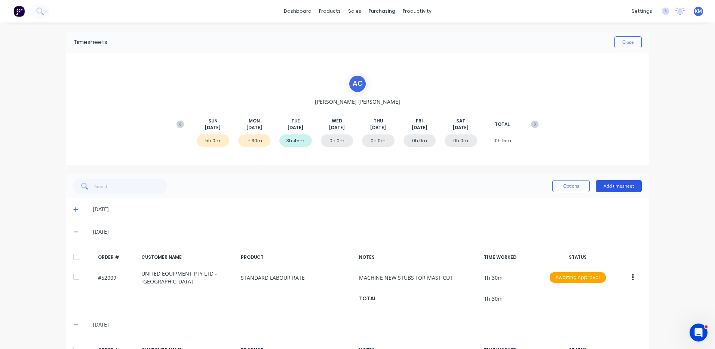
click at [606, 187] on button "Add timesheet" at bounding box center [619, 186] width 46 height 12
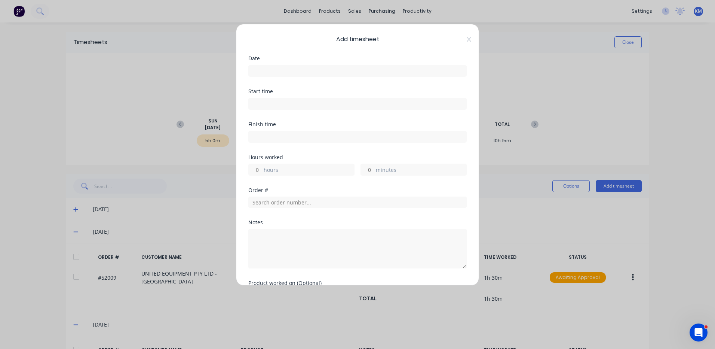
click at [313, 71] on input at bounding box center [358, 70] width 218 height 11
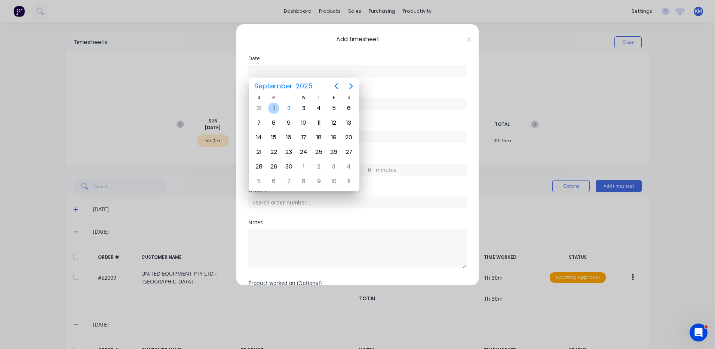
click at [276, 107] on div "1" at bounding box center [273, 107] width 11 height 11
type input "[DATE]"
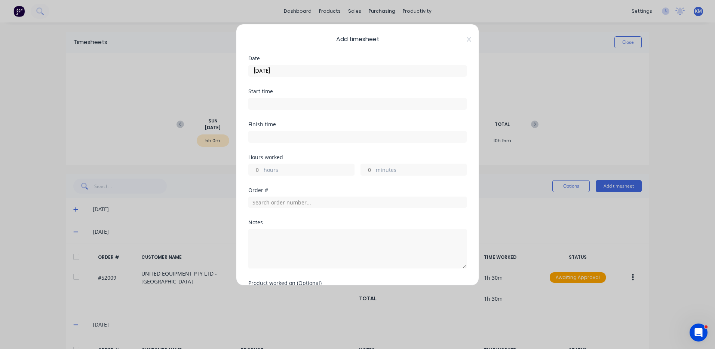
click at [279, 170] on label "hours" at bounding box center [309, 170] width 90 height 9
click at [262, 170] on input "hours" at bounding box center [255, 169] width 13 height 11
type input "2"
type input "30"
click at [282, 205] on input "text" at bounding box center [357, 201] width 218 height 11
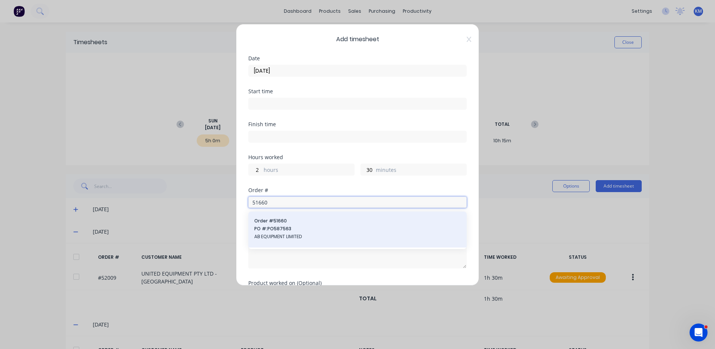
type input "51660"
click at [270, 220] on span "Order # 51660" at bounding box center [357, 220] width 206 height 7
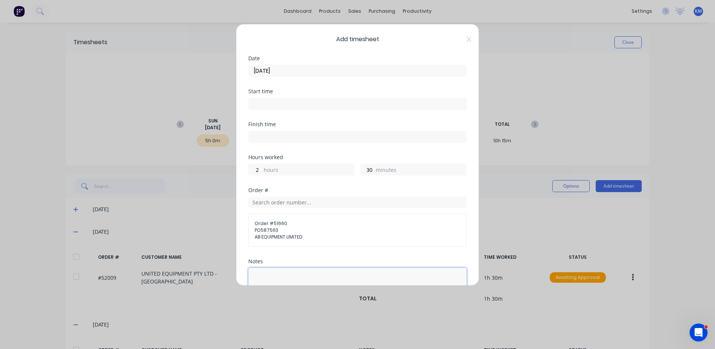
click at [283, 278] on textarea at bounding box center [357, 287] width 218 height 40
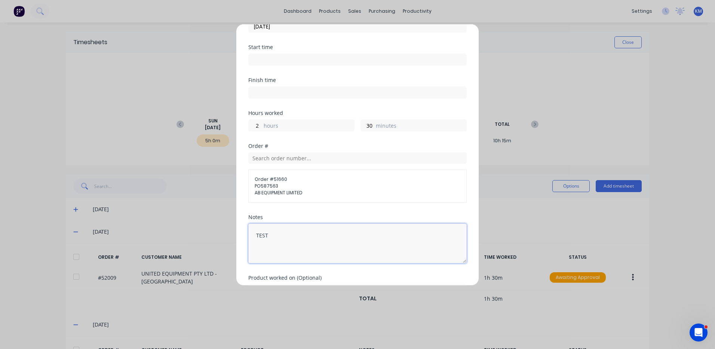
scroll to position [89, 0]
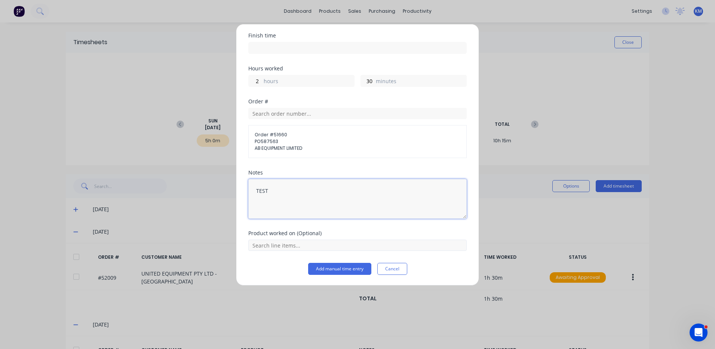
type textarea "TEST"
click at [274, 242] on input "text" at bounding box center [357, 244] width 218 height 11
click at [257, 217] on icon at bounding box center [256, 219] width 5 height 5
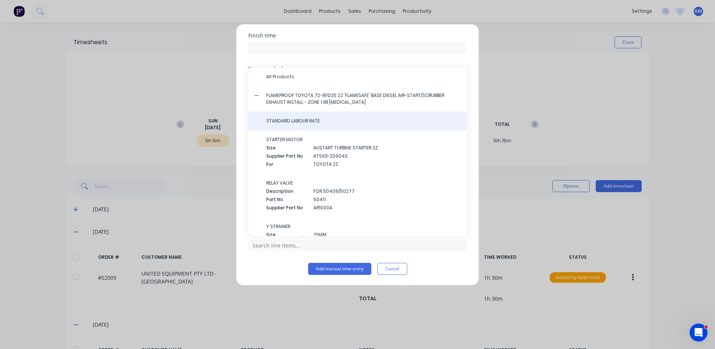
click at [315, 123] on span "STANDARD LABOUR RATE" at bounding box center [363, 120] width 194 height 7
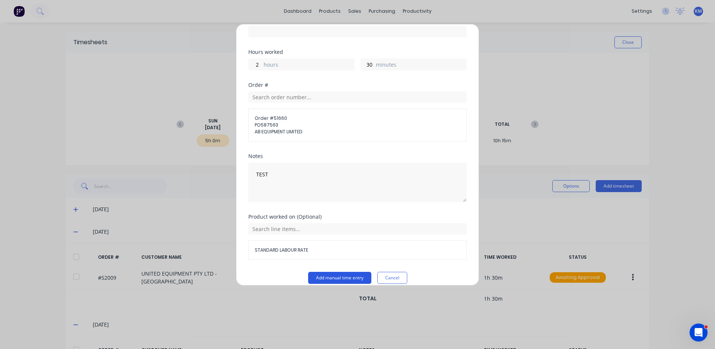
scroll to position [114, 0]
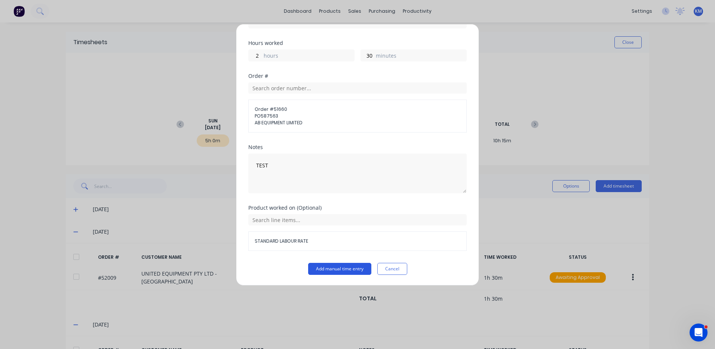
click at [340, 268] on button "Add manual time entry" at bounding box center [339, 269] width 63 height 12
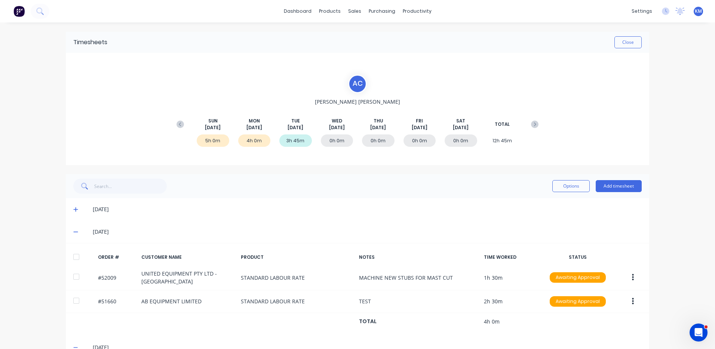
click at [77, 259] on div at bounding box center [76, 256] width 15 height 15
click at [569, 184] on button "Options" at bounding box center [570, 186] width 37 height 12
click at [562, 200] on div "Approve" at bounding box center [554, 205] width 58 height 11
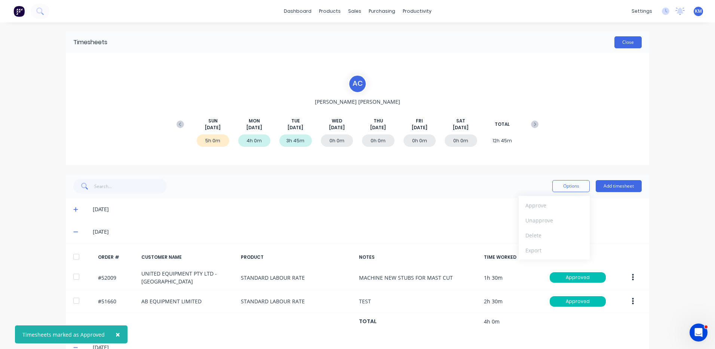
click at [620, 45] on button "Close" at bounding box center [627, 42] width 27 height 12
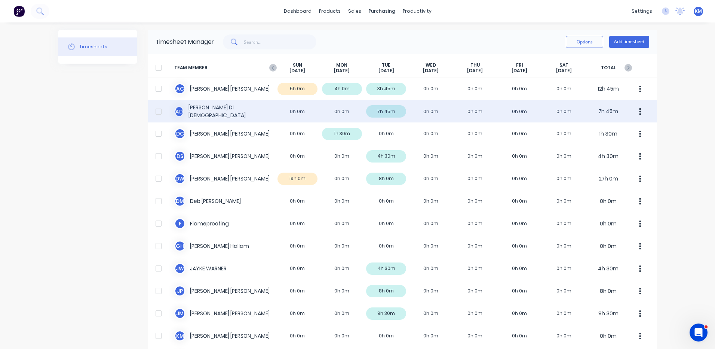
click at [399, 110] on div "A D [PERSON_NAME] 0h 0m 0h 0m 7h 45m 0h 0m 0h 0m 0h 0m 0h 0m 7h 45m" at bounding box center [402, 111] width 509 height 22
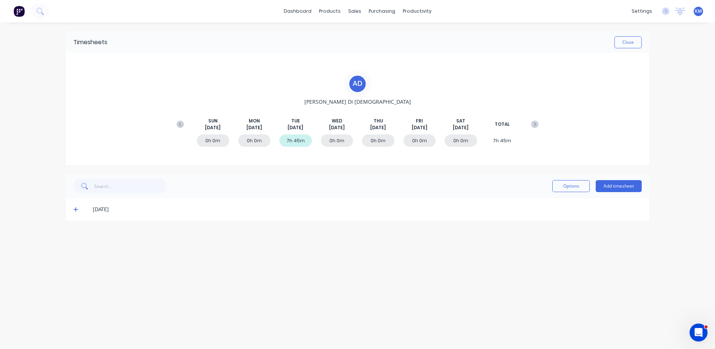
click at [77, 209] on icon at bounding box center [75, 208] width 5 height 5
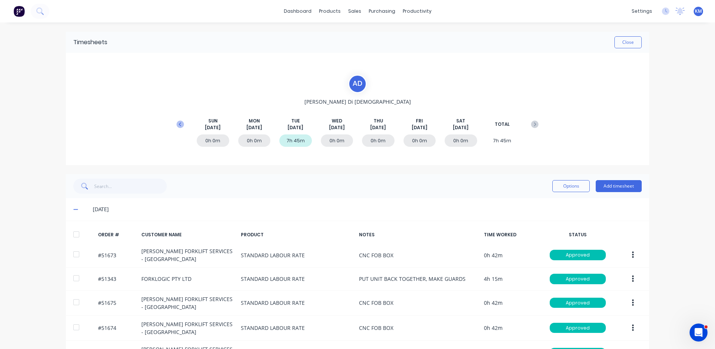
click at [180, 123] on icon at bounding box center [180, 123] width 7 height 7
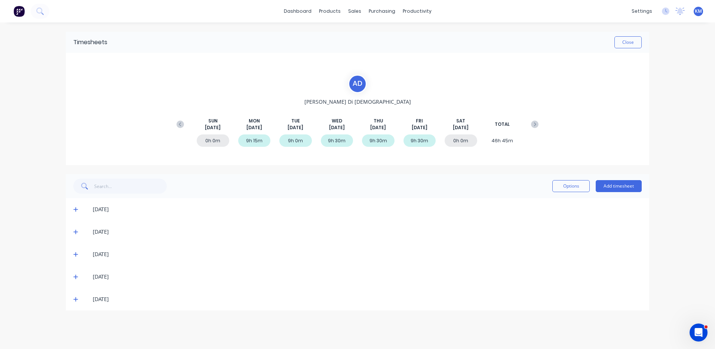
click at [77, 298] on icon at bounding box center [75, 298] width 5 height 5
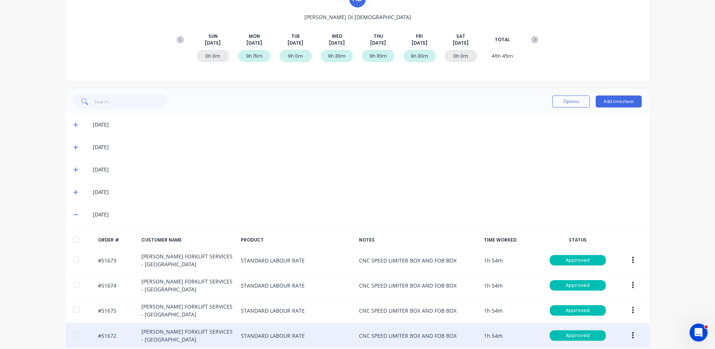
scroll to position [141, 0]
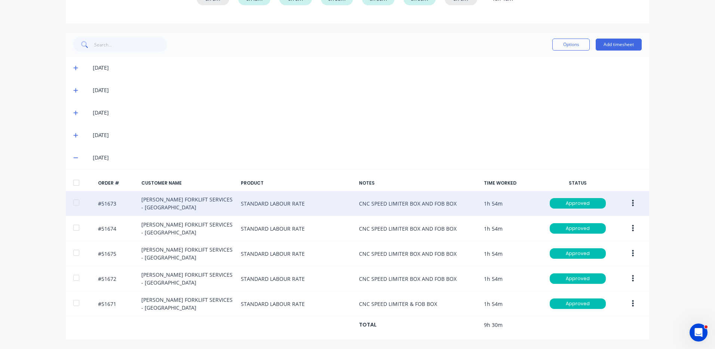
click at [627, 202] on button "button" at bounding box center [633, 202] width 18 height 13
click at [597, 268] on div "Duplicate" at bounding box center [606, 267] width 58 height 11
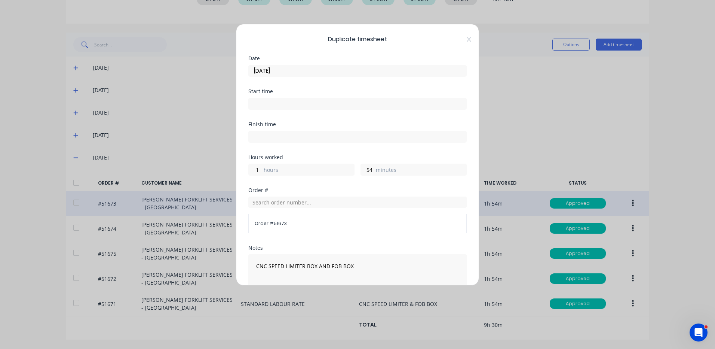
click at [335, 67] on input "[DATE]" at bounding box center [358, 70] width 218 height 11
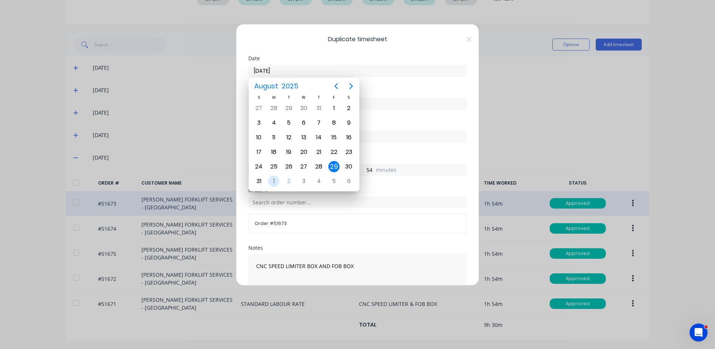
click at [277, 179] on div "1" at bounding box center [273, 180] width 11 height 11
type input "[DATE]"
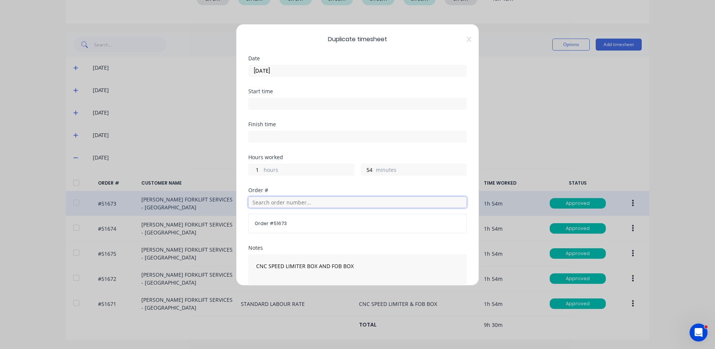
click at [285, 203] on input "text" at bounding box center [357, 201] width 218 height 11
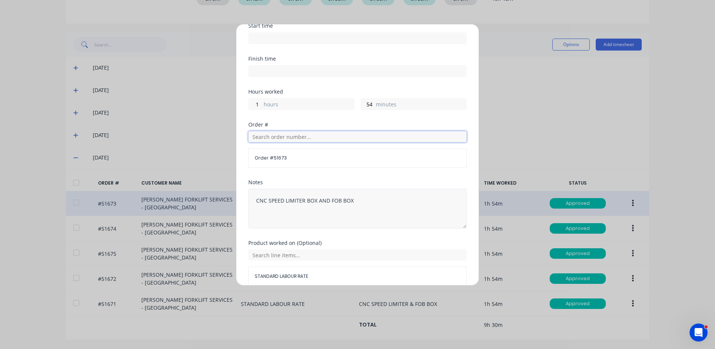
scroll to position [75, 0]
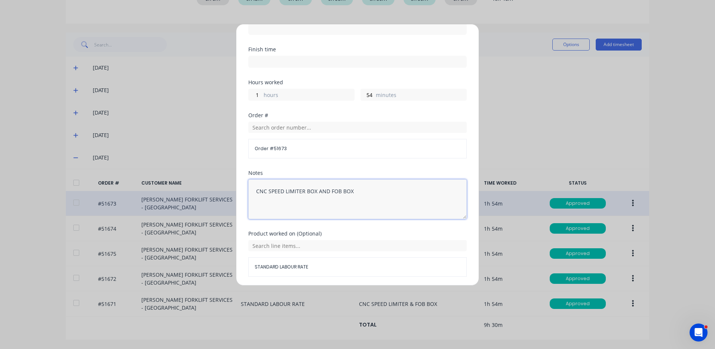
drag, startPoint x: 328, startPoint y: 189, endPoint x: 269, endPoint y: 190, distance: 59.5
click at [269, 190] on textarea "CNC SPEED LIMITER BOX AND FOB BOX" at bounding box center [357, 199] width 218 height 40
type textarea "CNC FOB BOX"
click at [306, 245] on input "text" at bounding box center [357, 245] width 218 height 11
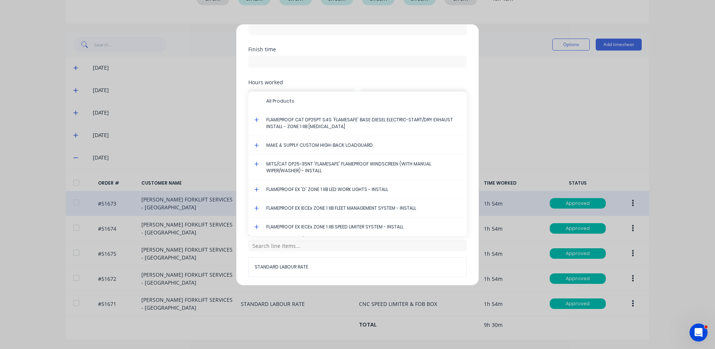
click at [256, 207] on icon at bounding box center [256, 207] width 5 height 5
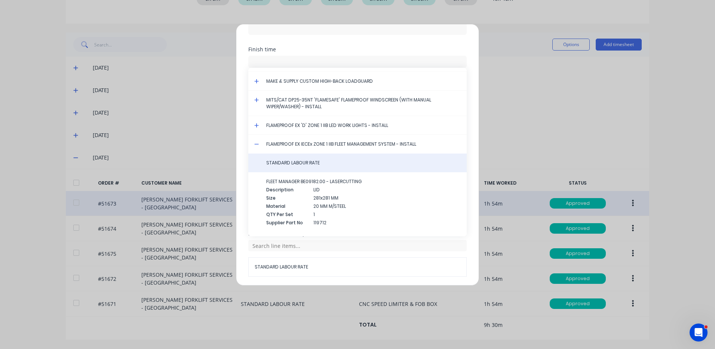
scroll to position [37, 0]
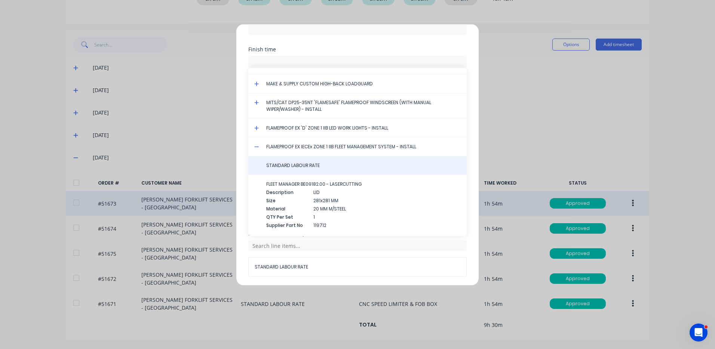
click at [295, 168] on span "STANDARD LABOUR RATE" at bounding box center [363, 165] width 194 height 7
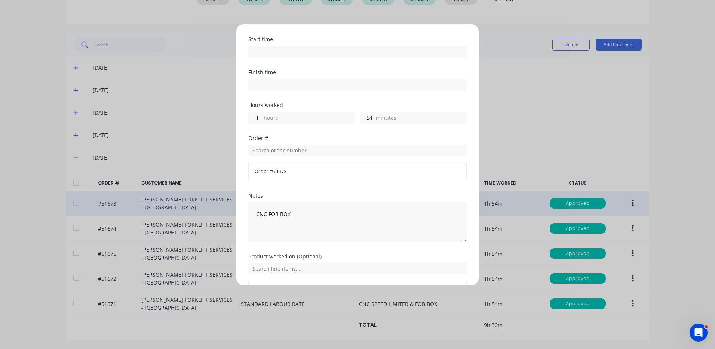
scroll to position [101, 0]
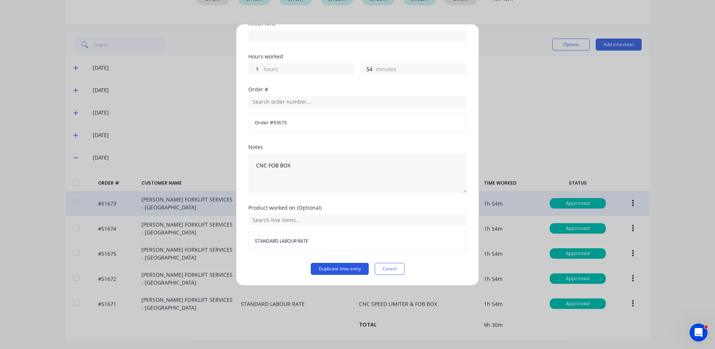
click at [346, 264] on button "Duplicate time entry" at bounding box center [340, 269] width 58 height 12
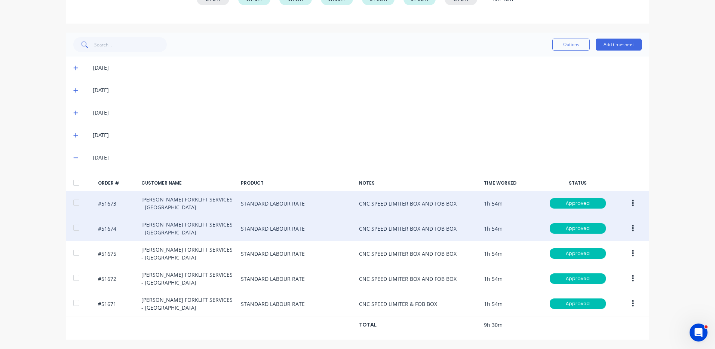
click at [627, 228] on button "button" at bounding box center [633, 227] width 18 height 13
click at [602, 286] on button "Duplicate" at bounding box center [606, 292] width 71 height 15
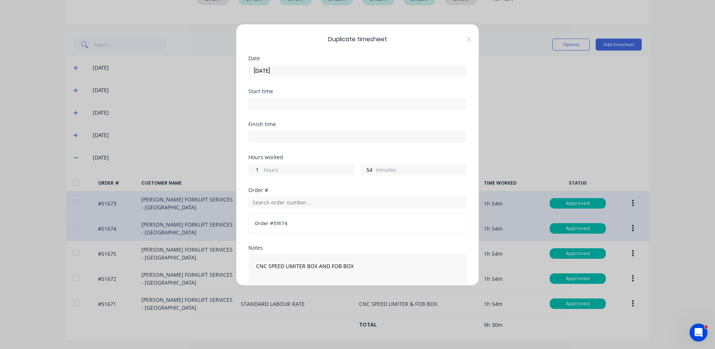
click at [312, 72] on input "[DATE]" at bounding box center [358, 70] width 218 height 11
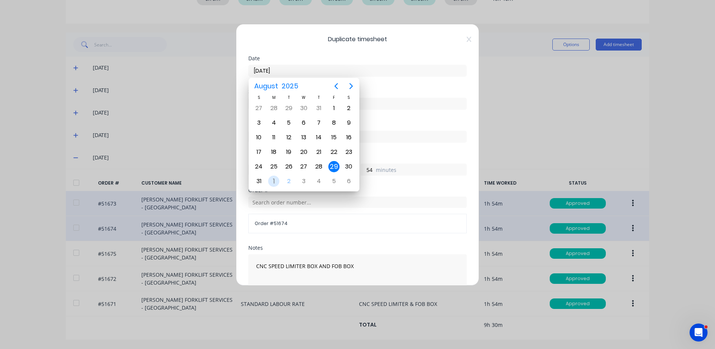
click at [276, 181] on div "1" at bounding box center [273, 180] width 11 height 11
type input "[DATE]"
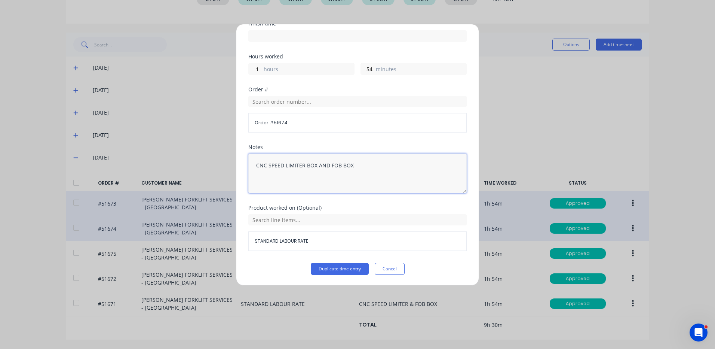
drag, startPoint x: 330, startPoint y: 165, endPoint x: 269, endPoint y: 168, distance: 61.0
click at [269, 168] on textarea "CNC SPEED LIMITER BOX AND FOB BOX" at bounding box center [357, 173] width 218 height 40
type textarea "CNC FOB BOX"
click at [319, 221] on input "text" at bounding box center [357, 219] width 218 height 11
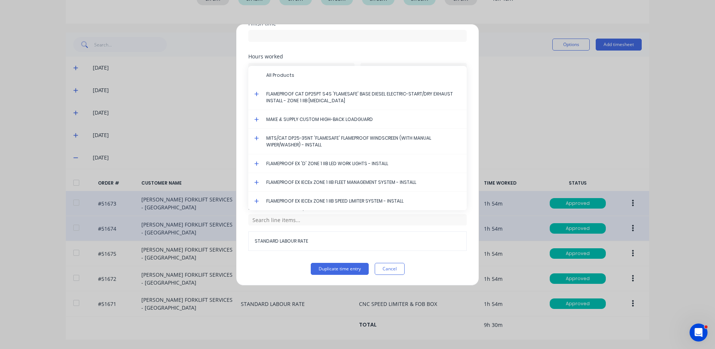
click at [254, 180] on icon at bounding box center [256, 181] width 5 height 5
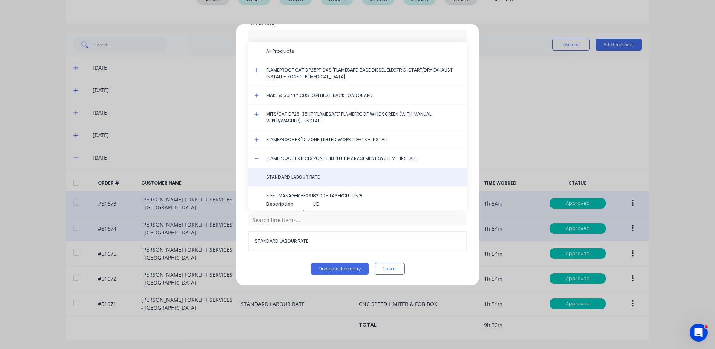
click at [287, 180] on div "STANDARD LABOUR RATE" at bounding box center [357, 177] width 218 height 19
click at [317, 178] on span "STANDARD LABOUR RATE" at bounding box center [363, 177] width 194 height 7
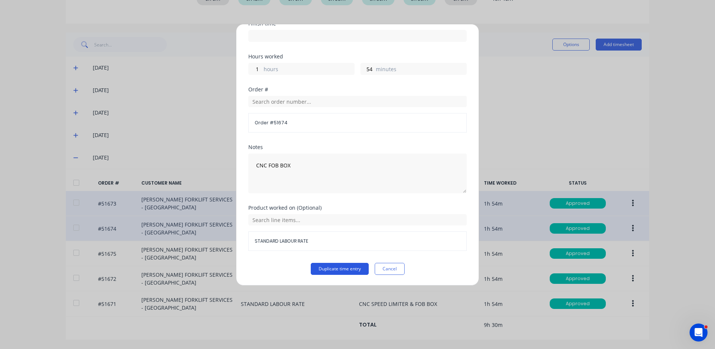
click at [330, 270] on button "Duplicate time entry" at bounding box center [340, 269] width 58 height 12
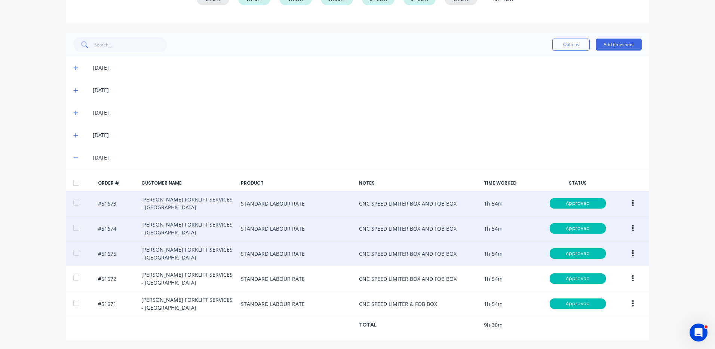
click at [632, 250] on button "button" at bounding box center [633, 252] width 18 height 13
click at [589, 312] on div "Duplicate" at bounding box center [606, 317] width 58 height 11
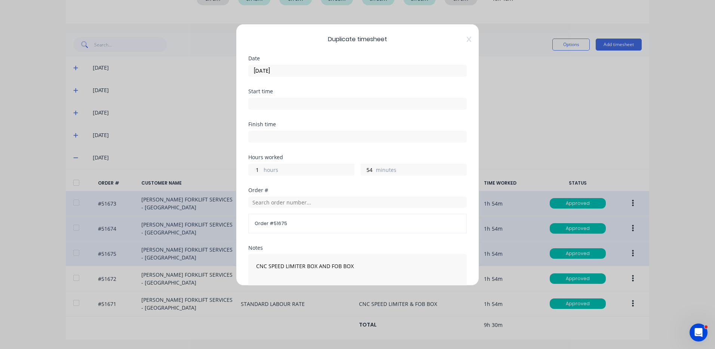
click at [325, 76] on input "[DATE]" at bounding box center [358, 70] width 218 height 11
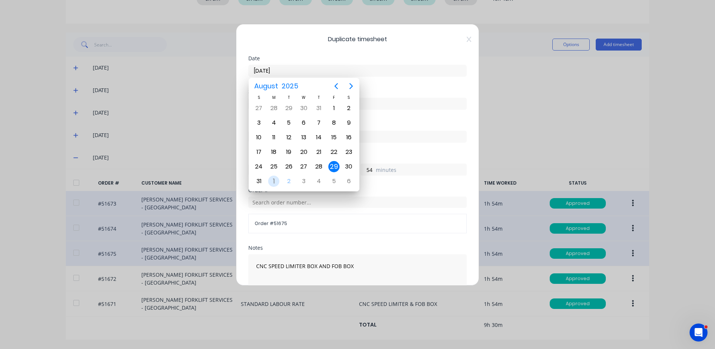
click at [277, 183] on div "1" at bounding box center [273, 180] width 11 height 11
type input "[DATE]"
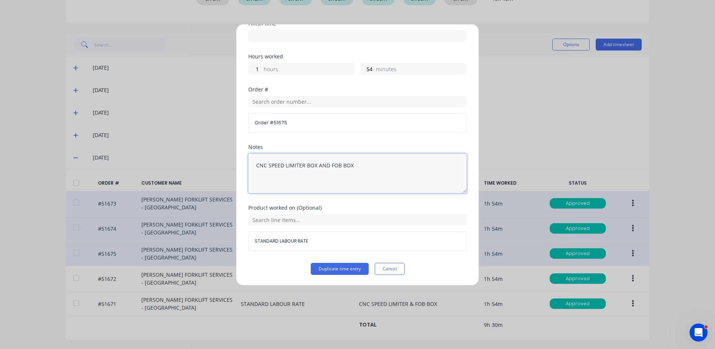
drag, startPoint x: 330, startPoint y: 165, endPoint x: 266, endPoint y: 165, distance: 64.3
click at [266, 165] on textarea "CNC SPEED LIMITER BOX AND FOB BOX" at bounding box center [357, 173] width 218 height 40
type textarea "CNC FOB BOX"
click at [328, 219] on input "text" at bounding box center [357, 219] width 218 height 11
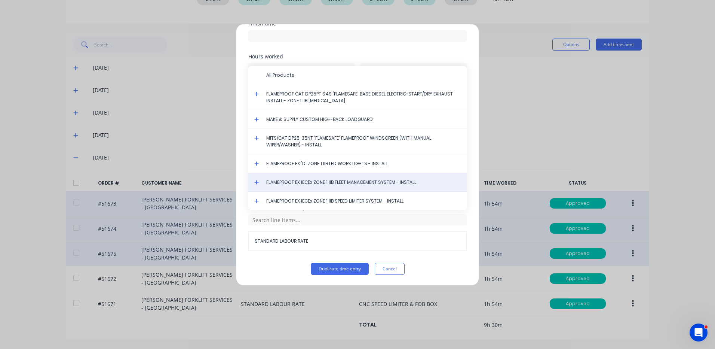
click at [255, 179] on div "FLAMEPROOF EX IECEx ZONE 1 IIB FLEET MANAGEMENT SYSTEM - INSTALL" at bounding box center [357, 182] width 218 height 19
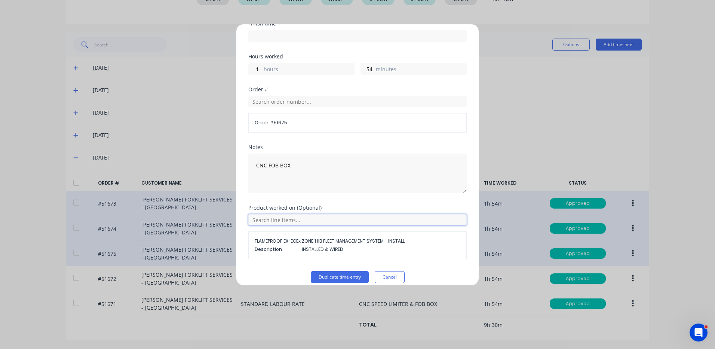
click at [287, 220] on input "text" at bounding box center [357, 219] width 218 height 11
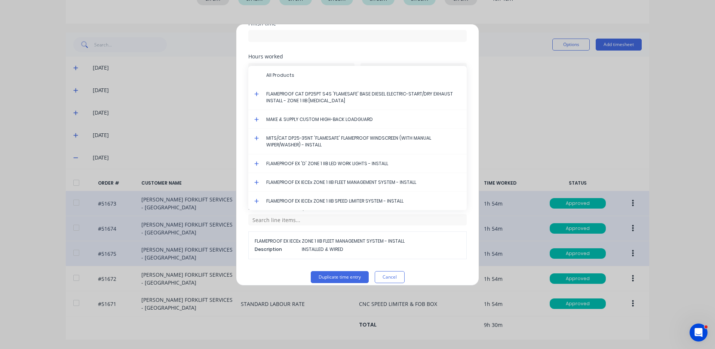
click at [258, 181] on icon at bounding box center [256, 181] width 5 height 5
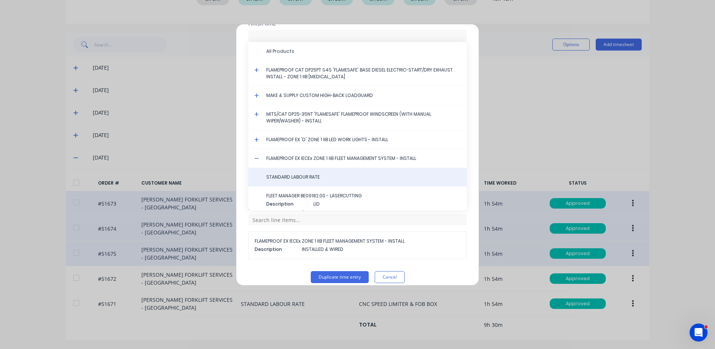
click at [286, 173] on div "STANDARD LABOUR RATE" at bounding box center [357, 177] width 218 height 19
click at [294, 181] on div "STANDARD LABOUR RATE" at bounding box center [357, 177] width 218 height 19
click at [323, 179] on span "STANDARD LABOUR RATE" at bounding box center [363, 177] width 194 height 7
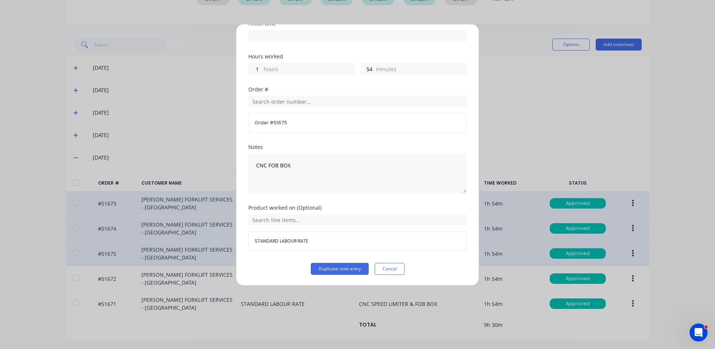
click at [335, 262] on div "Product worked on (Optional) STANDARD LABOUR RATE" at bounding box center [357, 234] width 218 height 58
click at [336, 265] on button "Duplicate time entry" at bounding box center [340, 269] width 58 height 12
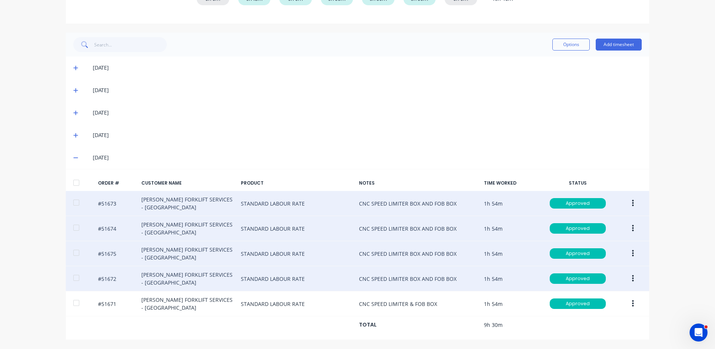
click at [627, 279] on button "button" at bounding box center [633, 277] width 18 height 13
click at [597, 338] on div "Duplicate" at bounding box center [606, 342] width 58 height 11
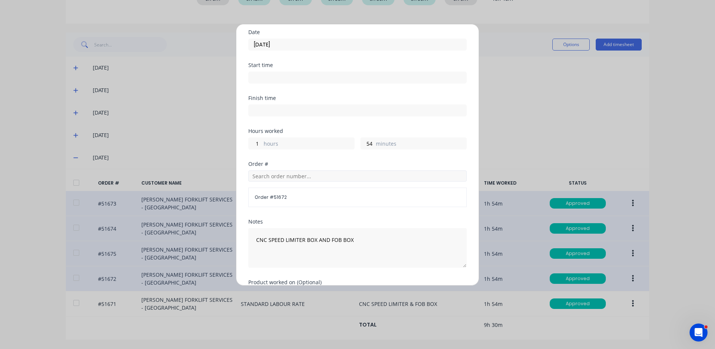
scroll to position [37, 0]
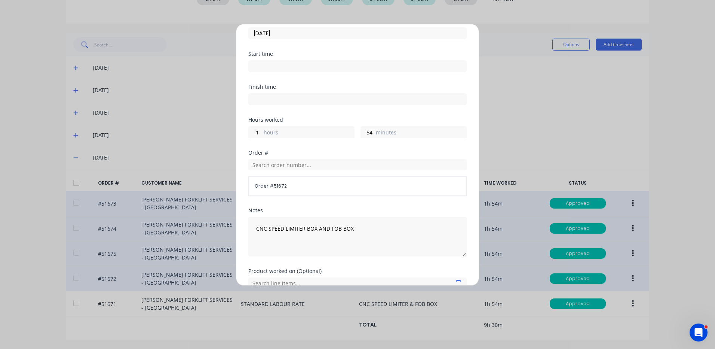
click at [286, 34] on input "[DATE]" at bounding box center [358, 33] width 218 height 11
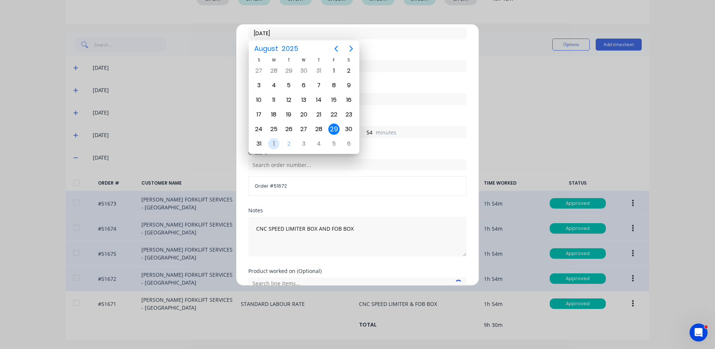
click at [278, 139] on div "[DATE]" at bounding box center [273, 143] width 15 height 14
type input "[DATE]"
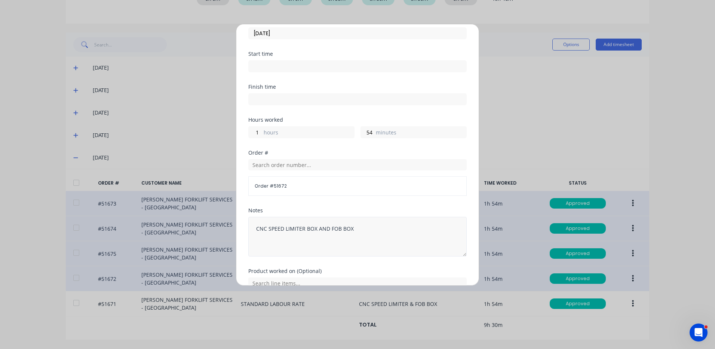
scroll to position [0, 0]
drag, startPoint x: 328, startPoint y: 226, endPoint x: 267, endPoint y: 232, distance: 62.0
click at [267, 232] on textarea "CNC SPEED LIMITER BOX AND FOB BOX" at bounding box center [357, 237] width 218 height 40
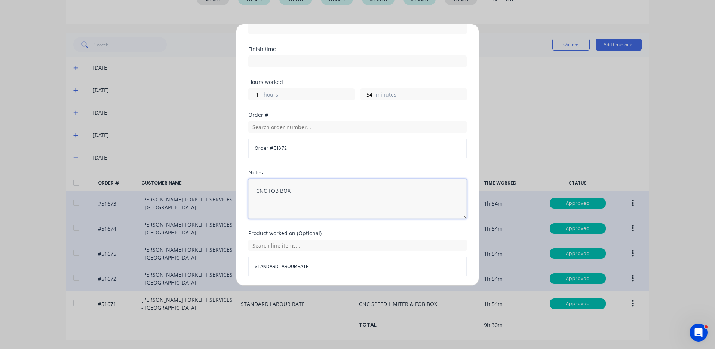
scroll to position [101, 0]
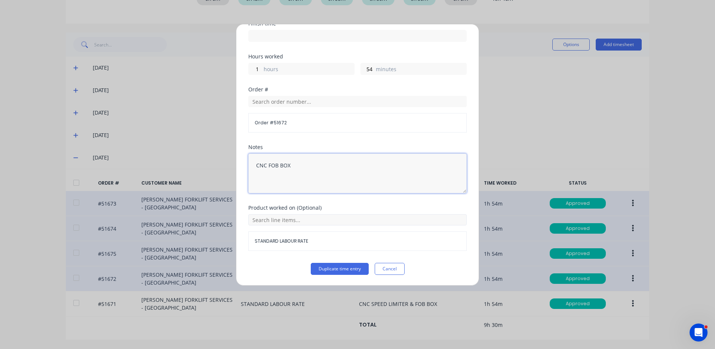
type textarea "CNC FOB BOX"
click at [302, 221] on input "text" at bounding box center [357, 219] width 218 height 11
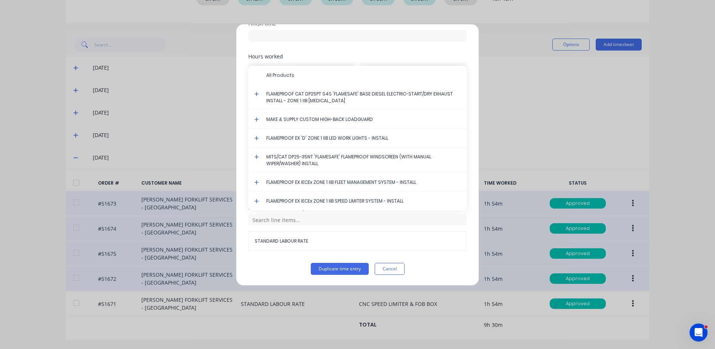
click at [257, 180] on icon at bounding box center [256, 182] width 4 height 4
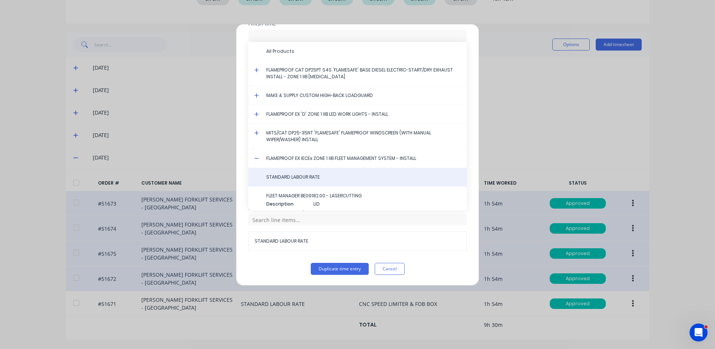
click at [293, 179] on span "STANDARD LABOUR RATE" at bounding box center [363, 177] width 194 height 7
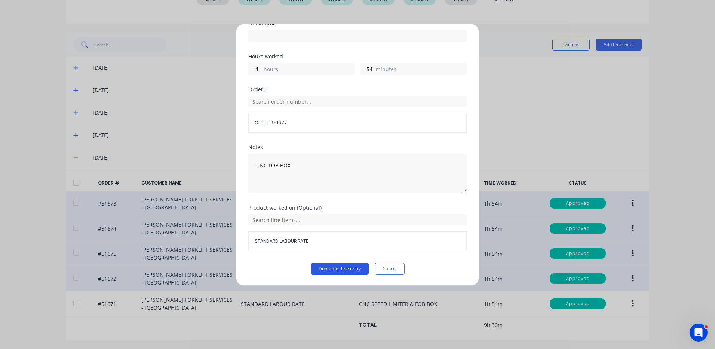
click at [327, 264] on button "Duplicate time entry" at bounding box center [340, 269] width 58 height 12
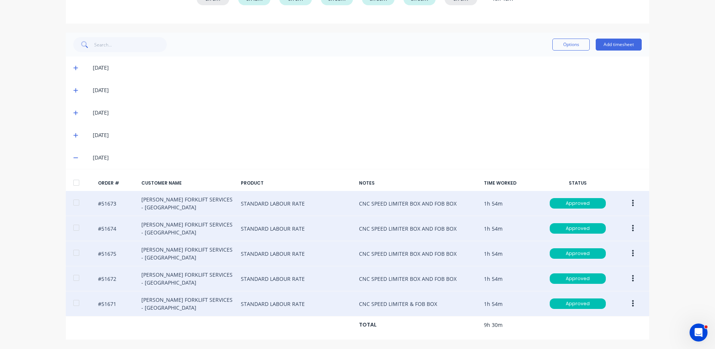
click at [632, 302] on icon "button" at bounding box center [633, 303] width 2 height 8
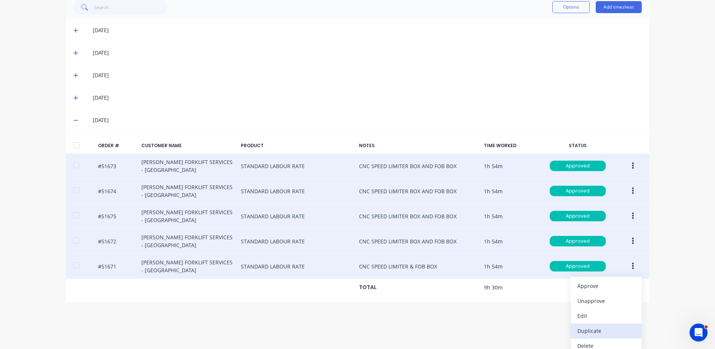
click at [611, 328] on div "Duplicate" at bounding box center [606, 330] width 58 height 11
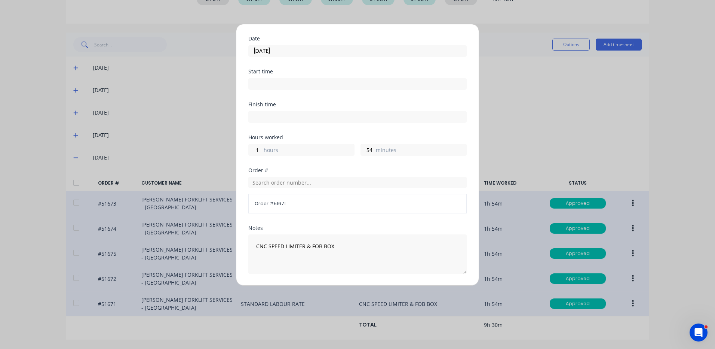
scroll to position [37, 0]
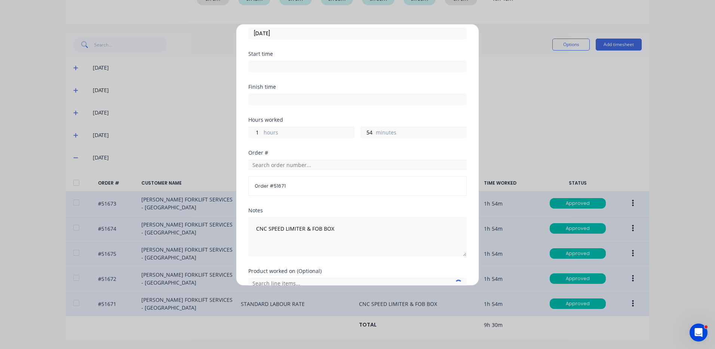
click at [295, 34] on input "[DATE]" at bounding box center [358, 33] width 218 height 11
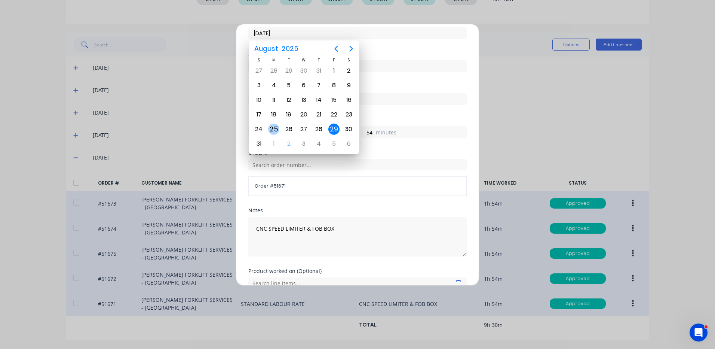
click at [277, 139] on div "1" at bounding box center [273, 143] width 11 height 11
type input "[DATE]"
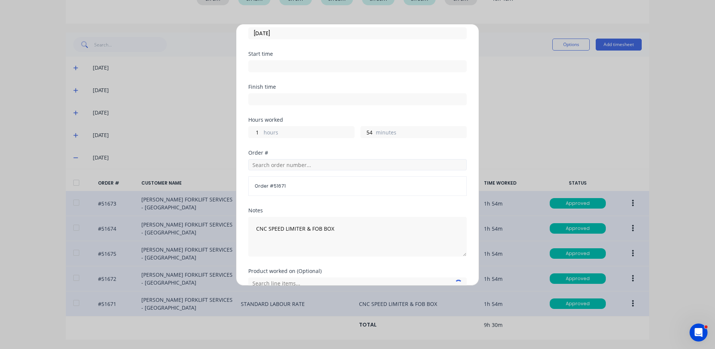
scroll to position [0, 0]
drag, startPoint x: 310, startPoint y: 228, endPoint x: 268, endPoint y: 226, distance: 41.9
click at [268, 226] on textarea "CNC SPEED LIMITER & FOB BOX" at bounding box center [357, 237] width 218 height 40
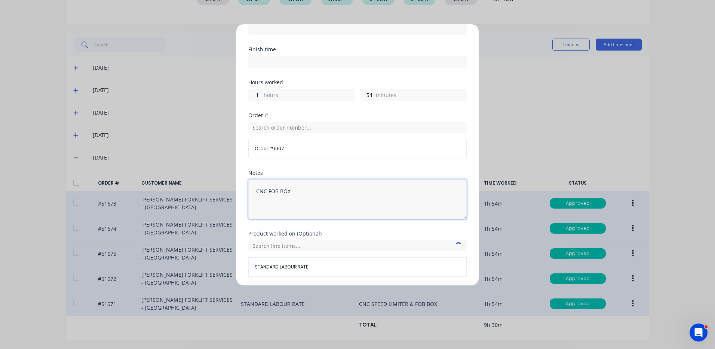
scroll to position [101, 0]
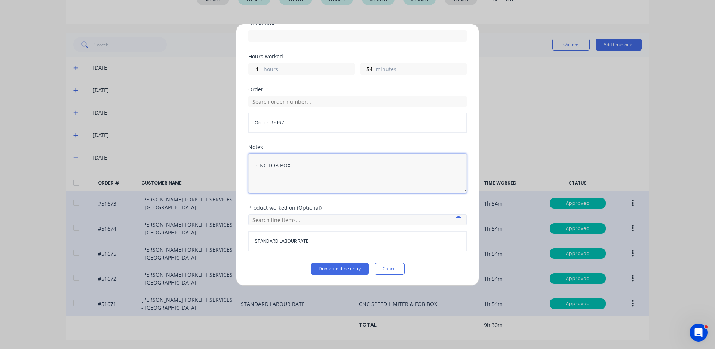
type textarea "CNC FOB BOX"
click at [295, 221] on input "text" at bounding box center [357, 219] width 218 height 11
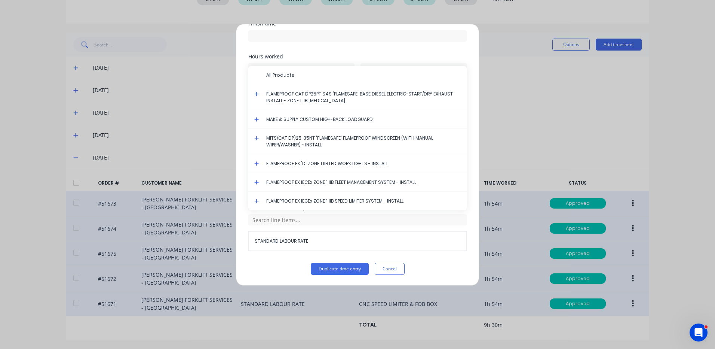
click at [257, 180] on icon at bounding box center [256, 182] width 4 height 4
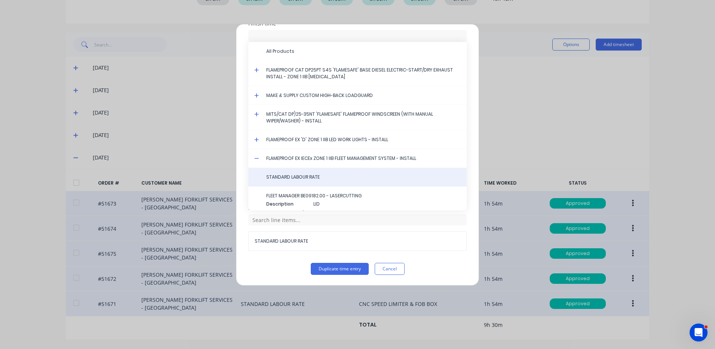
click at [294, 175] on span "STANDARD LABOUR RATE" at bounding box center [363, 177] width 194 height 7
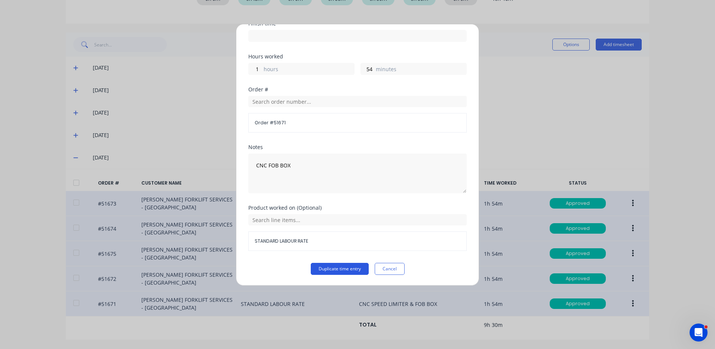
click at [329, 266] on button "Duplicate time entry" at bounding box center [340, 269] width 58 height 12
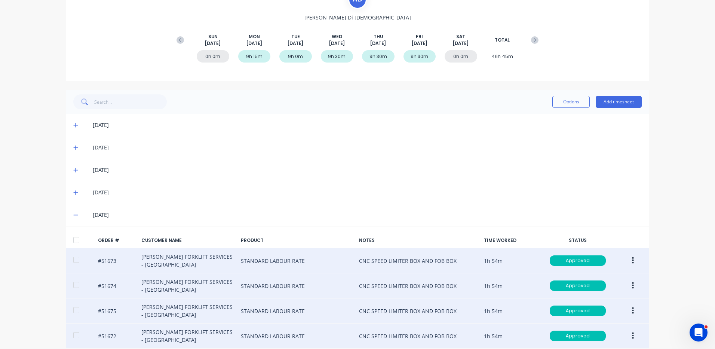
scroll to position [29, 0]
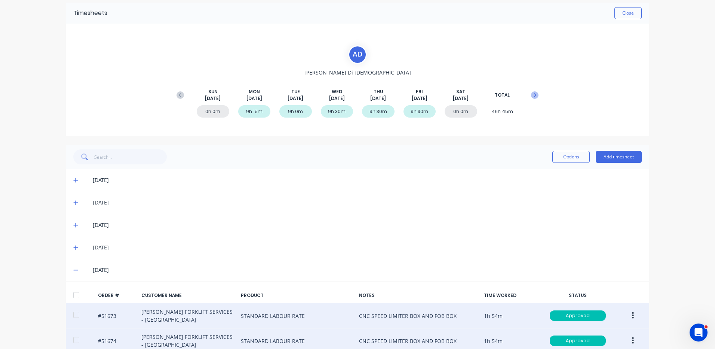
click at [528, 93] on button at bounding box center [534, 94] width 15 height 13
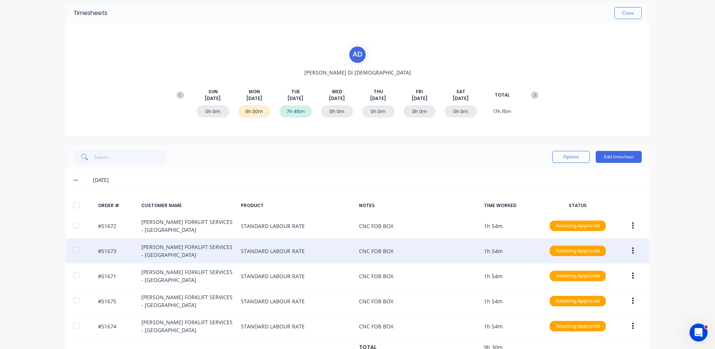
scroll to position [104, 0]
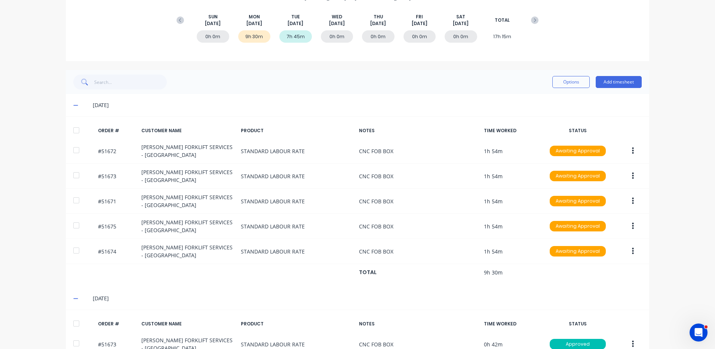
click at [77, 132] on div at bounding box center [76, 130] width 15 height 15
click at [574, 84] on button "Options" at bounding box center [570, 82] width 37 height 12
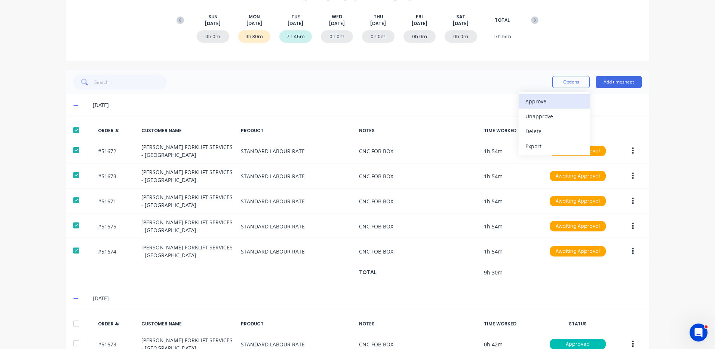
click at [552, 105] on div "Approve" at bounding box center [554, 101] width 58 height 11
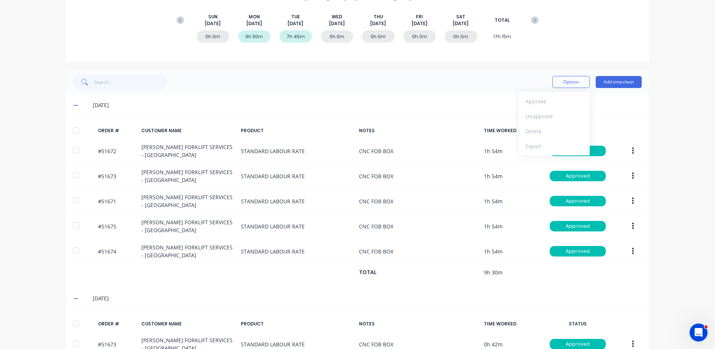
scroll to position [0, 0]
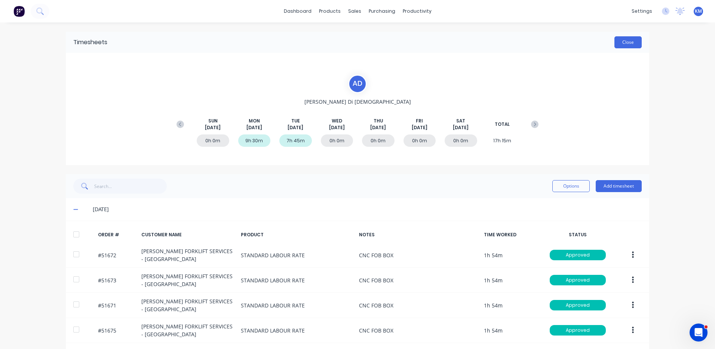
click at [617, 39] on button "Close" at bounding box center [627, 42] width 27 height 12
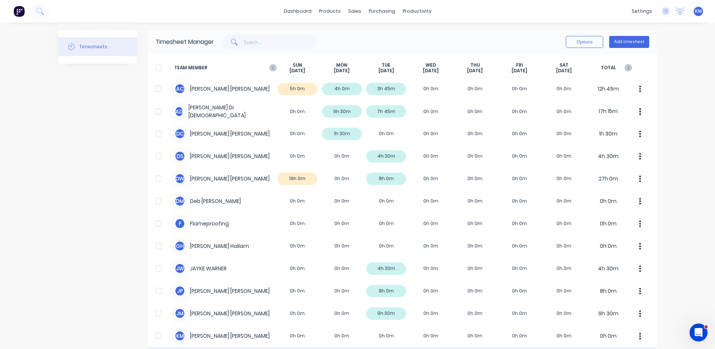
scroll to position [187, 0]
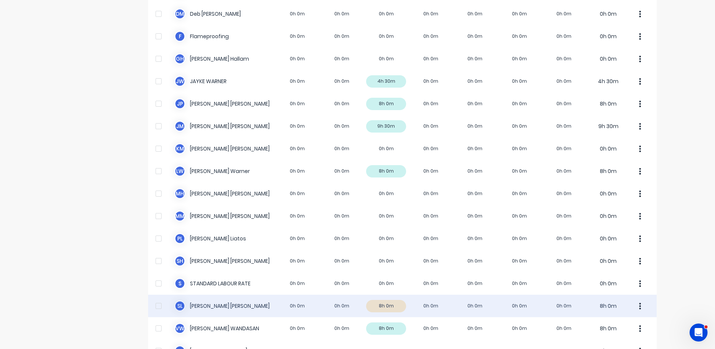
click at [401, 302] on div "S L [PERSON_NAME] 0h 0m 0h 0m 8h 0m 0h 0m 0h 0m 0h 0m 0h 0m 8h 0m" at bounding box center [402, 305] width 509 height 22
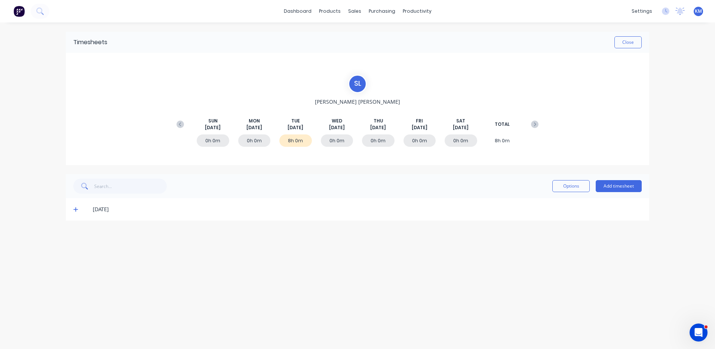
click at [76, 211] on icon at bounding box center [75, 209] width 4 height 4
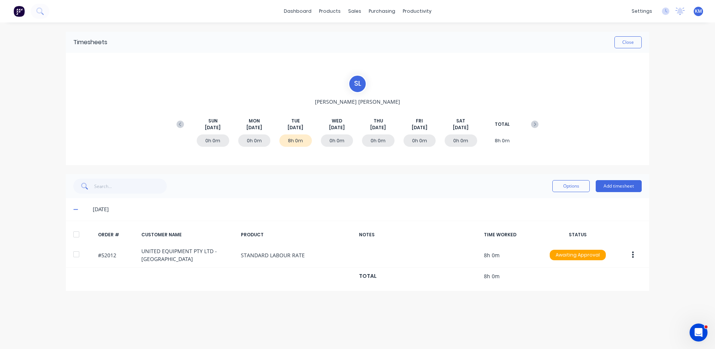
click at [77, 231] on div at bounding box center [76, 234] width 15 height 15
click at [552, 191] on div "Options" at bounding box center [570, 186] width 37 height 12
click at [552, 196] on div "Options Add timesheet" at bounding box center [357, 186] width 583 height 24
click at [559, 187] on button "Options" at bounding box center [570, 186] width 37 height 12
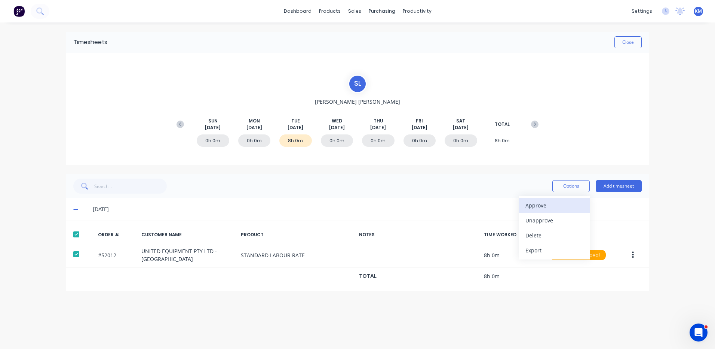
click at [549, 203] on div "Approve" at bounding box center [554, 205] width 58 height 11
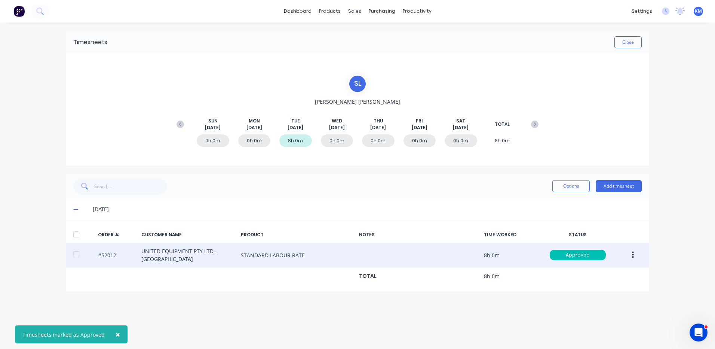
click at [635, 257] on button "button" at bounding box center [633, 254] width 18 height 13
click at [608, 315] on div "Duplicate" at bounding box center [606, 319] width 58 height 11
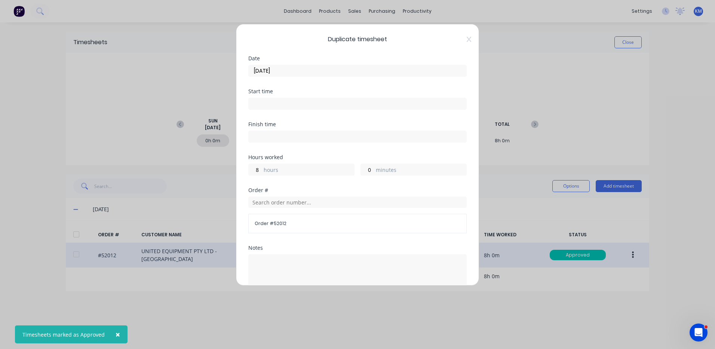
click at [304, 72] on input "[DATE]" at bounding box center [358, 70] width 218 height 11
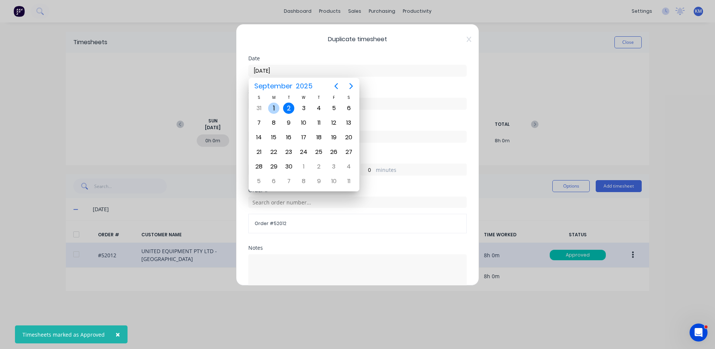
click at [275, 108] on div "1" at bounding box center [273, 107] width 11 height 11
type input "[DATE]"
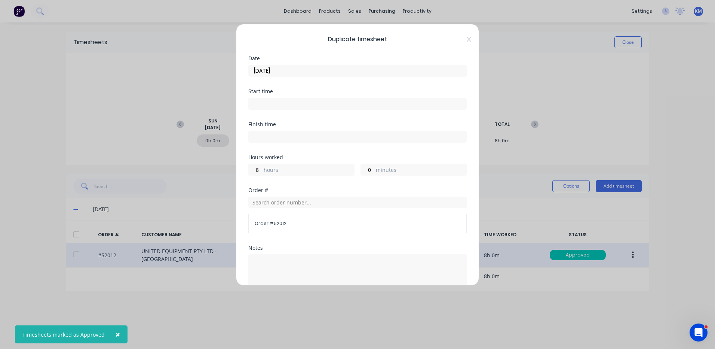
scroll to position [101, 0]
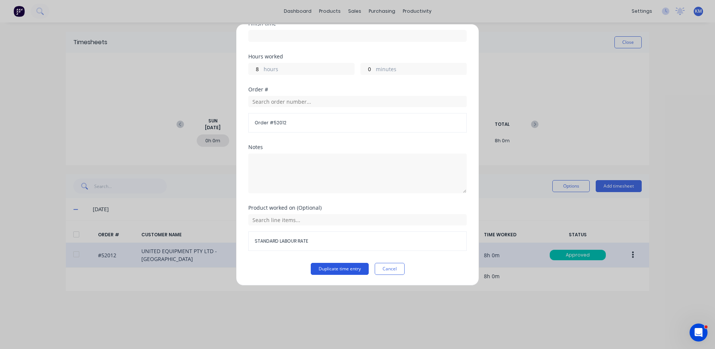
click at [322, 268] on button "Duplicate time entry" at bounding box center [340, 269] width 58 height 12
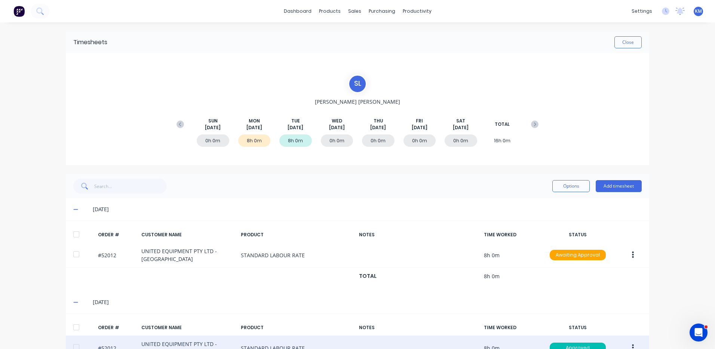
click at [76, 238] on div at bounding box center [76, 234] width 15 height 15
click at [564, 189] on button "Options" at bounding box center [570, 186] width 37 height 12
click at [556, 201] on div "Approve" at bounding box center [554, 205] width 58 height 11
click at [620, 46] on button "Close" at bounding box center [627, 42] width 27 height 12
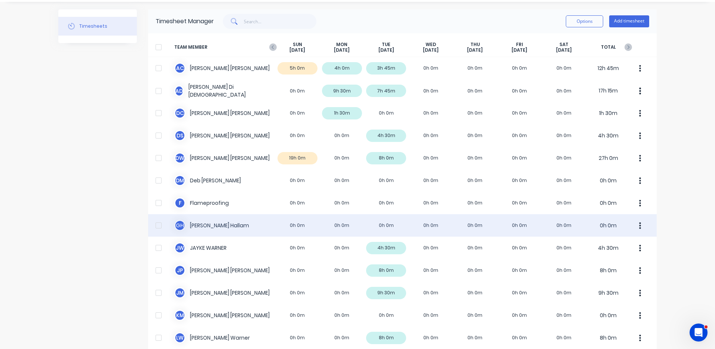
scroll to position [75, 0]
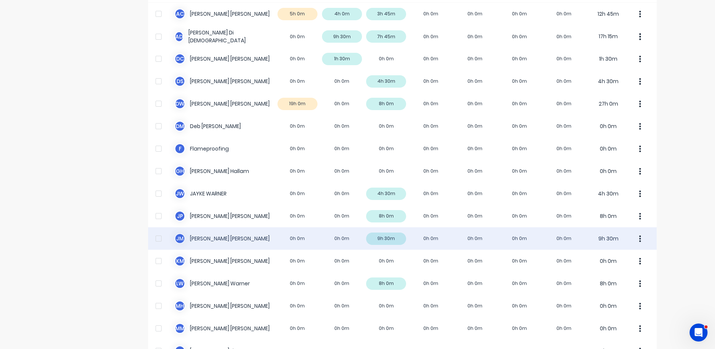
click at [317, 230] on div "[PERSON_NAME] [PERSON_NAME] 0h 0m 0h 0m 9h 30m 0h 0m 0h 0m 0h 0m 0h 0m 9h 30m" at bounding box center [402, 238] width 509 height 22
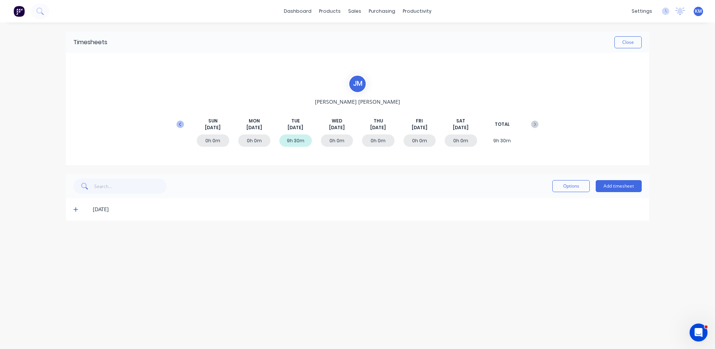
click at [179, 125] on icon at bounding box center [180, 123] width 7 height 7
click at [75, 276] on icon at bounding box center [75, 276] width 5 height 5
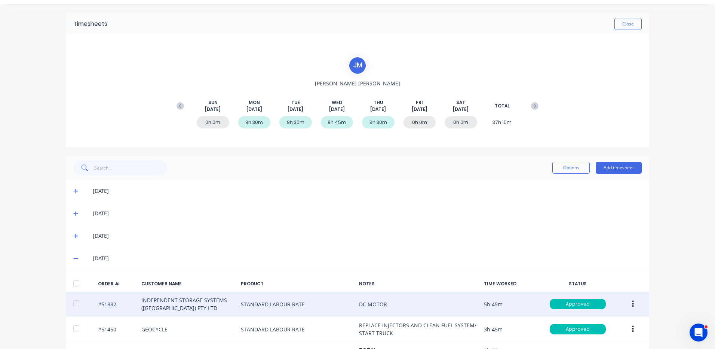
scroll to position [44, 0]
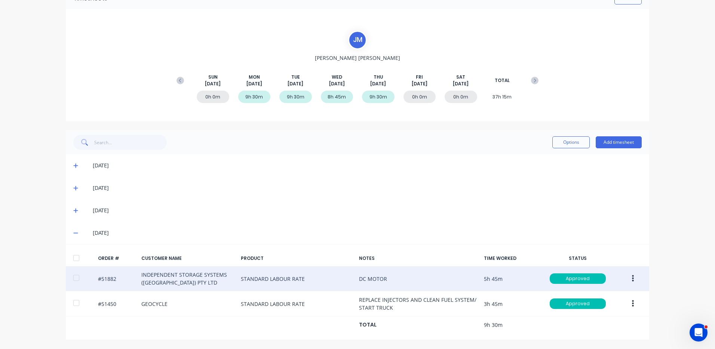
click at [626, 275] on button "button" at bounding box center [633, 277] width 18 height 13
click at [595, 337] on button "Duplicate" at bounding box center [606, 342] width 71 height 15
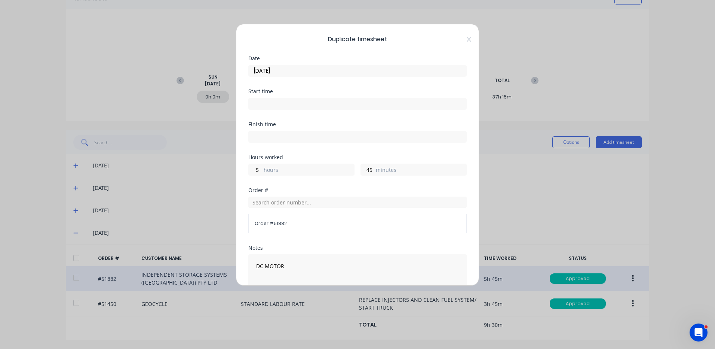
click at [313, 71] on input "[DATE]" at bounding box center [358, 70] width 218 height 11
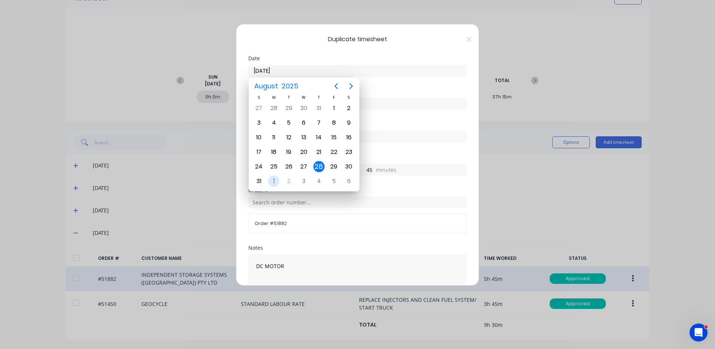
click at [278, 182] on div "1" at bounding box center [273, 180] width 11 height 11
type input "[DATE]"
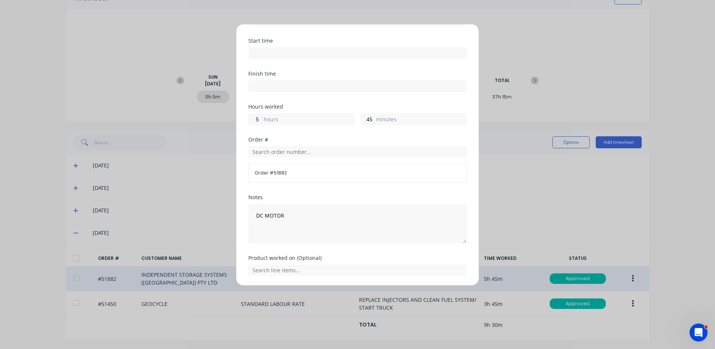
scroll to position [0, 0]
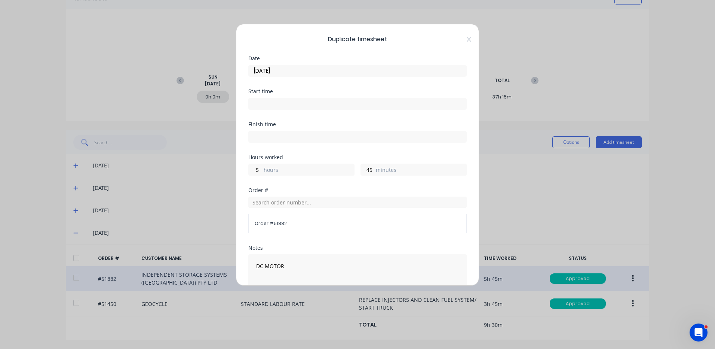
click at [286, 182] on div "Hours worked 5 hours 45 minutes" at bounding box center [357, 170] width 218 height 33
drag, startPoint x: 286, startPoint y: 182, endPoint x: 279, endPoint y: 173, distance: 11.6
click at [286, 182] on div "Hours worked 5 hours 45 minutes" at bounding box center [357, 170] width 218 height 33
click at [280, 171] on label "hours" at bounding box center [309, 170] width 90 height 9
click at [262, 171] on input "5" at bounding box center [255, 169] width 13 height 11
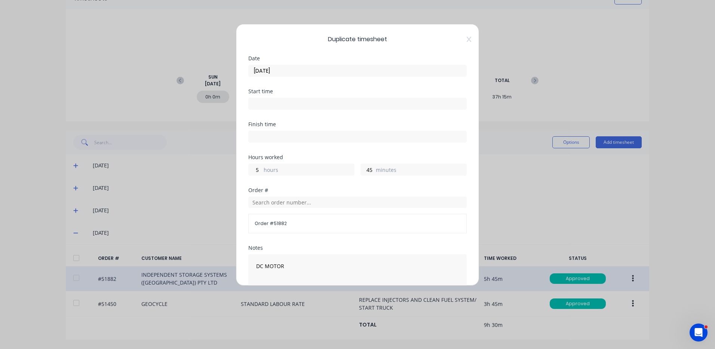
click at [280, 171] on label "hours" at bounding box center [309, 170] width 90 height 9
click at [262, 171] on input "5" at bounding box center [255, 169] width 13 height 11
click at [259, 168] on input "5" at bounding box center [255, 169] width 13 height 11
type input "3"
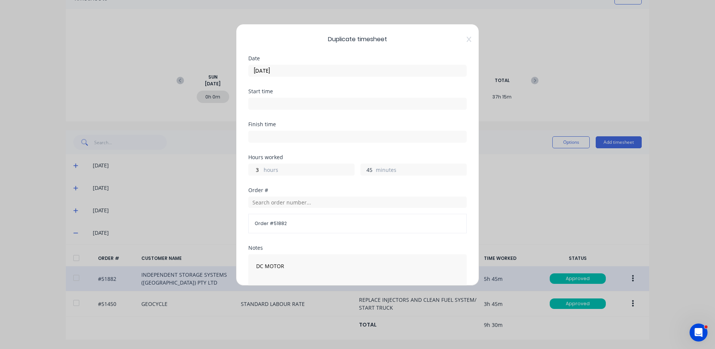
click at [366, 168] on input "45" at bounding box center [367, 169] width 13 height 11
click at [323, 196] on div "Order # 51882" at bounding box center [357, 213] width 218 height 39
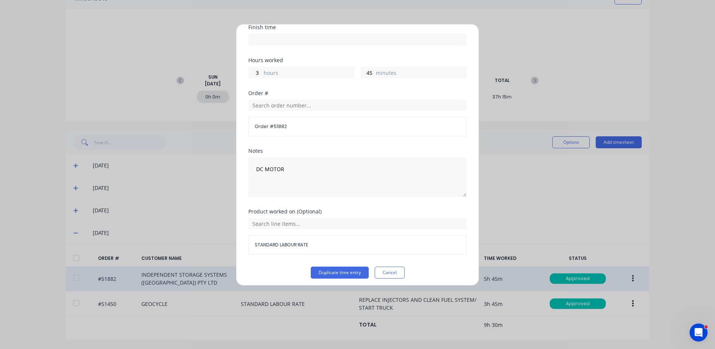
scroll to position [101, 0]
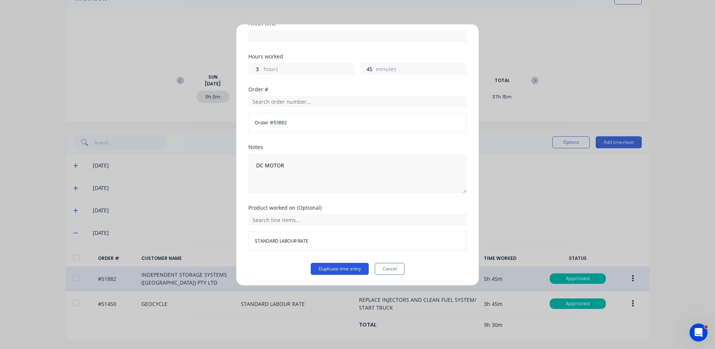
click at [338, 266] on button "Duplicate time entry" at bounding box center [340, 269] width 58 height 12
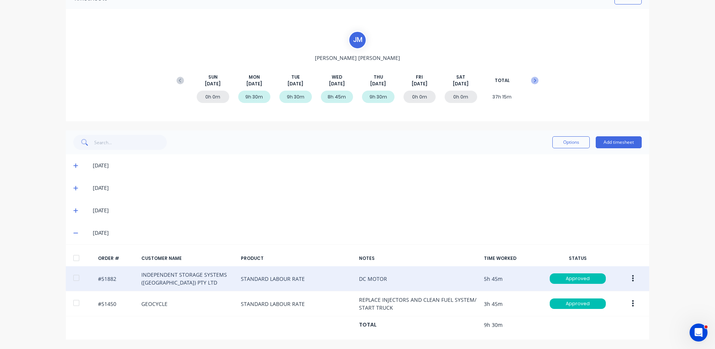
click at [535, 82] on icon at bounding box center [534, 80] width 7 height 7
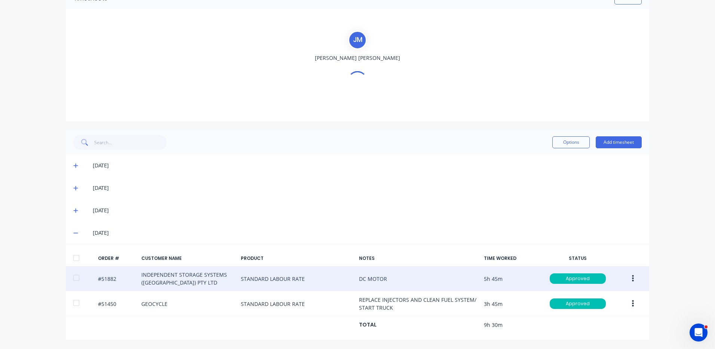
scroll to position [0, 0]
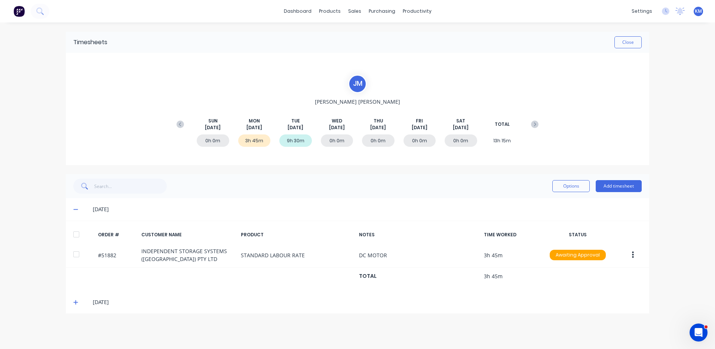
click at [79, 303] on span at bounding box center [76, 301] width 7 height 7
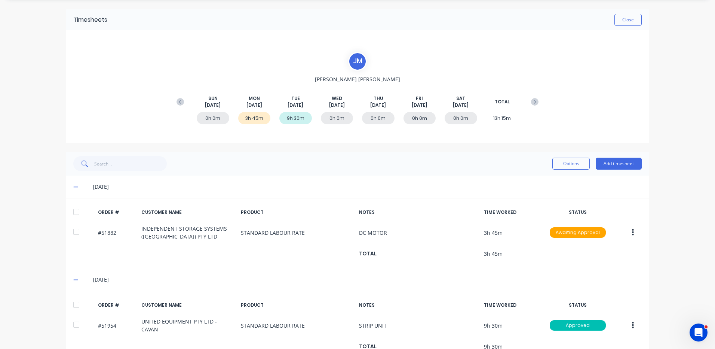
scroll to position [42, 0]
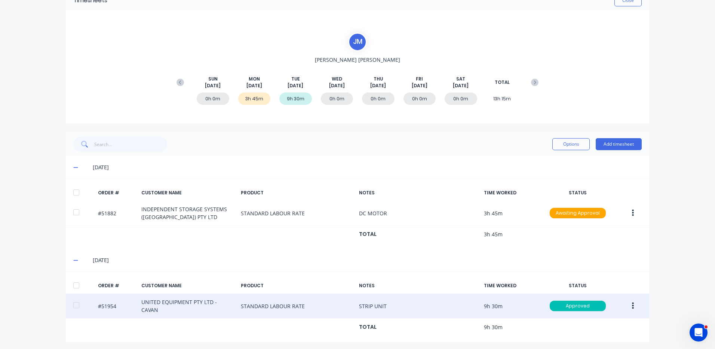
click at [626, 308] on button "button" at bounding box center [633, 305] width 18 height 13
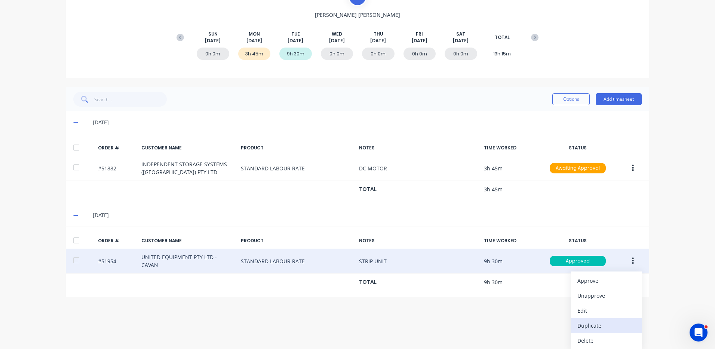
click at [596, 323] on div "Duplicate" at bounding box center [606, 325] width 58 height 11
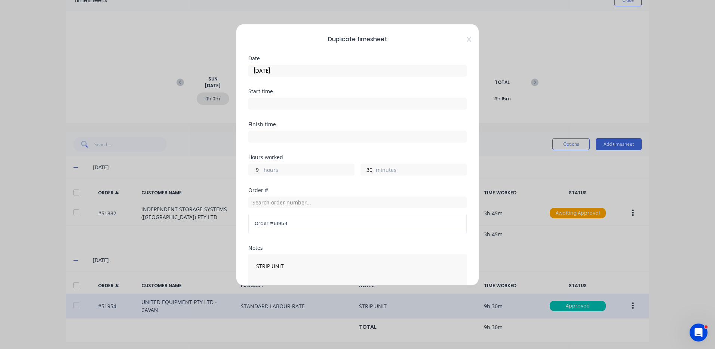
click at [292, 71] on input "[DATE]" at bounding box center [358, 70] width 218 height 11
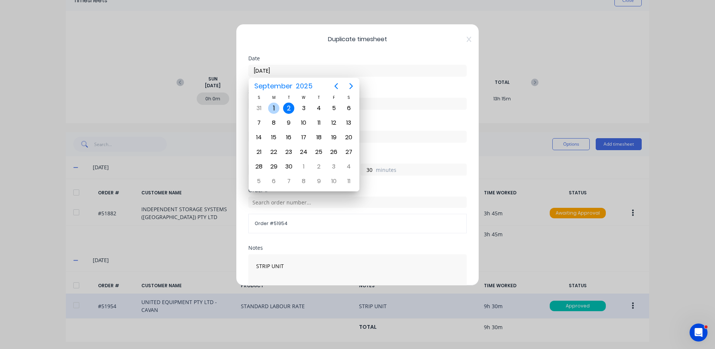
click at [277, 109] on div "1" at bounding box center [273, 107] width 11 height 11
type input "[DATE]"
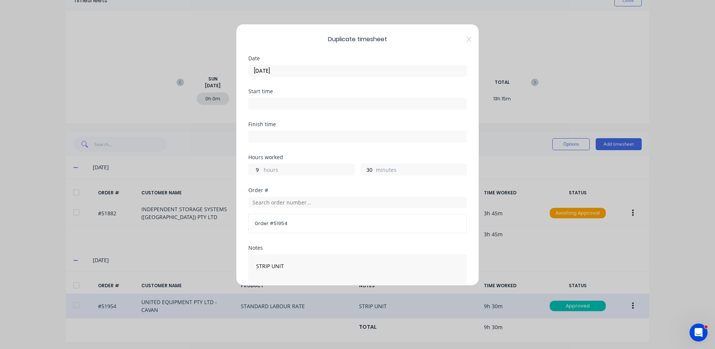
click at [285, 172] on label "hours" at bounding box center [309, 170] width 90 height 9
click at [262, 172] on input "9" at bounding box center [255, 169] width 13 height 11
click at [285, 172] on label "hours" at bounding box center [309, 170] width 90 height 9
click at [262, 172] on input "9" at bounding box center [255, 169] width 13 height 11
click at [288, 172] on label "hours" at bounding box center [309, 170] width 90 height 9
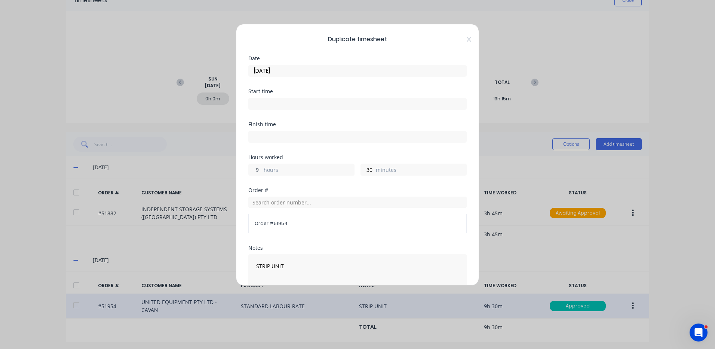
click at [262, 172] on input "9" at bounding box center [255, 169] width 13 height 11
click at [288, 172] on label "hours" at bounding box center [309, 170] width 90 height 9
click at [262, 172] on input "9" at bounding box center [255, 169] width 13 height 11
click at [255, 170] on input "9" at bounding box center [255, 169] width 13 height 11
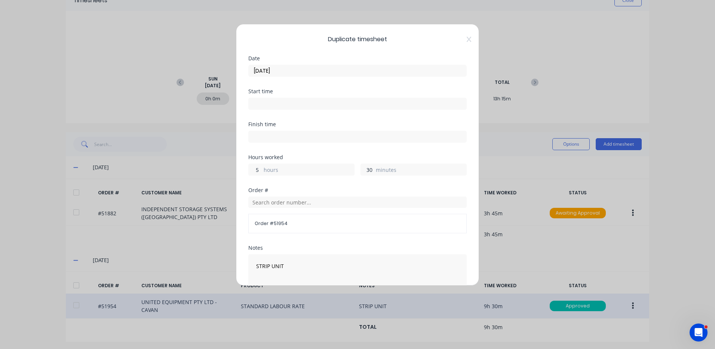
type input "5"
click at [369, 171] on input "30" at bounding box center [367, 169] width 13 height 11
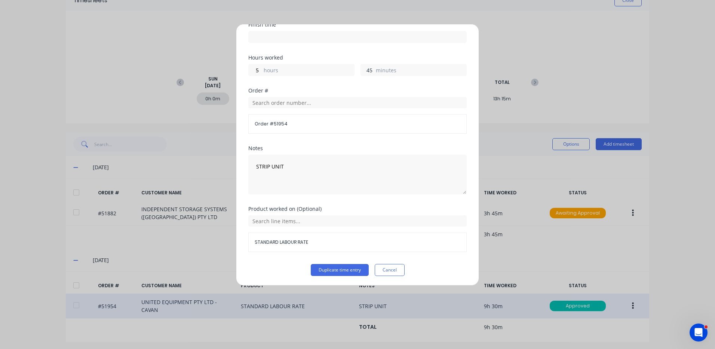
scroll to position [101, 0]
type input "45"
click at [332, 268] on button "Duplicate time entry" at bounding box center [340, 269] width 58 height 12
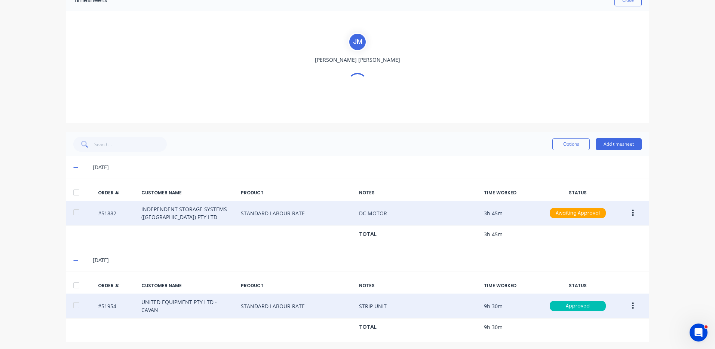
scroll to position [64, 0]
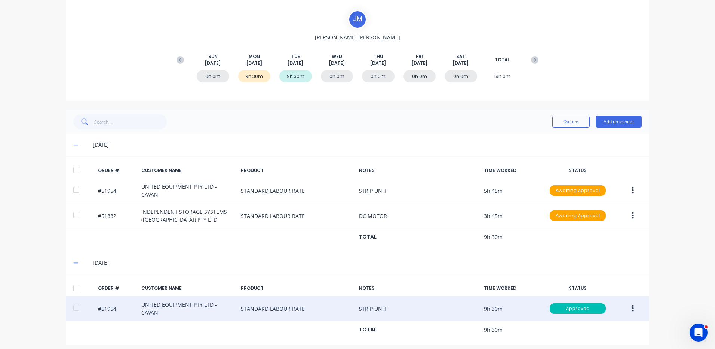
click at [76, 168] on div at bounding box center [76, 169] width 15 height 15
click at [570, 123] on button "Options" at bounding box center [570, 122] width 37 height 12
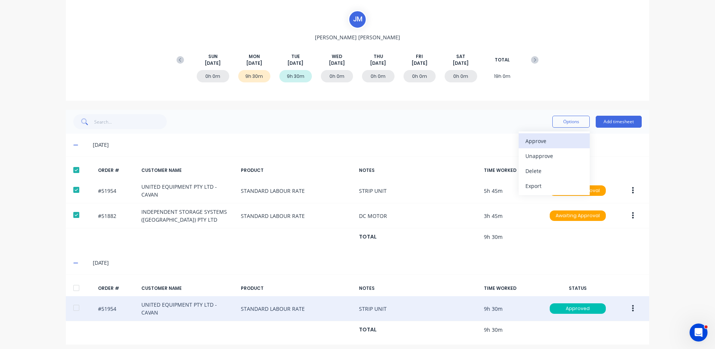
click at [562, 136] on div "Approve" at bounding box center [554, 140] width 58 height 11
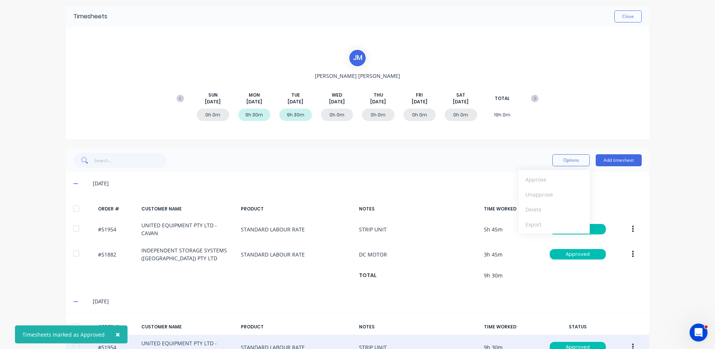
scroll to position [0, 0]
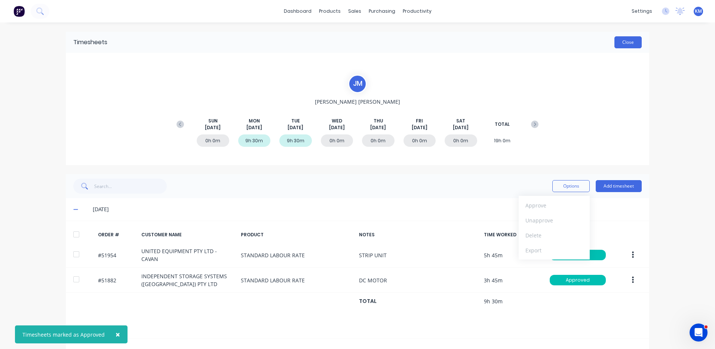
click at [617, 45] on button "Close" at bounding box center [627, 42] width 27 height 12
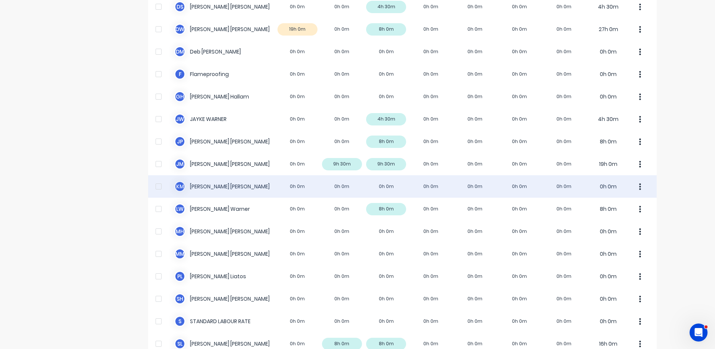
scroll to position [150, 0]
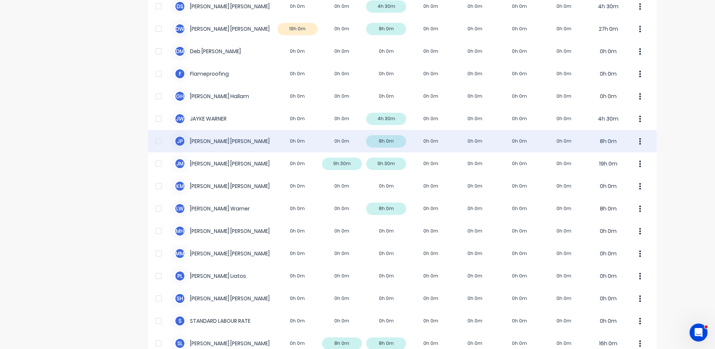
click at [344, 139] on div "J P [PERSON_NAME] 0h 0m 0h 0m 8h 0m 0h 0m 0h 0m 0h 0m 0h 0m 8h 0m" at bounding box center [402, 141] width 509 height 22
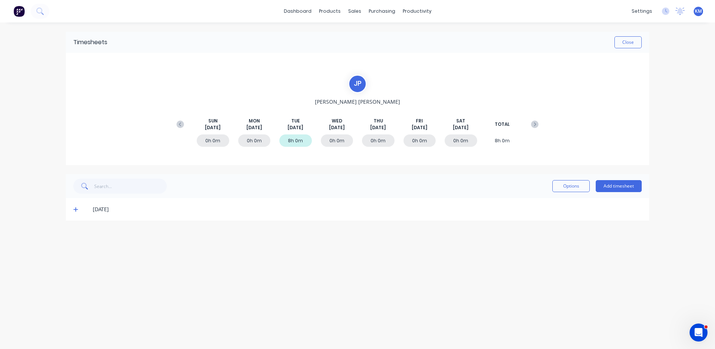
click at [71, 211] on div "[DATE]" at bounding box center [357, 209] width 583 height 22
click at [71, 210] on div "[DATE]" at bounding box center [357, 209] width 583 height 22
click at [72, 210] on div "[DATE]" at bounding box center [357, 209] width 583 height 22
click at [77, 211] on icon at bounding box center [75, 208] width 5 height 5
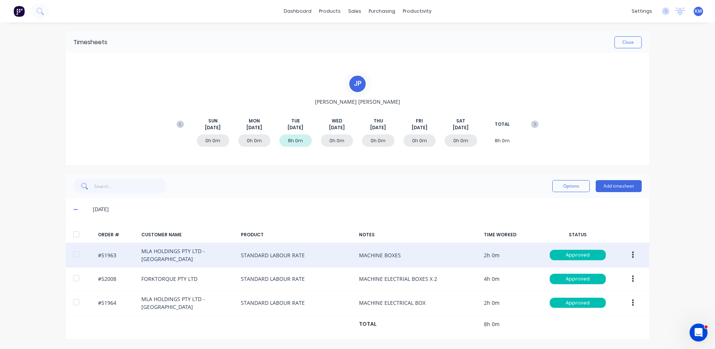
click at [631, 252] on button "button" at bounding box center [633, 254] width 18 height 13
click at [598, 320] on div "Duplicate" at bounding box center [606, 319] width 58 height 11
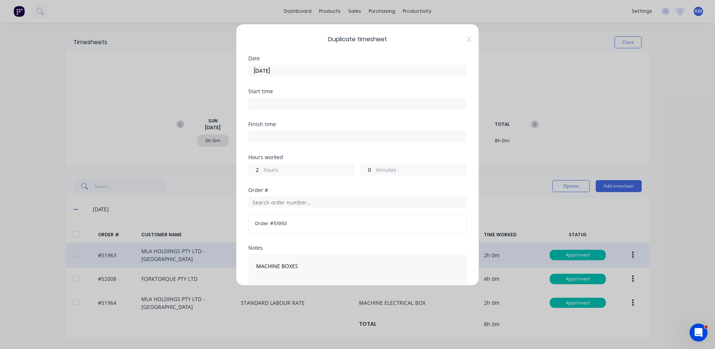
click at [324, 77] on div "Date [DATE]" at bounding box center [357, 72] width 218 height 33
click at [325, 71] on input "[DATE]" at bounding box center [358, 70] width 218 height 11
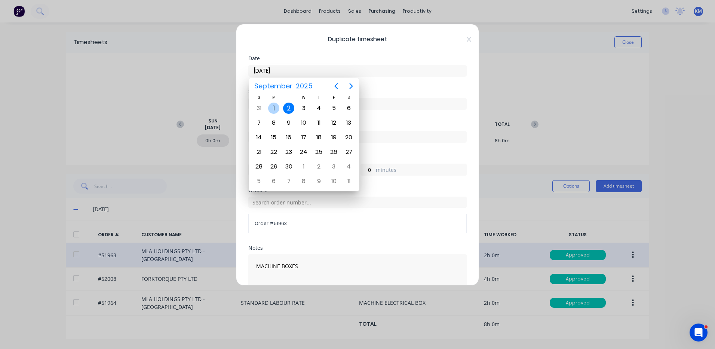
click at [271, 105] on div "1" at bounding box center [273, 107] width 11 height 11
type input "[DATE]"
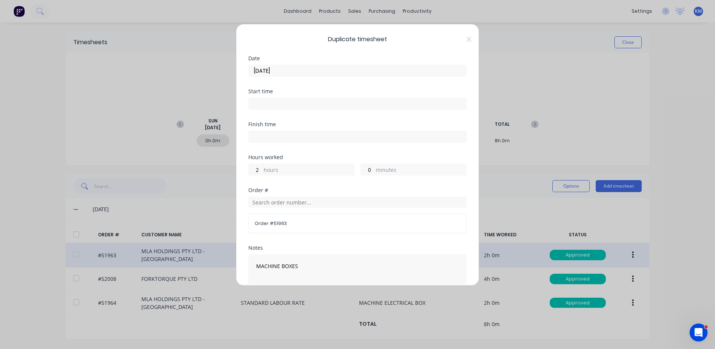
click at [268, 169] on label "hours" at bounding box center [309, 170] width 90 height 9
click at [262, 169] on input "2" at bounding box center [255, 169] width 13 height 11
click at [268, 169] on label "hours" at bounding box center [309, 170] width 90 height 9
click at [262, 169] on input "2" at bounding box center [255, 169] width 13 height 11
click at [256, 168] on input "2" at bounding box center [255, 169] width 13 height 11
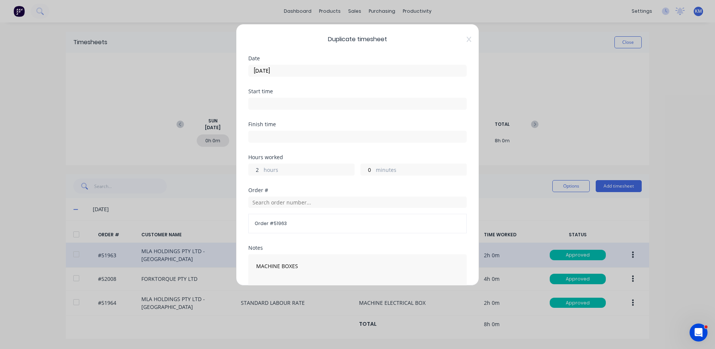
click at [256, 168] on input "2" at bounding box center [255, 169] width 13 height 11
click at [366, 169] on input "0" at bounding box center [367, 169] width 13 height 11
type input "25"
click at [258, 170] on input "2" at bounding box center [255, 169] width 13 height 11
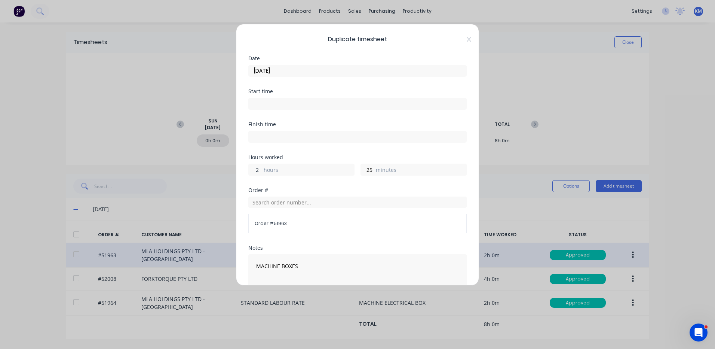
click at [258, 170] on input "2" at bounding box center [255, 169] width 13 height 11
type input "1"
click at [368, 171] on input "25" at bounding box center [367, 169] width 13 height 11
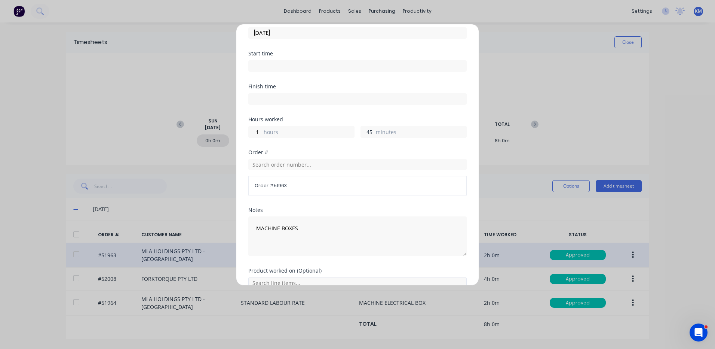
scroll to position [101, 0]
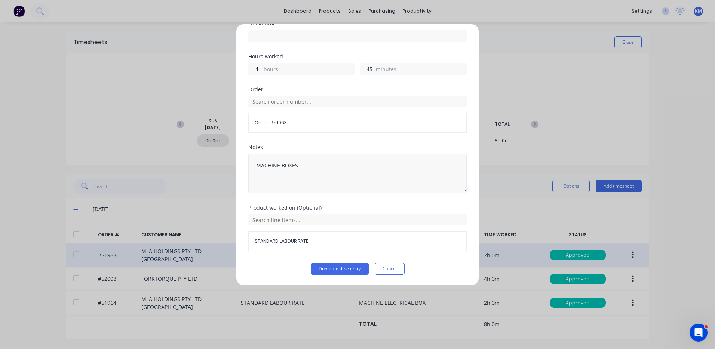
type input "45"
click at [265, 166] on textarea "MACHINE BOXES" at bounding box center [357, 173] width 218 height 40
type textarea "WELD/GRIND BOXES"
click at [339, 268] on button "Duplicate time entry" at bounding box center [340, 269] width 58 height 12
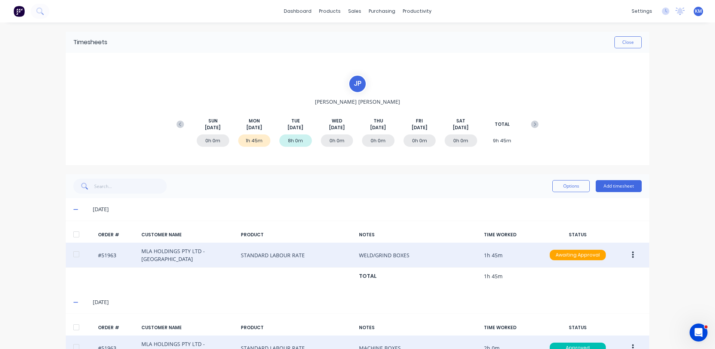
scroll to position [92, 0]
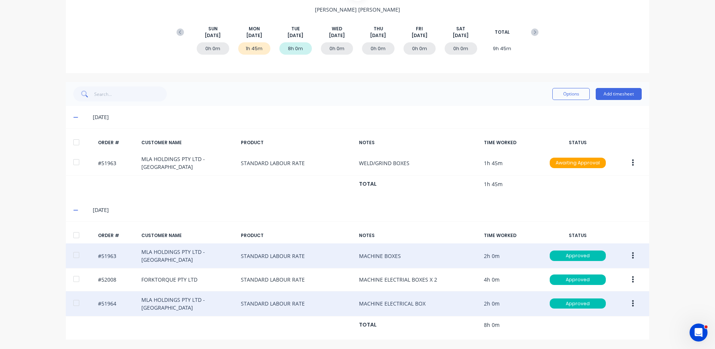
click at [632, 300] on icon "button" at bounding box center [633, 303] width 2 height 8
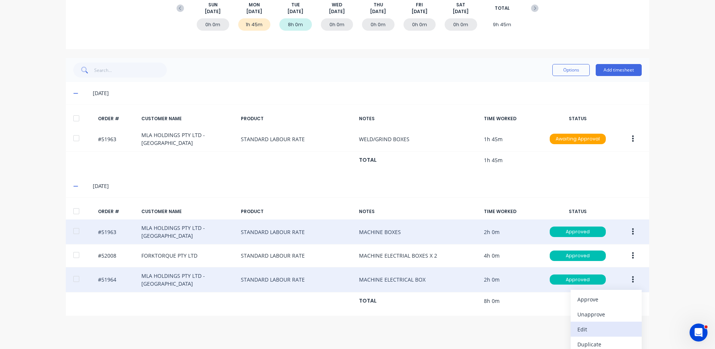
scroll to position [135, 0]
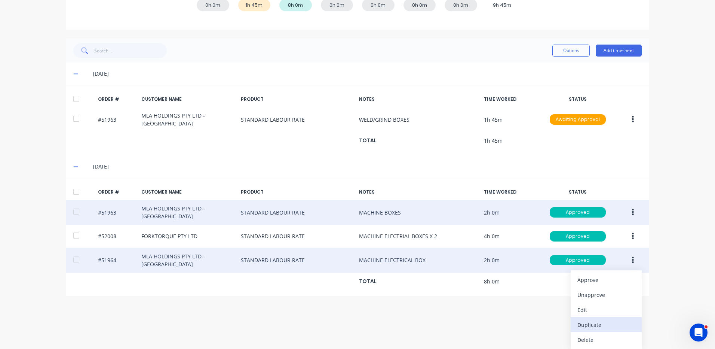
click at [610, 318] on button "Duplicate" at bounding box center [606, 324] width 71 height 15
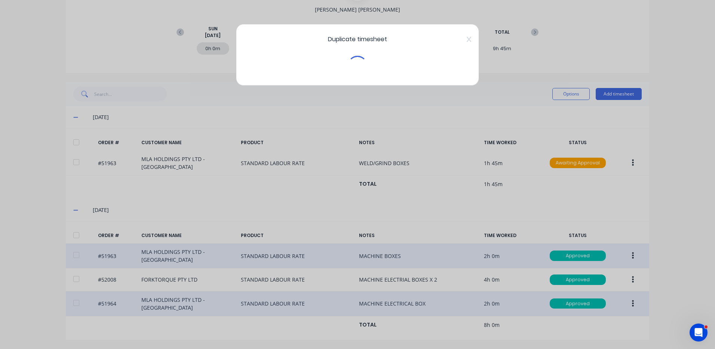
scroll to position [92, 0]
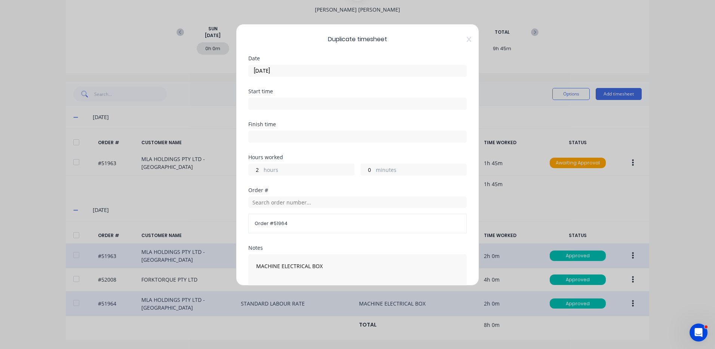
click at [302, 175] on div "2 hours" at bounding box center [301, 169] width 106 height 12
click at [256, 171] on input "2" at bounding box center [255, 169] width 13 height 11
type input "1"
click at [366, 168] on input "0" at bounding box center [367, 169] width 13 height 11
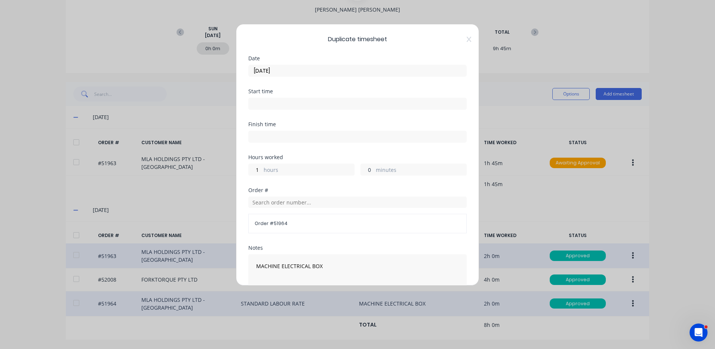
click at [367, 168] on input "0" at bounding box center [367, 169] width 13 height 11
type input "45"
drag, startPoint x: 283, startPoint y: 69, endPoint x: 286, endPoint y: 77, distance: 8.6
click at [283, 69] on input "[DATE]" at bounding box center [358, 70] width 218 height 11
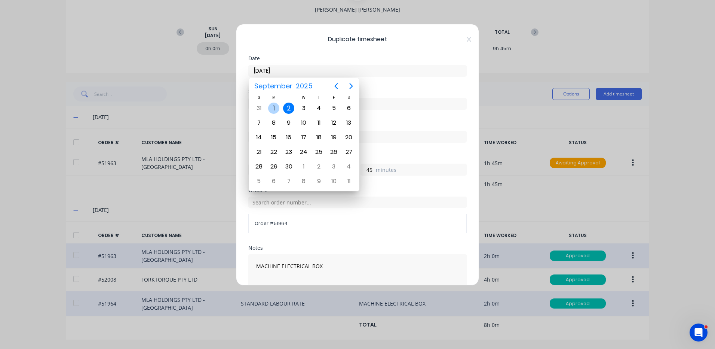
click at [279, 111] on div "[DATE]" at bounding box center [273, 108] width 15 height 14
type input "[DATE]"
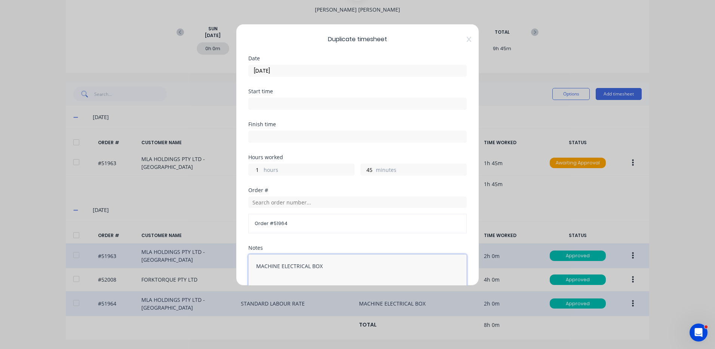
drag, startPoint x: 280, startPoint y: 267, endPoint x: 227, endPoint y: 261, distance: 53.7
click at [227, 261] on div "Duplicate timesheet Date [DATE] Start time Finish time Hours worked 1 hours 45 …" at bounding box center [357, 174] width 715 height 349
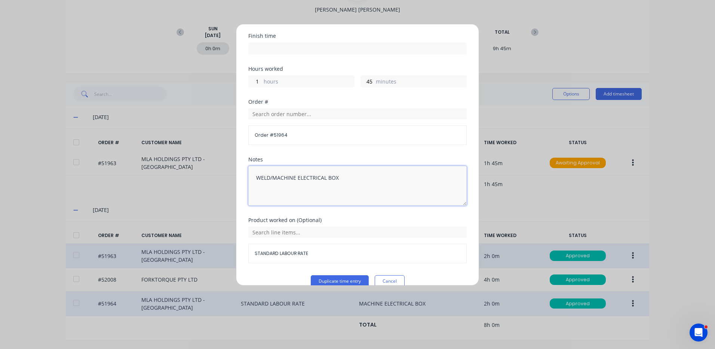
scroll to position [101, 0]
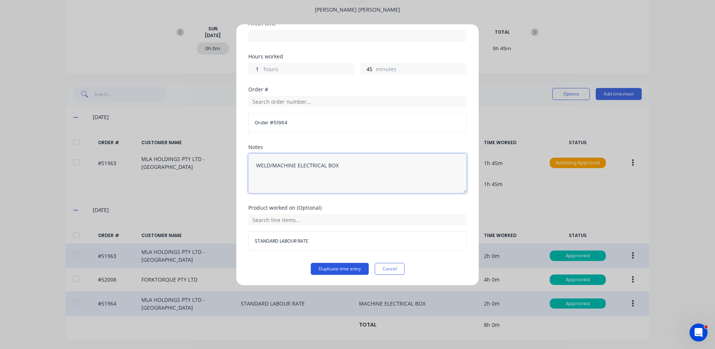
type textarea "WELD/MACHINE ELECTRICAL BOX"
click at [351, 269] on button "Duplicate time entry" at bounding box center [340, 269] width 58 height 12
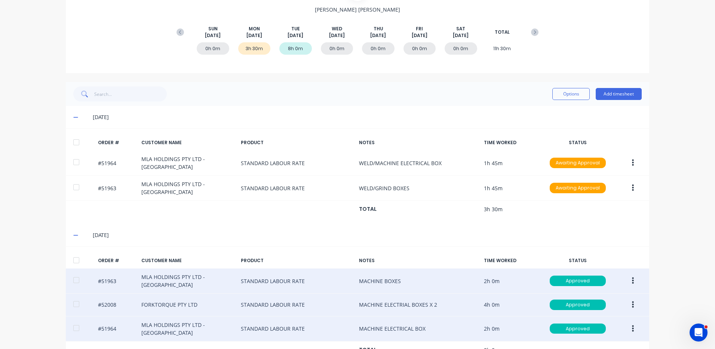
click at [632, 302] on icon "button" at bounding box center [633, 304] width 2 height 7
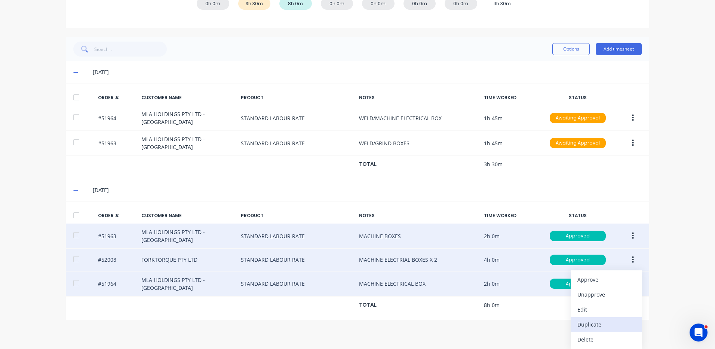
click at [610, 321] on div "Duplicate" at bounding box center [606, 324] width 58 height 11
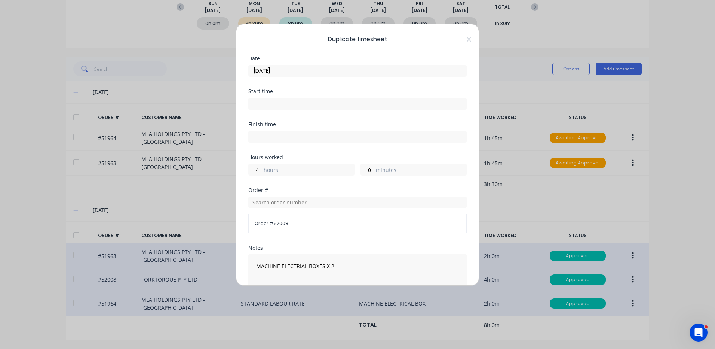
scroll to position [117, 0]
click at [286, 67] on input "[DATE]" at bounding box center [358, 70] width 218 height 11
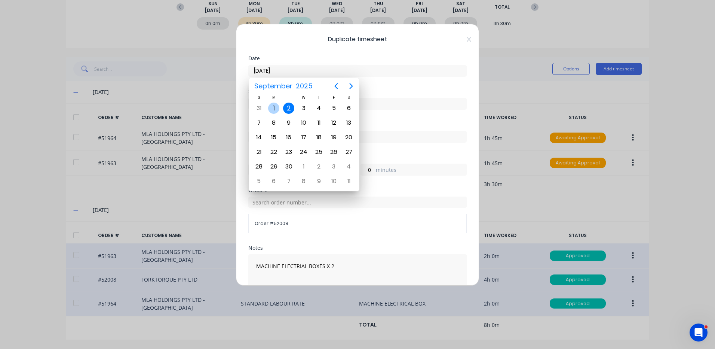
click at [273, 103] on div "1" at bounding box center [273, 107] width 11 height 11
type input "[DATE]"
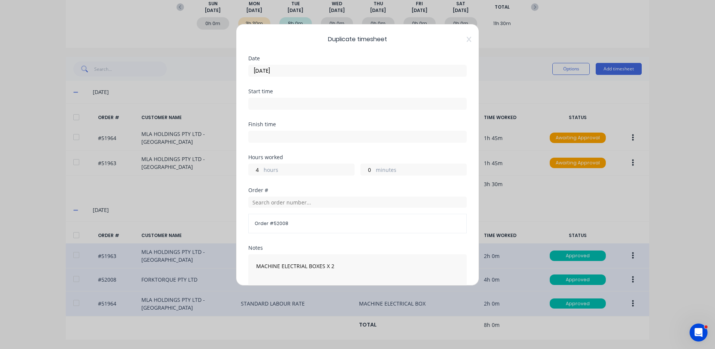
click at [273, 169] on label "hours" at bounding box center [309, 170] width 90 height 9
click at [262, 169] on input "4" at bounding box center [255, 169] width 13 height 11
click at [273, 169] on label "hours" at bounding box center [309, 170] width 90 height 9
click at [262, 169] on input "4" at bounding box center [255, 169] width 13 height 11
click at [262, 171] on div "4 hours" at bounding box center [301, 169] width 106 height 12
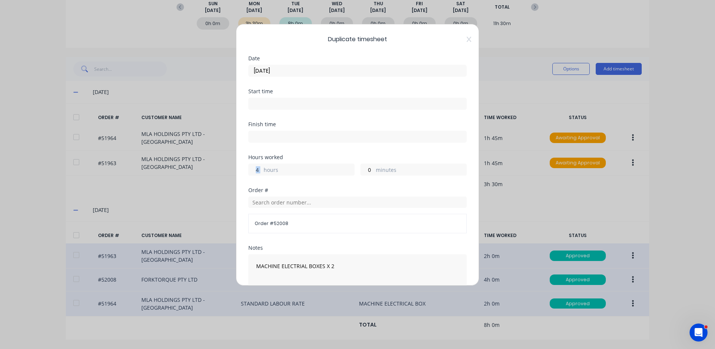
click at [262, 171] on div "4 hours" at bounding box center [301, 169] width 106 height 12
click at [268, 168] on label "hours" at bounding box center [309, 170] width 90 height 9
click at [262, 168] on input "4" at bounding box center [255, 169] width 13 height 11
click at [253, 171] on input "4" at bounding box center [255, 169] width 13 height 11
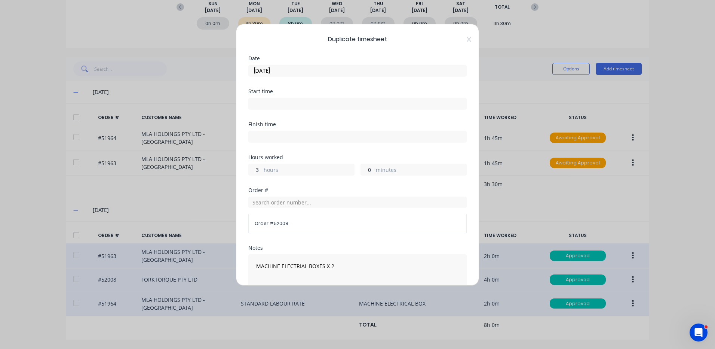
type input "3"
click at [364, 169] on input "0" at bounding box center [367, 169] width 13 height 11
type input "2"
type input "15"
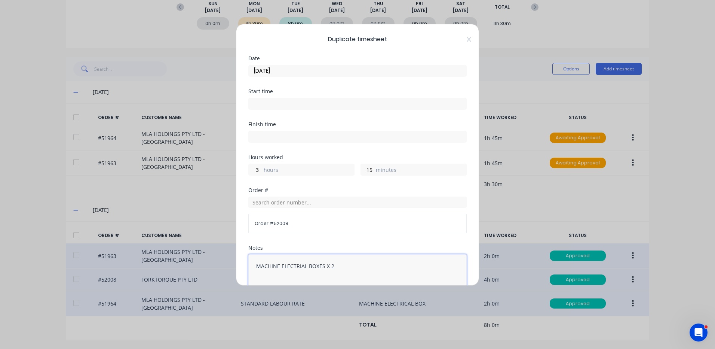
drag, startPoint x: 282, startPoint y: 265, endPoint x: 230, endPoint y: 260, distance: 51.5
click at [230, 260] on div "Duplicate timesheet Date [DATE] Start time Finish time Hours worked 3 hours 15 …" at bounding box center [357, 174] width 715 height 349
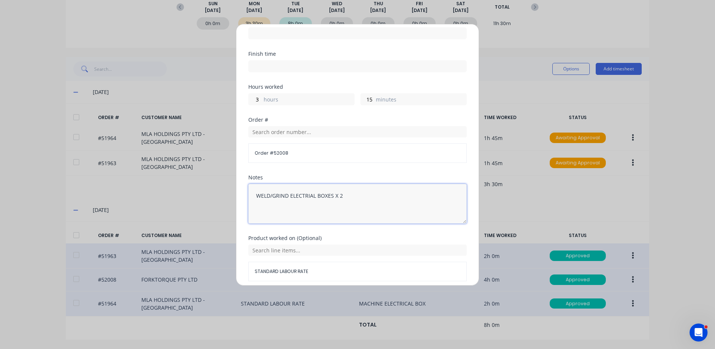
scroll to position [101, 0]
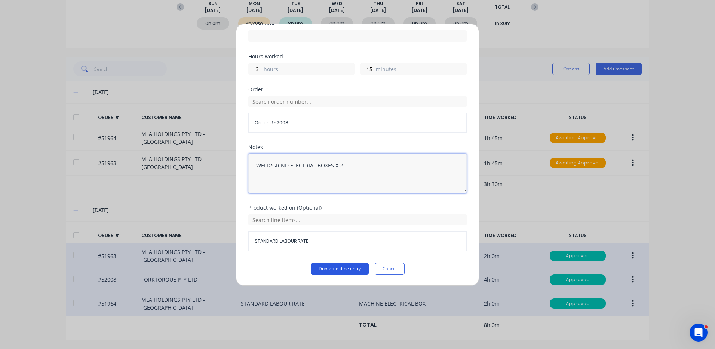
type textarea "WELD/GRIND ELECTRIAL BOXES X 2"
click at [329, 269] on button "Duplicate time entry" at bounding box center [340, 269] width 58 height 12
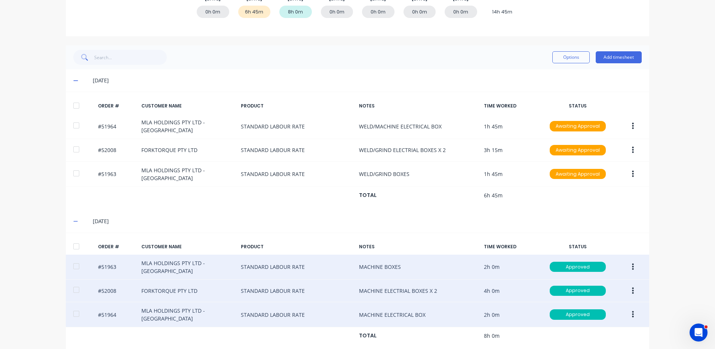
scroll to position [139, 0]
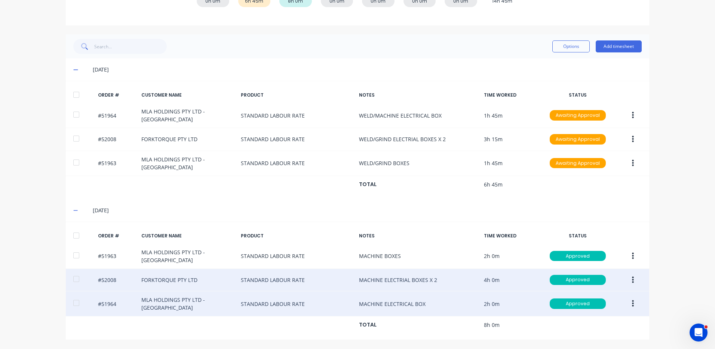
click at [75, 91] on div at bounding box center [76, 94] width 15 height 15
click at [567, 46] on button "Options" at bounding box center [570, 46] width 37 height 12
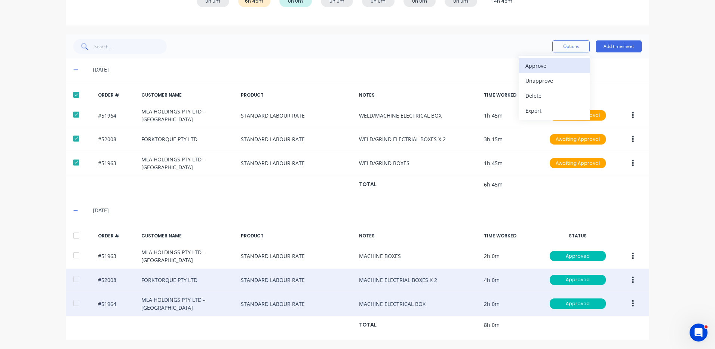
click at [549, 73] on button "Approve" at bounding box center [554, 65] width 71 height 15
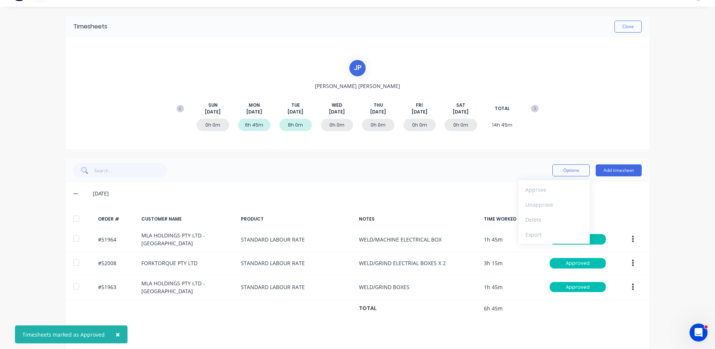
scroll to position [0, 0]
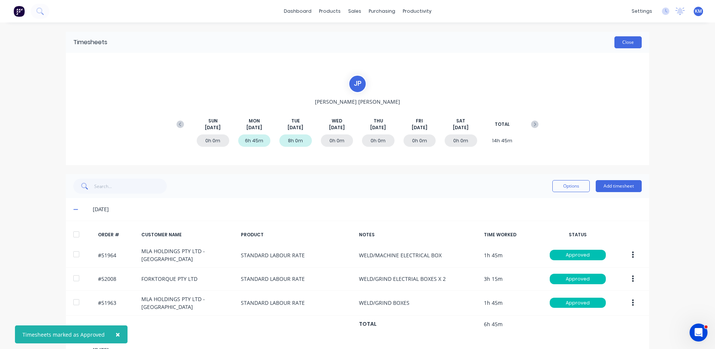
click at [624, 42] on button "Close" at bounding box center [627, 42] width 27 height 12
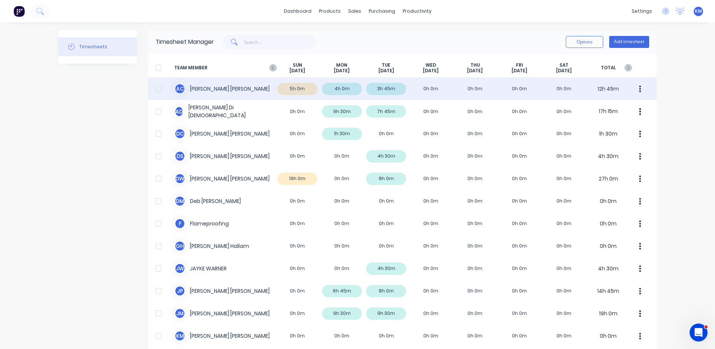
click at [427, 94] on div "A C [PERSON_NAME] 5h 0m 4h 0m 3h 45m 0h 0m 0h 0m 0h 0m 0h 0m 12h 45m" at bounding box center [402, 88] width 509 height 22
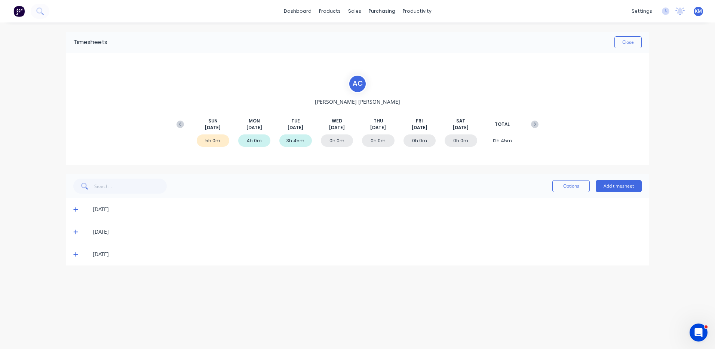
click at [76, 208] on icon at bounding box center [75, 208] width 5 height 5
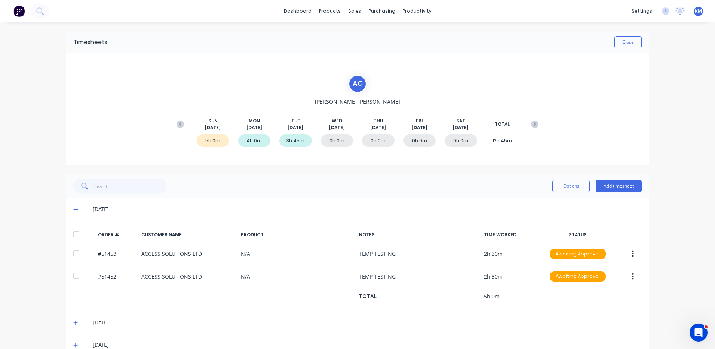
click at [77, 208] on span at bounding box center [76, 208] width 7 height 7
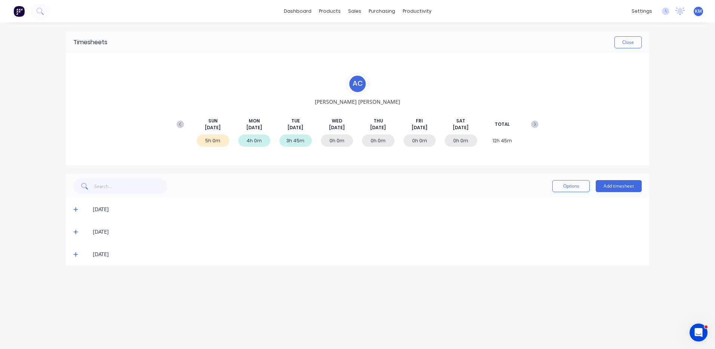
click at [77, 208] on icon at bounding box center [75, 208] width 5 height 5
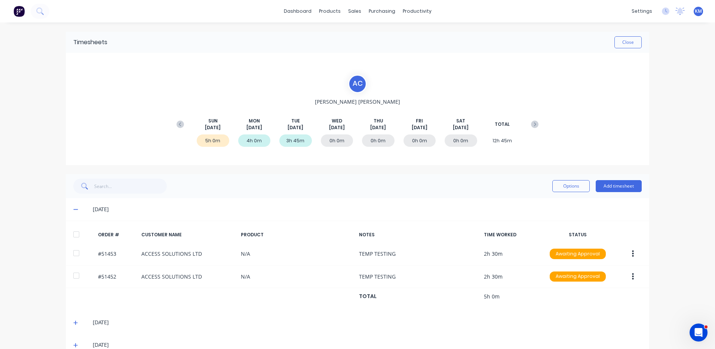
click at [69, 234] on div at bounding box center [76, 234] width 15 height 15
click at [590, 184] on div "Options Add timesheet" at bounding box center [596, 186] width 89 height 12
click at [582, 184] on button "Options" at bounding box center [570, 186] width 37 height 12
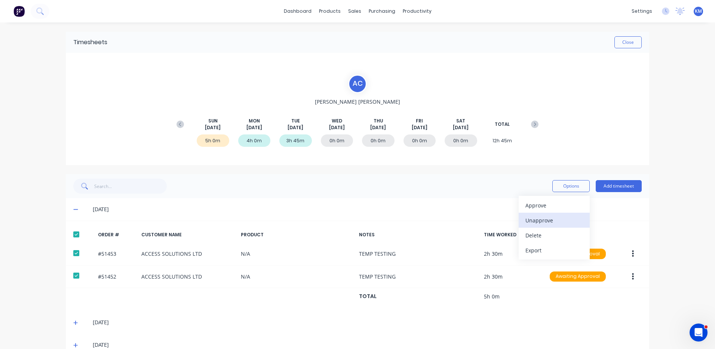
drag, startPoint x: 561, startPoint y: 231, endPoint x: 561, endPoint y: 225, distance: 6.0
click at [561, 225] on div "Approve Unapprove Delete Export" at bounding box center [554, 228] width 71 height 64
click at [561, 221] on div "Unapprove" at bounding box center [554, 220] width 58 height 11
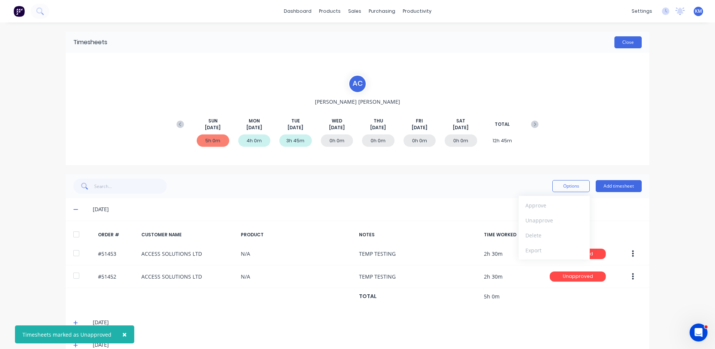
click at [636, 45] on button "Close" at bounding box center [627, 42] width 27 height 12
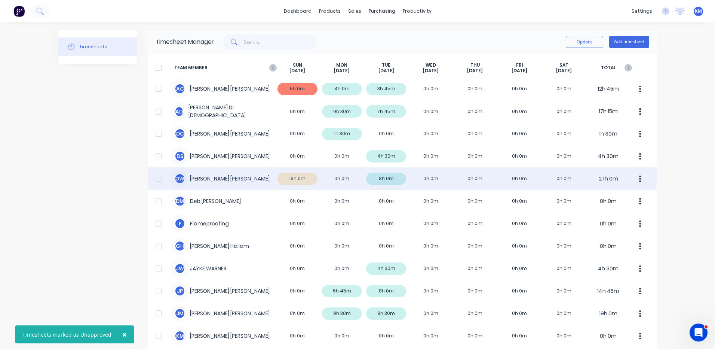
click at [347, 180] on div "D W [PERSON_NAME] 19h 0m 0h 0m 8h 0m 0h 0m 0h 0m 0h 0m 0h 0m 27h 0m" at bounding box center [402, 178] width 509 height 22
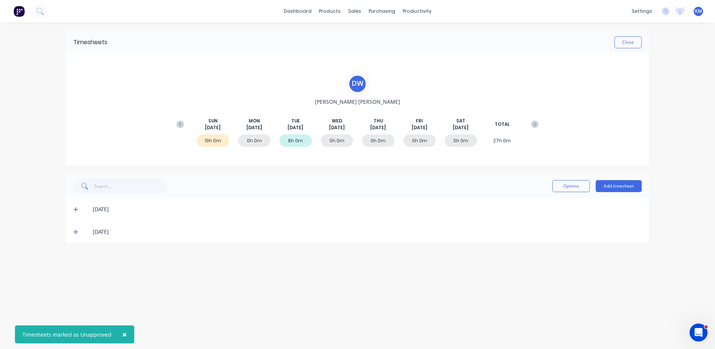
click at [76, 211] on icon at bounding box center [75, 209] width 4 height 4
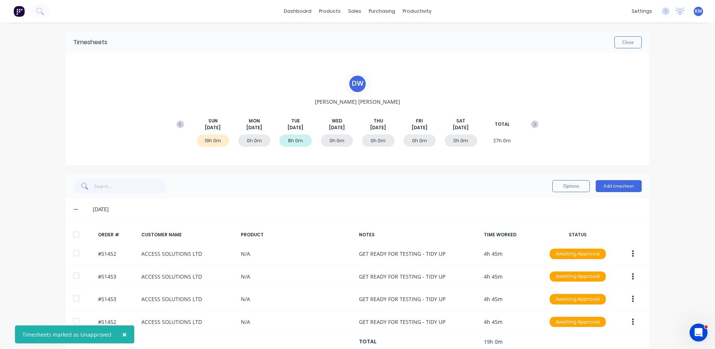
click at [77, 228] on div at bounding box center [76, 234] width 15 height 15
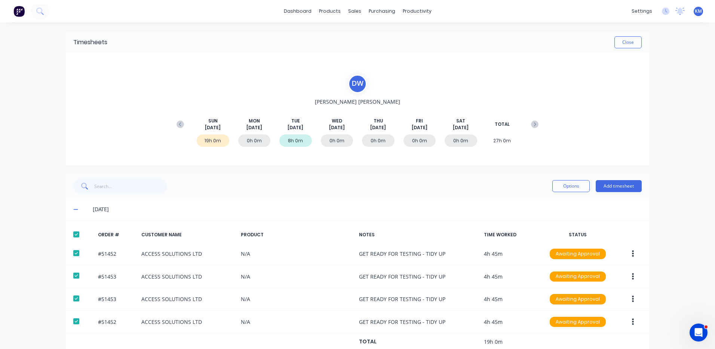
click at [546, 190] on div "Options Add timesheet" at bounding box center [357, 185] width 568 height 15
click at [556, 185] on button "Options" at bounding box center [570, 186] width 37 height 12
click at [549, 225] on div "Unapprove" at bounding box center [554, 220] width 58 height 11
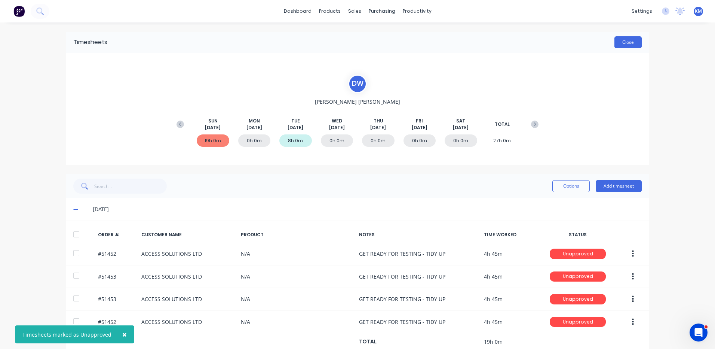
click at [624, 43] on button "Close" at bounding box center [627, 42] width 27 height 12
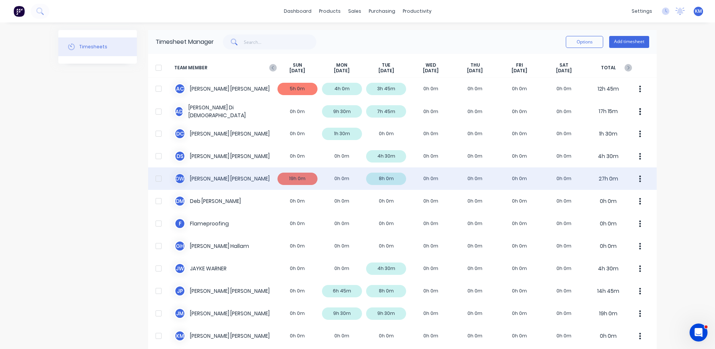
click at [397, 174] on div "D W [PERSON_NAME] 19h 0m 0h 0m 8h 0m 0h 0m 0h 0m 0h 0m 0h 0m 27h 0m" at bounding box center [402, 178] width 509 height 22
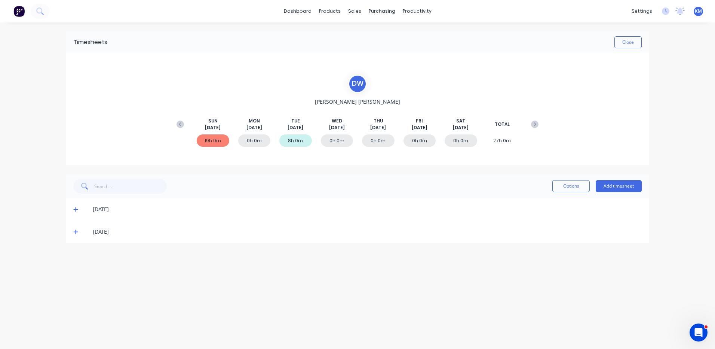
click at [75, 232] on icon at bounding box center [75, 232] width 4 height 4
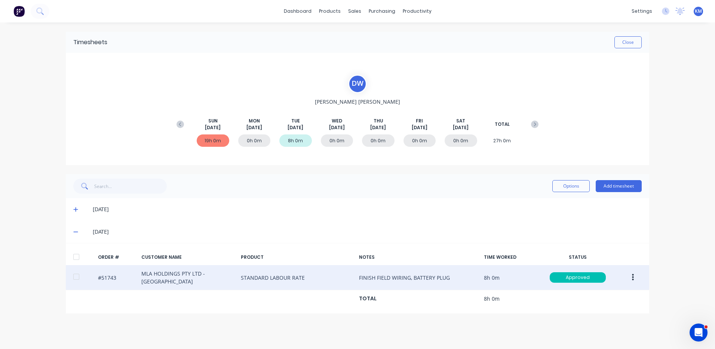
click at [634, 273] on button "button" at bounding box center [633, 276] width 18 height 13
click at [610, 339] on div "Duplicate" at bounding box center [606, 341] width 58 height 11
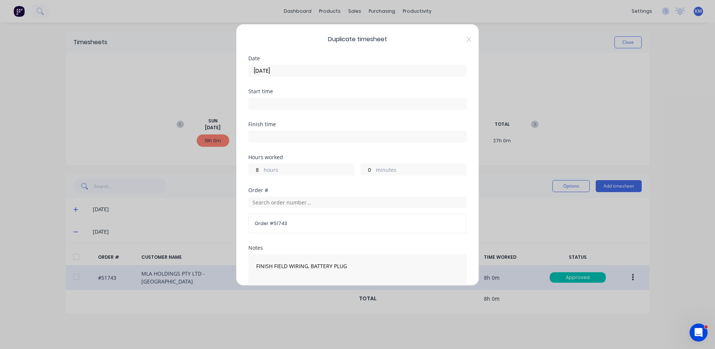
click at [314, 73] on input "[DATE]" at bounding box center [358, 70] width 218 height 11
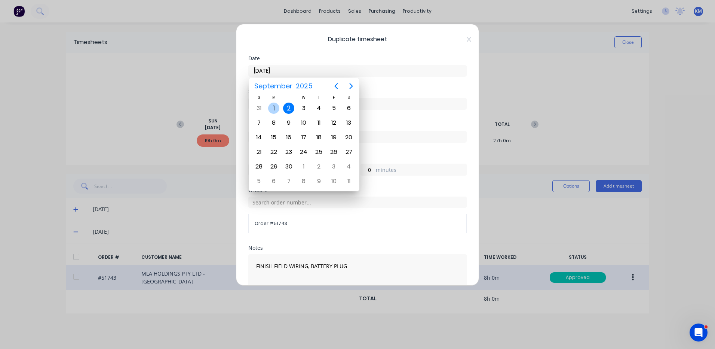
click at [274, 107] on div "1" at bounding box center [273, 107] width 11 height 11
type input "[DATE]"
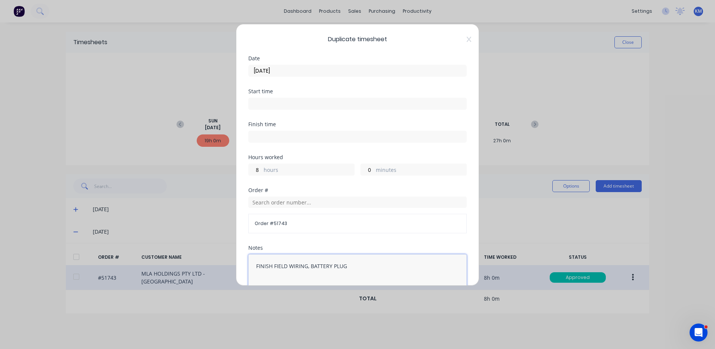
drag, startPoint x: 290, startPoint y: 266, endPoint x: 242, endPoint y: 262, distance: 48.4
click at [242, 262] on div "Duplicate timesheet Date [DATE] Start time Finish time Hours worked 8 hours 0 m…" at bounding box center [357, 154] width 243 height 261
drag, startPoint x: 316, startPoint y: 261, endPoint x: 276, endPoint y: 264, distance: 40.1
click at [276, 264] on textarea "WIRING, BATTERY PLUG" at bounding box center [357, 274] width 218 height 40
type textarea "WIRING,"
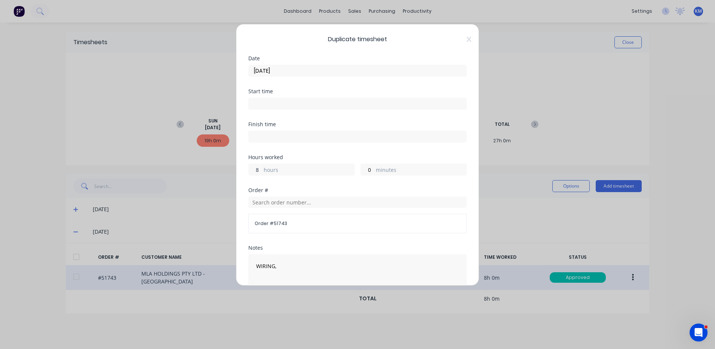
click at [253, 174] on input "8" at bounding box center [255, 169] width 13 height 11
type input "9"
click at [367, 170] on input "0" at bounding box center [367, 169] width 13 height 11
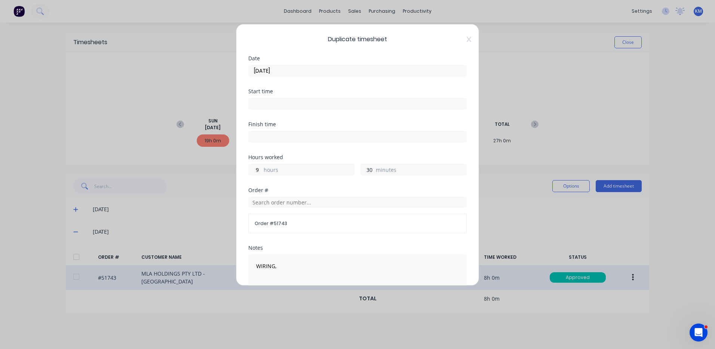
type input "30"
click at [375, 154] on div "Hours worked" at bounding box center [357, 156] width 218 height 5
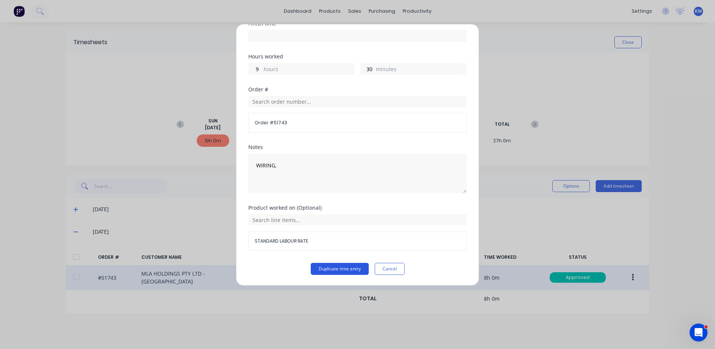
click at [351, 266] on button "Duplicate time entry" at bounding box center [340, 269] width 58 height 12
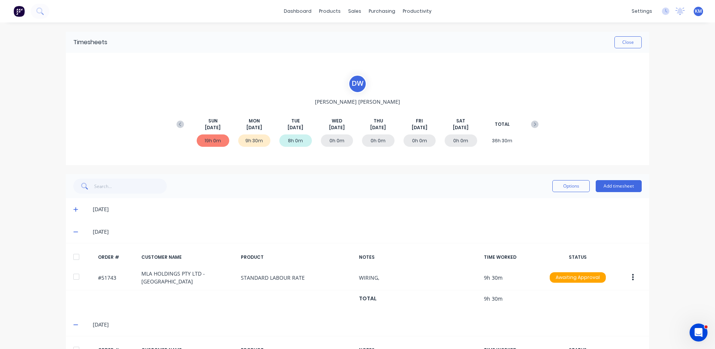
click at [74, 257] on div at bounding box center [76, 256] width 15 height 15
click at [582, 196] on div "Options Add timesheet" at bounding box center [357, 186] width 583 height 24
click at [582, 190] on button "Options" at bounding box center [570, 186] width 37 height 12
click at [573, 199] on button "Approve" at bounding box center [554, 204] width 71 height 15
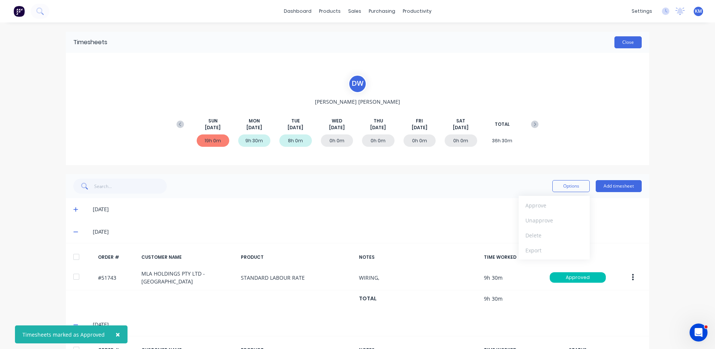
click at [616, 47] on button "Close" at bounding box center [627, 42] width 27 height 12
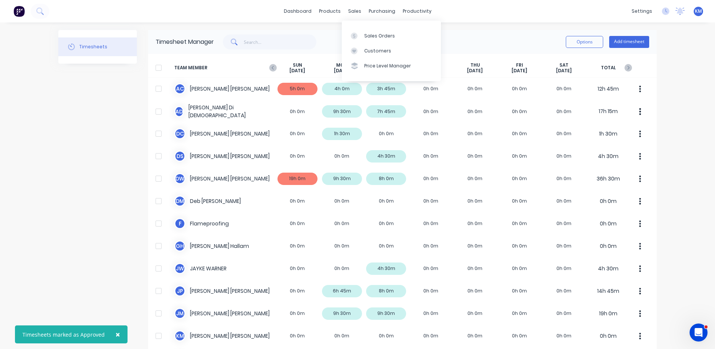
scroll to position [224, 0]
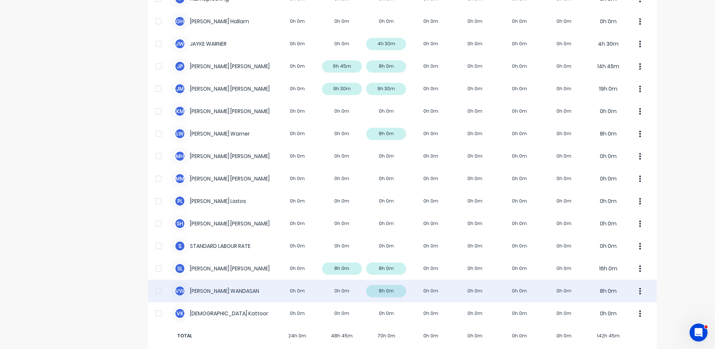
click at [377, 286] on div "V W [PERSON_NAME] 0h 0m 0h 0m 8h 0m 0h 0m 0h 0m 0h 0m 0h 0m 8h 0m" at bounding box center [402, 290] width 509 height 22
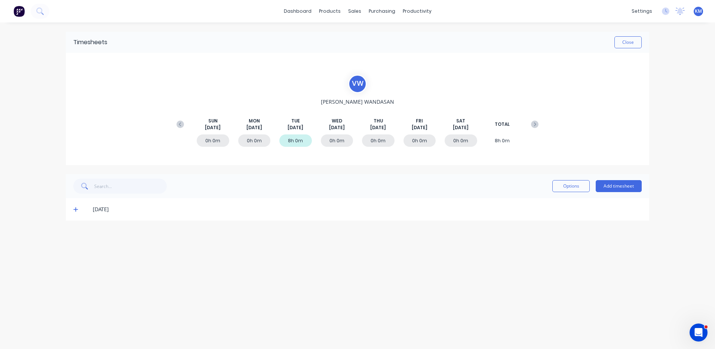
click at [79, 210] on span at bounding box center [76, 208] width 7 height 7
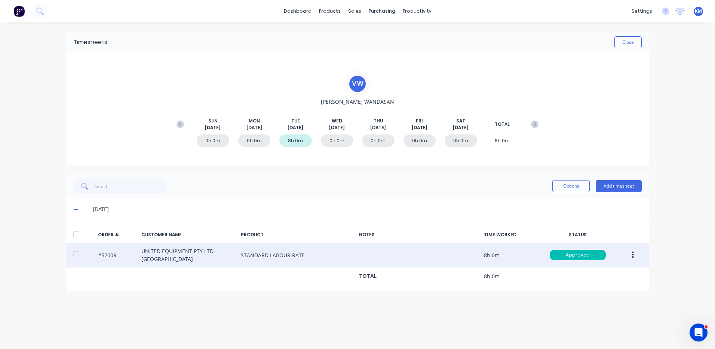
click at [632, 254] on icon "button" at bounding box center [633, 255] width 2 height 8
click at [601, 318] on div "Duplicate" at bounding box center [606, 319] width 58 height 11
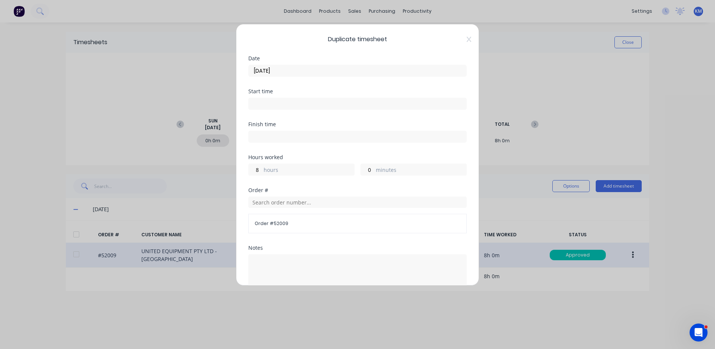
click at [362, 72] on input "[DATE]" at bounding box center [358, 70] width 218 height 11
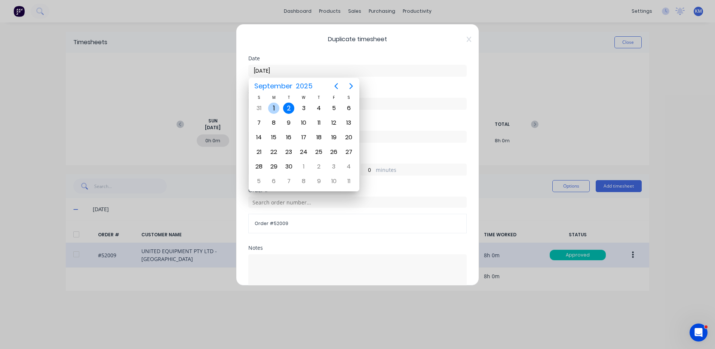
click at [273, 107] on div "1" at bounding box center [273, 107] width 11 height 11
type input "[DATE]"
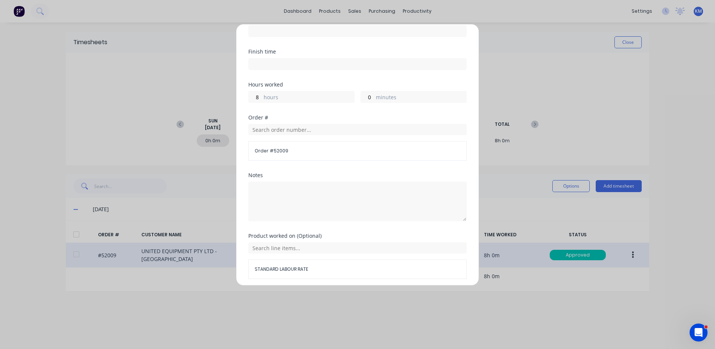
scroll to position [101, 0]
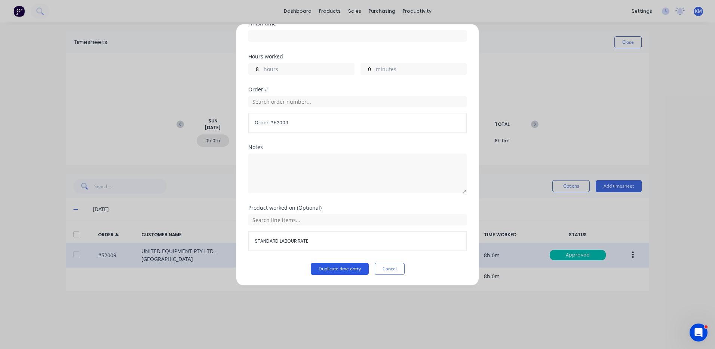
click at [325, 266] on button "Duplicate time entry" at bounding box center [340, 269] width 58 height 12
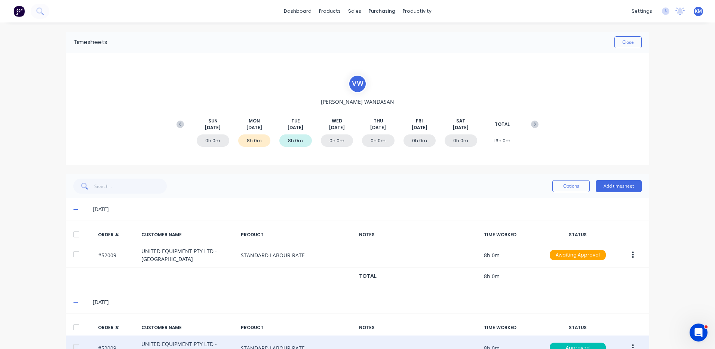
click at [74, 239] on div at bounding box center [76, 234] width 15 height 15
click at [561, 185] on button "Options" at bounding box center [570, 186] width 37 height 12
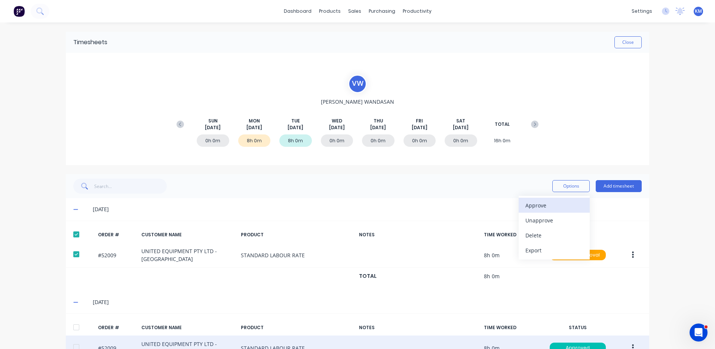
click at [552, 199] on button "Approve" at bounding box center [554, 204] width 71 height 15
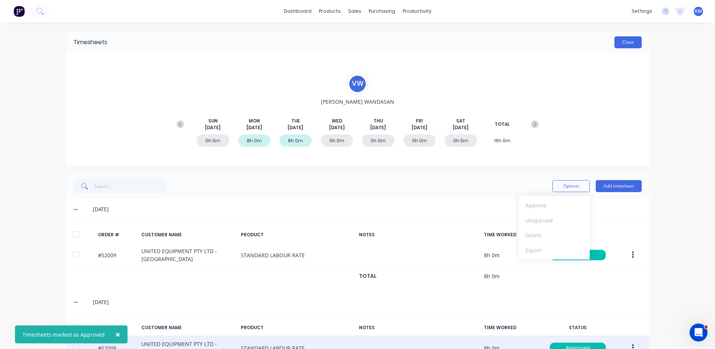
click at [621, 48] on button "Close" at bounding box center [627, 42] width 27 height 12
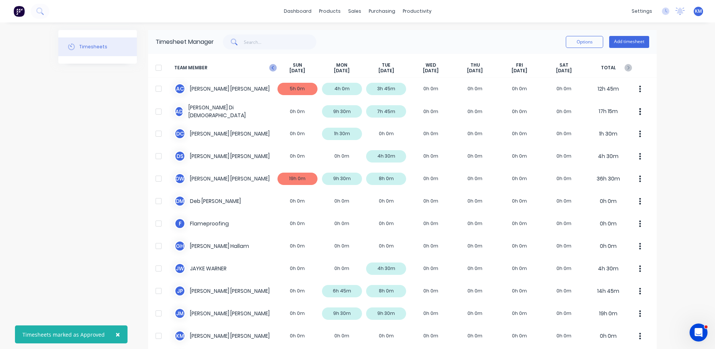
click at [271, 67] on icon "button" at bounding box center [272, 67] width 7 height 7
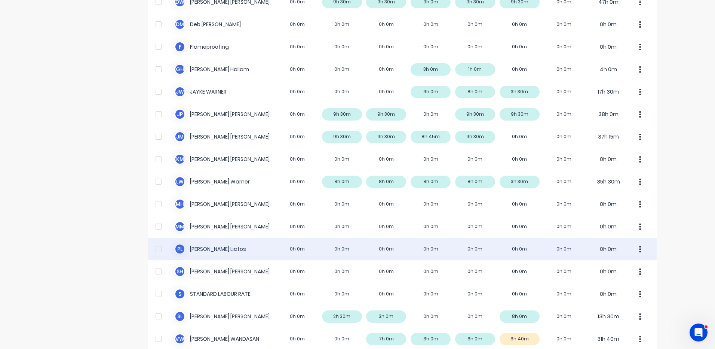
scroll to position [234, 0]
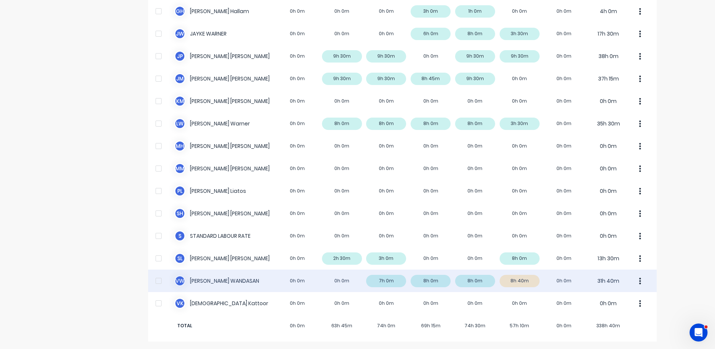
click at [491, 279] on div "V W [PERSON_NAME] 0h 0m 0h 0m 7h 0m 8h 0m 8h 0m 8h 40m 0h 0m 31h 40m" at bounding box center [402, 280] width 509 height 22
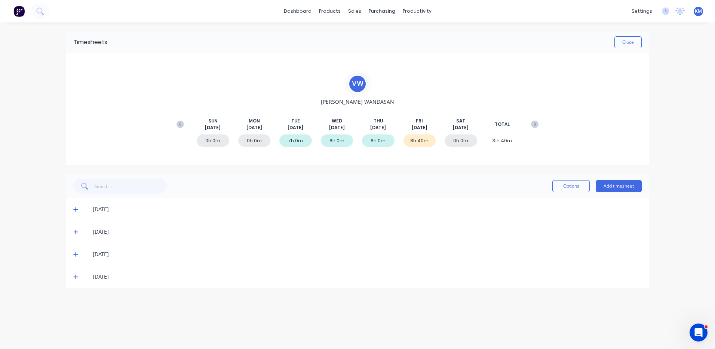
click at [77, 273] on span at bounding box center [76, 276] width 7 height 7
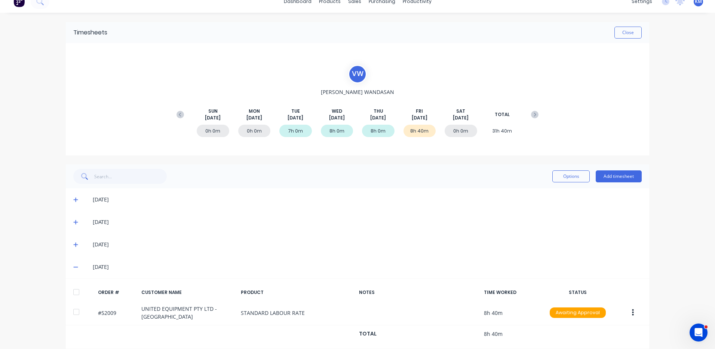
scroll to position [19, 0]
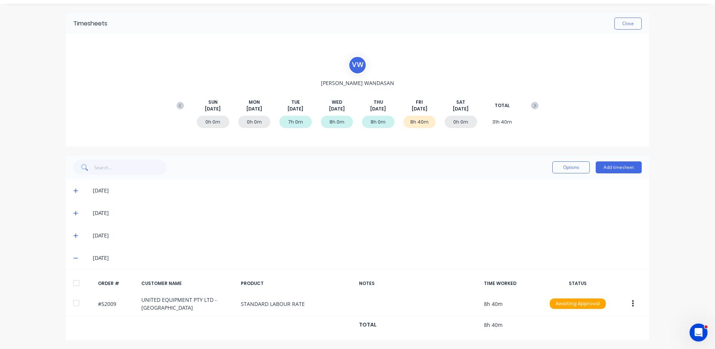
click at [75, 282] on div at bounding box center [76, 282] width 15 height 15
click at [558, 171] on button "Options" at bounding box center [570, 167] width 37 height 12
click at [550, 181] on div "Approve" at bounding box center [554, 186] width 58 height 11
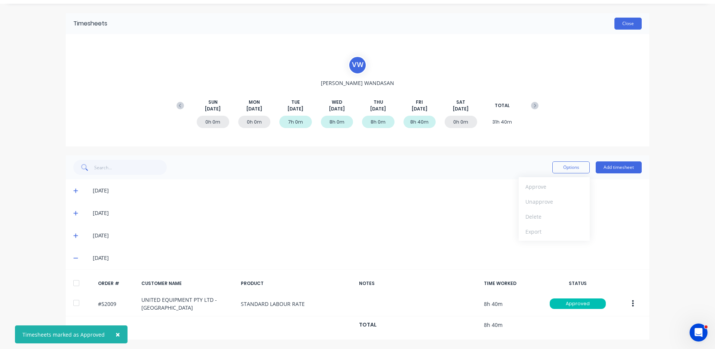
click at [628, 19] on button "Close" at bounding box center [627, 24] width 27 height 12
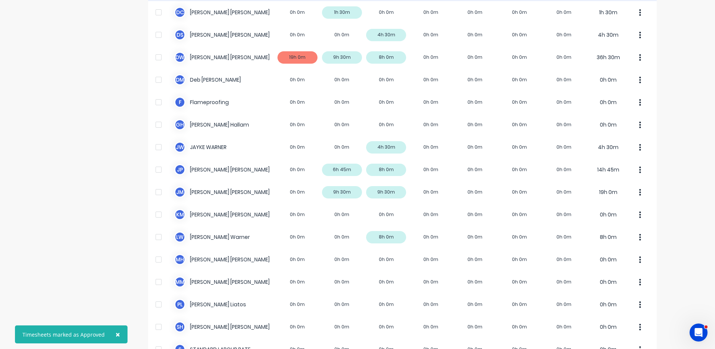
scroll to position [10, 0]
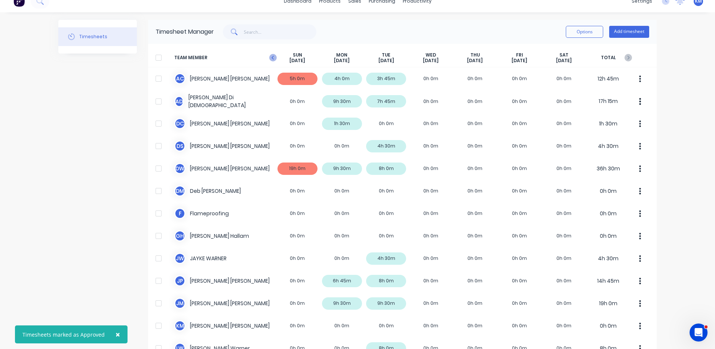
click at [269, 56] on icon "button" at bounding box center [272, 57] width 7 height 7
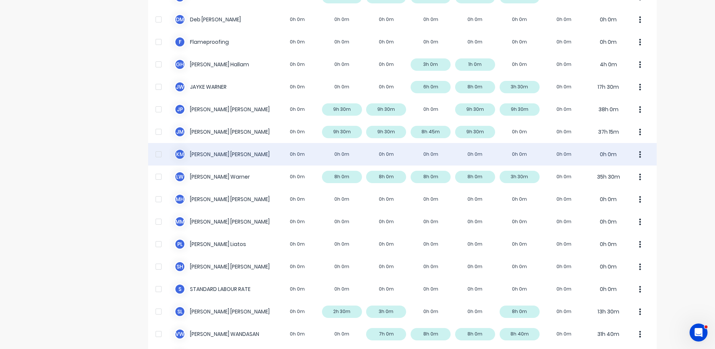
scroll to position [37, 0]
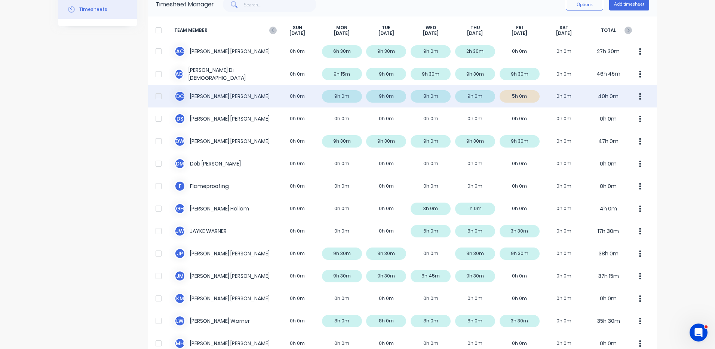
click at [534, 100] on div "D C [PERSON_NAME] 0h 0m 9h 0m 9h 0m 8h 0m 9h 0m 5h 0m 0h 0m 40h 0m" at bounding box center [402, 96] width 509 height 22
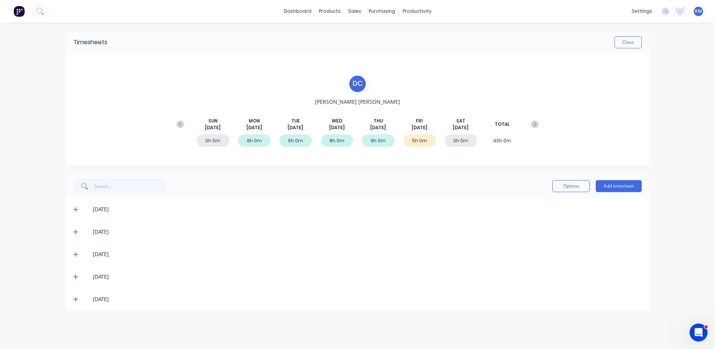
click at [77, 276] on icon at bounding box center [75, 276] width 5 height 5
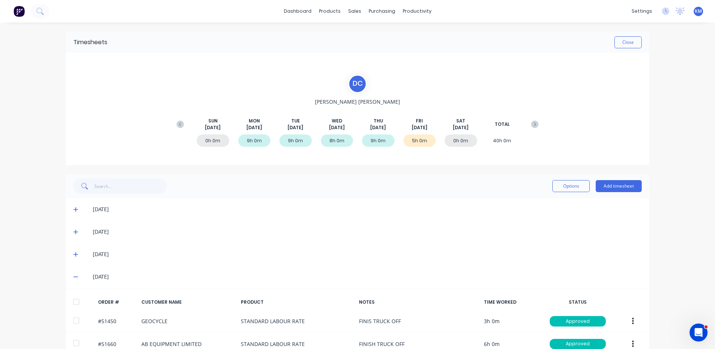
scroll to position [61, 0]
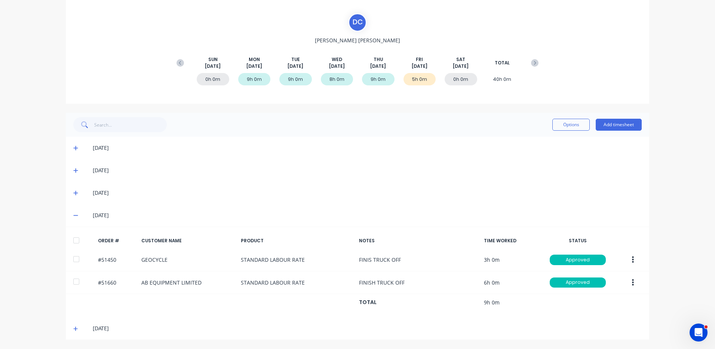
click at [77, 214] on span at bounding box center [76, 214] width 7 height 7
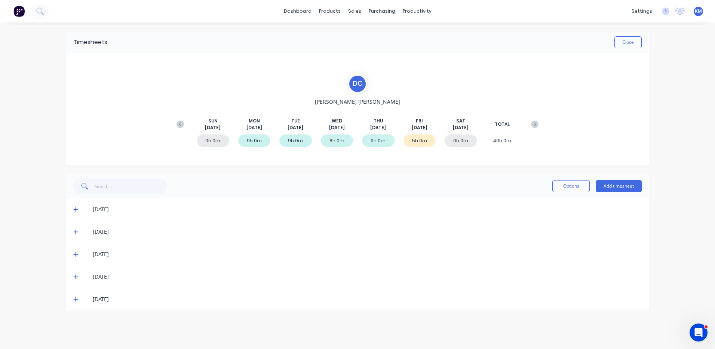
scroll to position [0, 0]
click at [76, 215] on div "[DATE]" at bounding box center [357, 209] width 583 height 22
click at [74, 299] on icon at bounding box center [75, 299] width 4 height 4
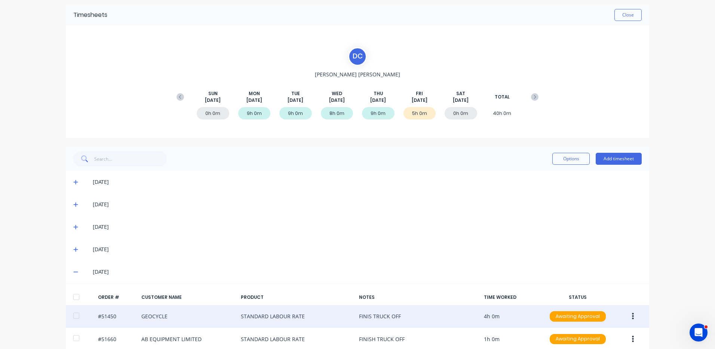
scroll to position [61, 0]
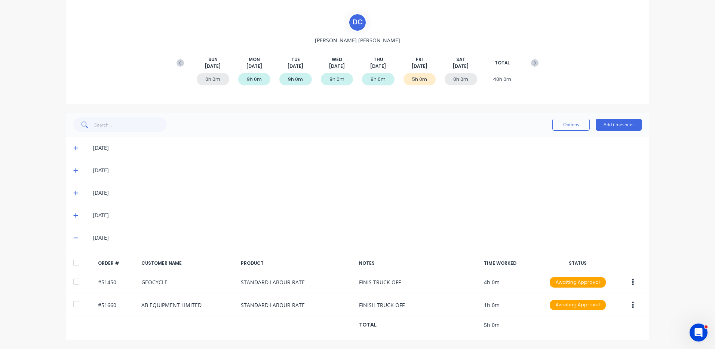
drag, startPoint x: 81, startPoint y: 263, endPoint x: 85, endPoint y: 261, distance: 4.4
click at [80, 263] on div at bounding box center [76, 262] width 15 height 15
click at [563, 125] on button "Options" at bounding box center [570, 125] width 37 height 12
click at [554, 139] on div "Approve" at bounding box center [554, 143] width 58 height 11
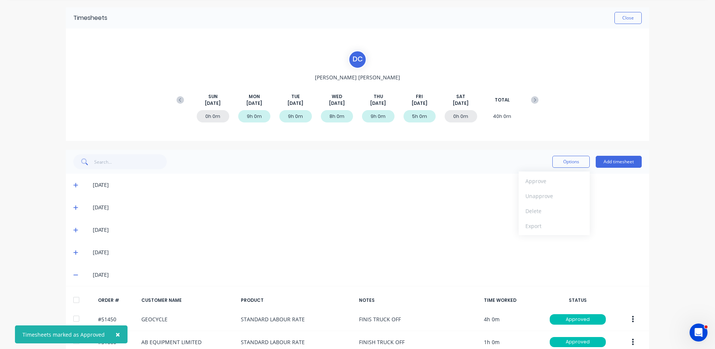
scroll to position [0, 0]
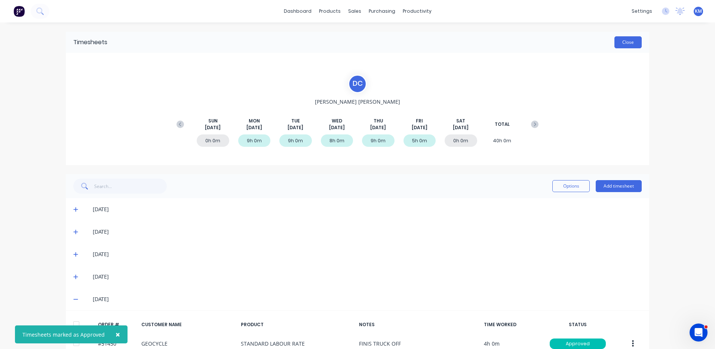
click at [624, 44] on button "Close" at bounding box center [627, 42] width 27 height 12
